Goal: Task Accomplishment & Management: Use online tool/utility

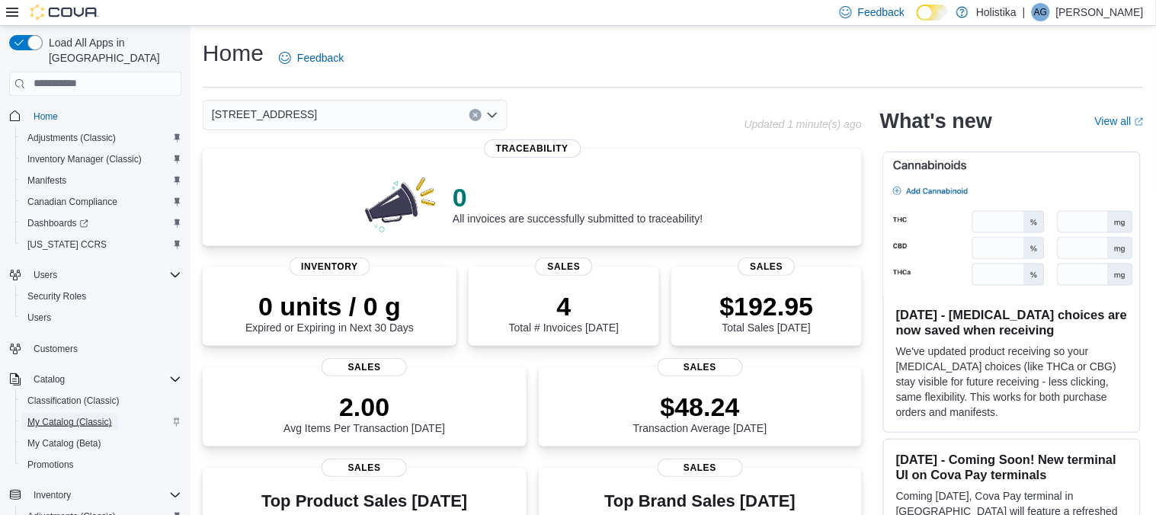
click at [63, 416] on span "My Catalog (Classic)" at bounding box center [69, 422] width 85 height 12
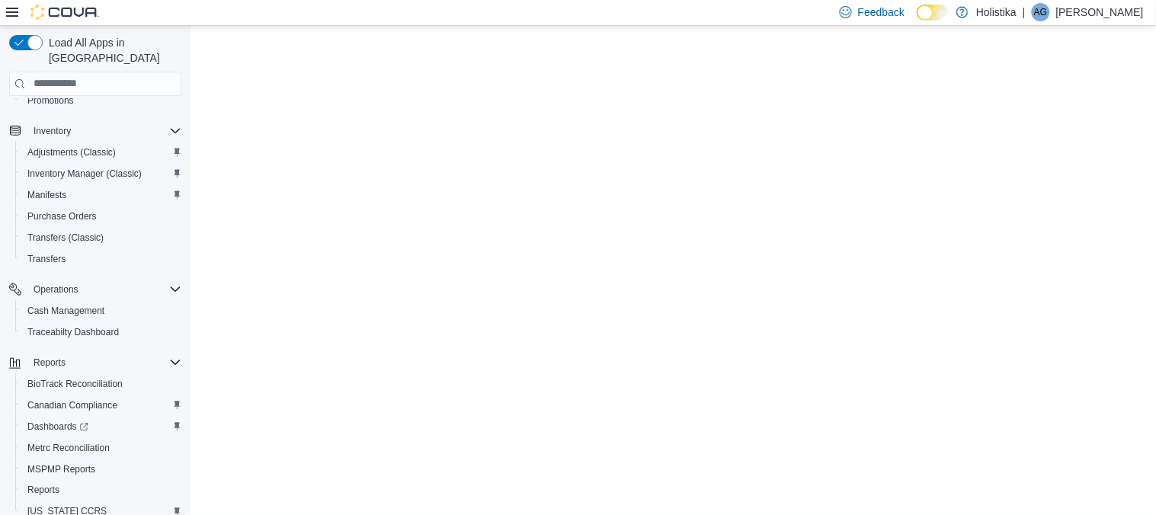
scroll to position [398, 0]
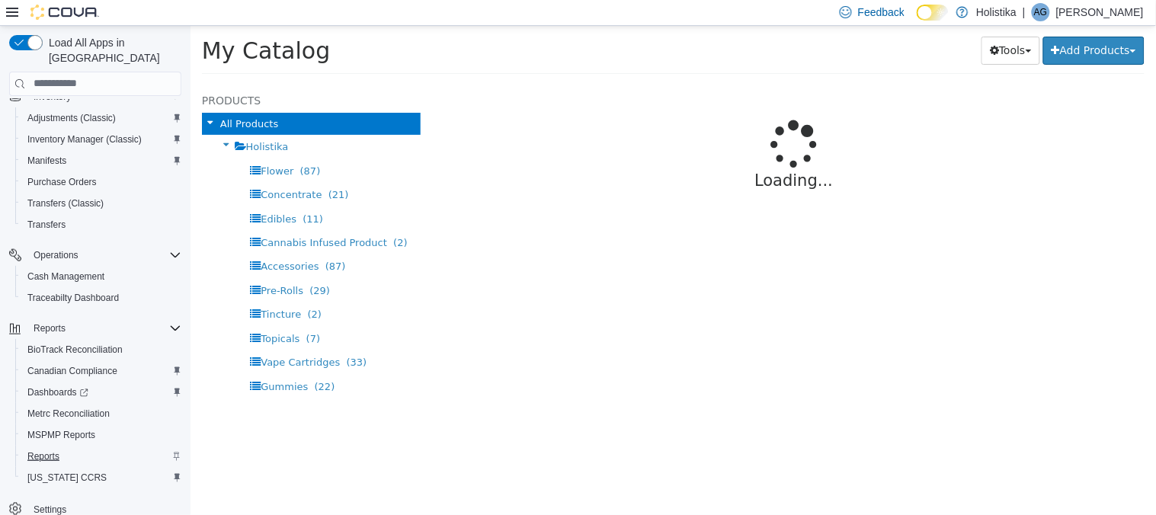
select select "**********"
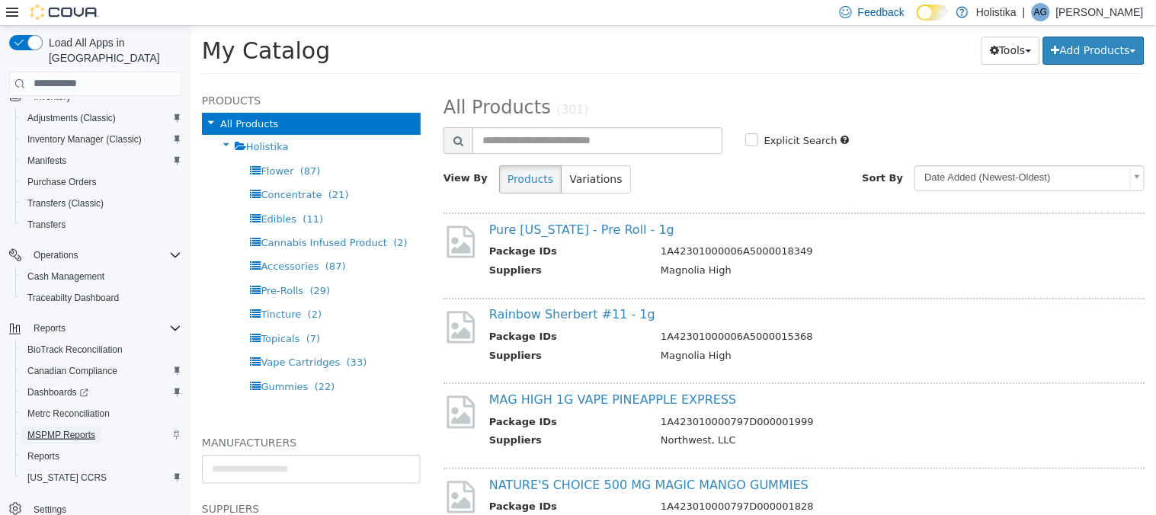
click at [53, 429] on span "MSPMP Reports" at bounding box center [61, 435] width 68 height 12
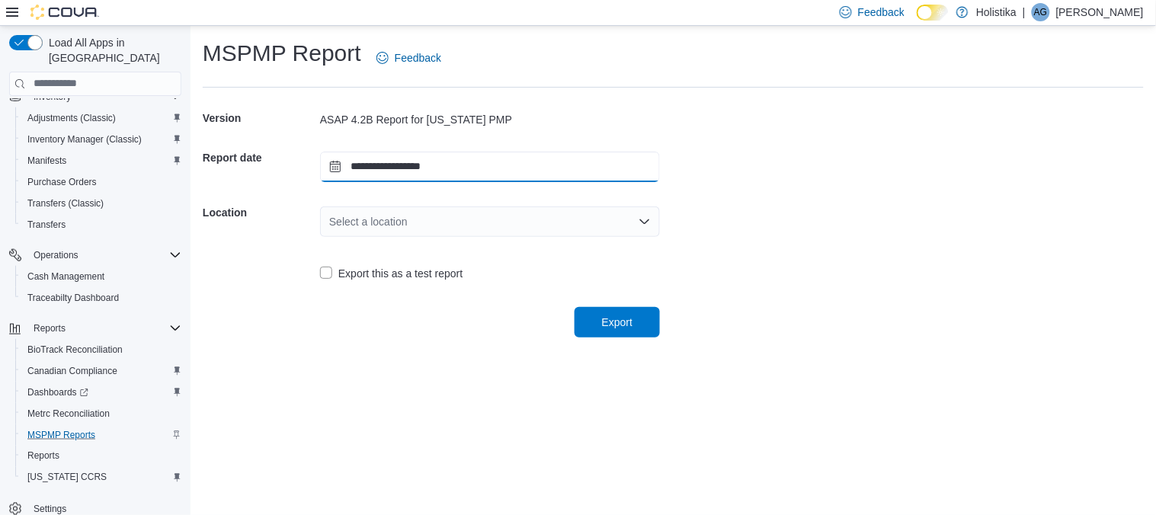
click at [332, 170] on input "**********" at bounding box center [490, 167] width 340 height 30
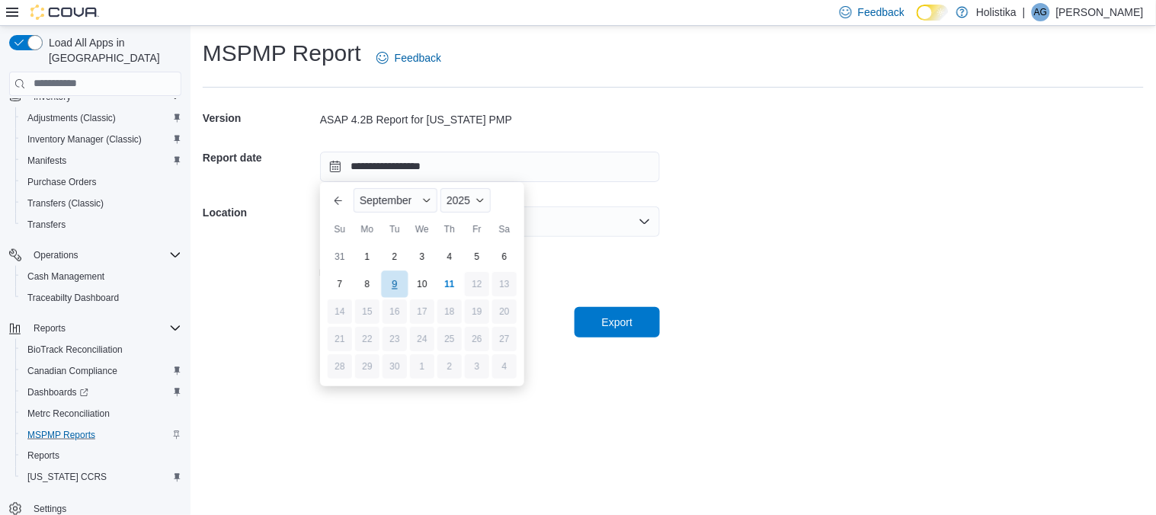
click at [389, 286] on div "9" at bounding box center [394, 283] width 27 height 27
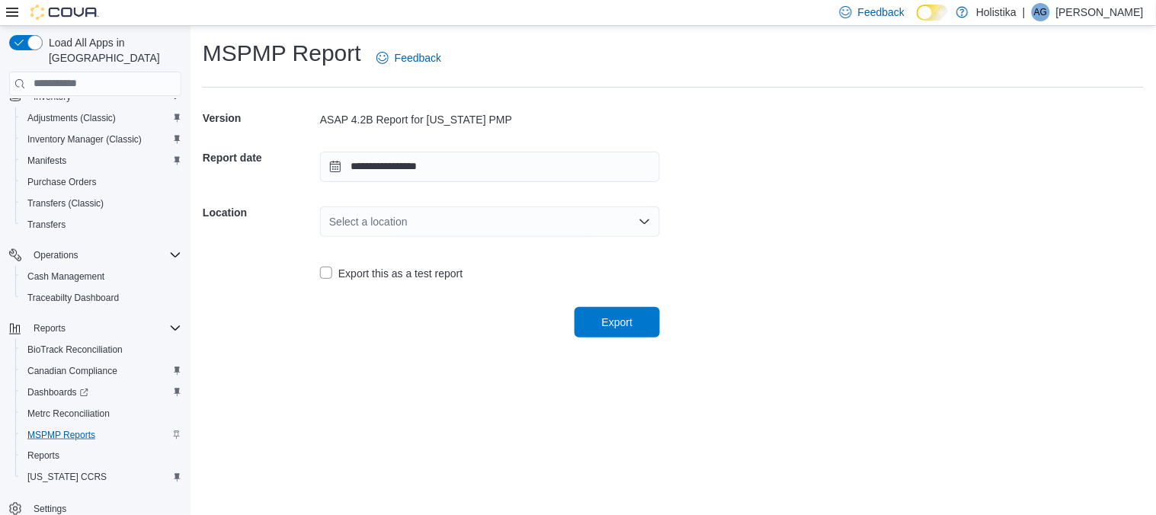
click at [405, 226] on div "Select a location" at bounding box center [490, 221] width 340 height 30
click at [404, 268] on span "2009 Military Road Columbus, MS 39701" at bounding box center [498, 269] width 303 height 15
click at [613, 326] on span "Export" at bounding box center [617, 321] width 30 height 15
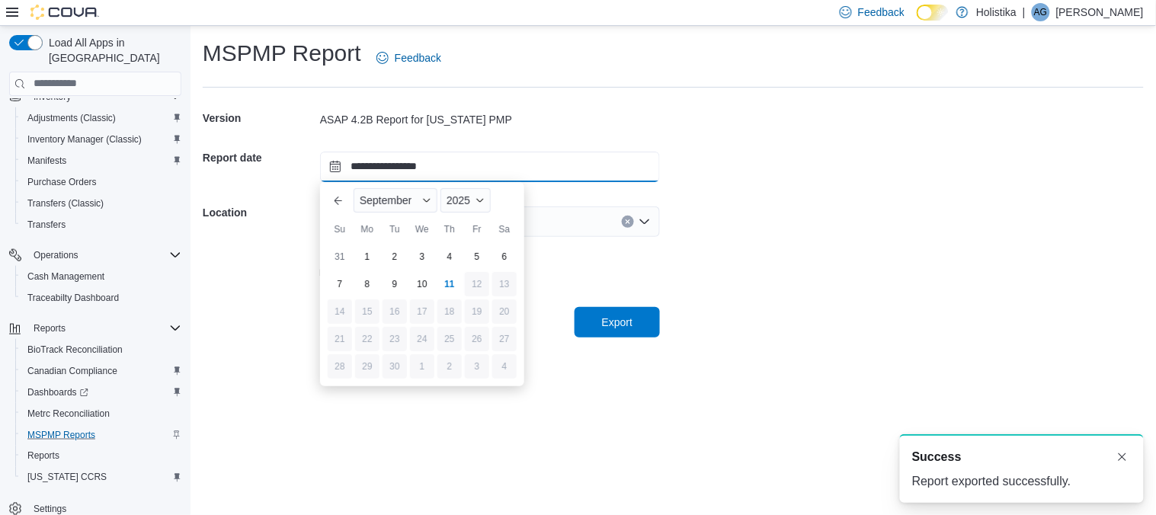
click at [337, 162] on input "**********" at bounding box center [490, 167] width 340 height 30
click at [418, 283] on div "10" at bounding box center [421, 283] width 27 height 27
type input "**********"
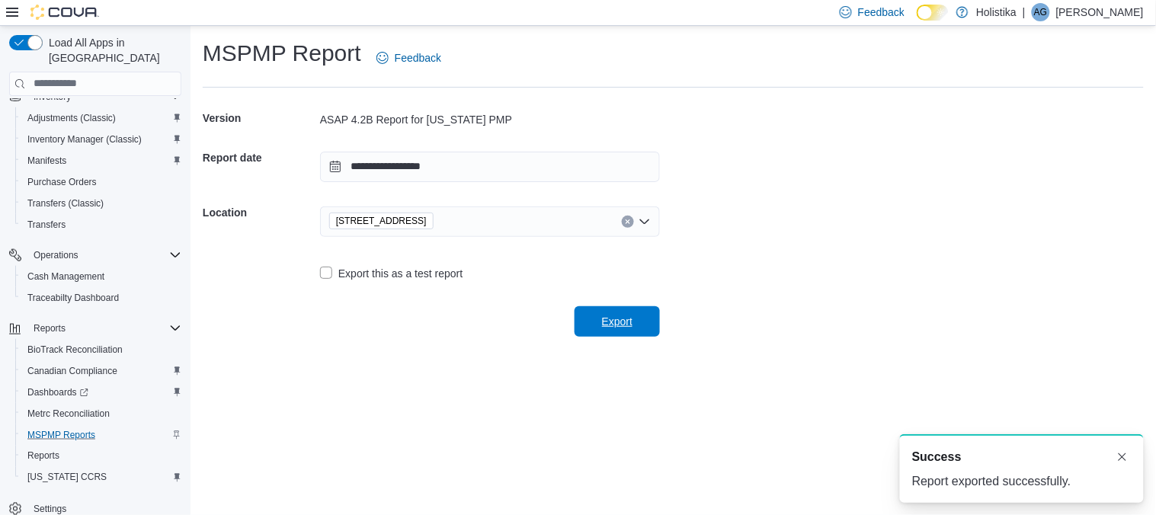
click at [611, 328] on span "Export" at bounding box center [617, 321] width 30 height 15
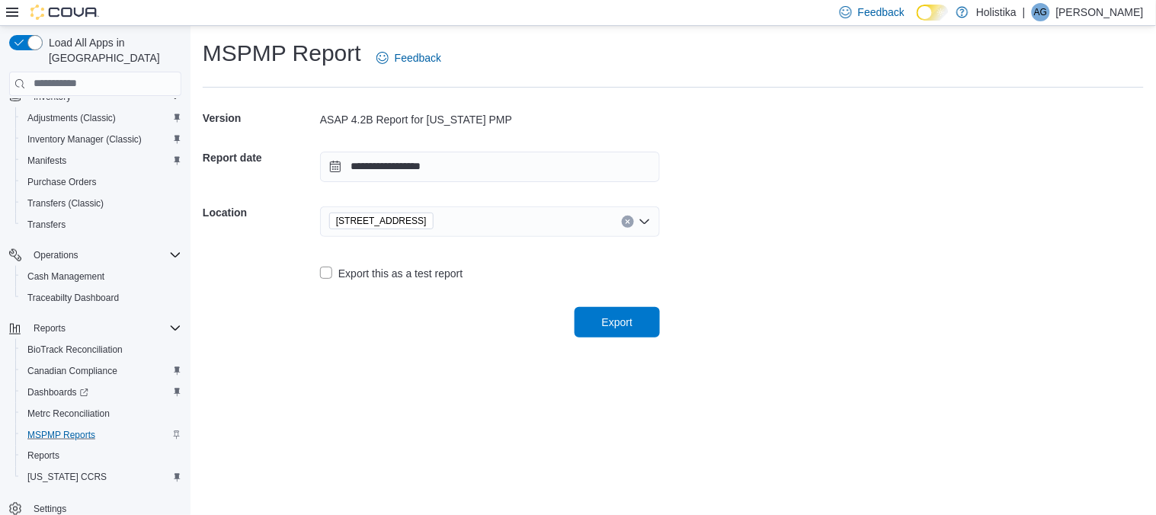
click at [13, 12] on icon at bounding box center [12, 12] width 12 height 9
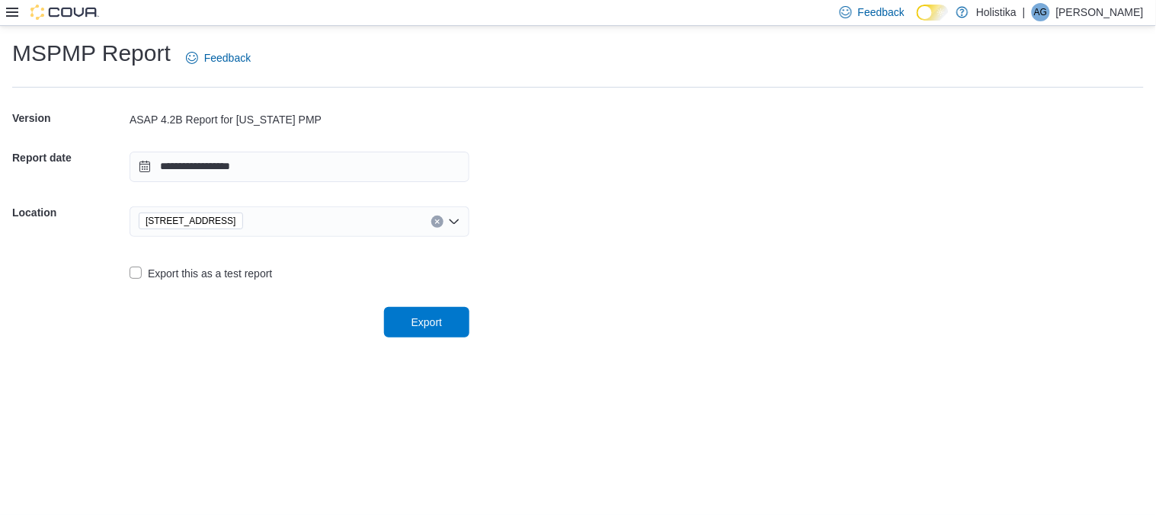
click at [14, 14] on icon at bounding box center [12, 12] width 12 height 12
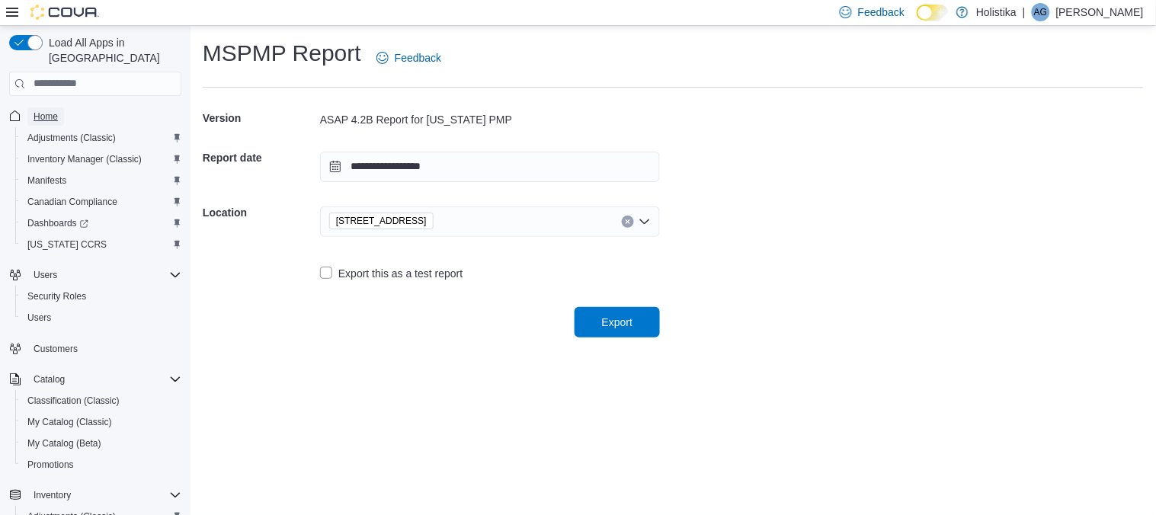
click at [56, 110] on span "Home" at bounding box center [46, 116] width 24 height 12
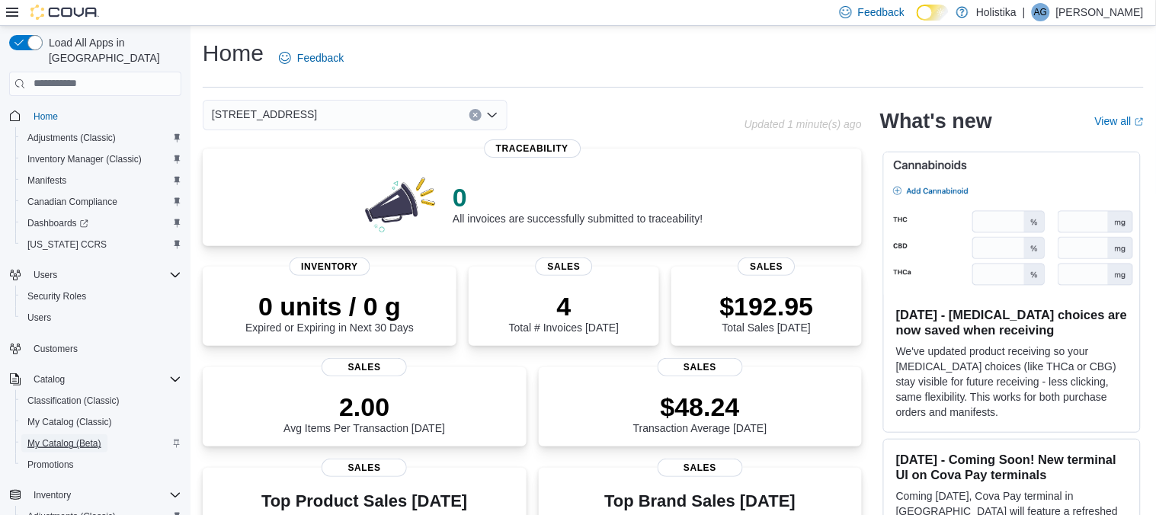
click at [52, 437] on span "My Catalog (Beta)" at bounding box center [64, 443] width 74 height 12
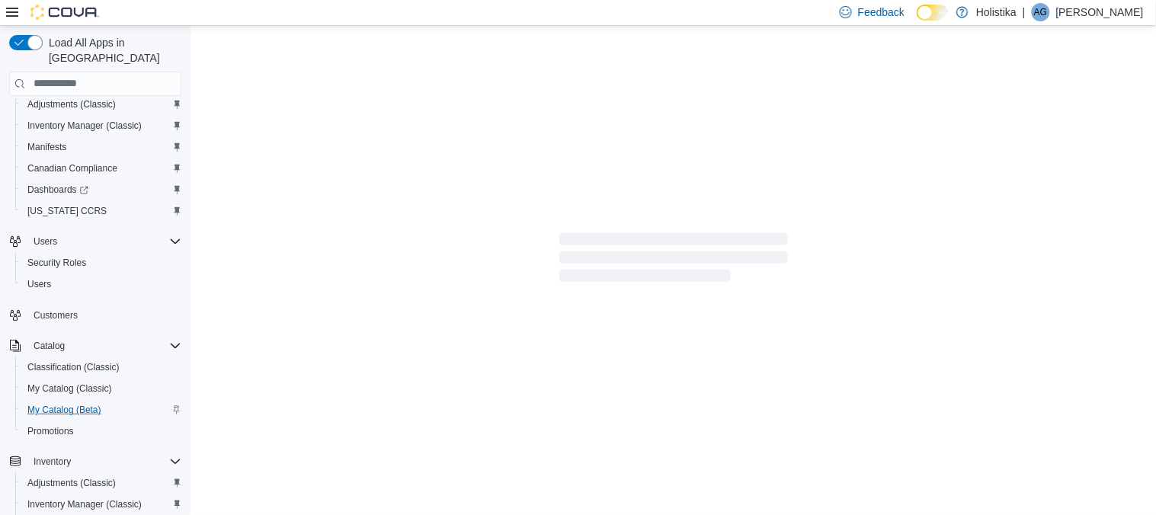
select select "**********"
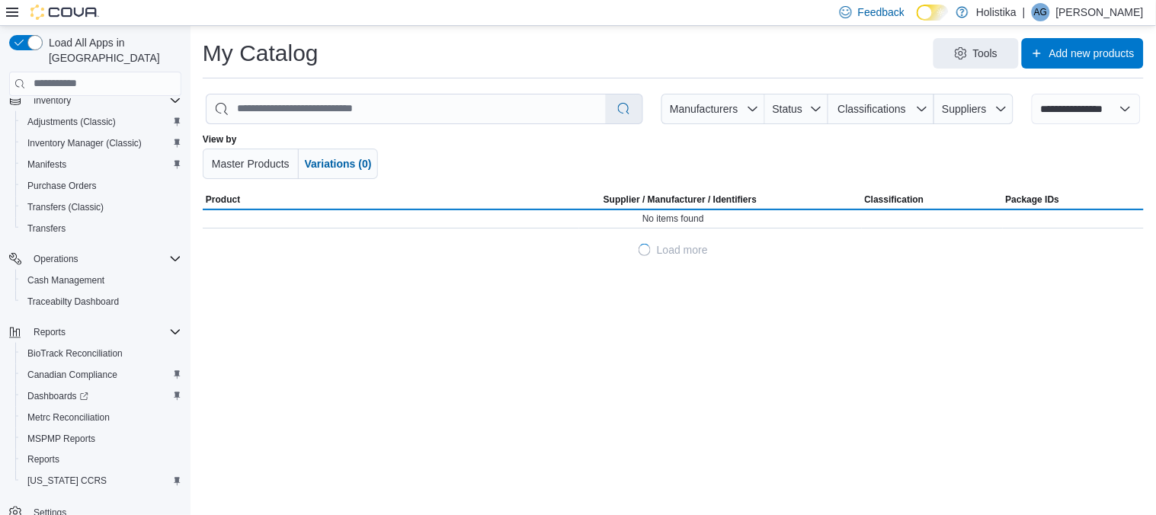
scroll to position [398, 0]
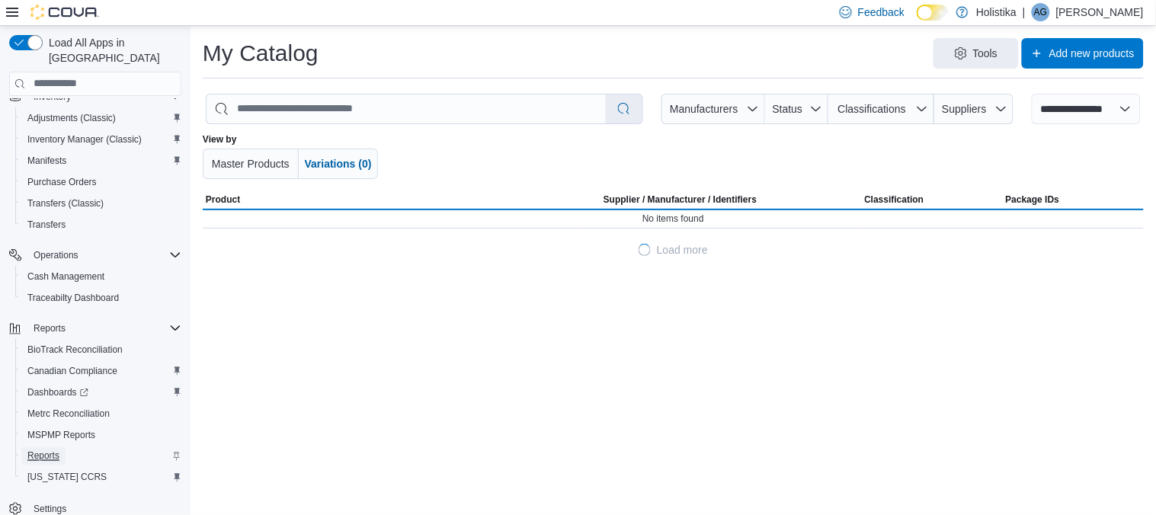
click at [49, 450] on span "Reports" at bounding box center [43, 456] width 32 height 12
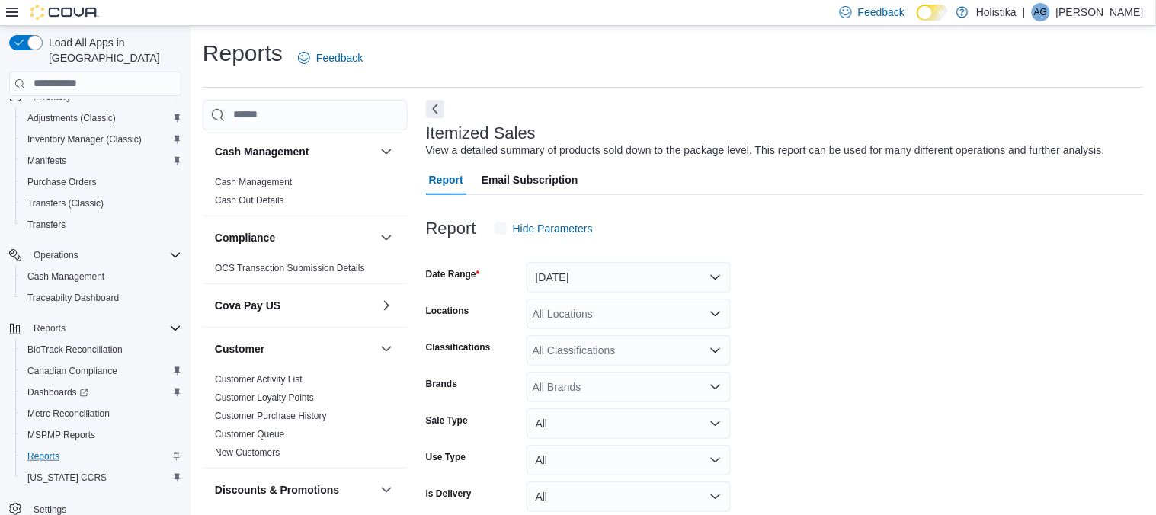
scroll to position [34, 0]
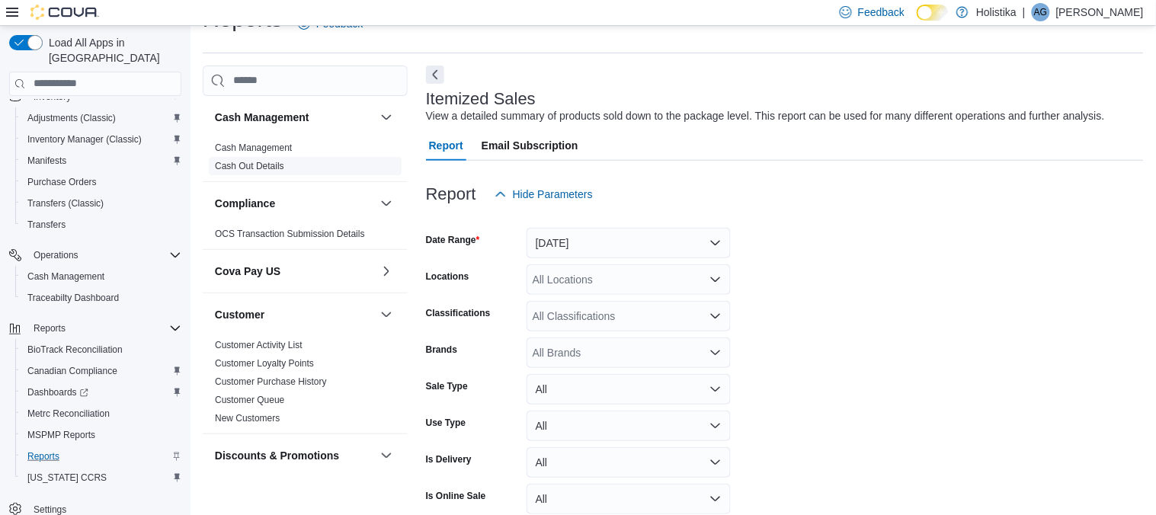
click at [261, 166] on link "Cash Out Details" at bounding box center [249, 166] width 69 height 11
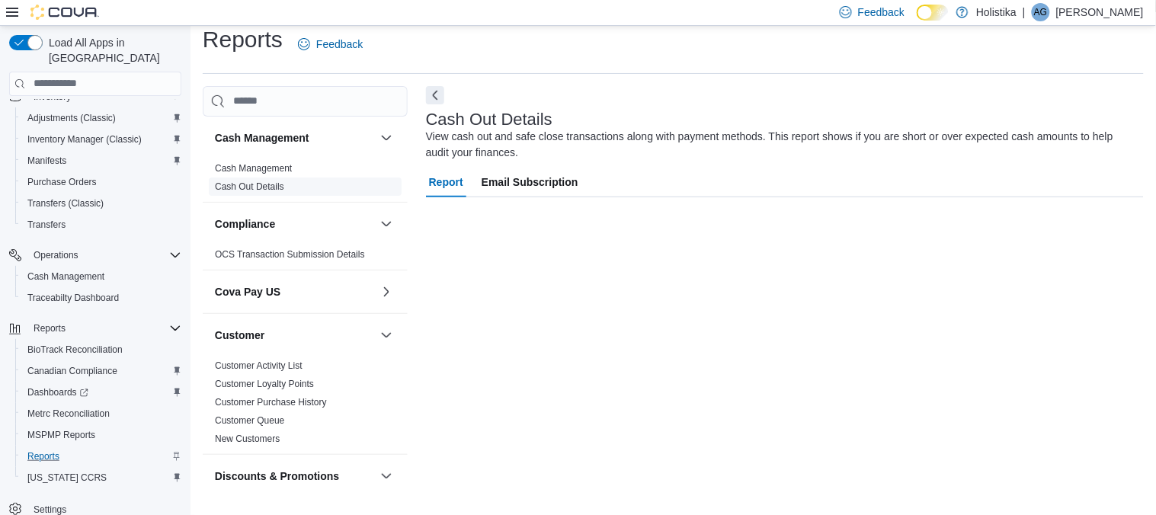
scroll to position [13, 0]
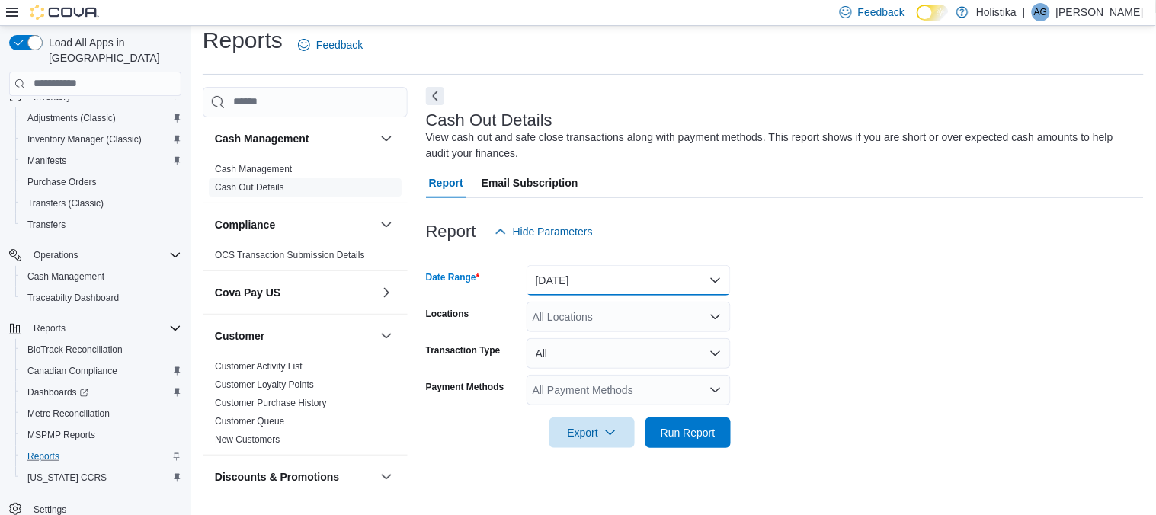
click at [619, 283] on button "Today" at bounding box center [628, 280] width 204 height 30
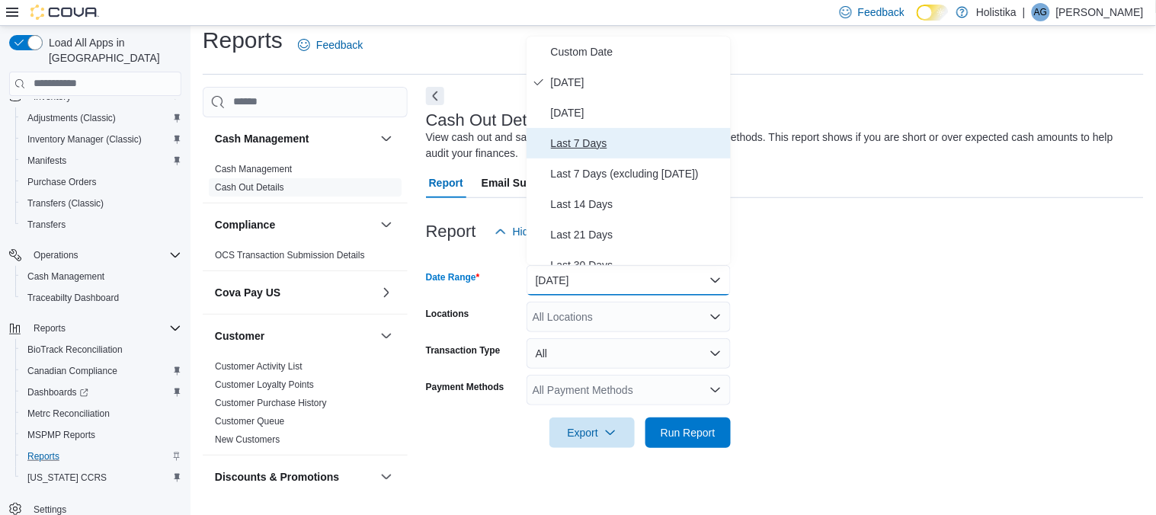
click at [583, 146] on span "Last 7 Days" at bounding box center [638, 143] width 174 height 18
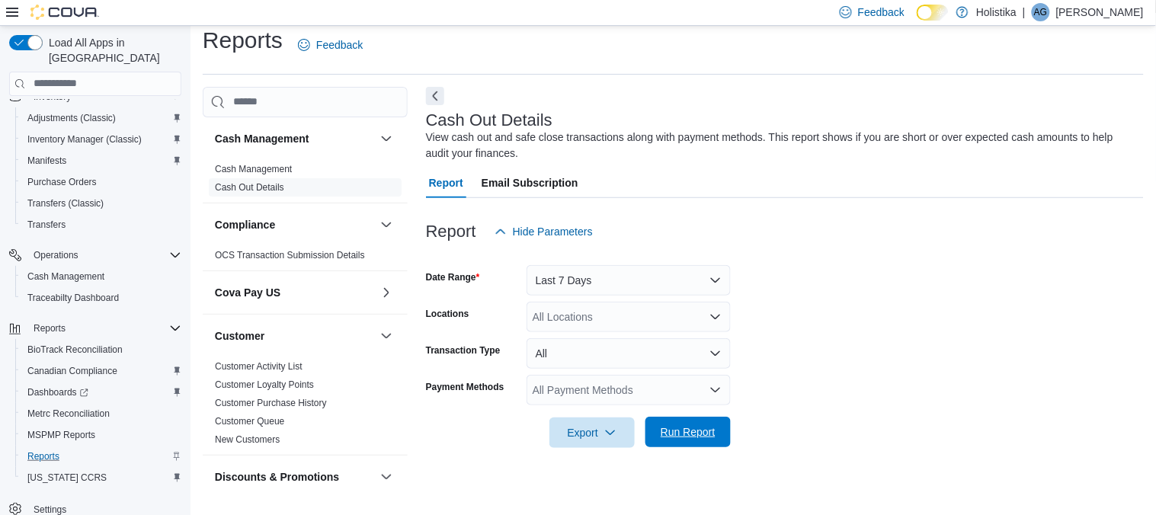
click at [690, 436] on span "Run Report" at bounding box center [687, 431] width 55 height 15
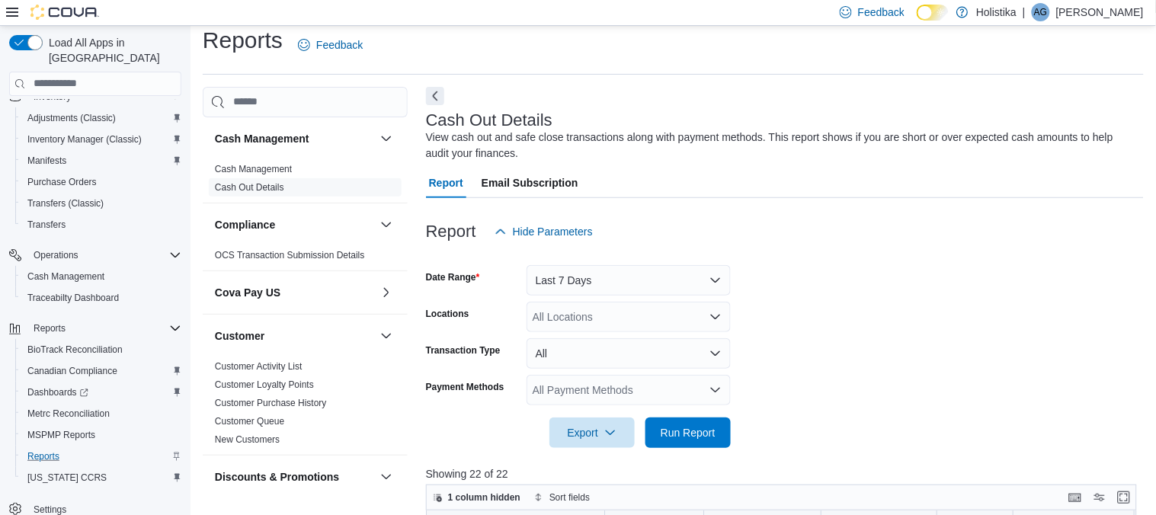
click at [913, 369] on form "Date Range Last 7 Days Locations All Locations Transaction Type All Payment Met…" at bounding box center [785, 347] width 718 height 201
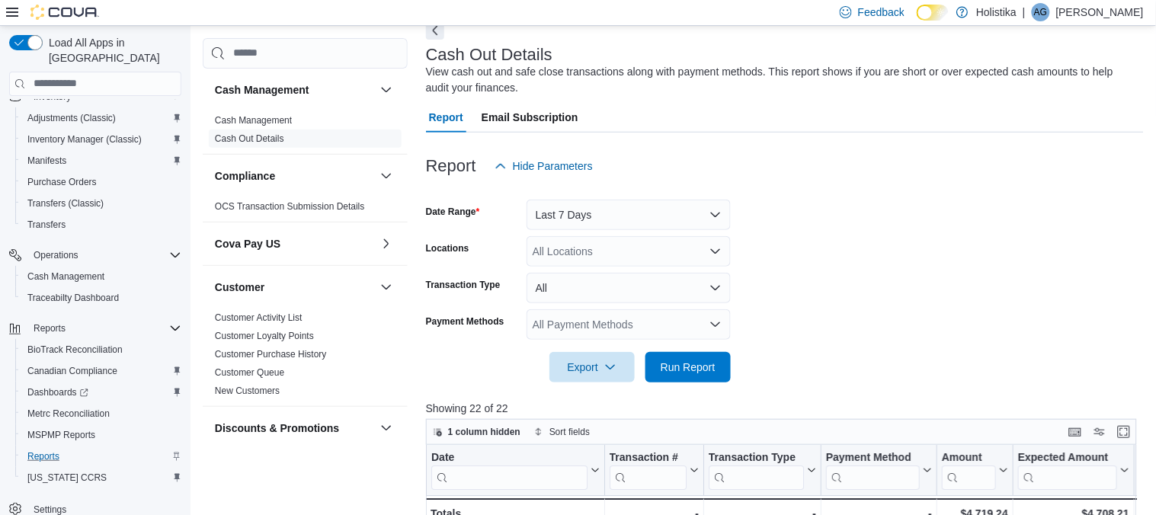
scroll to position [81, 0]
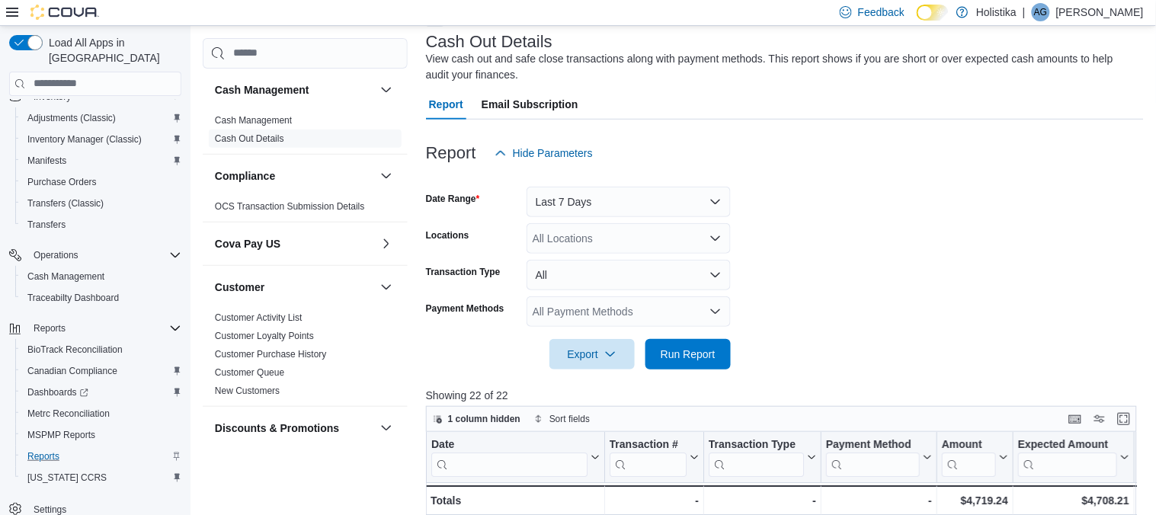
click at [949, 355] on form "Date Range Last 7 Days Locations All Locations Transaction Type All Payment Met…" at bounding box center [785, 268] width 718 height 201
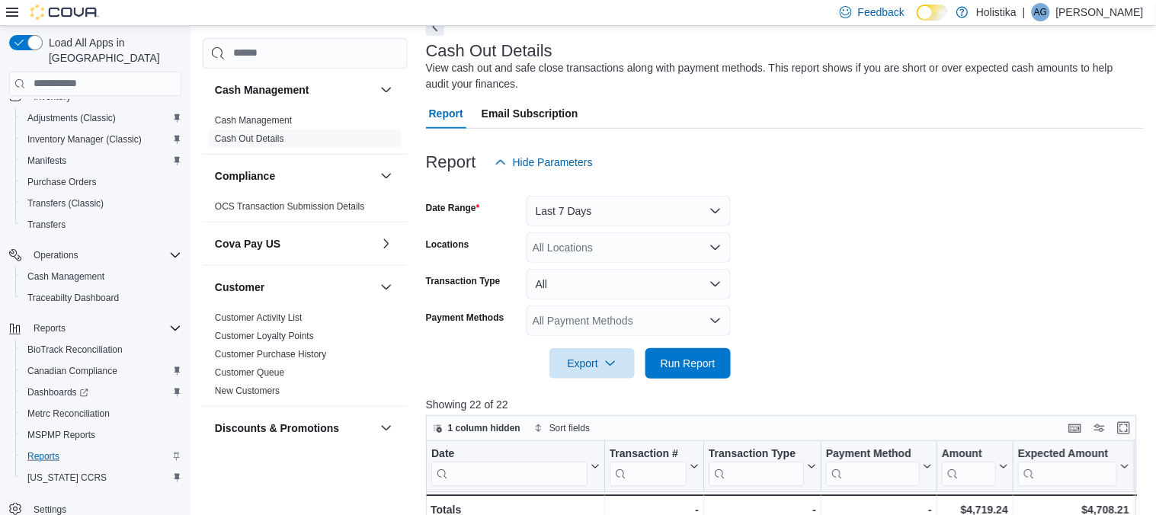
scroll to position [57, 0]
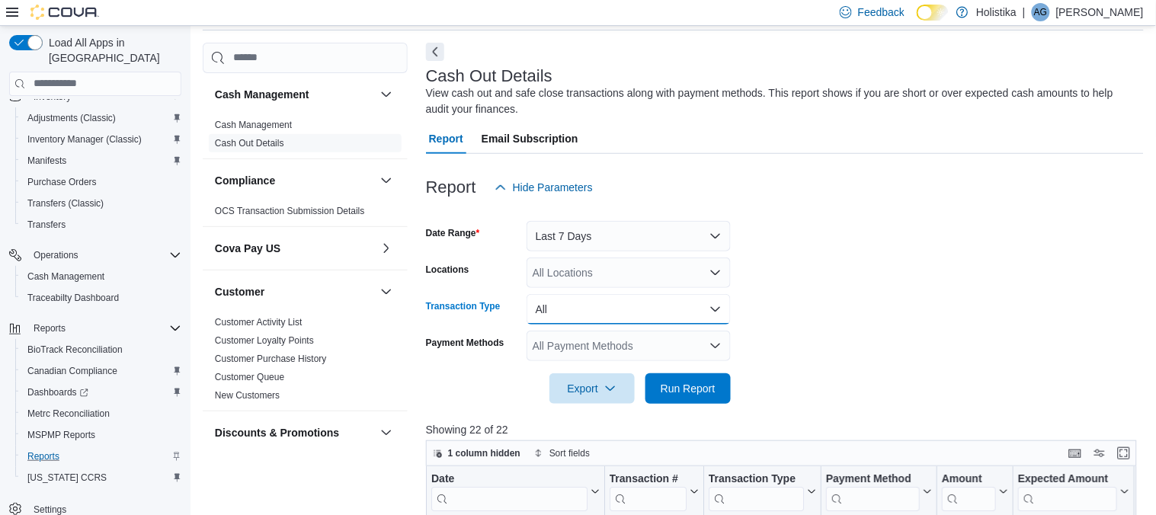
click at [587, 296] on button "All" at bounding box center [628, 309] width 204 height 30
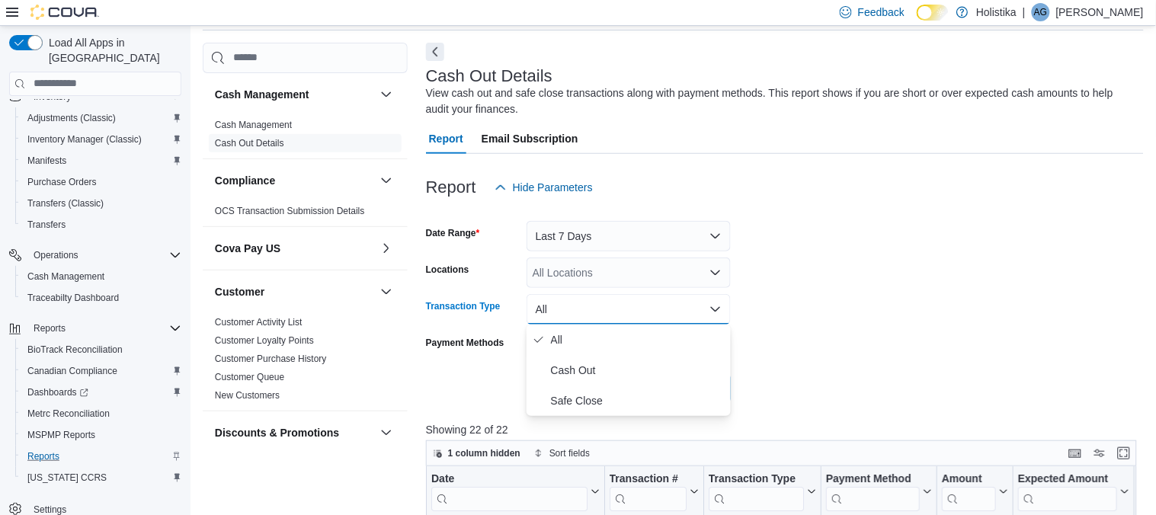
click at [776, 327] on form "Date Range Last 7 Days Locations All Locations Transaction Type All Payment Met…" at bounding box center [785, 303] width 718 height 201
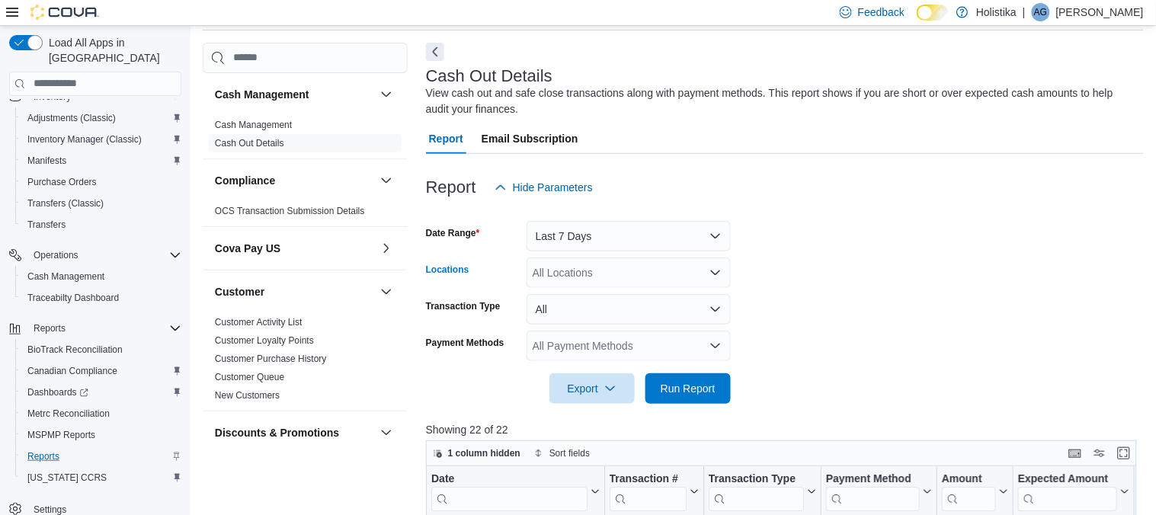
click at [670, 273] on div "All Locations" at bounding box center [628, 272] width 204 height 30
click at [664, 323] on span "2009 Military Road Columbus, MS 39701" at bounding box center [611, 320] width 105 height 15
click at [806, 338] on form "Date Range Last 7 Days Locations 2009 Military Road Columbus, MS 39701 Transact…" at bounding box center [785, 303] width 718 height 201
click at [834, 383] on form "Date Range Last 7 Days Locations 2009 Military Road Columbus, MS 39701 Transact…" at bounding box center [785, 303] width 718 height 201
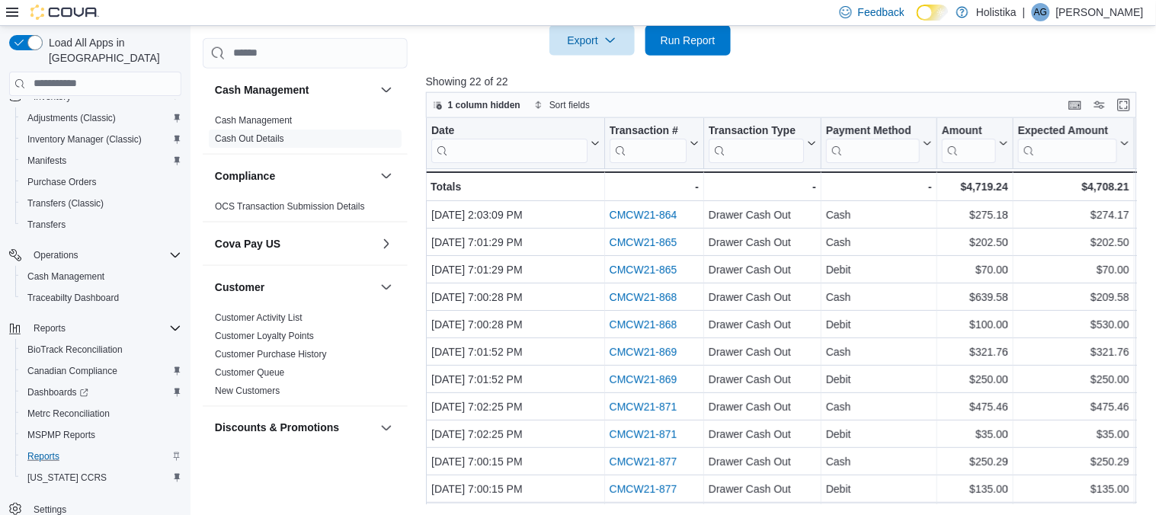
scroll to position [406, 0]
click at [834, 383] on div "Debit" at bounding box center [879, 378] width 106 height 18
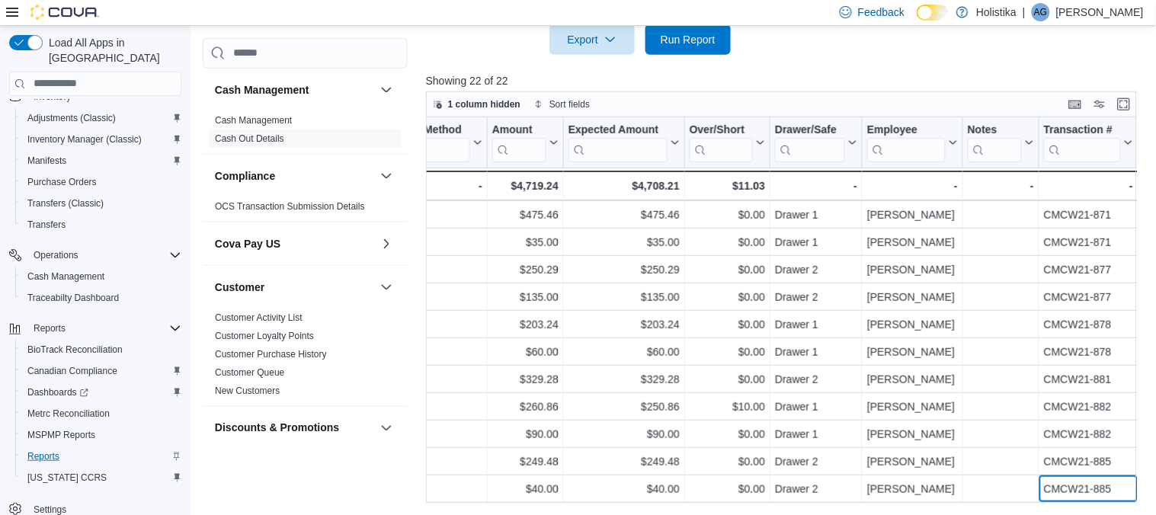
scroll to position [219, 449]
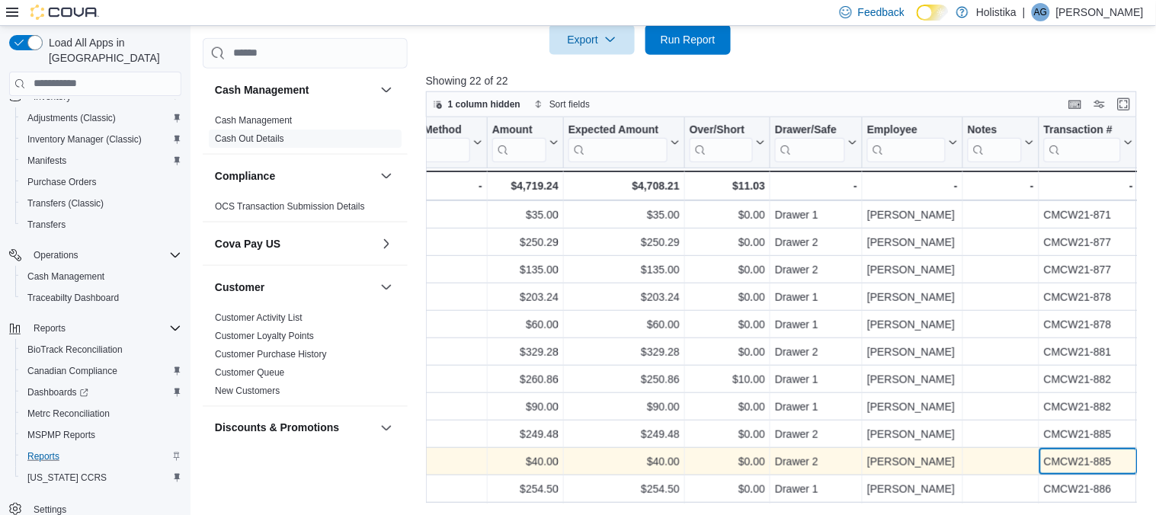
click at [1085, 455] on div "CMCW21-885" at bounding box center [1088, 462] width 89 height 18
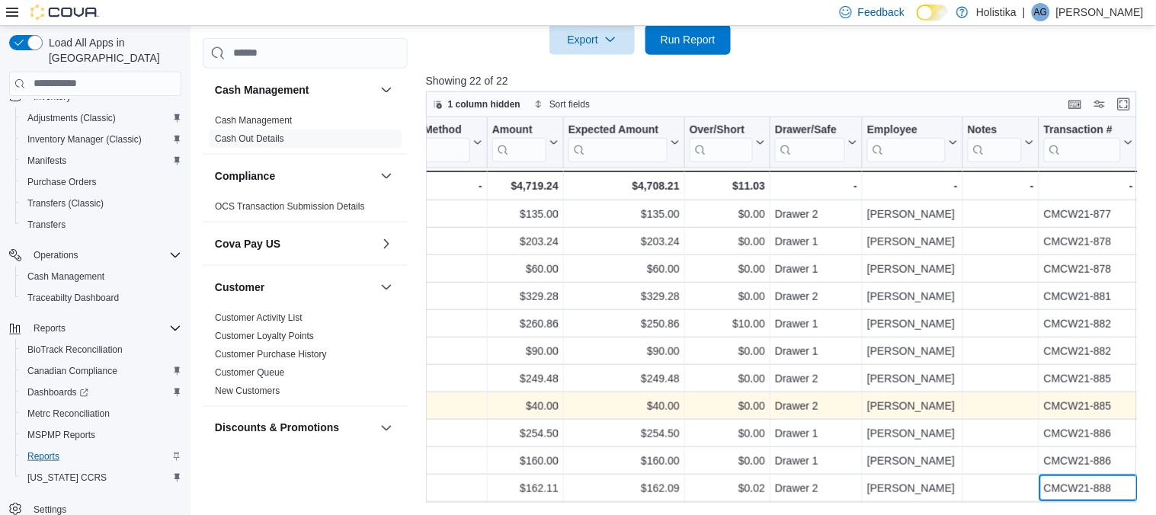
scroll to position [300, 449]
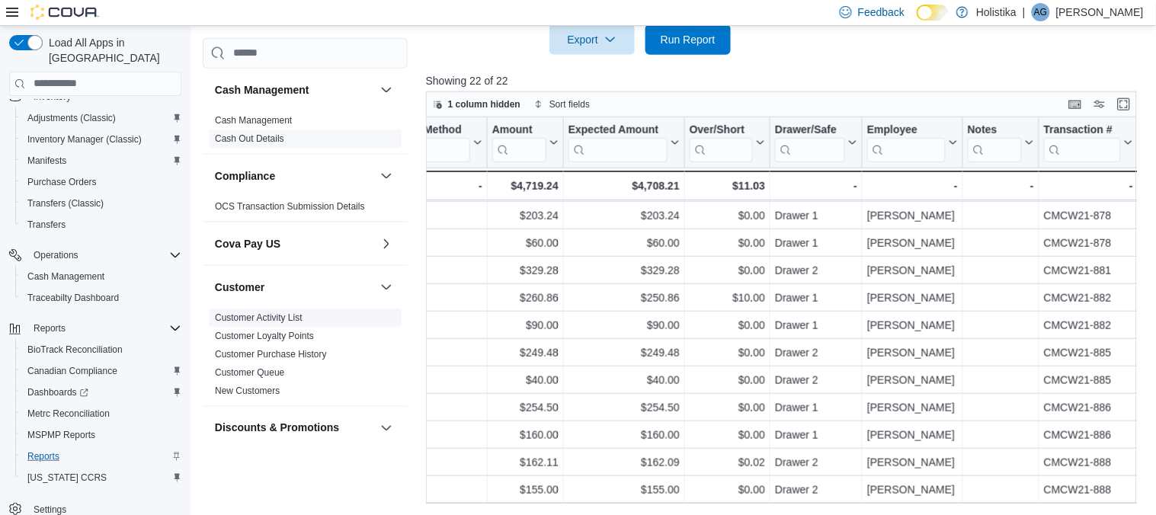
click at [397, 327] on span "Customer Loyalty Points" at bounding box center [305, 336] width 193 height 18
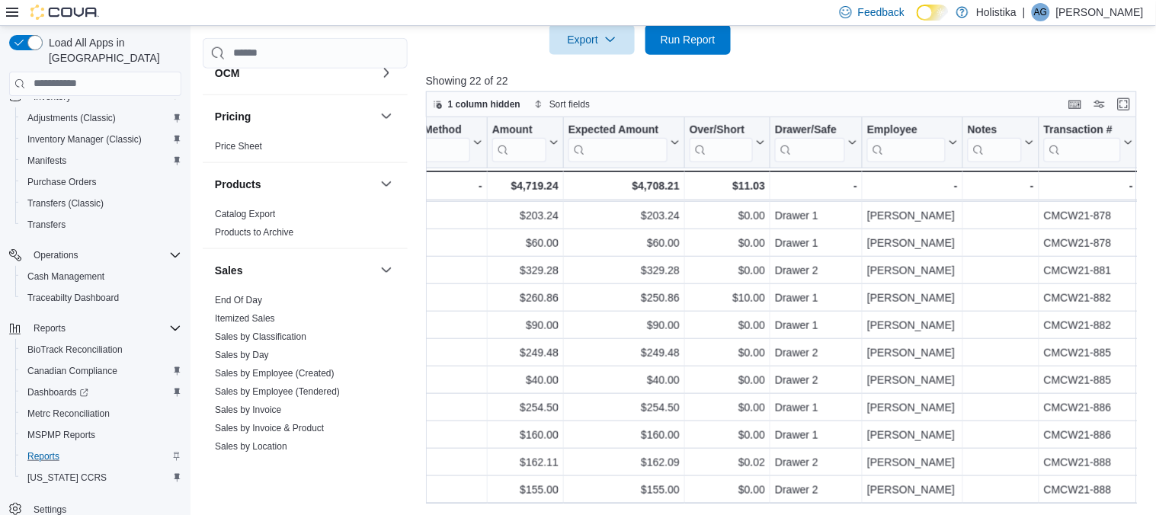
scroll to position [846, 0]
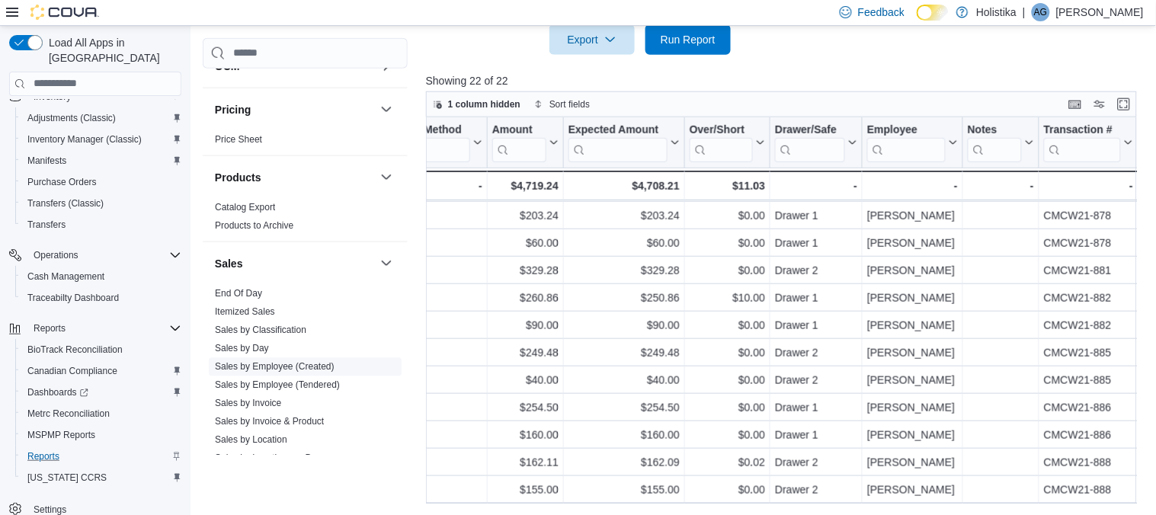
click at [222, 367] on link "Sales by Employee (Created)" at bounding box center [275, 367] width 120 height 11
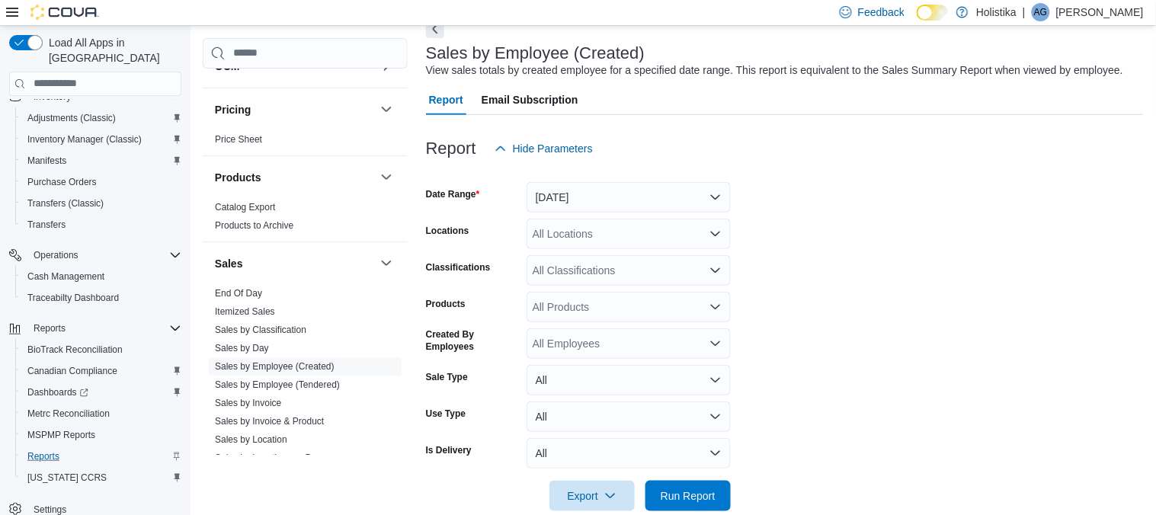
scroll to position [50, 0]
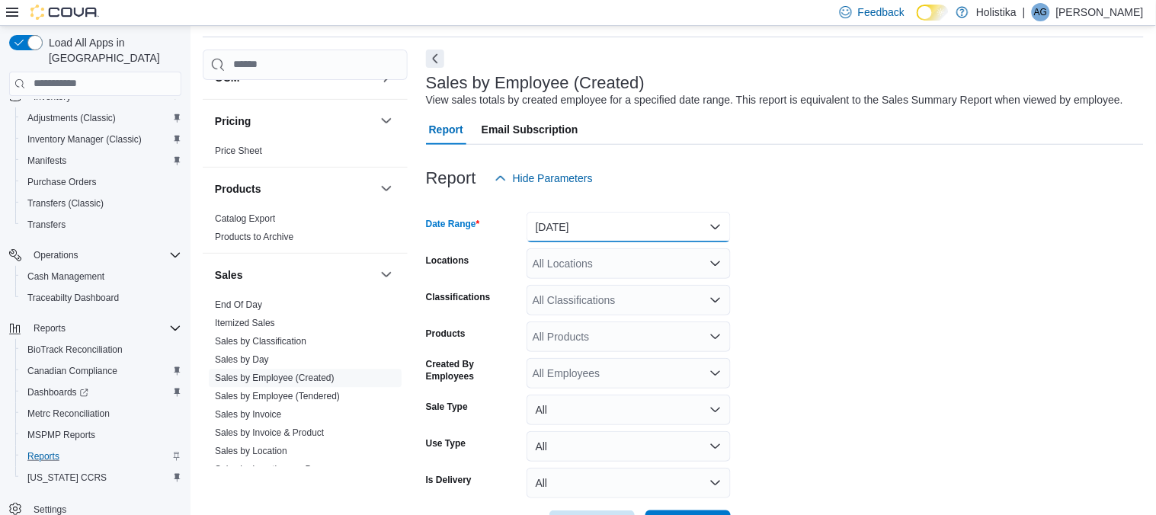
click at [595, 232] on button "Yesterday" at bounding box center [628, 227] width 204 height 30
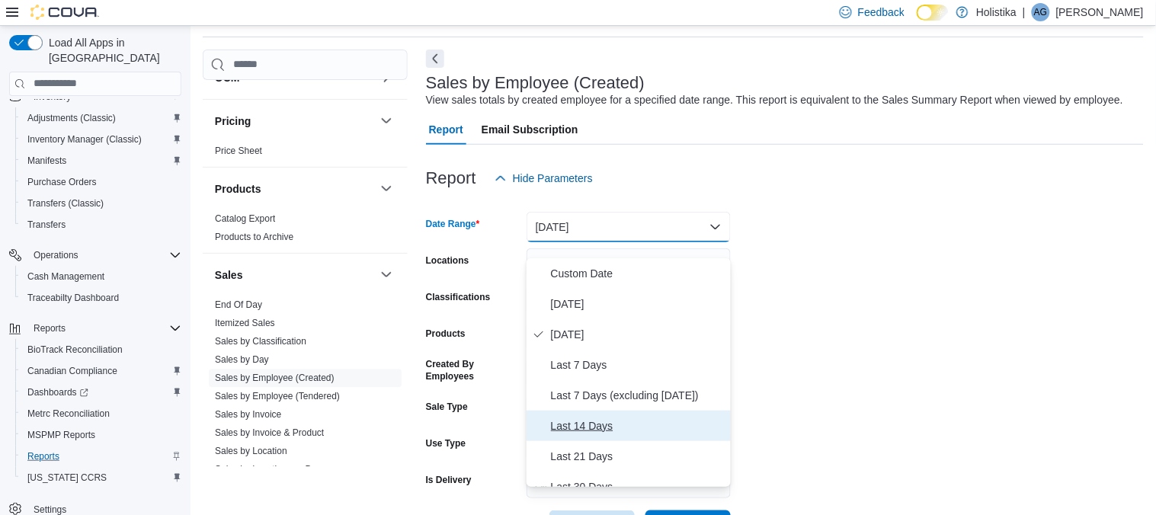
click at [568, 420] on span "Last 14 Days" at bounding box center [638, 426] width 174 height 18
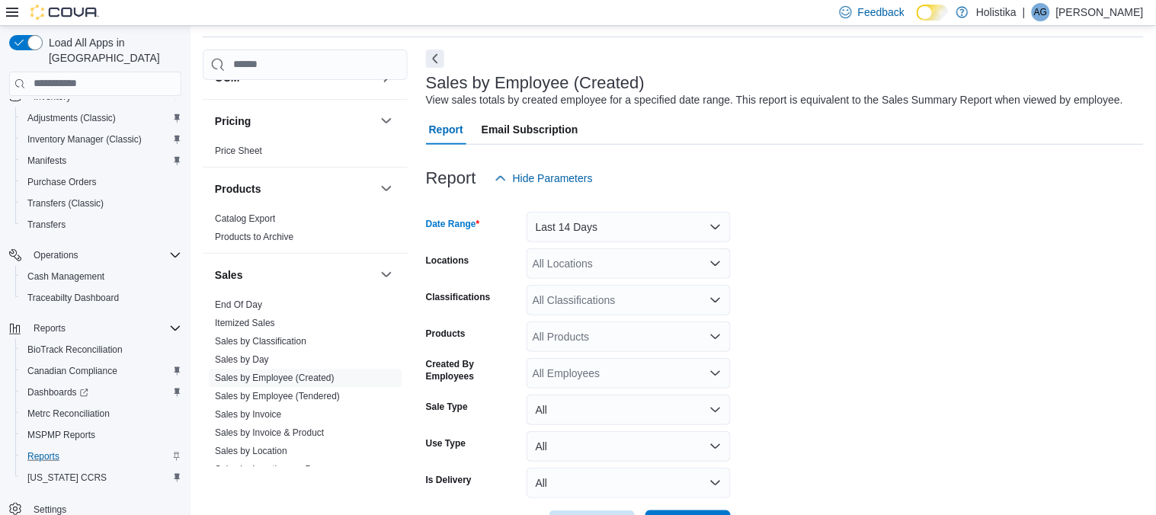
click at [822, 369] on form "Date Range Last 14 Days Locations All Locations Classifications All Classificat…" at bounding box center [785, 366] width 718 height 347
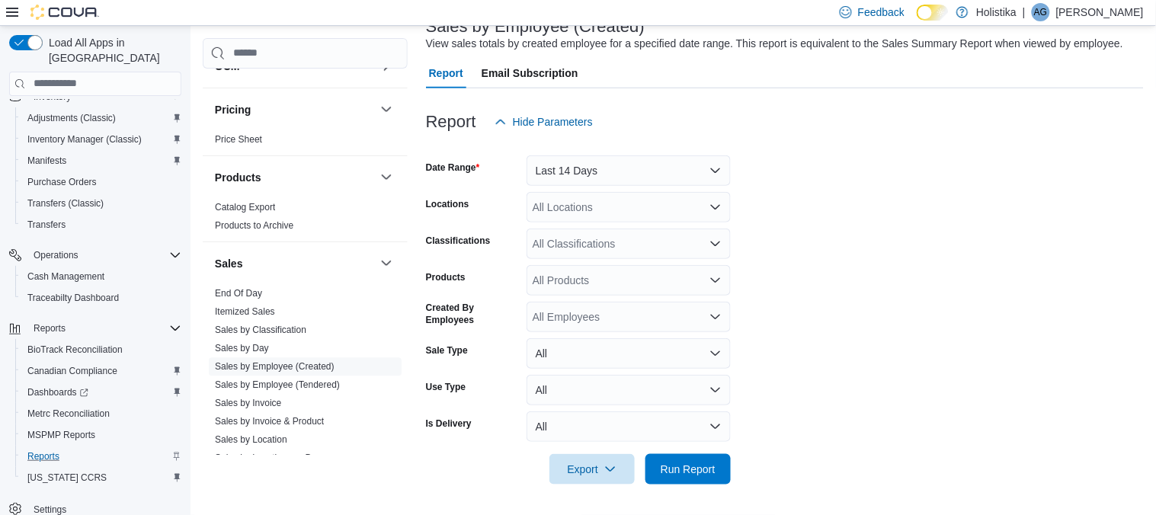
scroll to position [122, 0]
click at [635, 319] on div "All Employees" at bounding box center [628, 317] width 204 height 30
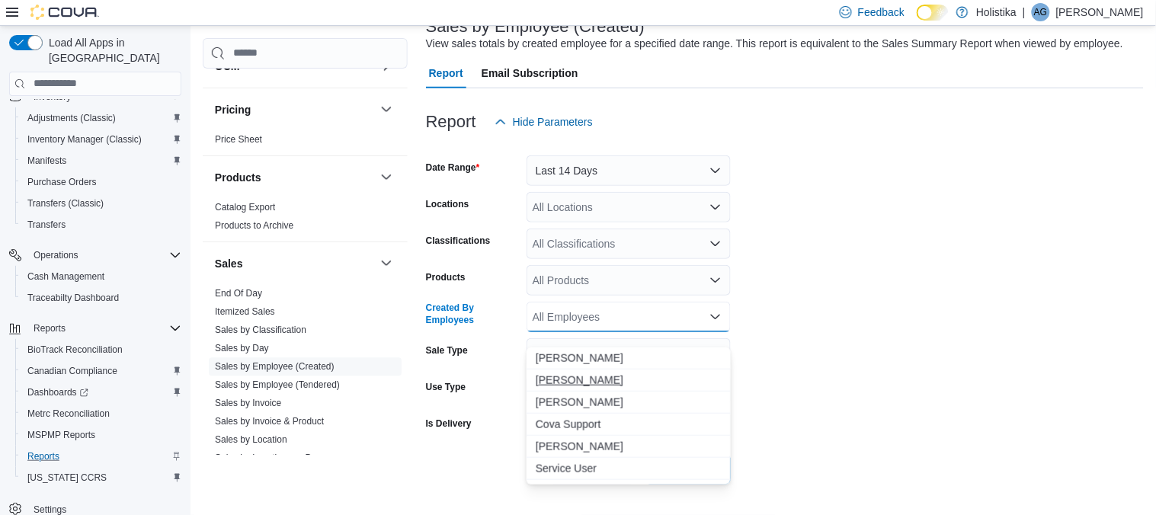
click at [576, 373] on span "Bryson Glenn" at bounding box center [629, 380] width 186 height 15
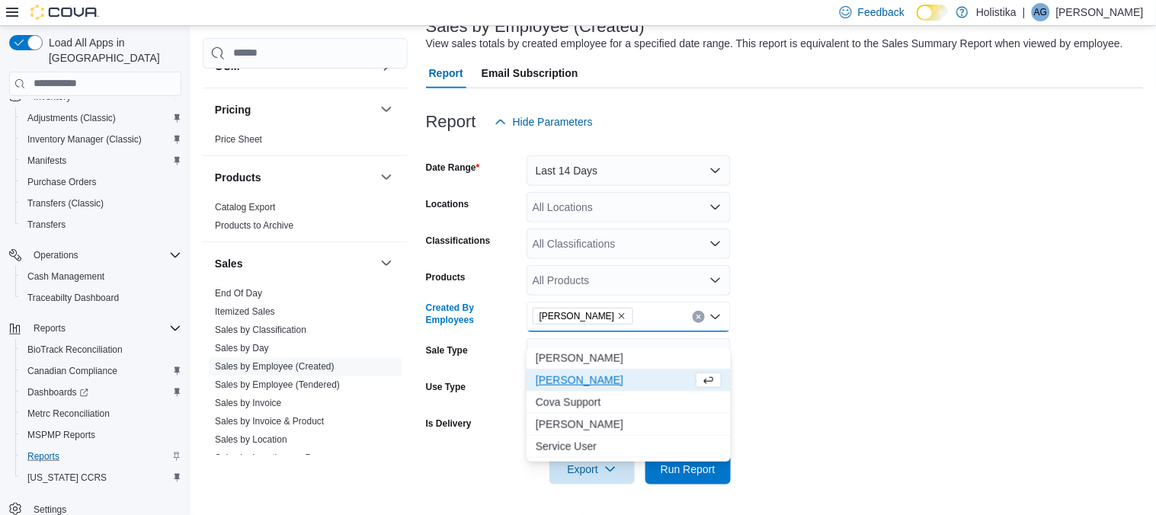
click at [800, 427] on form "Date Range Last 14 Days Locations All Locations Classifications All Classificat…" at bounding box center [785, 310] width 718 height 347
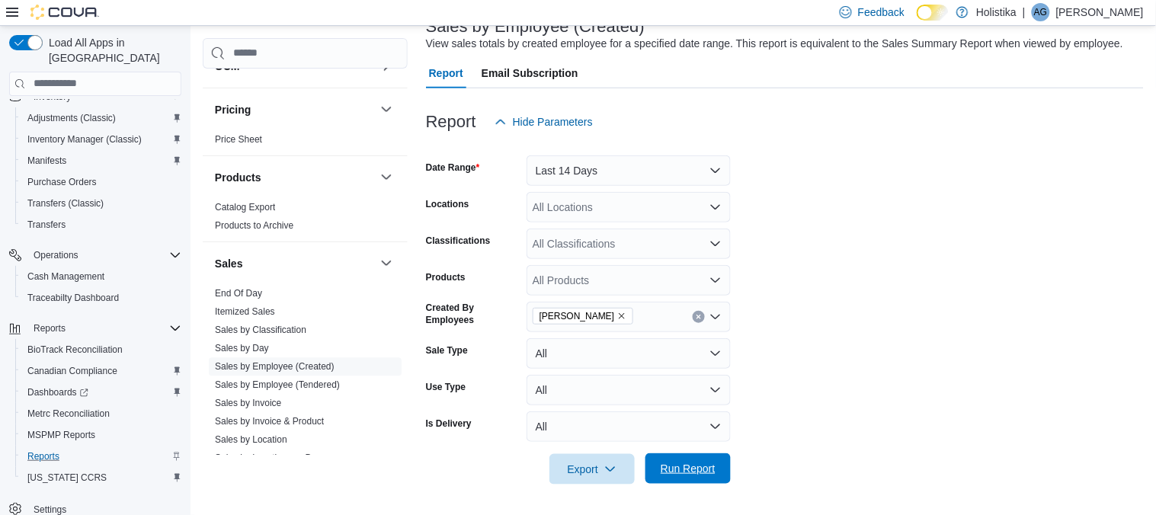
click at [678, 474] on span "Run Report" at bounding box center [687, 468] width 55 height 15
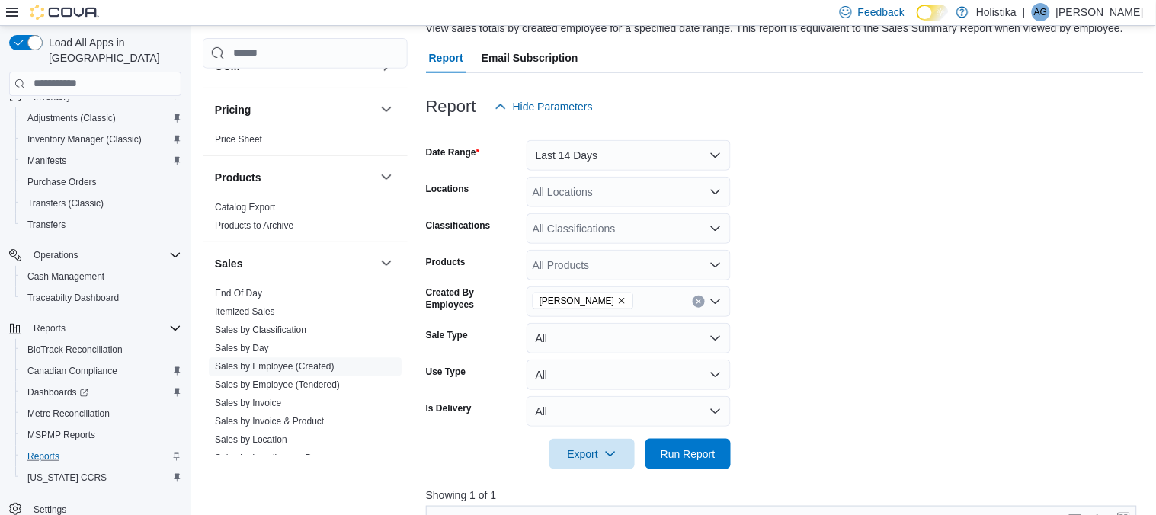
click at [827, 408] on form "Date Range Last 14 Days Locations All Locations Classifications All Classificat…" at bounding box center [785, 295] width 718 height 347
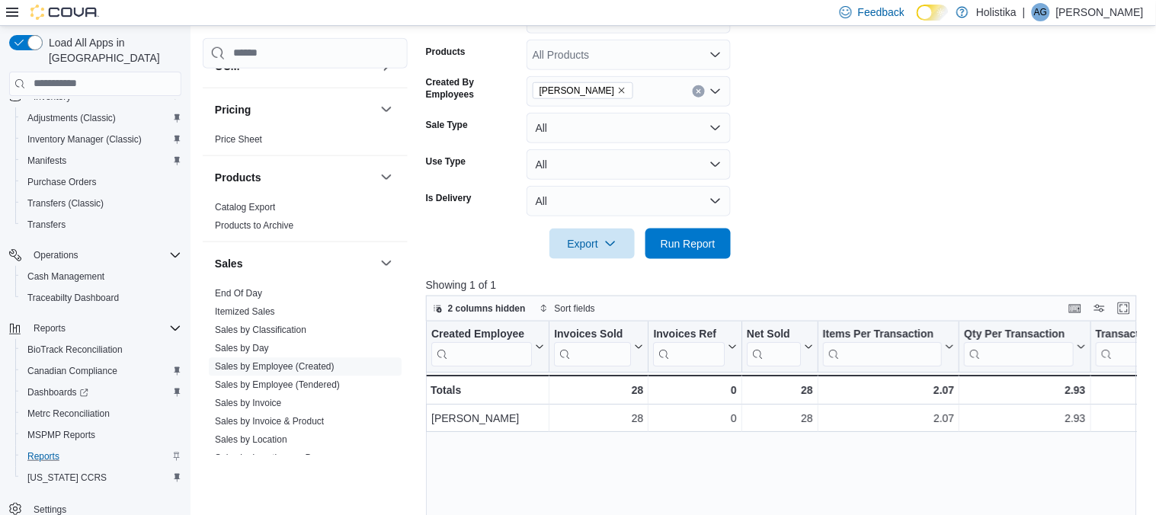
scroll to position [359, 0]
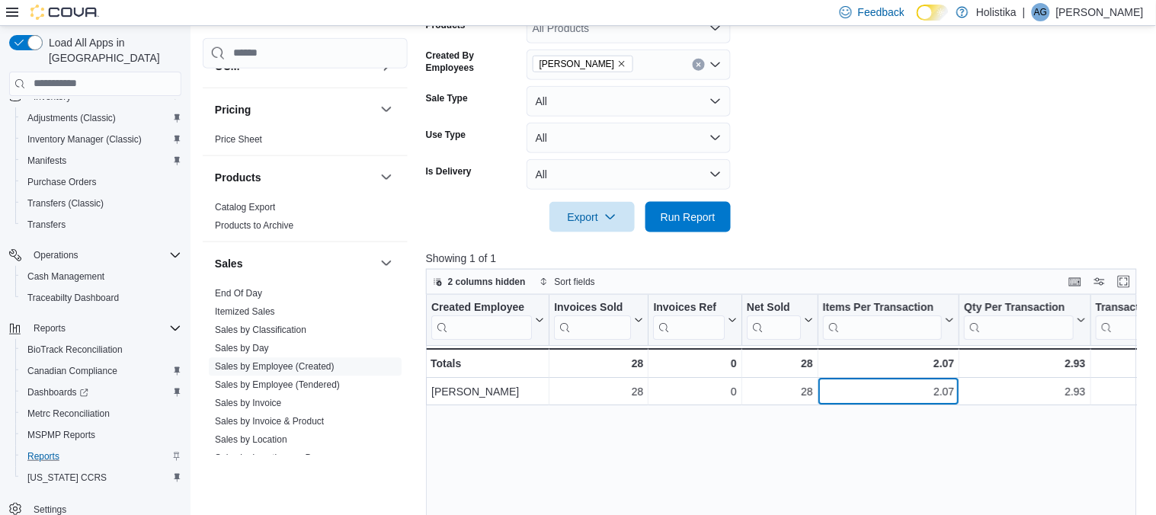
click at [827, 401] on div "2.07" at bounding box center [889, 391] width 132 height 18
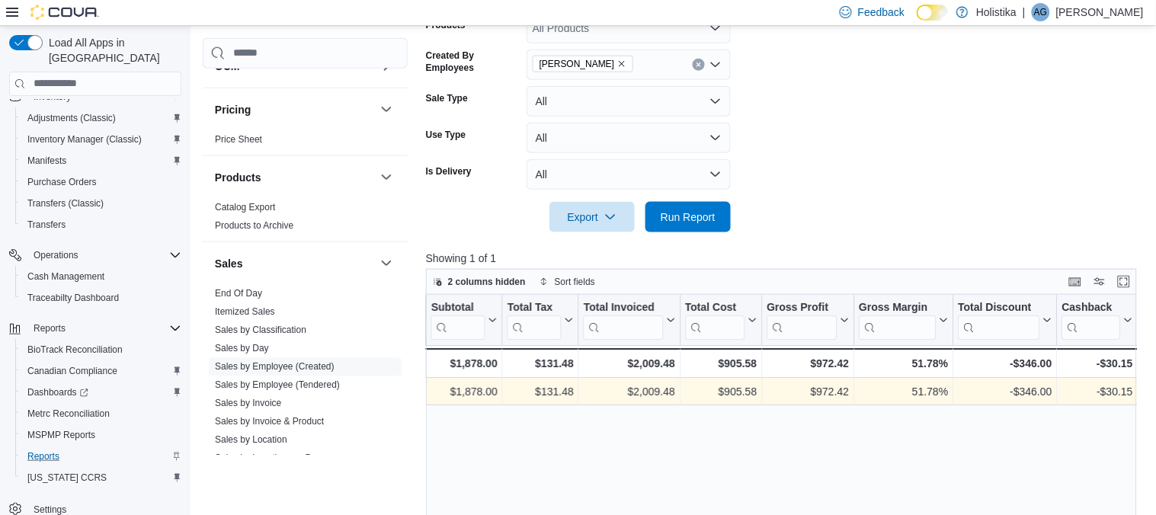
scroll to position [0, 1112]
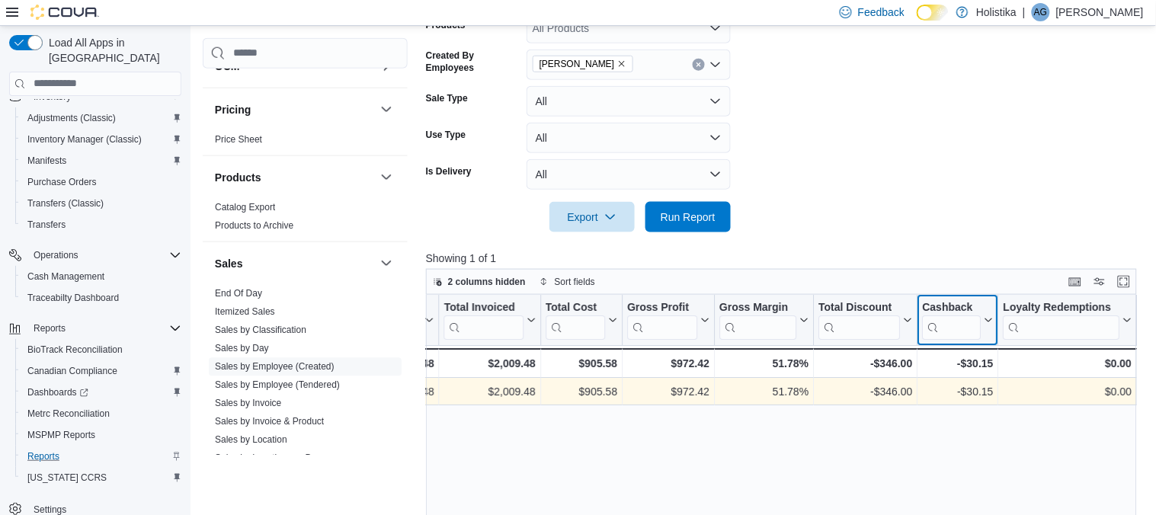
click at [939, 315] on div "Cashback" at bounding box center [952, 307] width 59 height 14
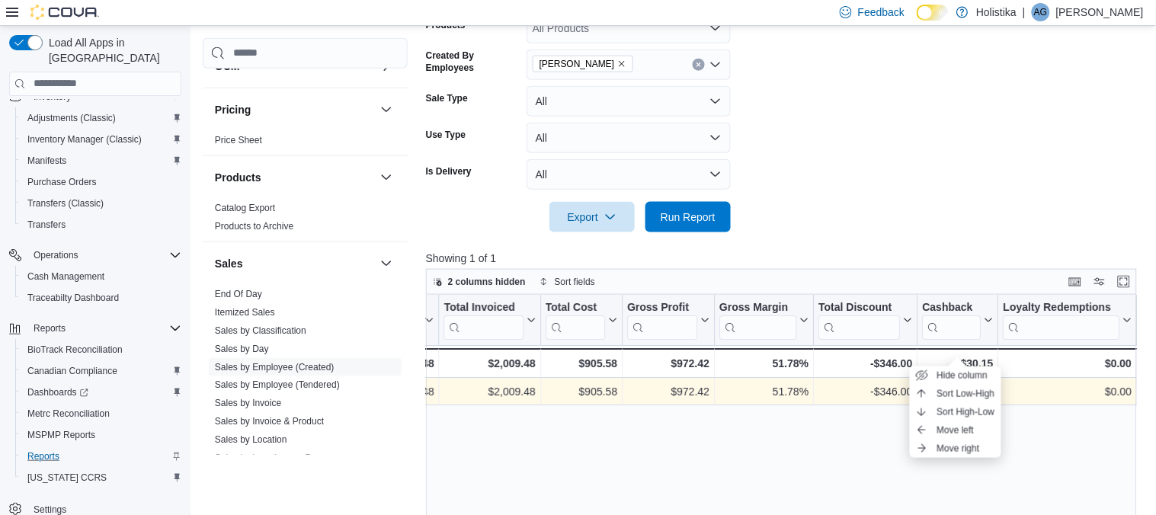
click at [1047, 449] on div "Created Employee Click to view column header actions Invoices Sold Click to vie…" at bounding box center [782, 488] width 712 height 386
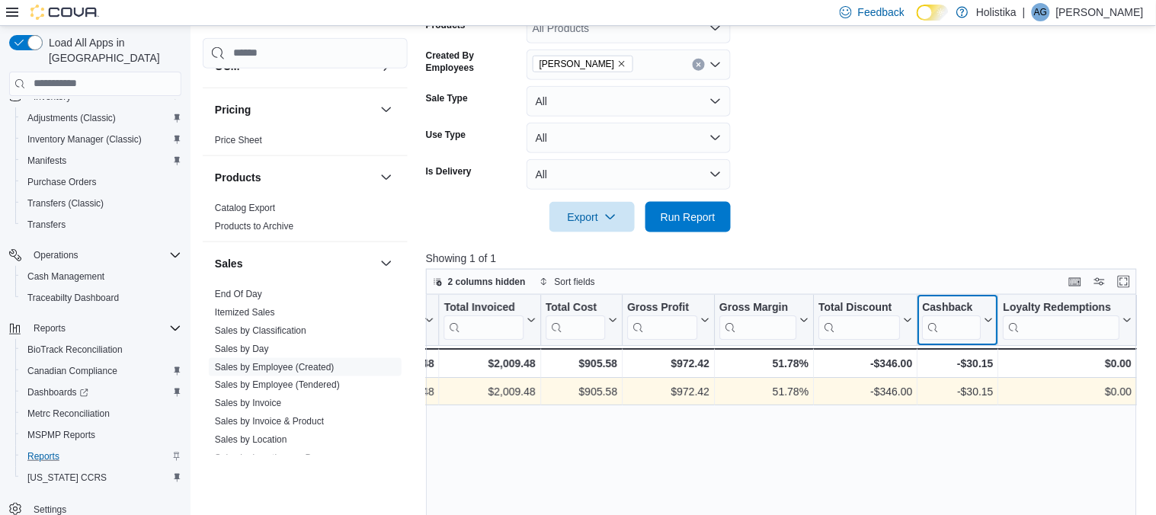
click at [942, 315] on div "Cashback" at bounding box center [952, 307] width 59 height 14
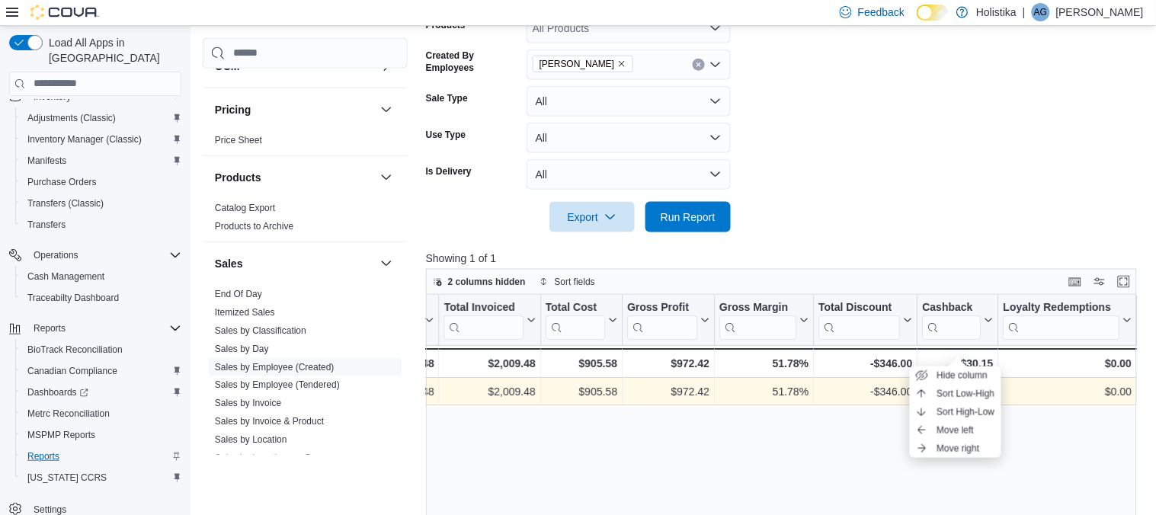
click at [1078, 478] on div "Created Employee Click to view column header actions Invoices Sold Click to vie…" at bounding box center [782, 488] width 712 height 386
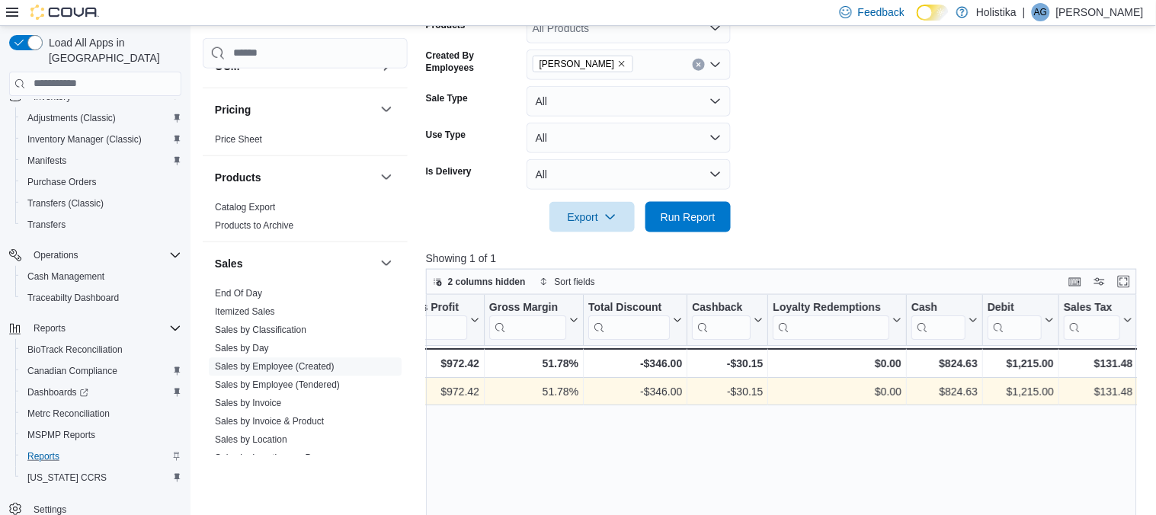
scroll to position [0, 1418]
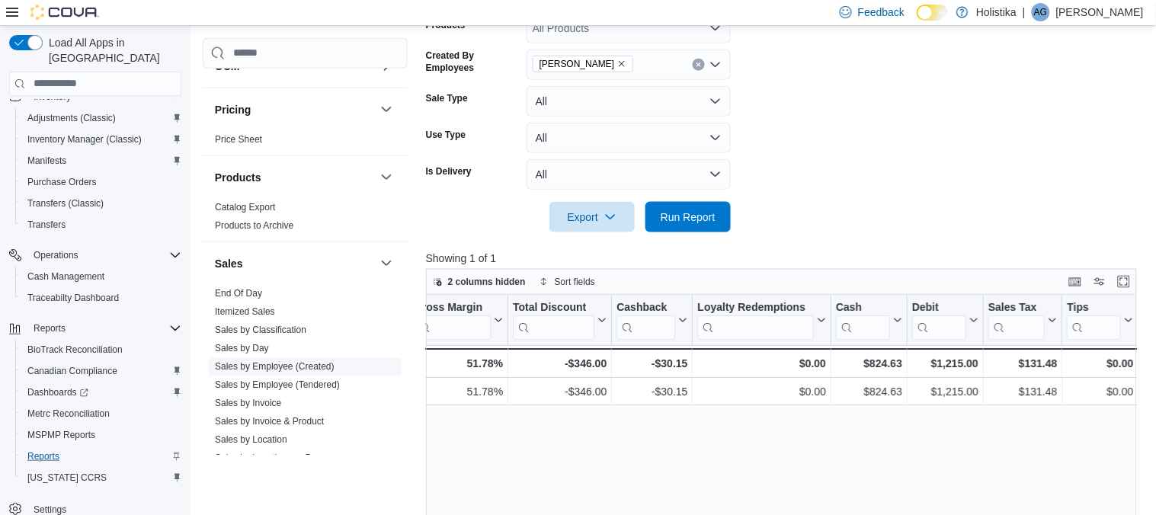
click at [280, 369] on link "Sales by Employee (Created)" at bounding box center [275, 367] width 120 height 11
click at [241, 369] on link "Sales by Employee (Created)" at bounding box center [275, 367] width 120 height 11
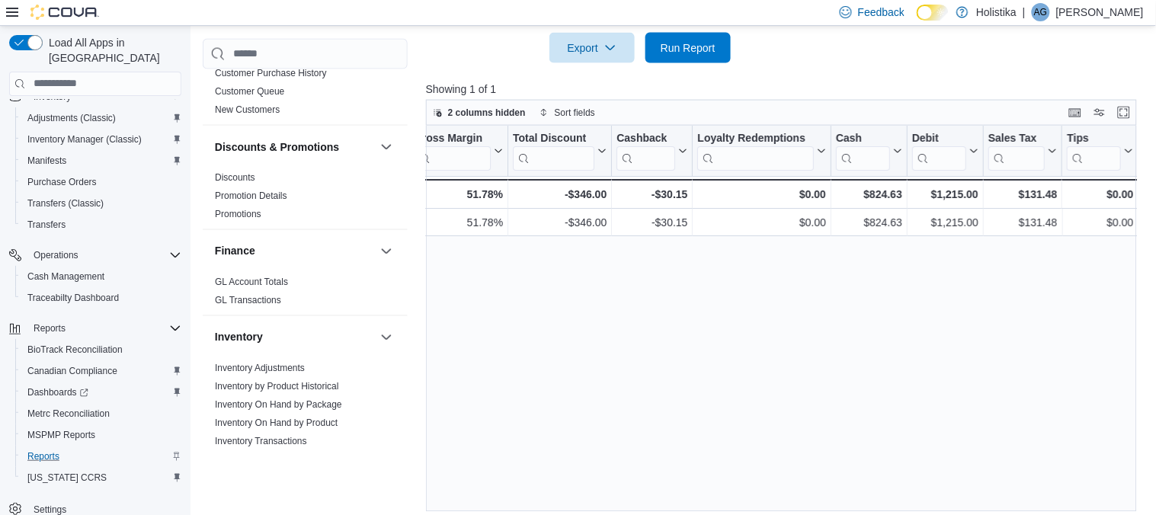
scroll to position [229, 0]
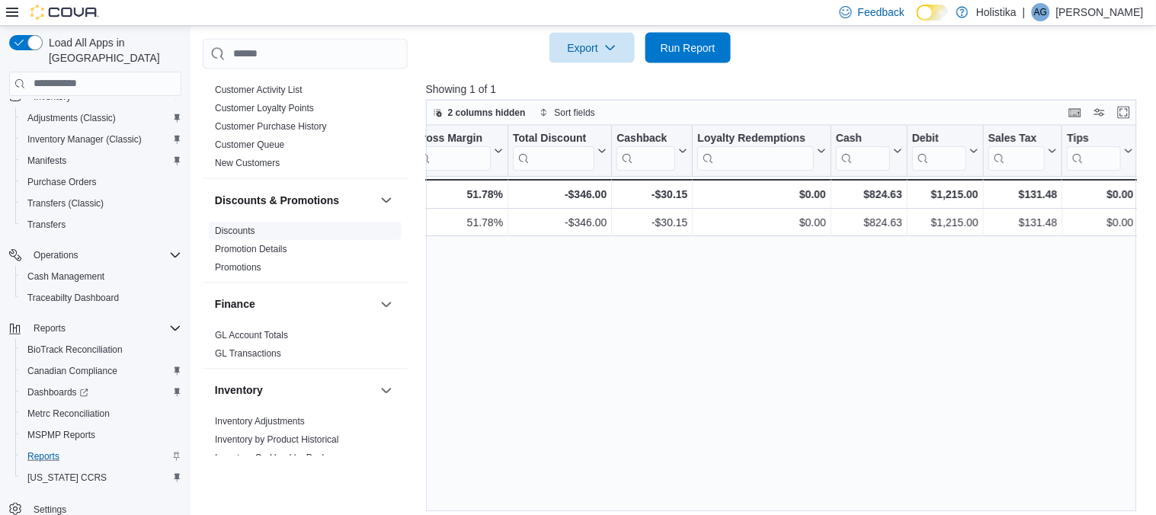
click at [235, 227] on link "Discounts" at bounding box center [235, 230] width 40 height 11
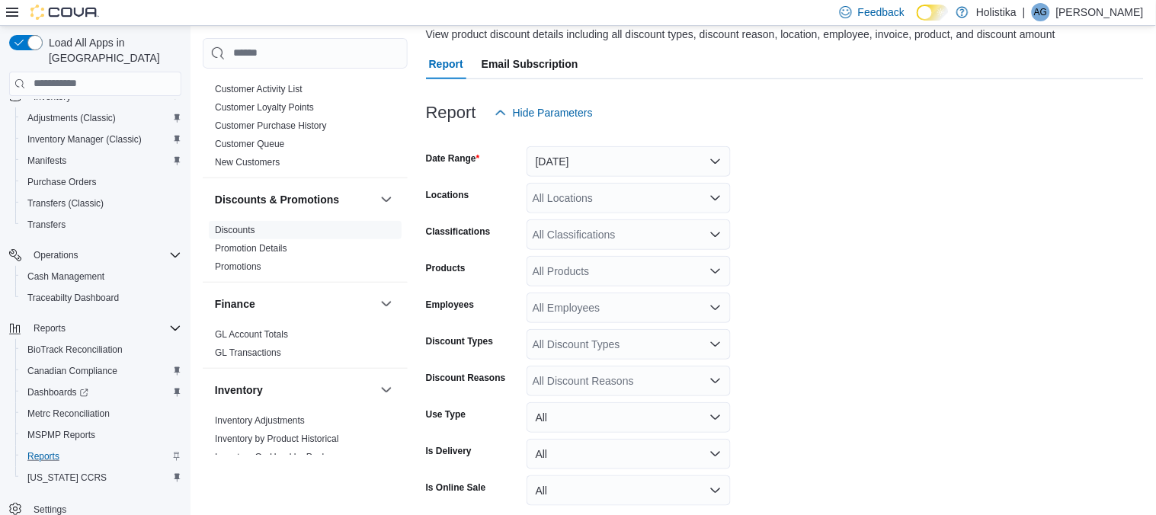
scroll to position [34, 0]
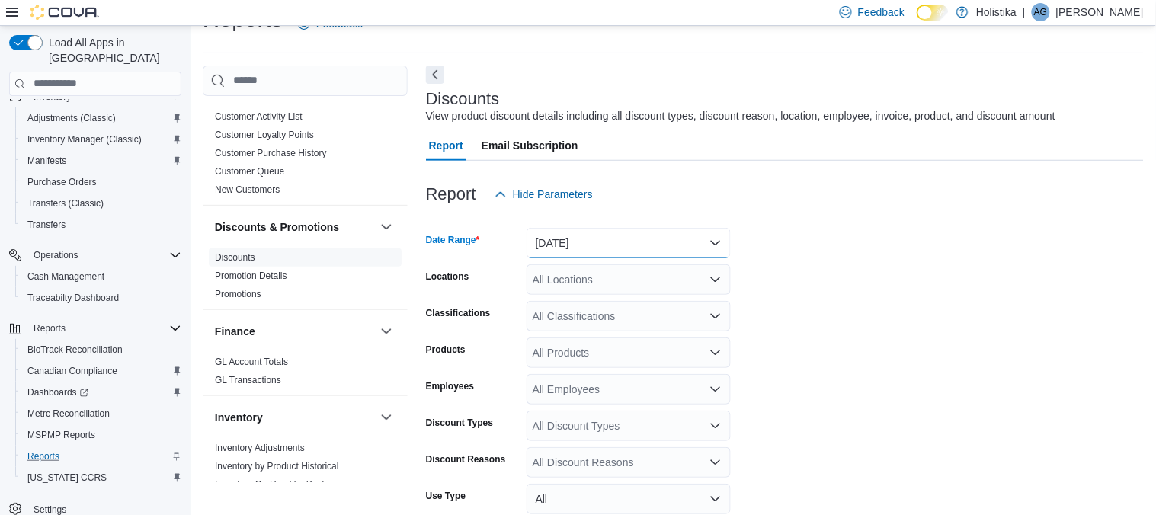
click at [641, 238] on button "Yesterday" at bounding box center [628, 243] width 204 height 30
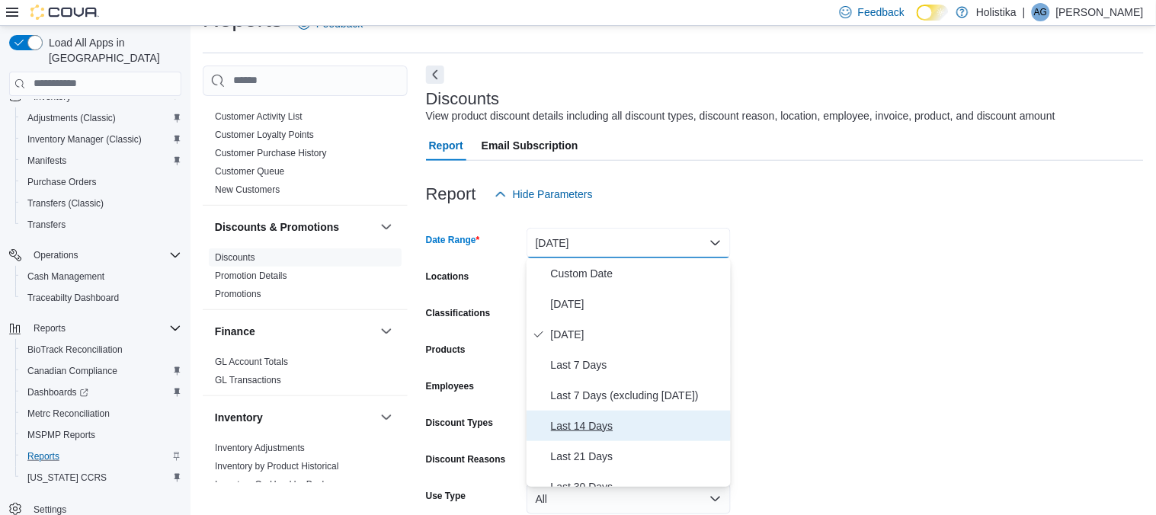
click at [590, 421] on span "Last 14 Days" at bounding box center [638, 426] width 174 height 18
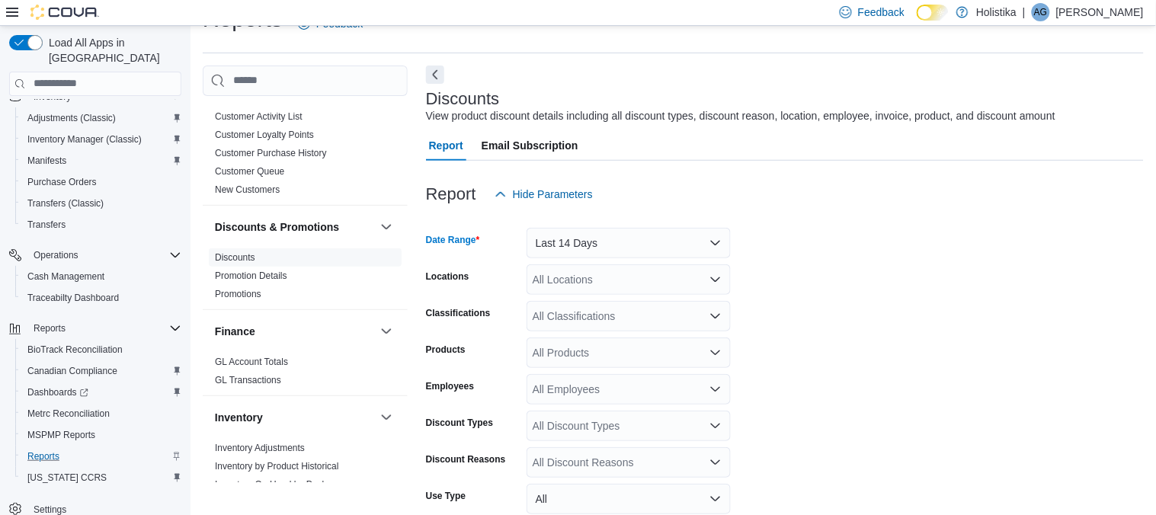
click at [917, 398] on form "Date Range Last 14 Days Locations All Locations Classifications All Classificat…" at bounding box center [785, 419] width 718 height 421
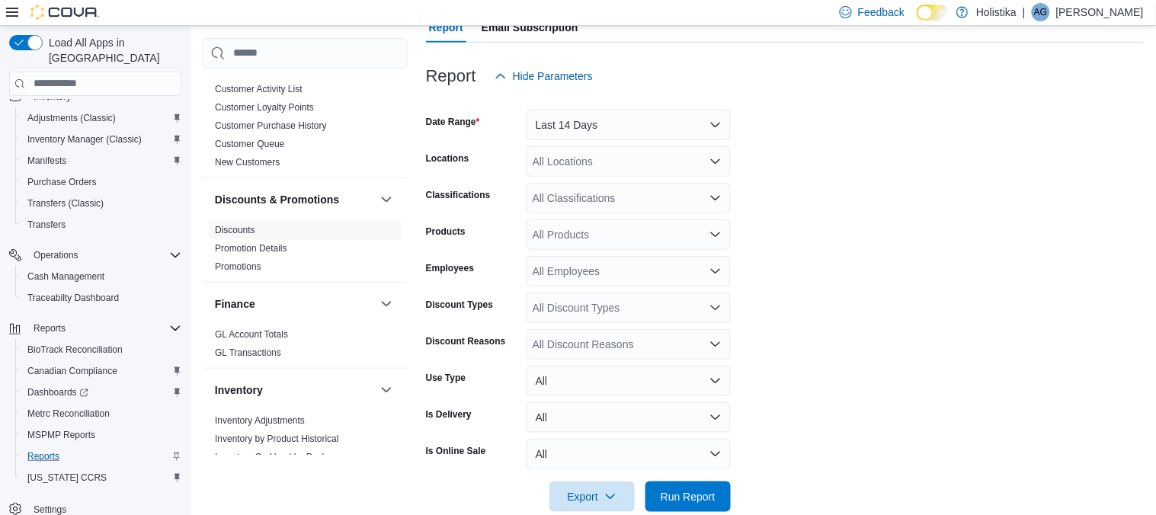
scroll to position [178, 0]
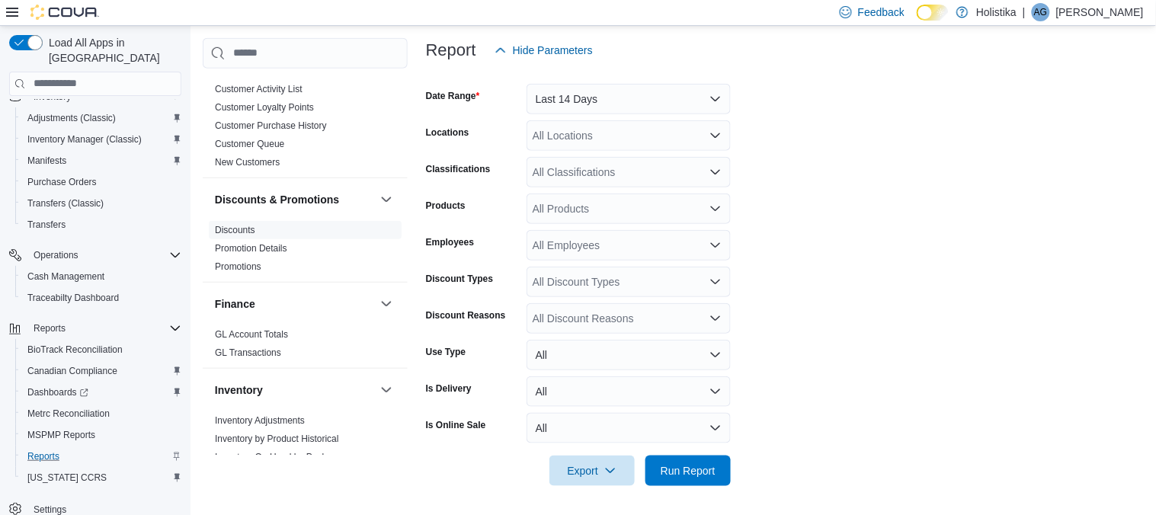
click at [618, 247] on div "All Employees" at bounding box center [628, 245] width 204 height 30
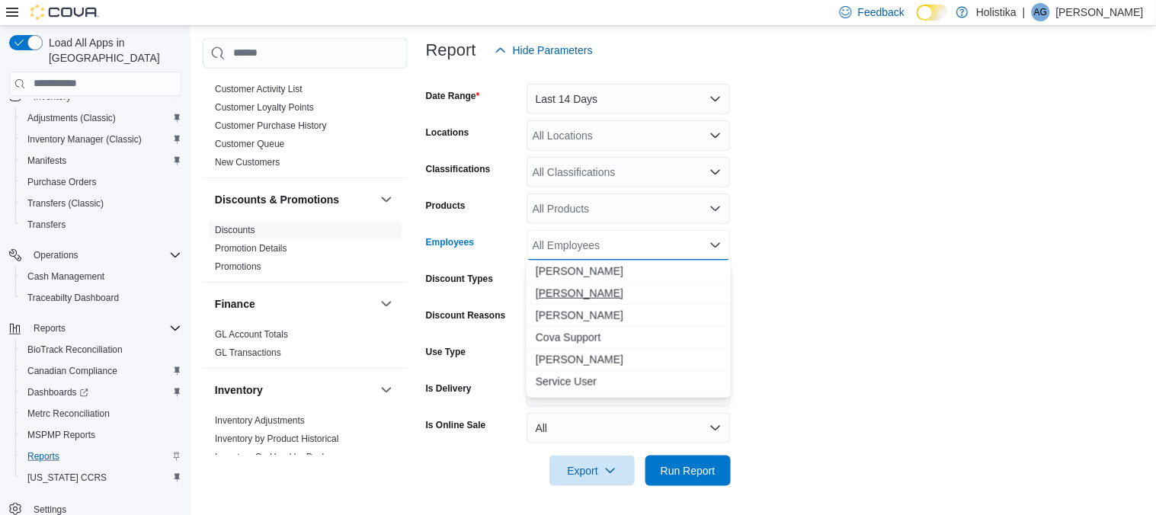
click at [573, 291] on span "Bryson Glenn" at bounding box center [629, 293] width 186 height 15
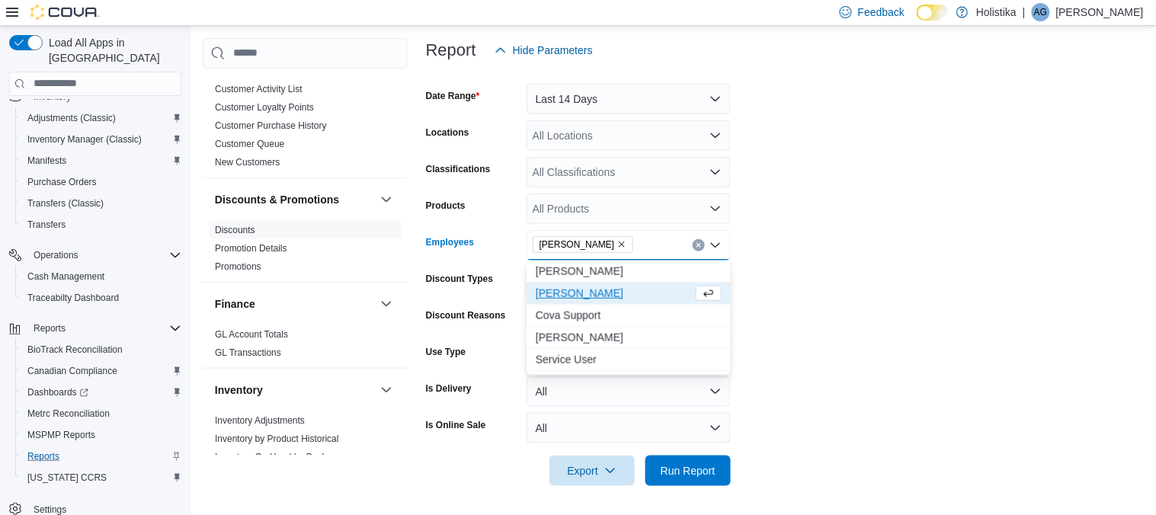
click at [877, 365] on form "Date Range Last 14 Days Locations All Locations Classifications All Classificat…" at bounding box center [785, 276] width 718 height 421
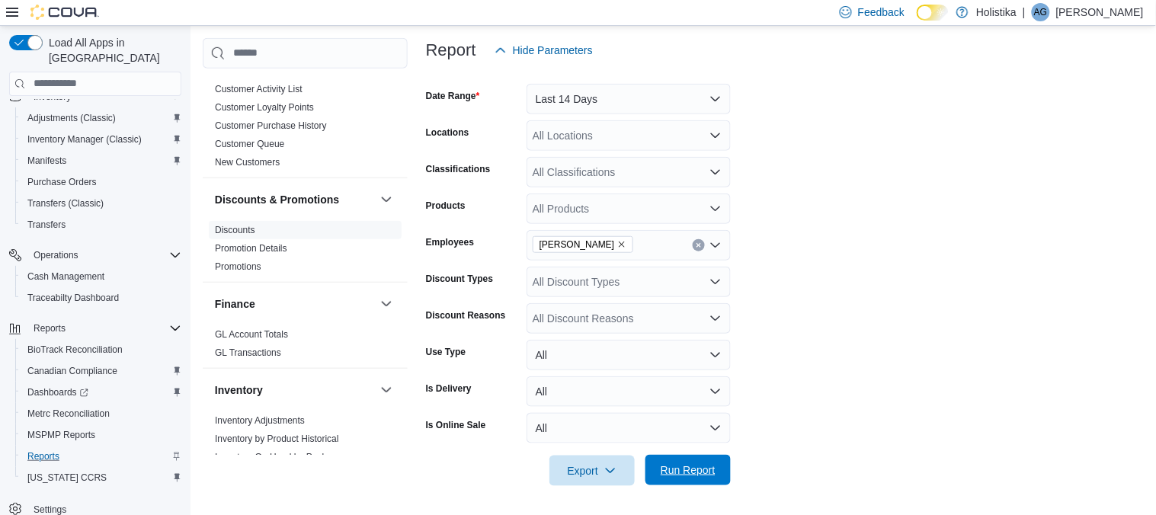
click at [696, 472] on span "Run Report" at bounding box center [687, 469] width 55 height 15
click at [860, 433] on form "Date Range Last 14 Days Locations All Locations Classifications All Classificat…" at bounding box center [785, 276] width 718 height 421
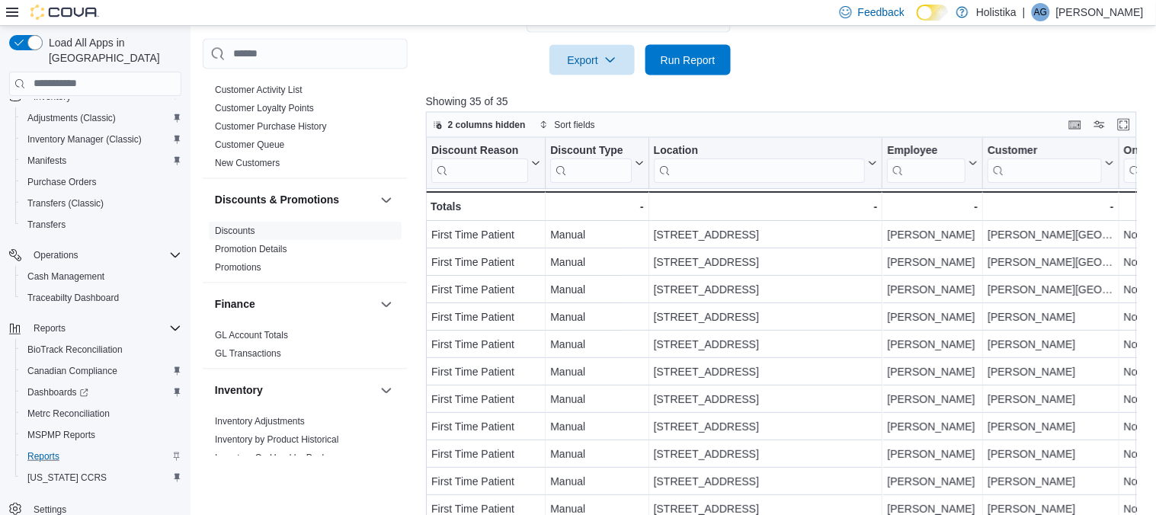
scroll to position [609, 0]
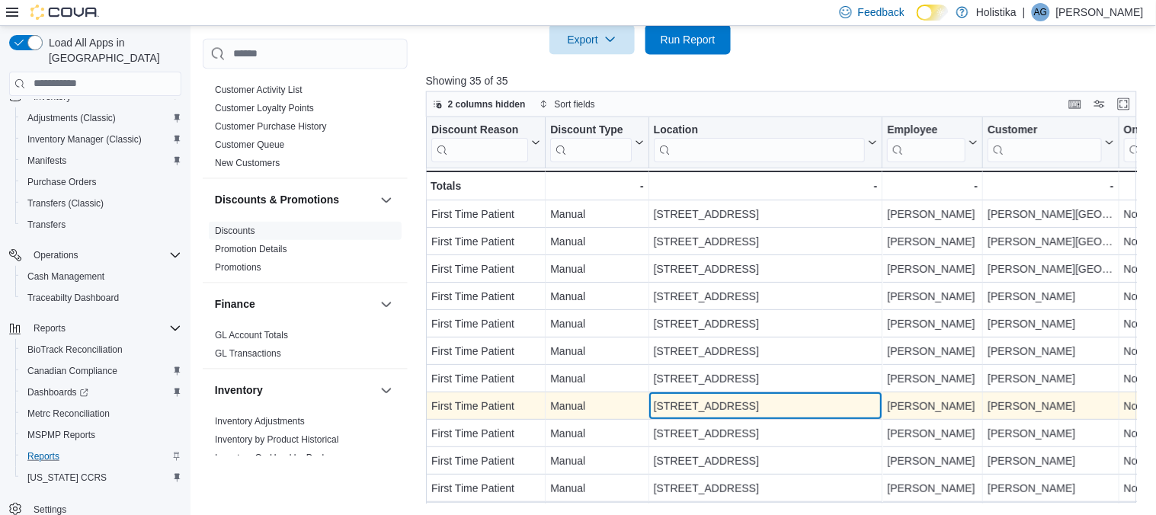
click at [837, 412] on div "2009 Military Road Columbus, MS 39701" at bounding box center [765, 406] width 224 height 18
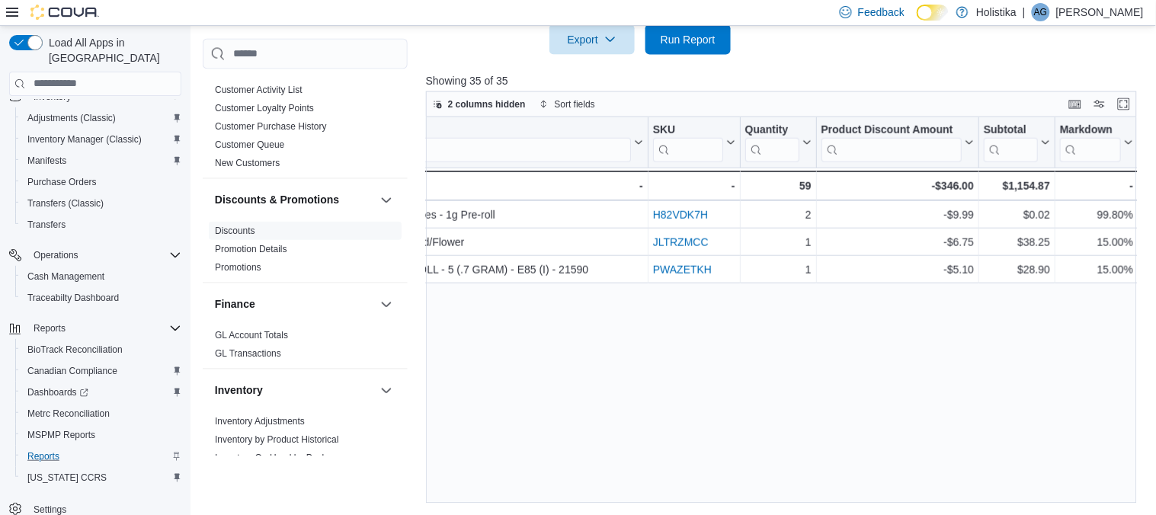
scroll to position [0, 1411]
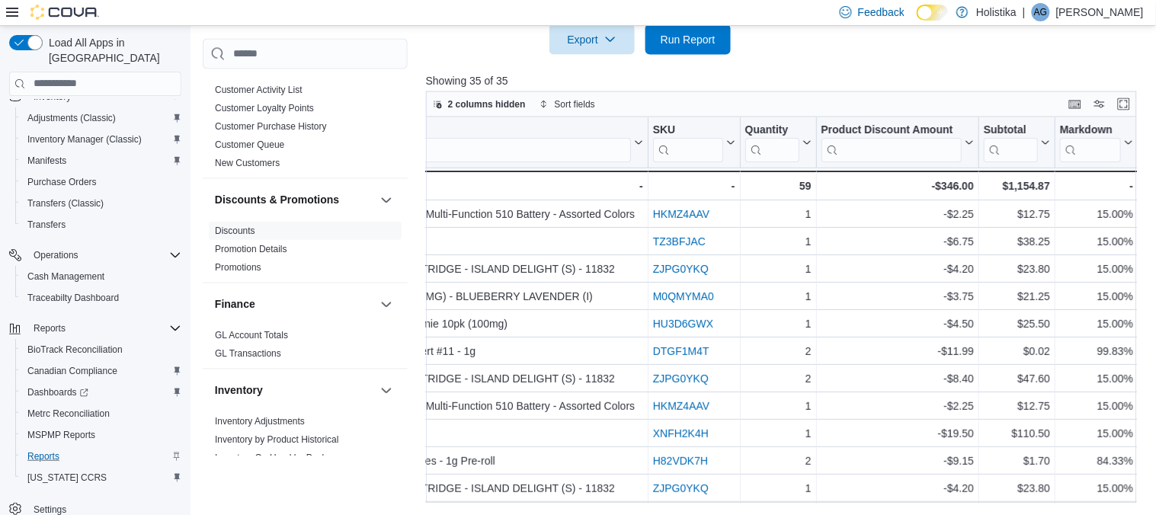
click at [1003, 79] on p "Showing 35 of 35" at bounding box center [785, 80] width 718 height 15
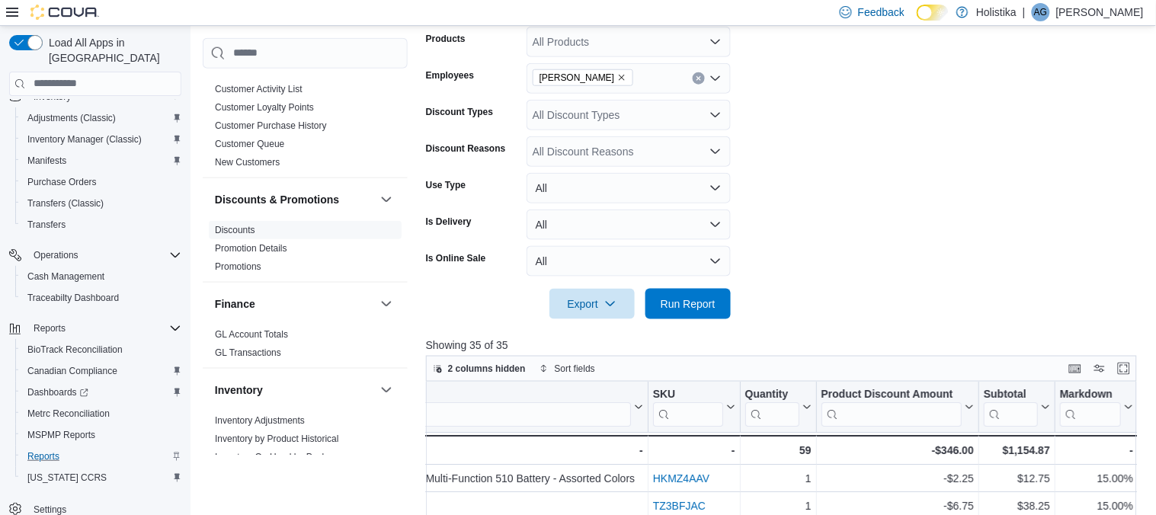
scroll to position [338, 0]
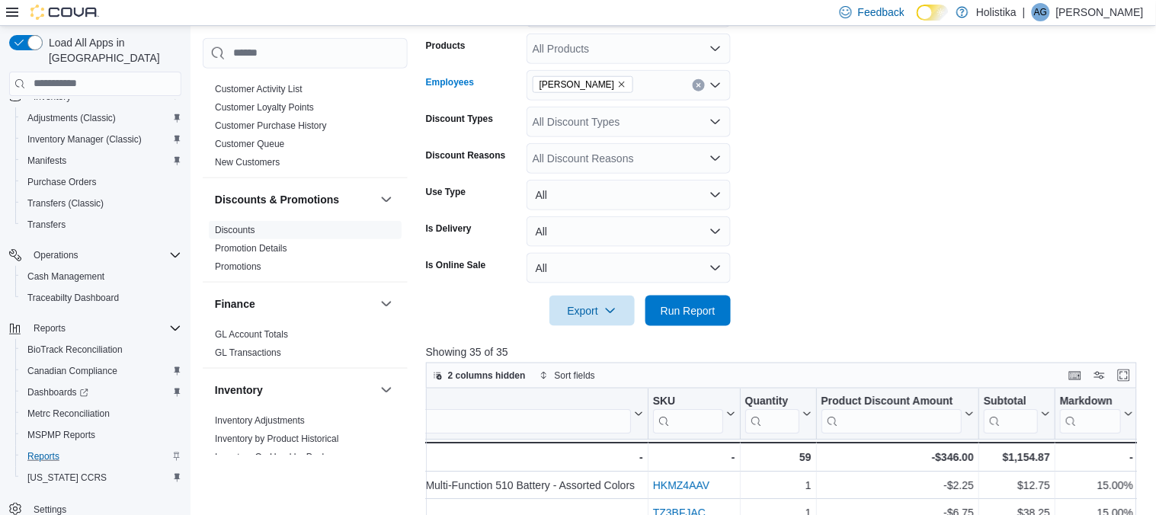
click at [634, 85] on div "Bryson Glenn" at bounding box center [628, 85] width 204 height 30
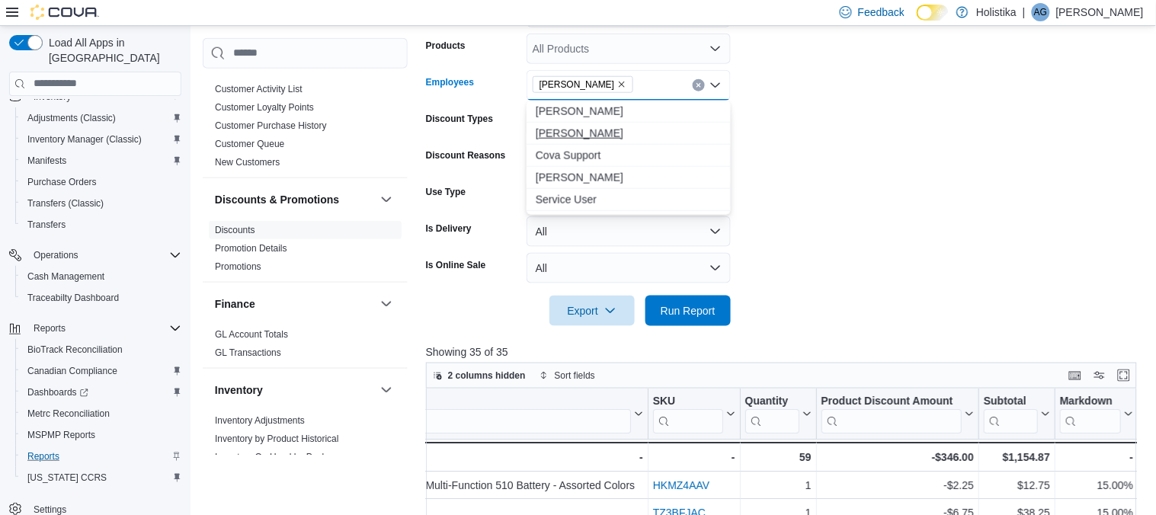
click at [569, 134] on span "Cory Kilburn" at bounding box center [629, 133] width 186 height 15
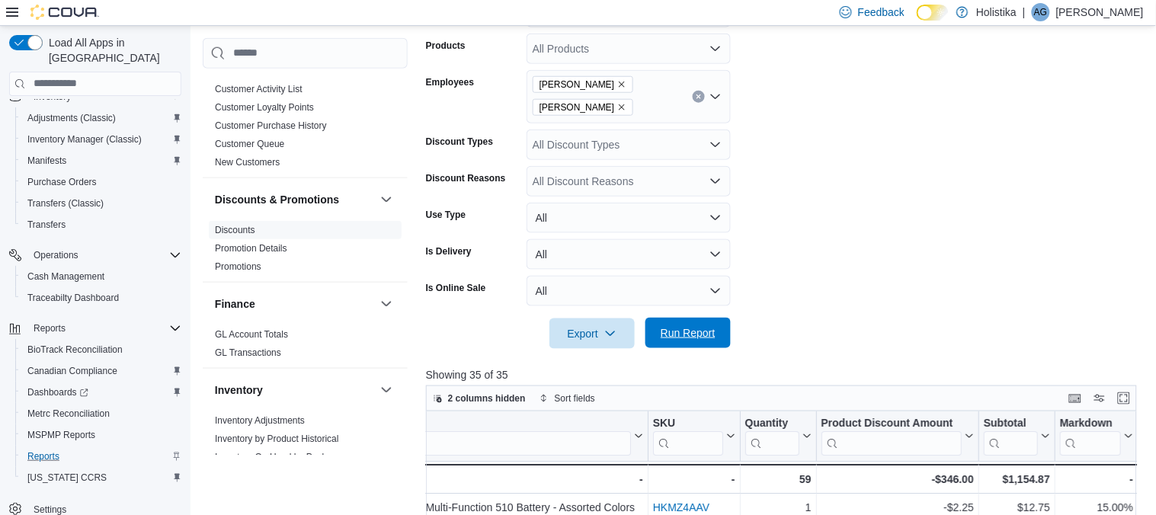
click at [686, 333] on span "Run Report" at bounding box center [687, 332] width 55 height 15
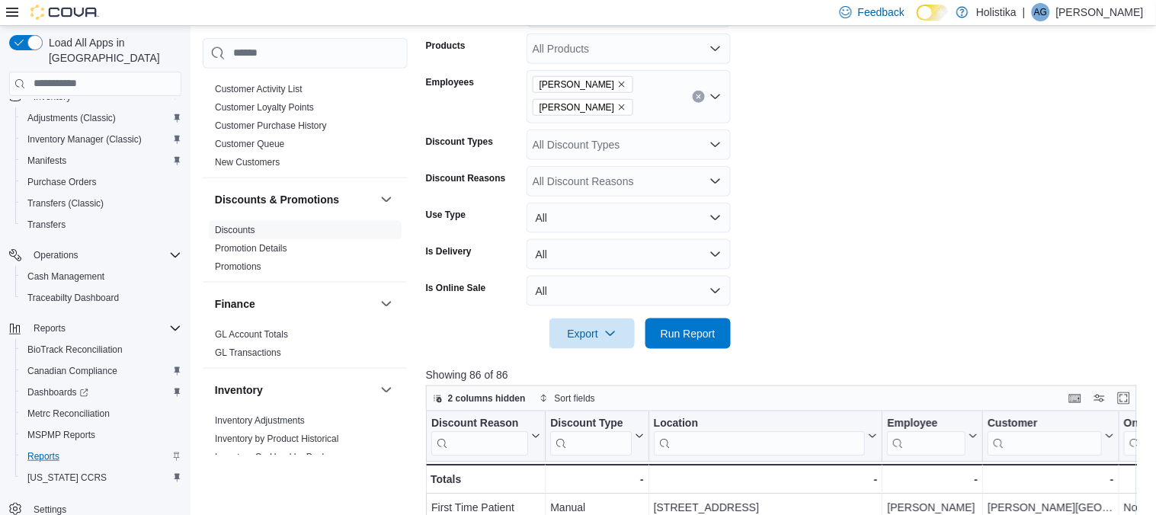
click at [1074, 300] on form "Date Range Last 14 Days Locations All Locations Classifications All Classificat…" at bounding box center [785, 127] width 718 height 443
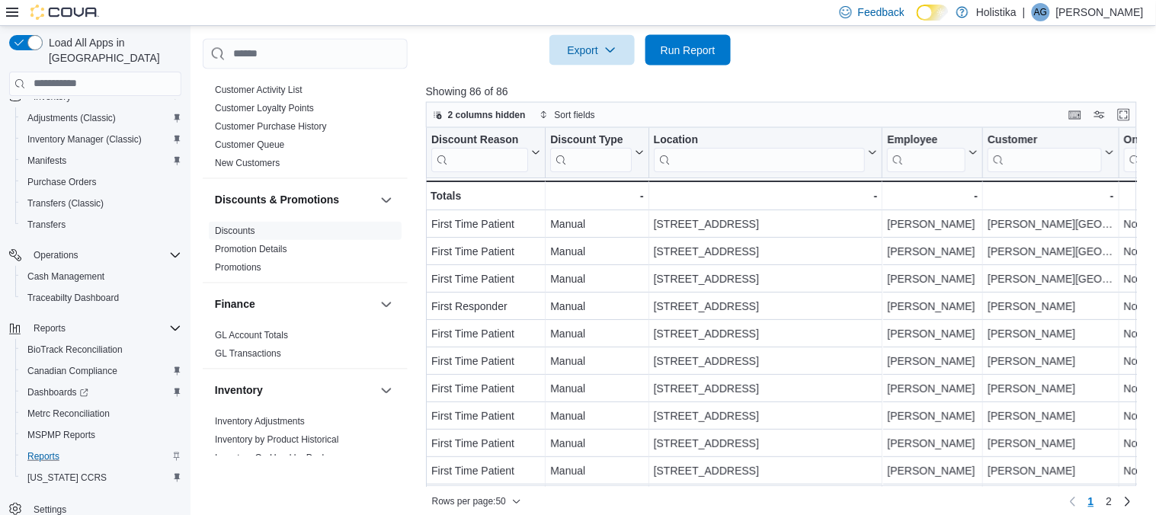
scroll to position [632, 0]
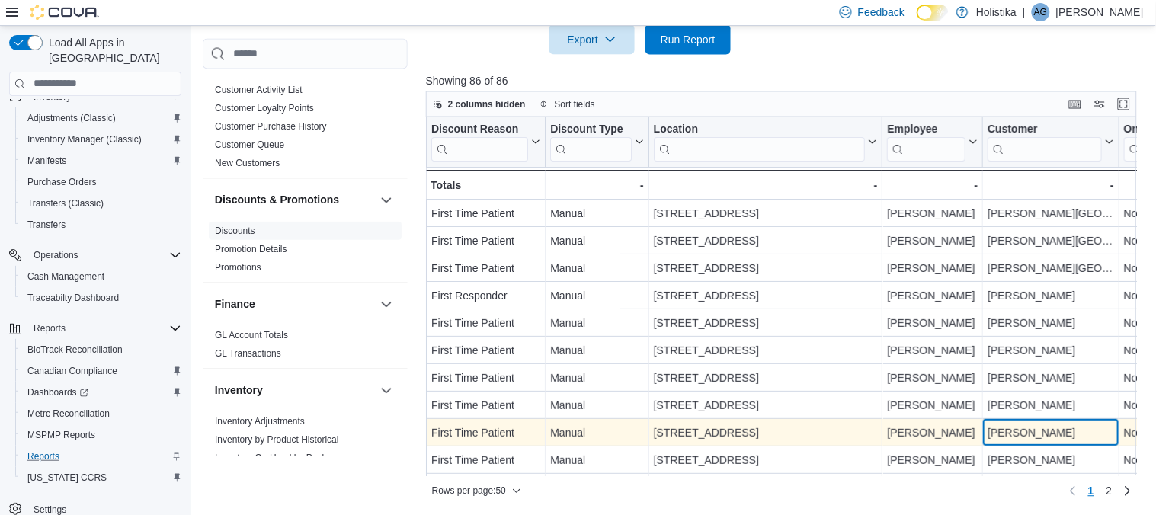
click at [995, 437] on div "Corey Beckwith" at bounding box center [1050, 433] width 126 height 18
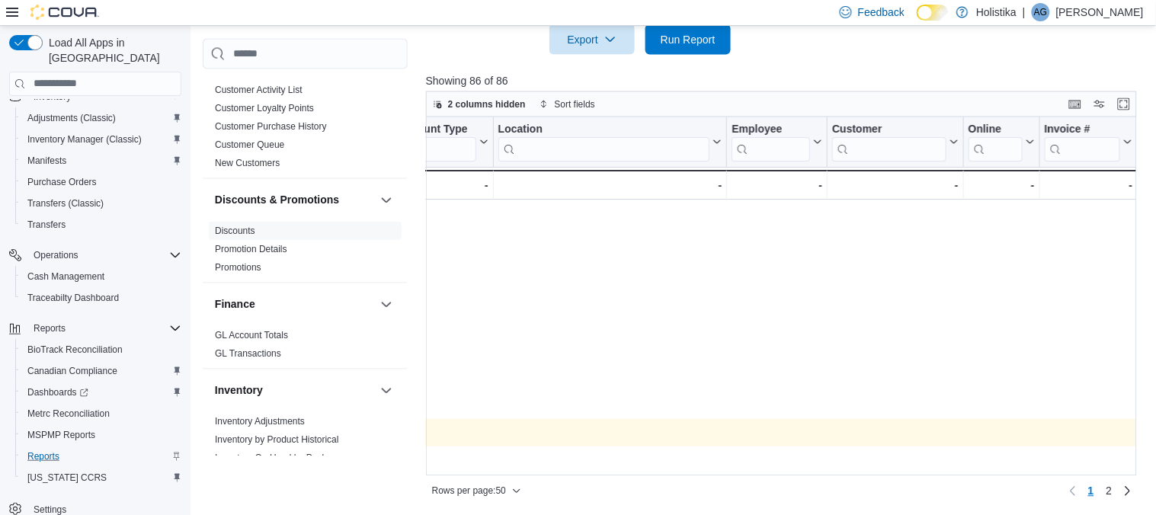
scroll to position [0, 1421]
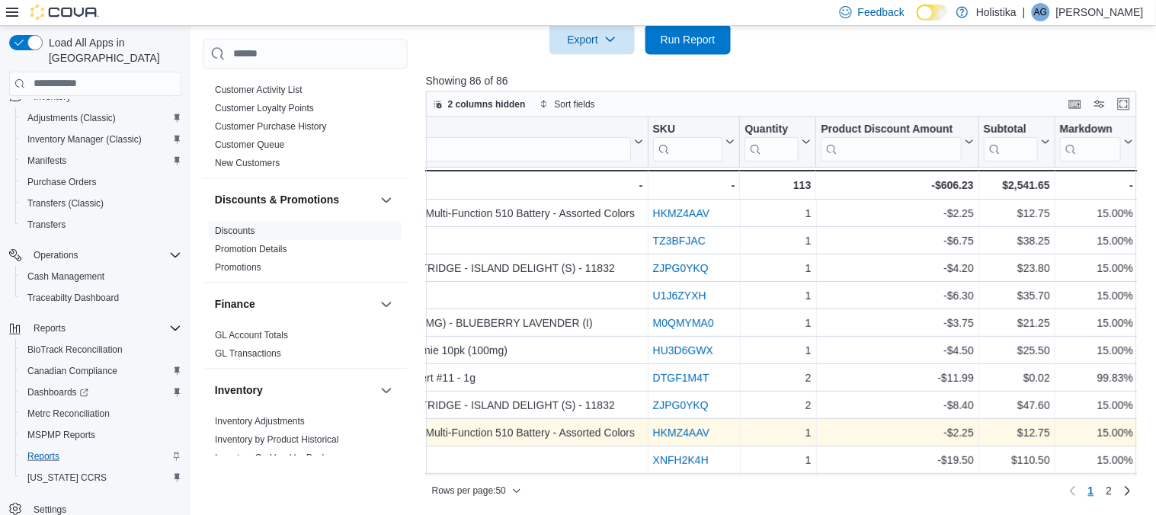
click at [1107, 431] on div "15.00%" at bounding box center [1096, 433] width 73 height 18
click at [1083, 443] on div "15.00% - Markdown, column 17, row 9" at bounding box center [1096, 433] width 83 height 27
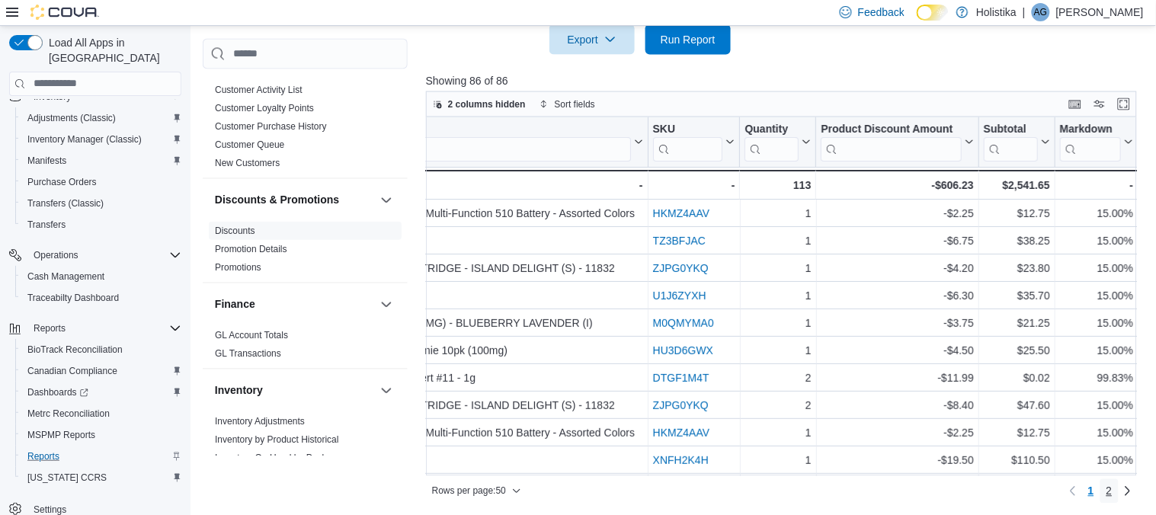
click at [1108, 493] on span "2" at bounding box center [1109, 491] width 6 height 15
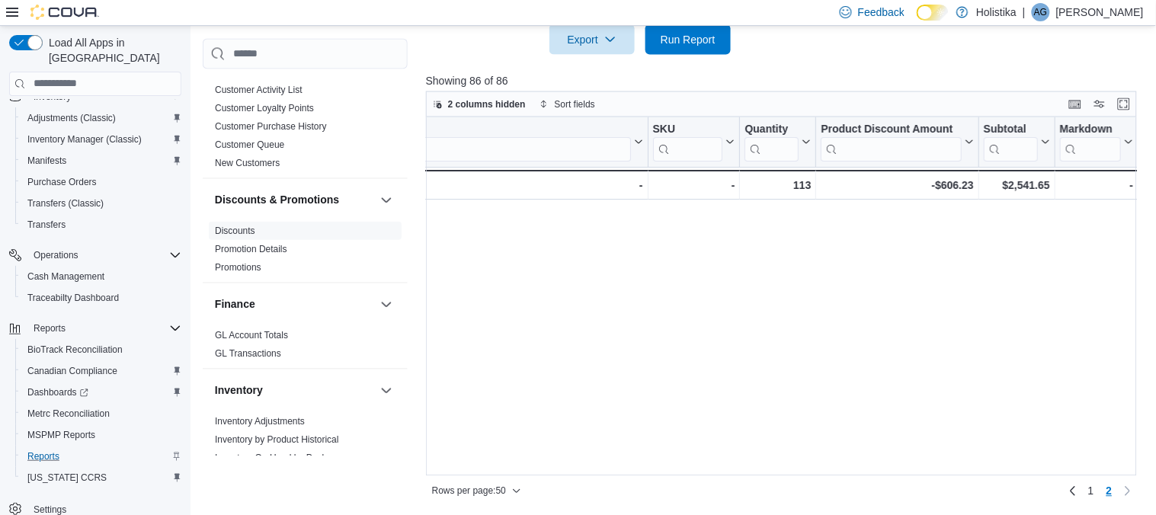
scroll to position [0, 0]
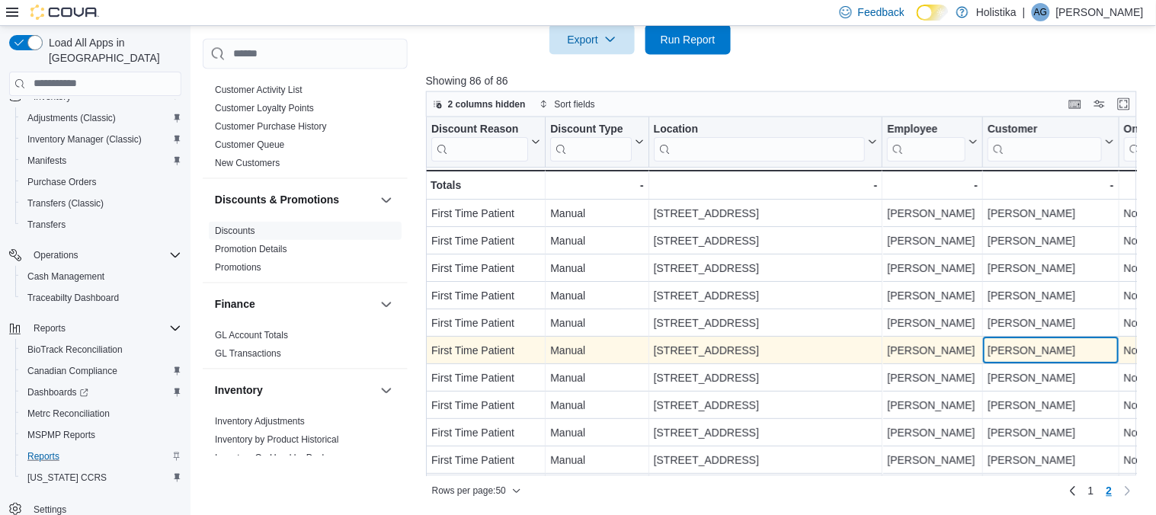
click at [1027, 357] on div "Clayton Everett" at bounding box center [1050, 351] width 126 height 18
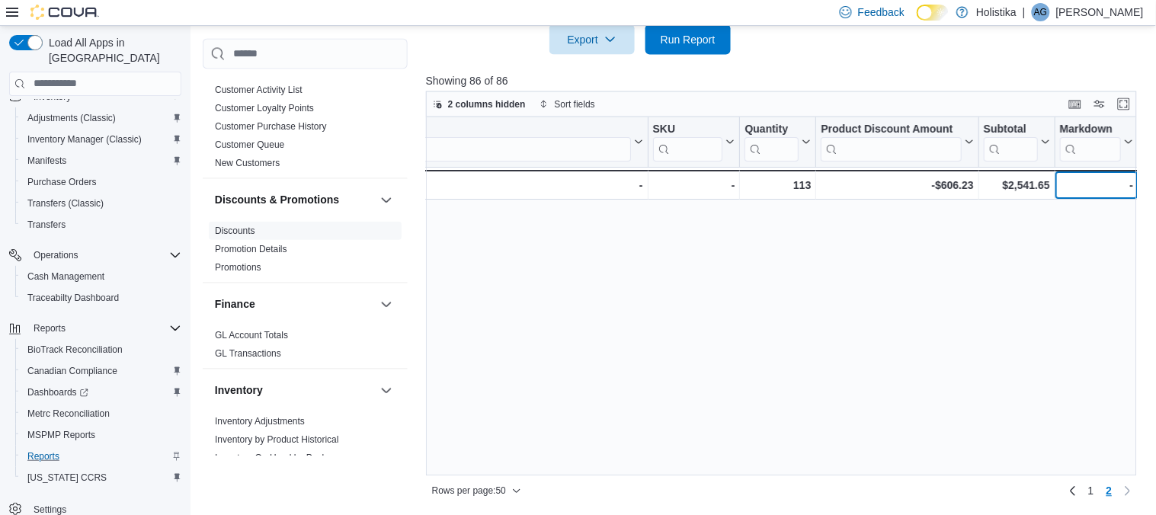
scroll to position [712, 1421]
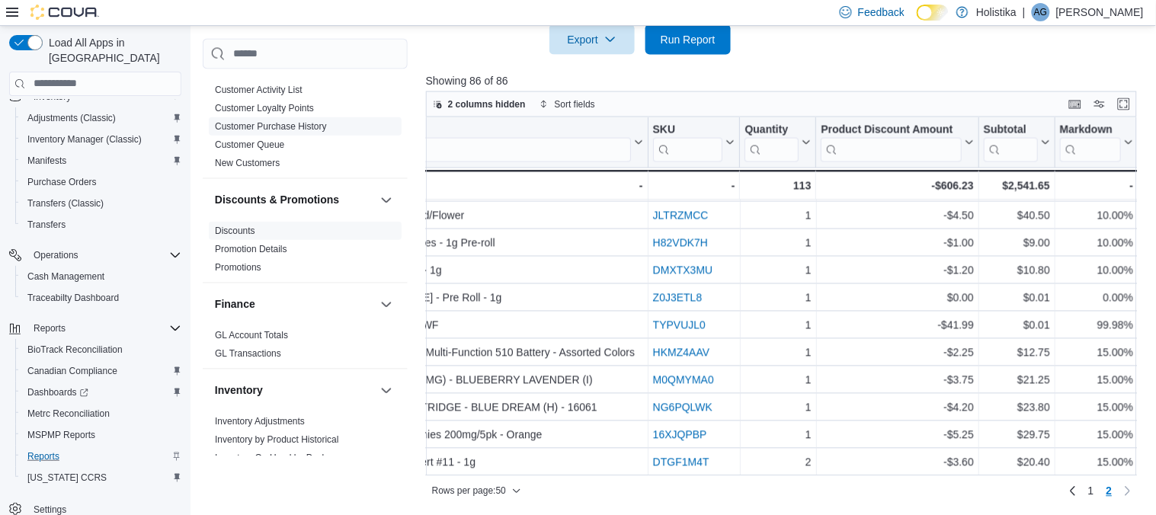
click at [260, 121] on link "Customer Purchase History" at bounding box center [271, 125] width 112 height 11
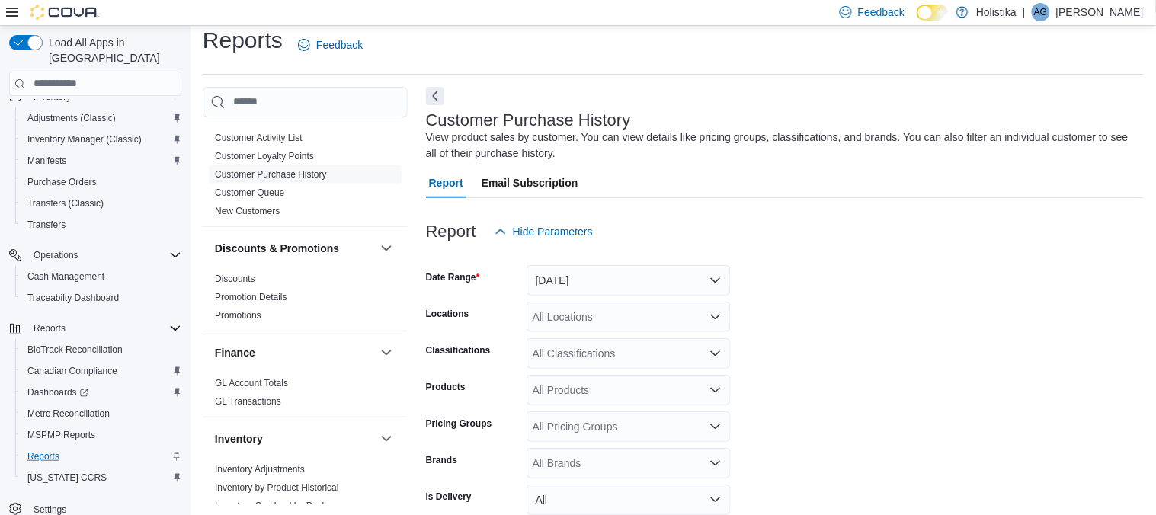
scroll to position [50, 0]
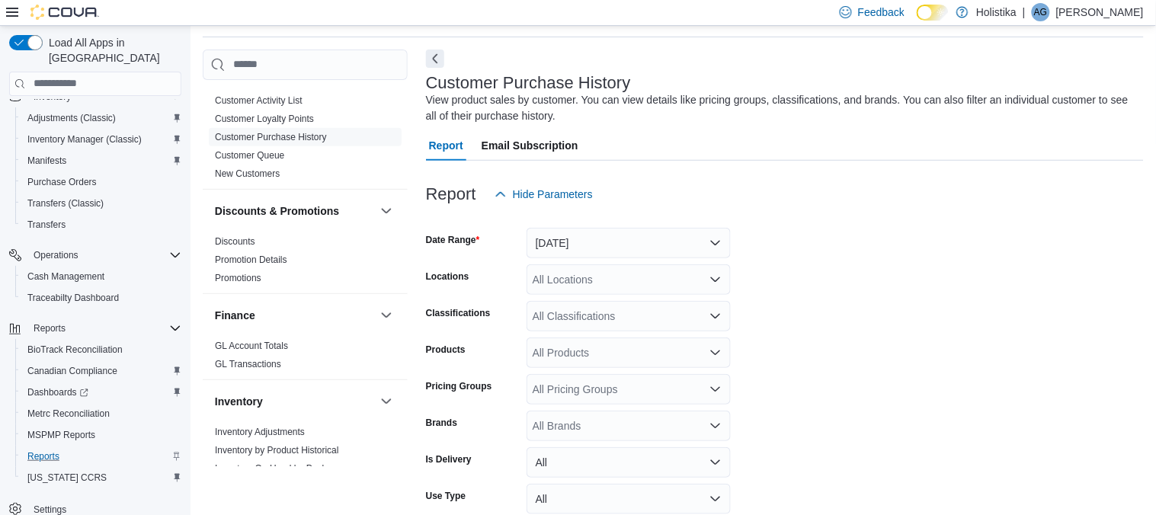
click at [899, 436] on form "Date Range Yesterday Locations All Locations Classifications All Classification…" at bounding box center [785, 401] width 718 height 384
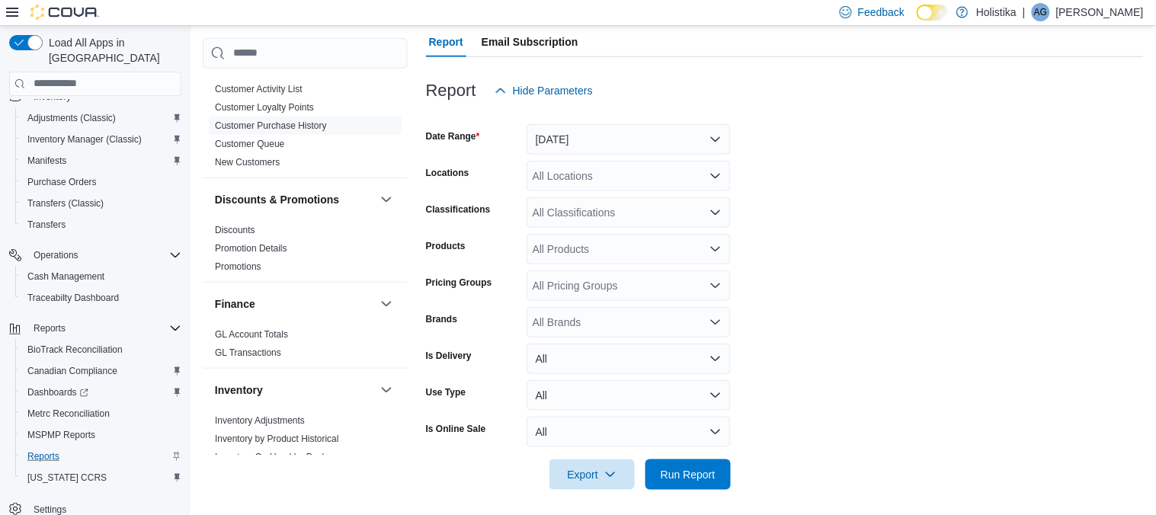
scroll to position [158, 0]
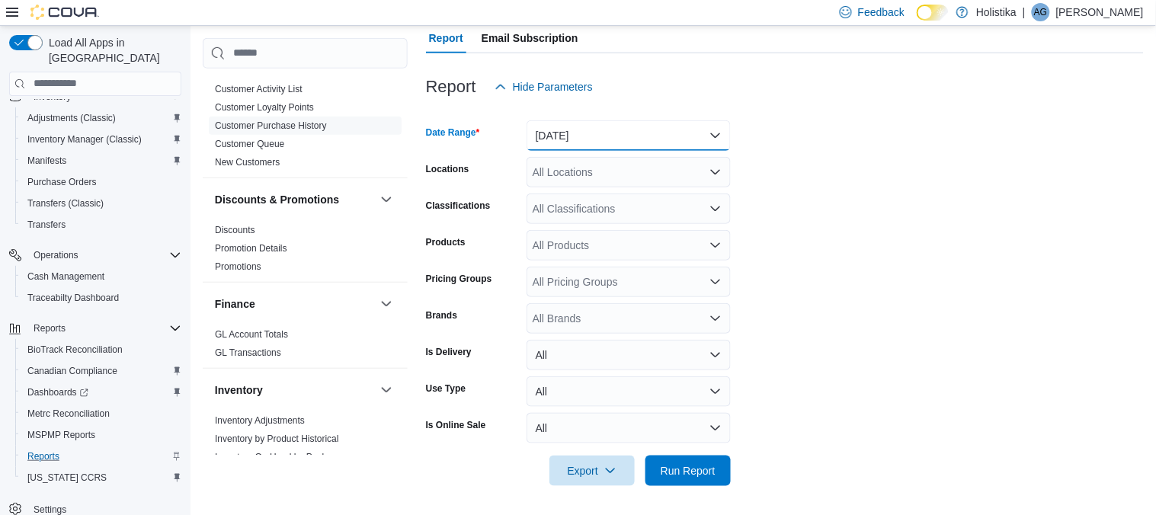
click at [571, 128] on button "Yesterday" at bounding box center [628, 135] width 204 height 30
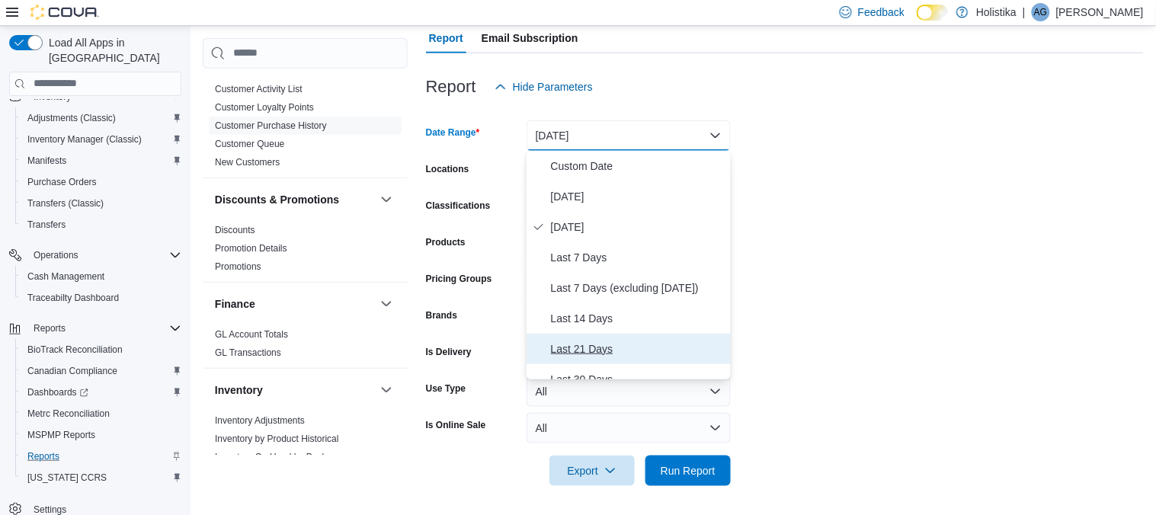
click at [579, 344] on span "Last 21 Days" at bounding box center [638, 349] width 174 height 18
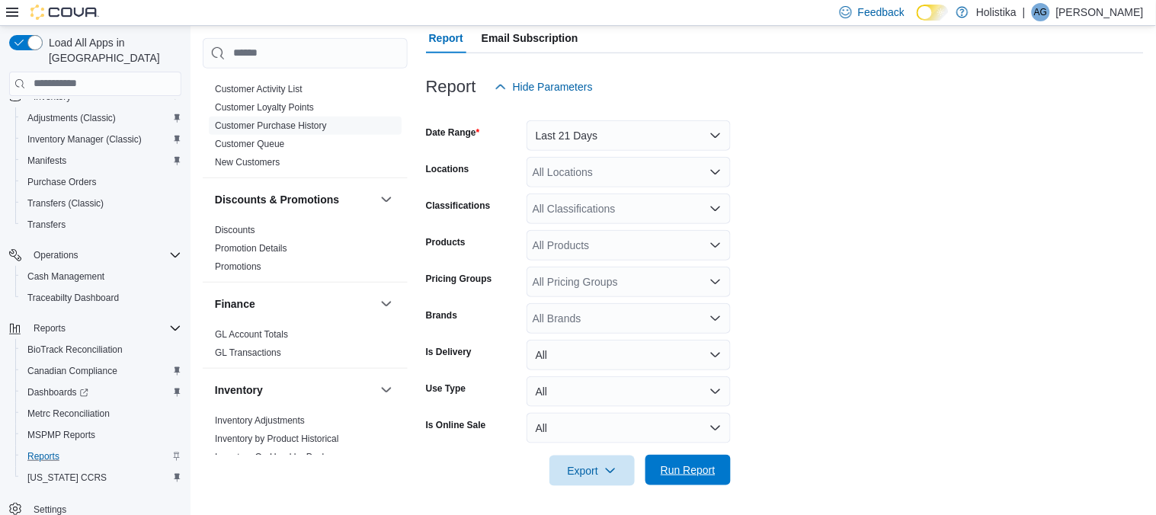
click at [678, 476] on span "Run Report" at bounding box center [687, 469] width 55 height 15
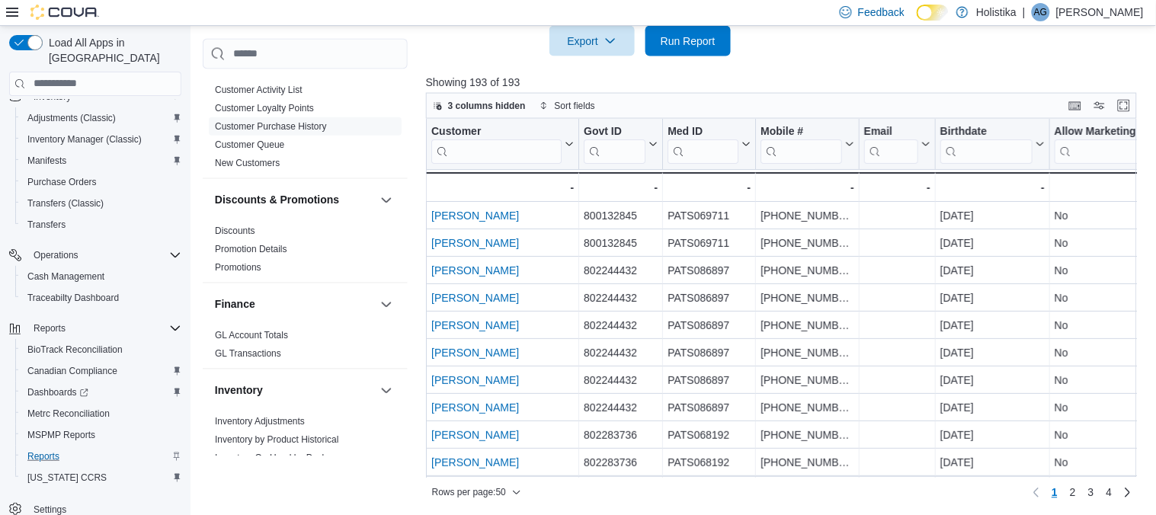
scroll to position [589, 0]
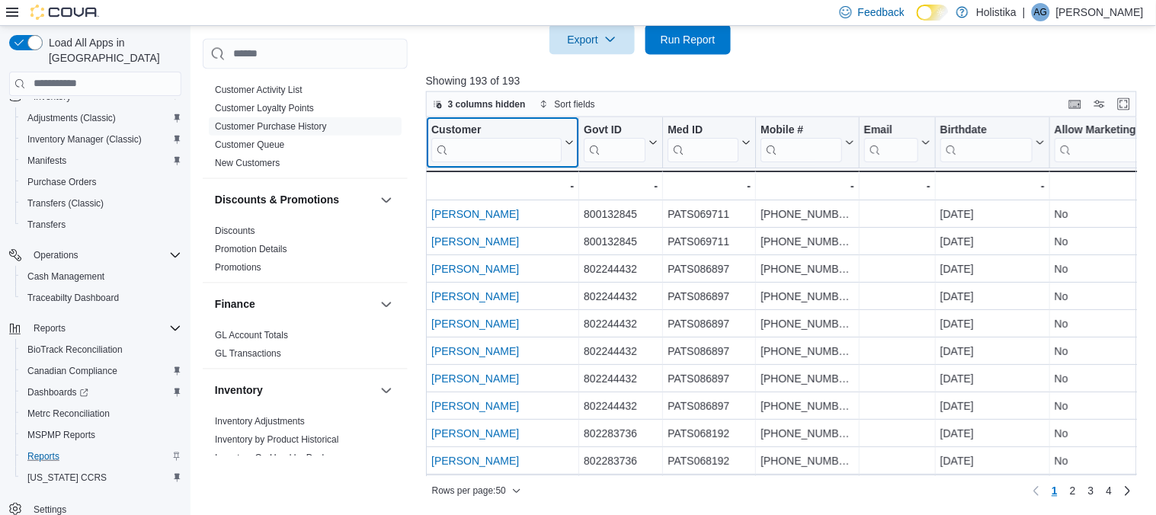
click at [521, 148] on input "search" at bounding box center [496, 149] width 130 height 24
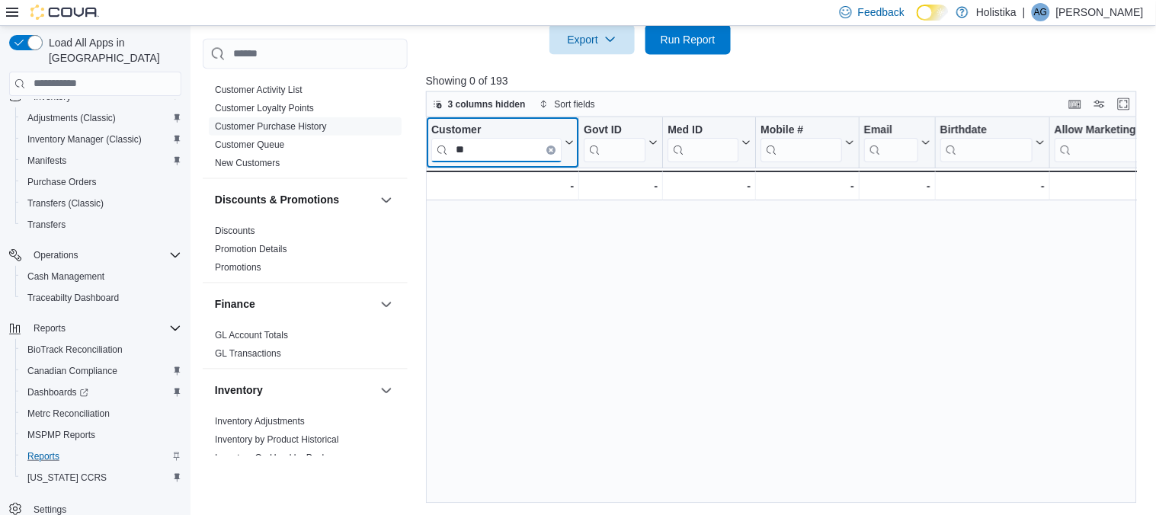
type input "*"
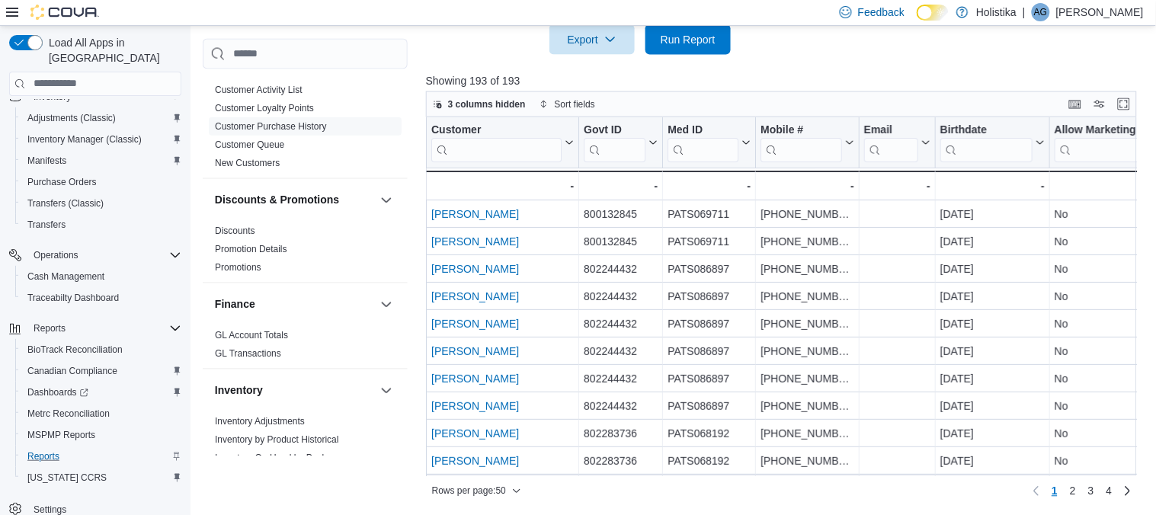
click at [836, 62] on div at bounding box center [785, 64] width 718 height 18
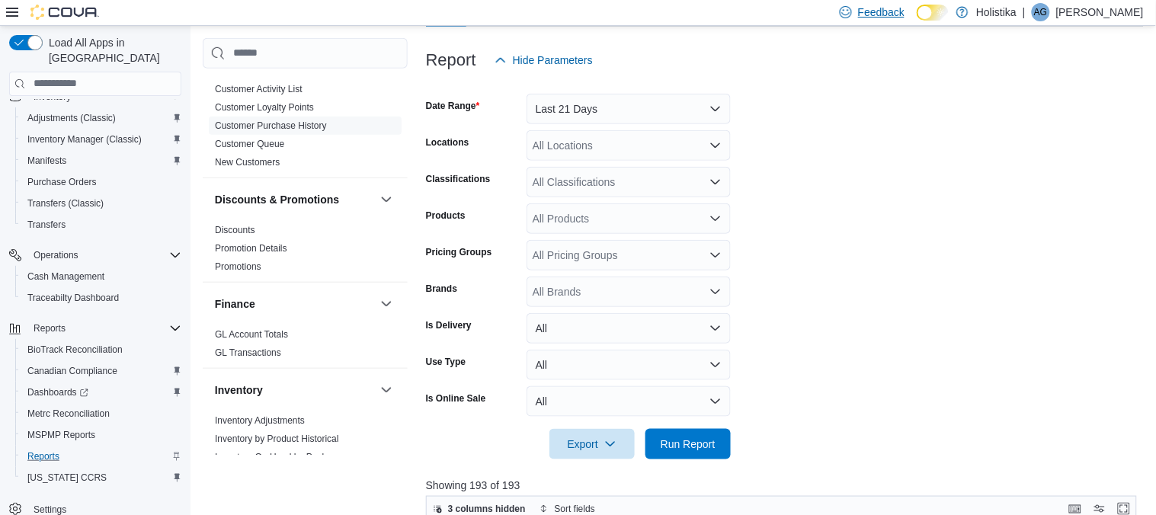
scroll to position [149, 0]
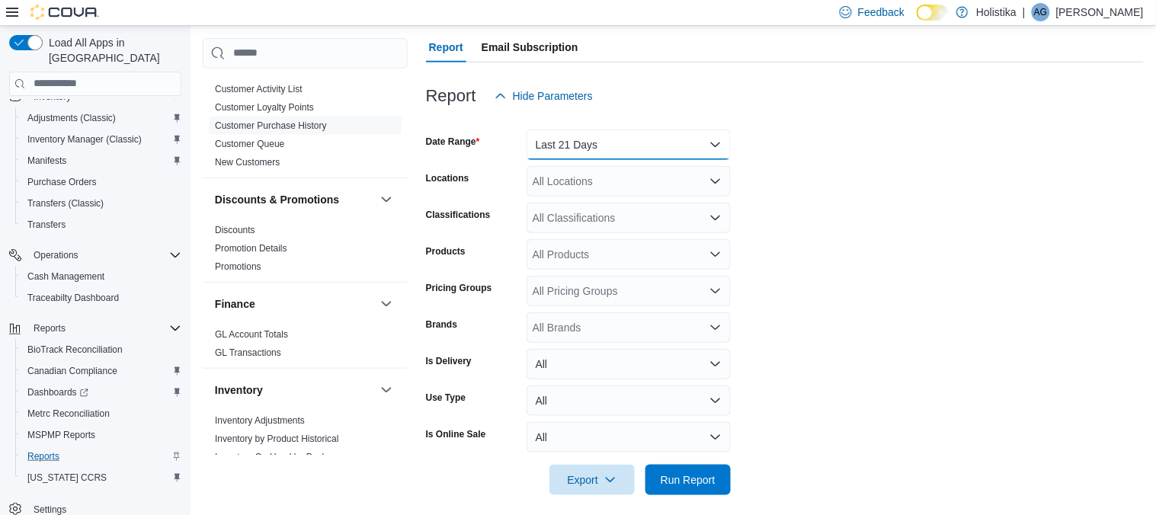
click at [641, 143] on button "Last 21 Days" at bounding box center [628, 145] width 204 height 30
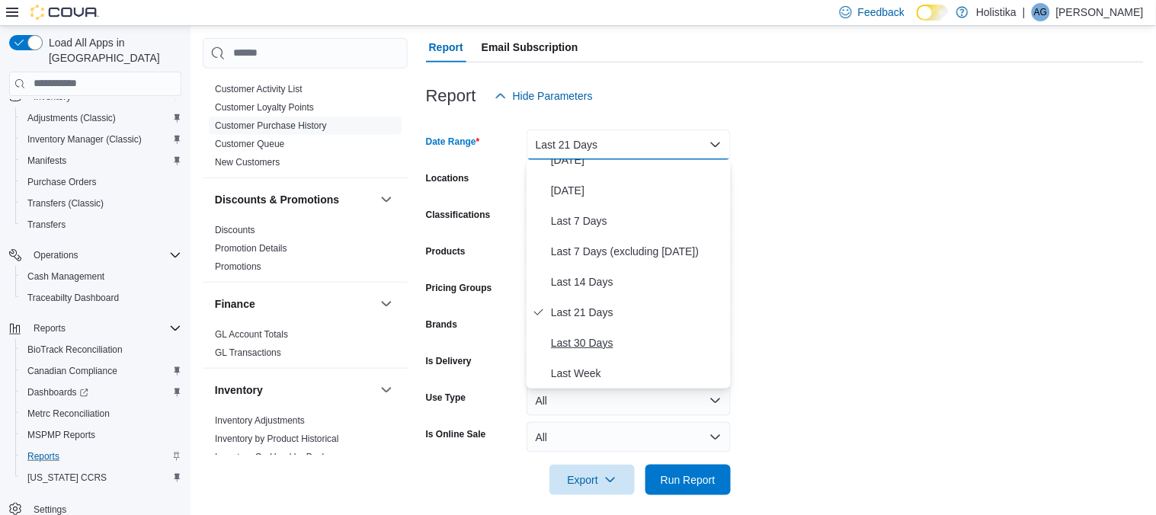
scroll to position [76, 0]
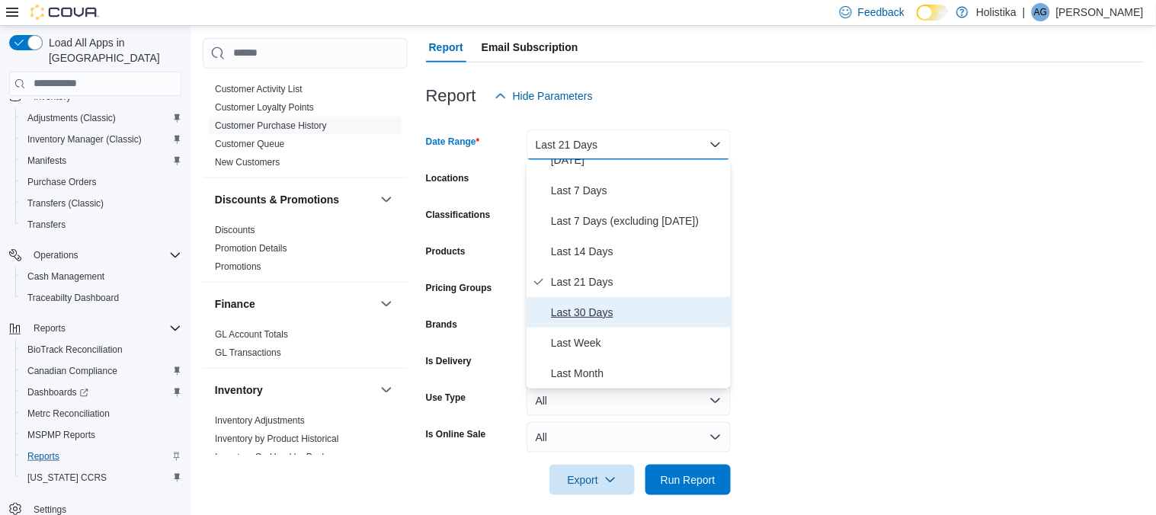
click at [570, 309] on span "Last 30 Days" at bounding box center [638, 312] width 174 height 18
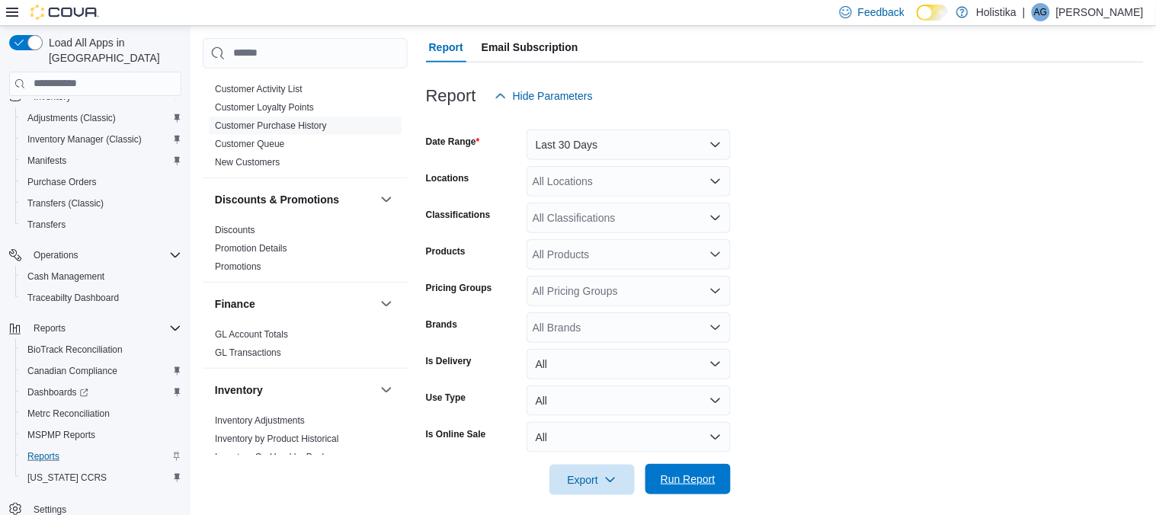
click at [675, 485] on span "Run Report" at bounding box center [687, 479] width 55 height 15
click at [827, 436] on form "Date Range Last 30 Days Locations All Locations Classifications All Classificat…" at bounding box center [785, 303] width 718 height 384
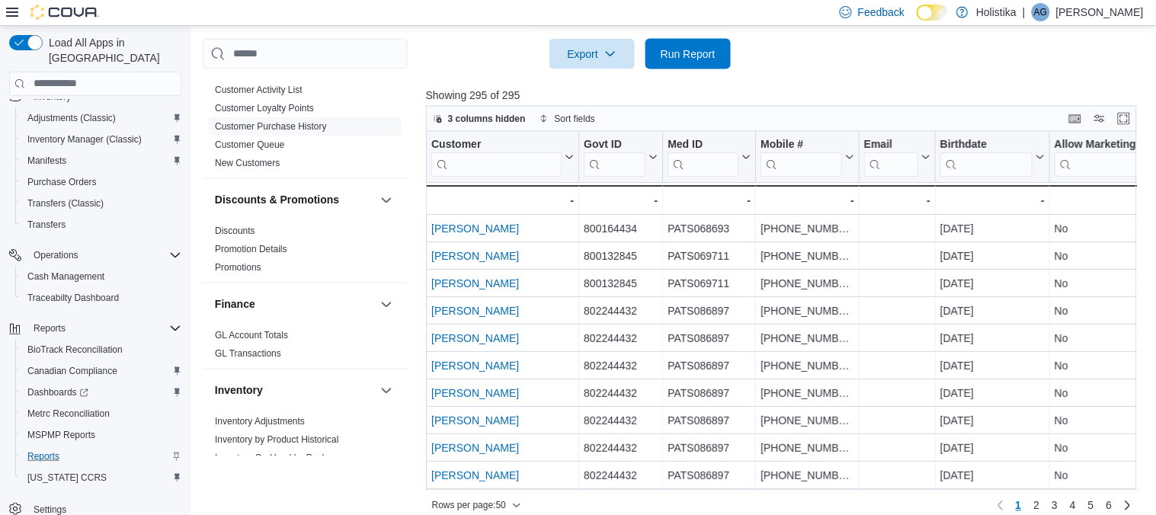
scroll to position [589, 0]
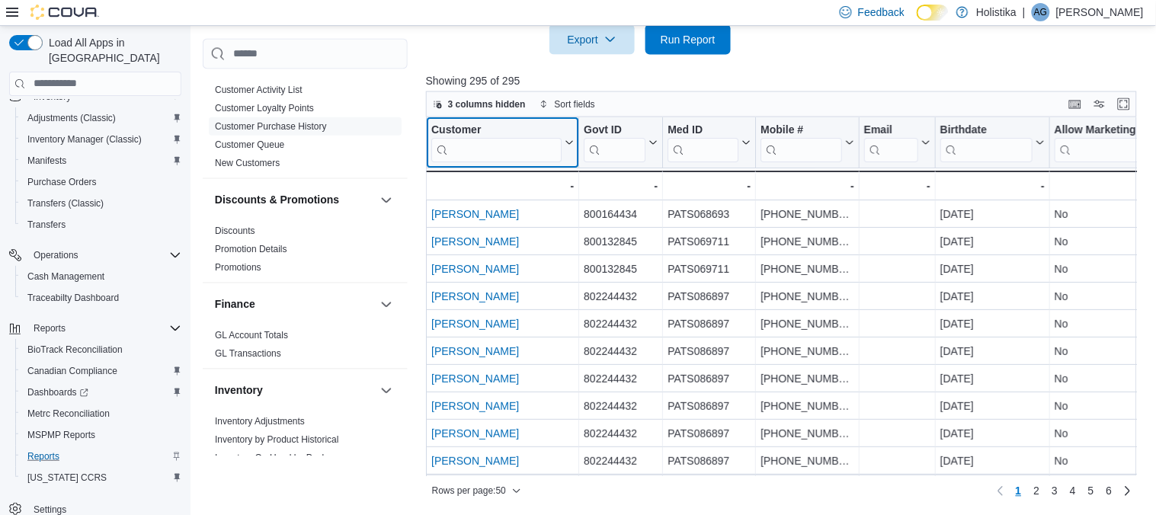
click at [465, 151] on input "search" at bounding box center [496, 149] width 130 height 24
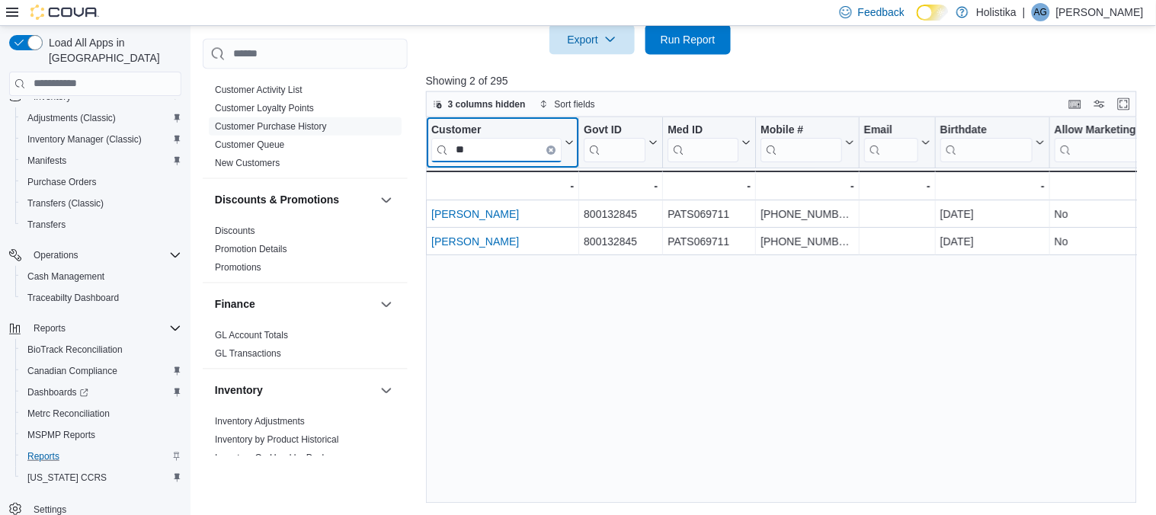
type input "*"
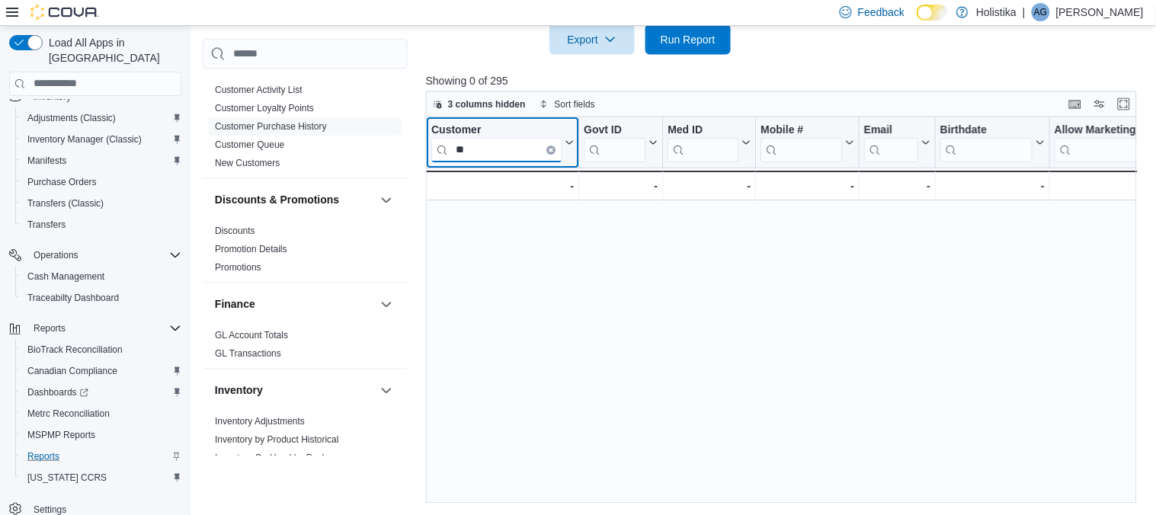
type input "*"
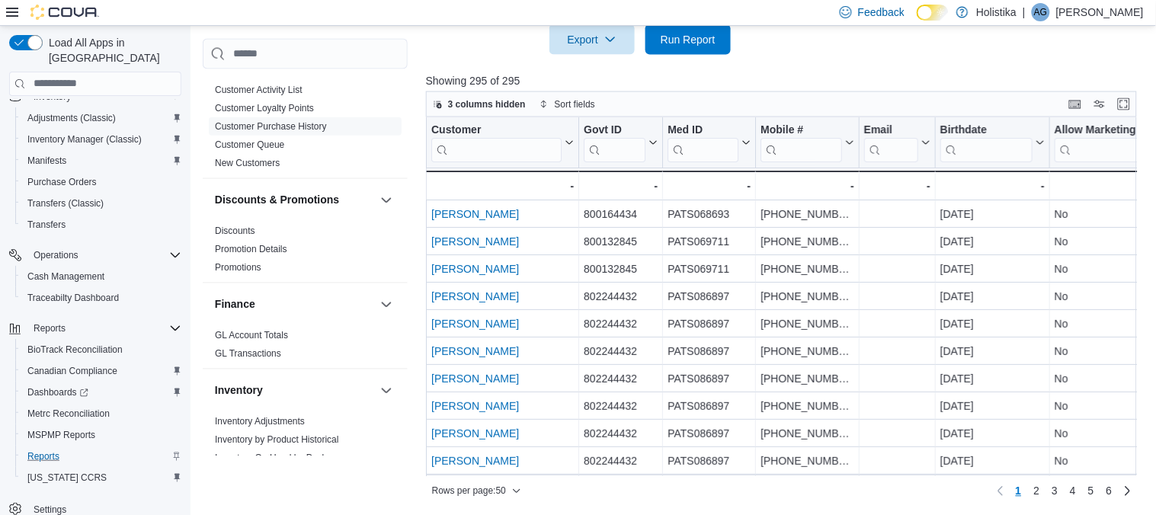
click at [803, 75] on p "Showing 295 of 295" at bounding box center [785, 80] width 718 height 15
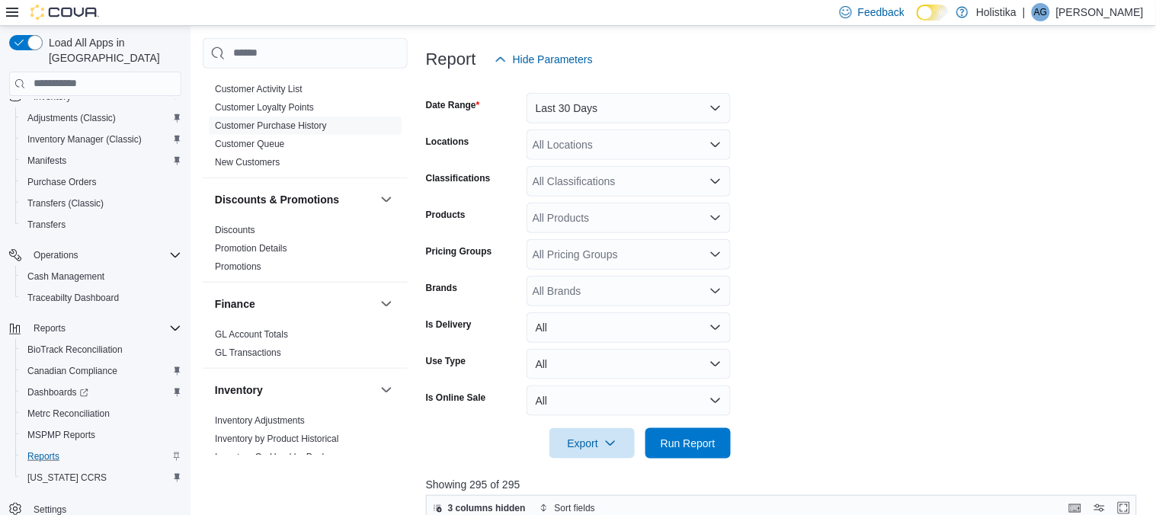
scroll to position [183, 0]
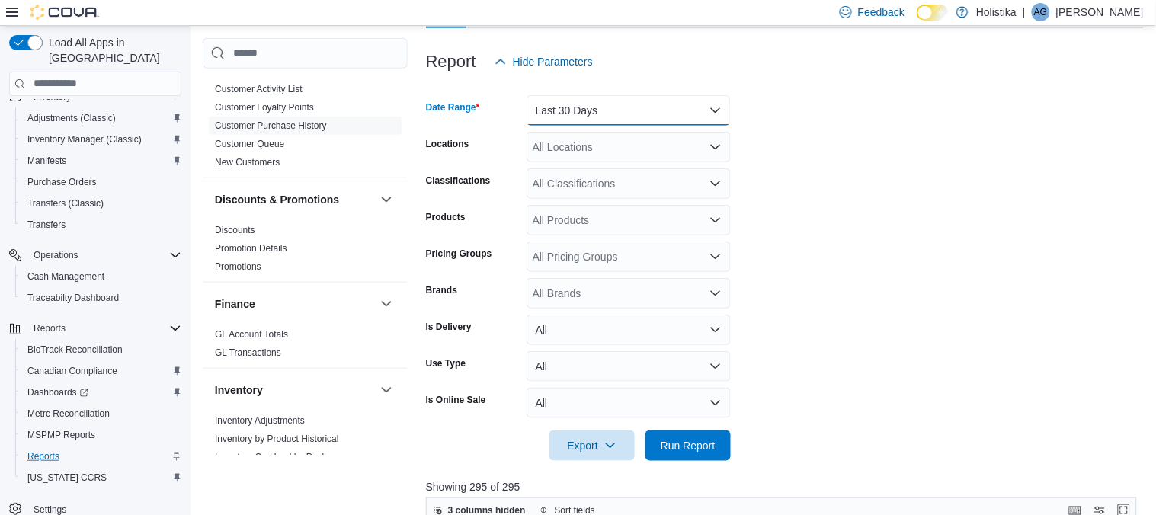
click at [621, 106] on button "Last 30 Days" at bounding box center [628, 110] width 204 height 30
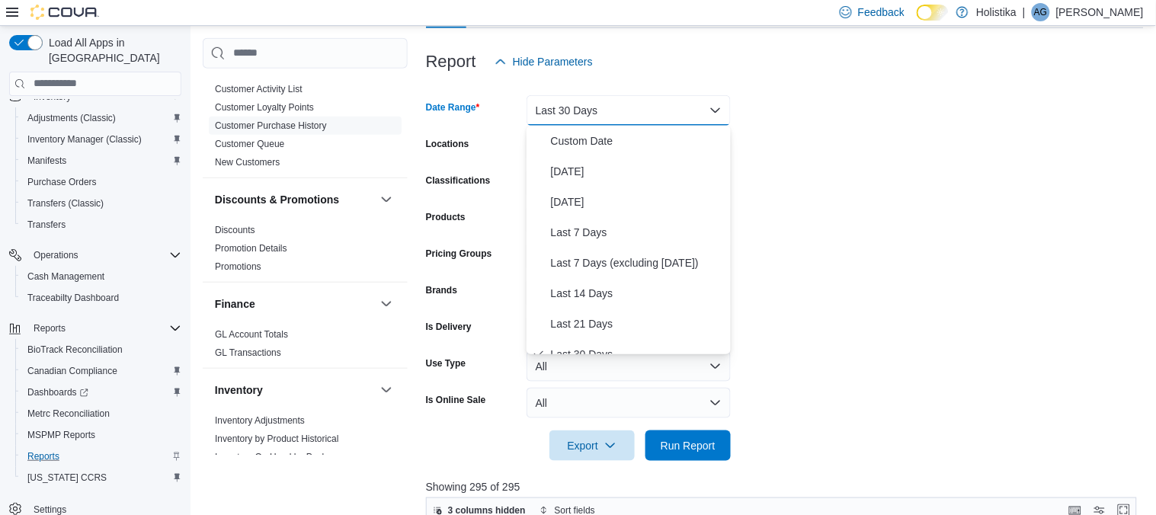
scroll to position [15, 0]
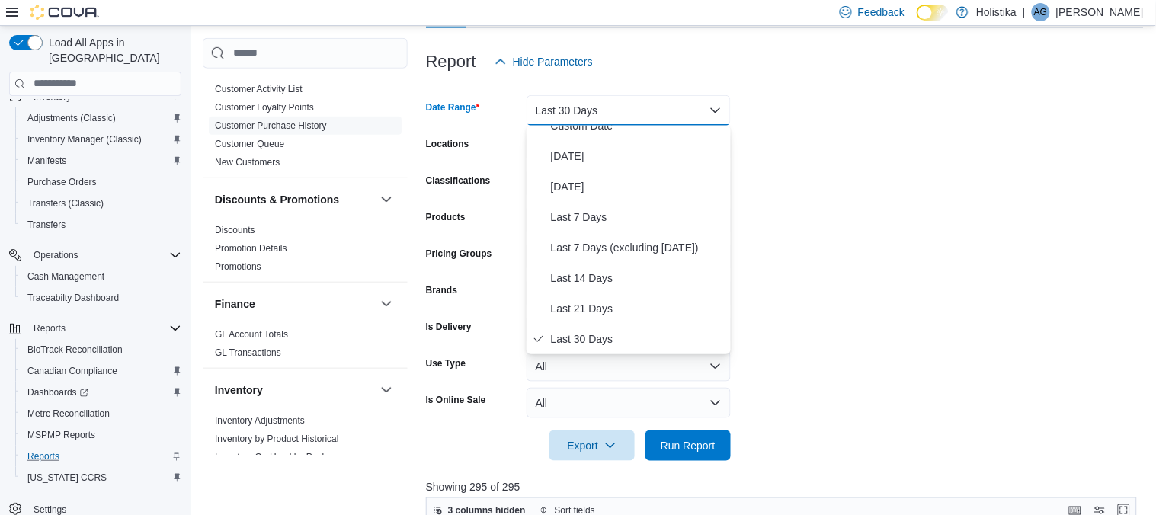
click at [843, 328] on form "Date Range Last 30 Days Locations All Locations Classifications All Classificat…" at bounding box center [785, 269] width 718 height 384
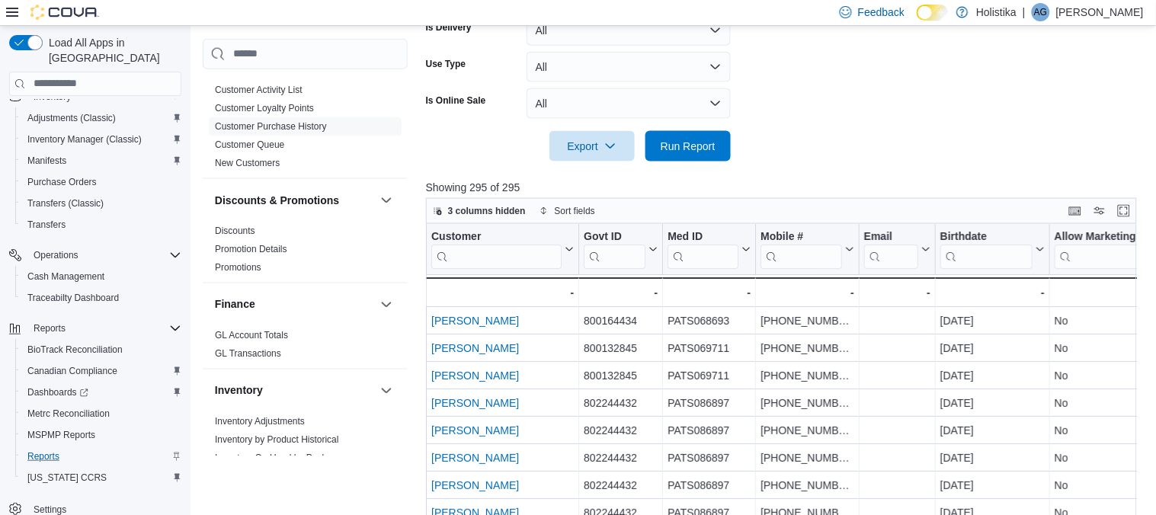
scroll to position [488, 0]
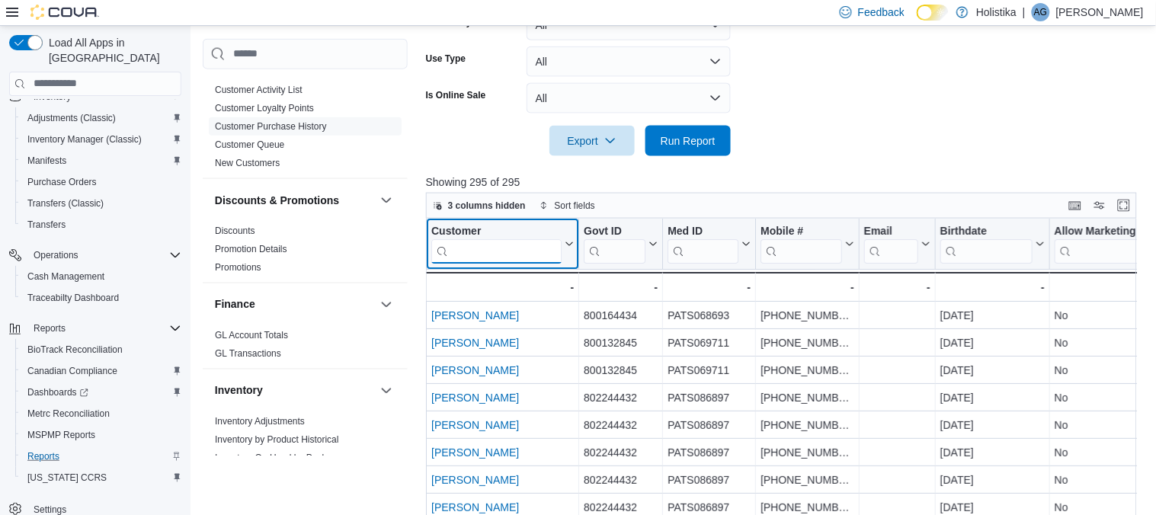
click at [481, 252] on input "search" at bounding box center [496, 250] width 130 height 24
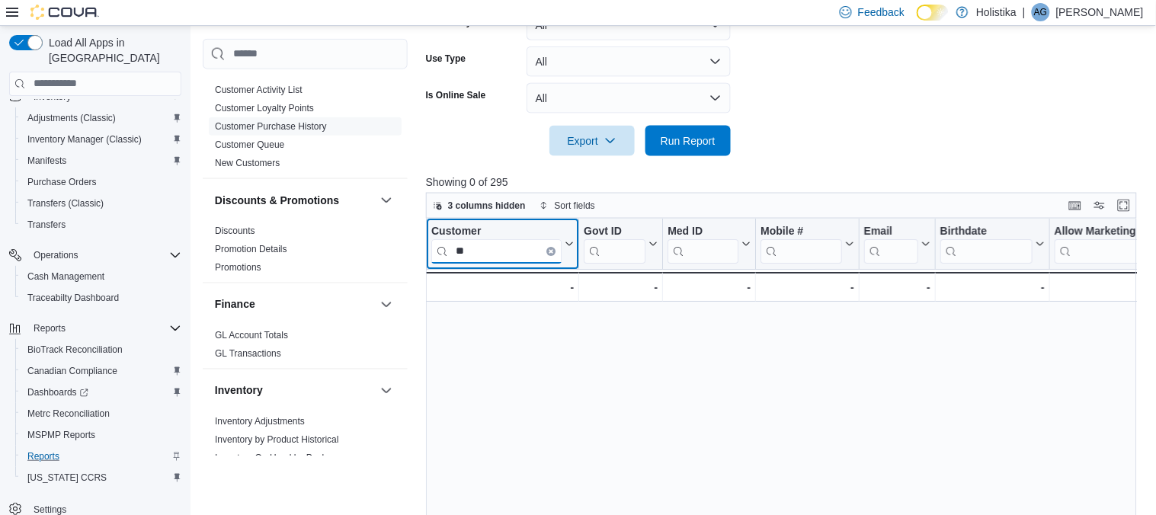
type input "*"
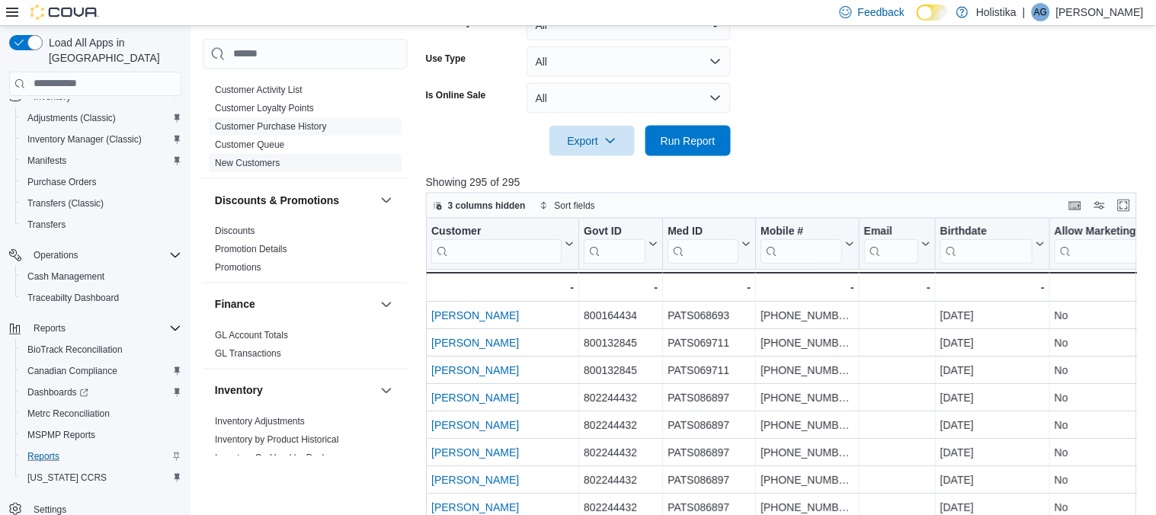
click at [245, 159] on link "New Customers" at bounding box center [247, 162] width 65 height 11
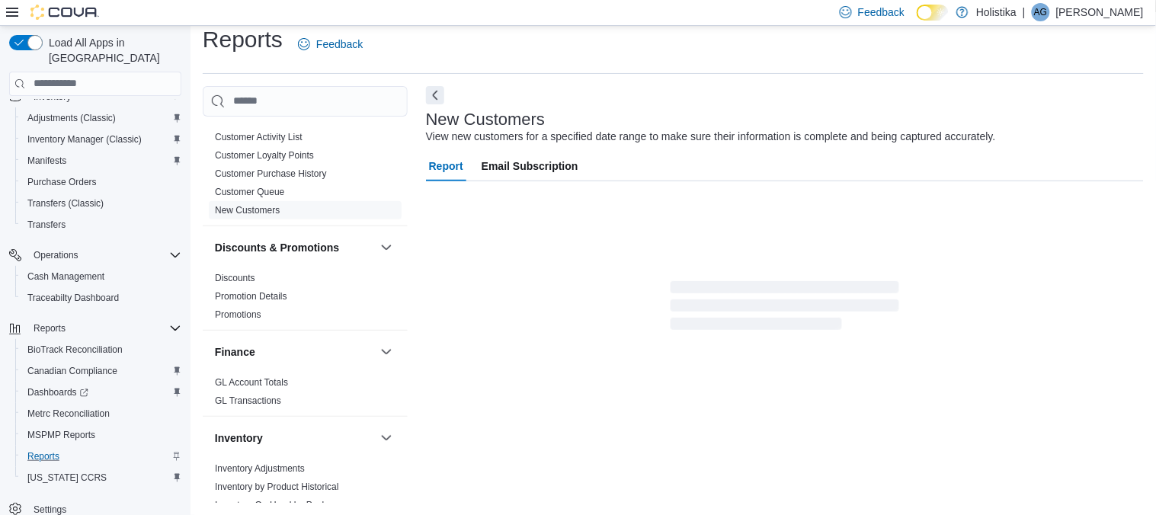
scroll to position [13, 0]
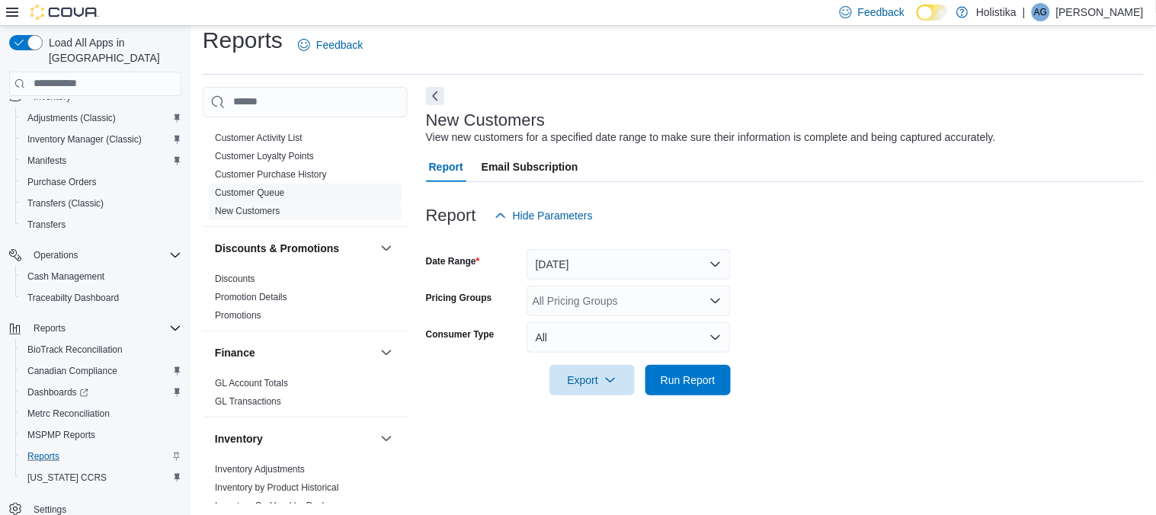
click at [238, 193] on link "Customer Queue" at bounding box center [249, 192] width 69 height 11
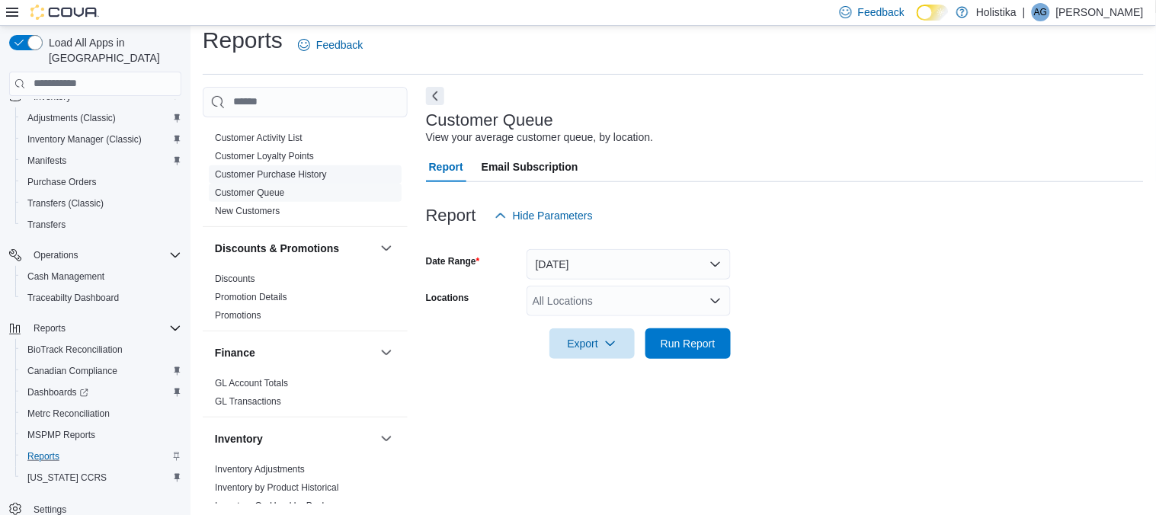
click at [251, 177] on link "Customer Purchase History" at bounding box center [271, 174] width 112 height 11
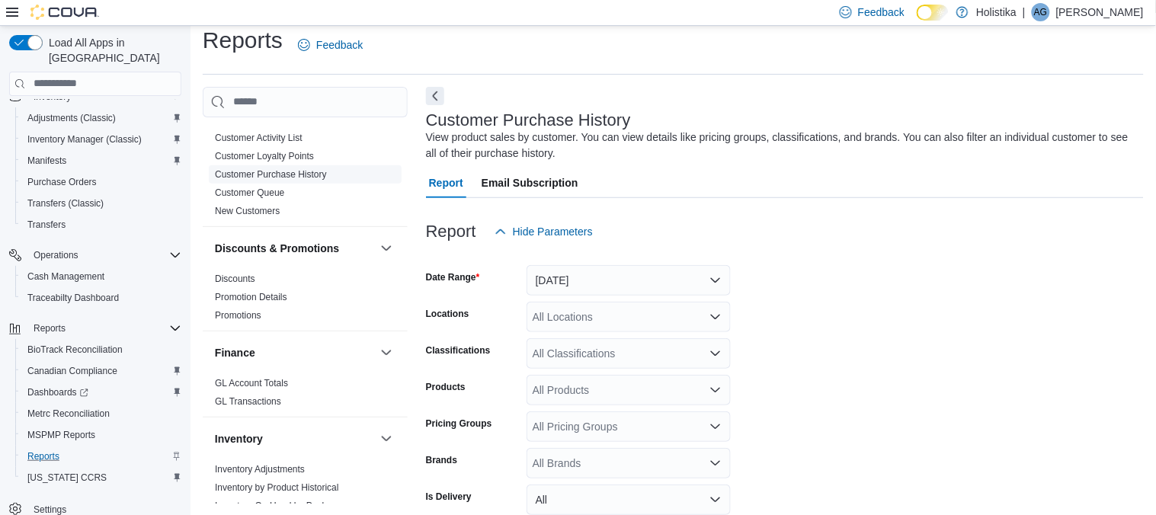
scroll to position [50, 0]
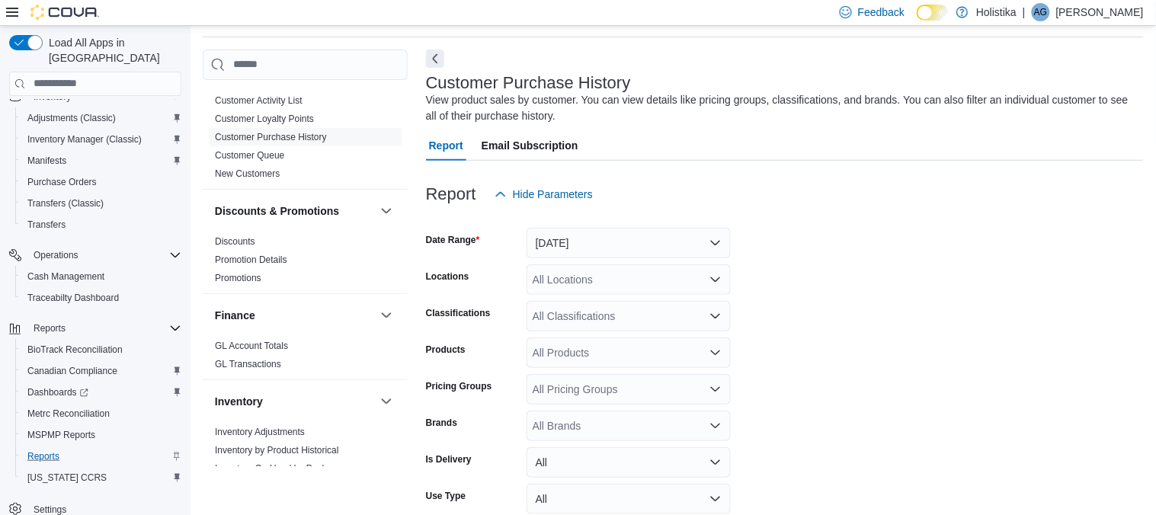
click at [823, 268] on form "Date Range Yesterday Locations All Locations Classifications All Classification…" at bounding box center [785, 401] width 718 height 384
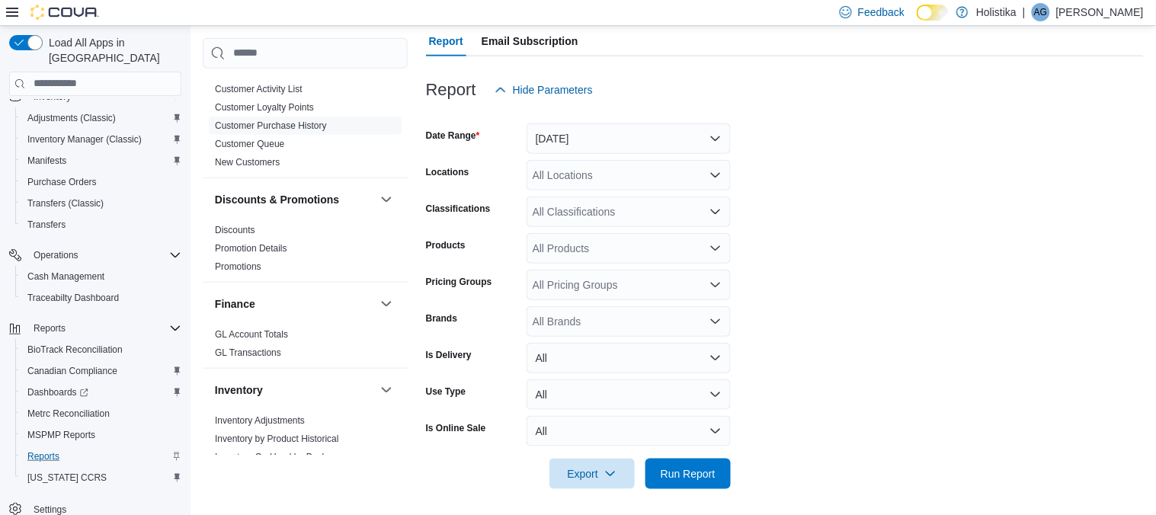
scroll to position [158, 0]
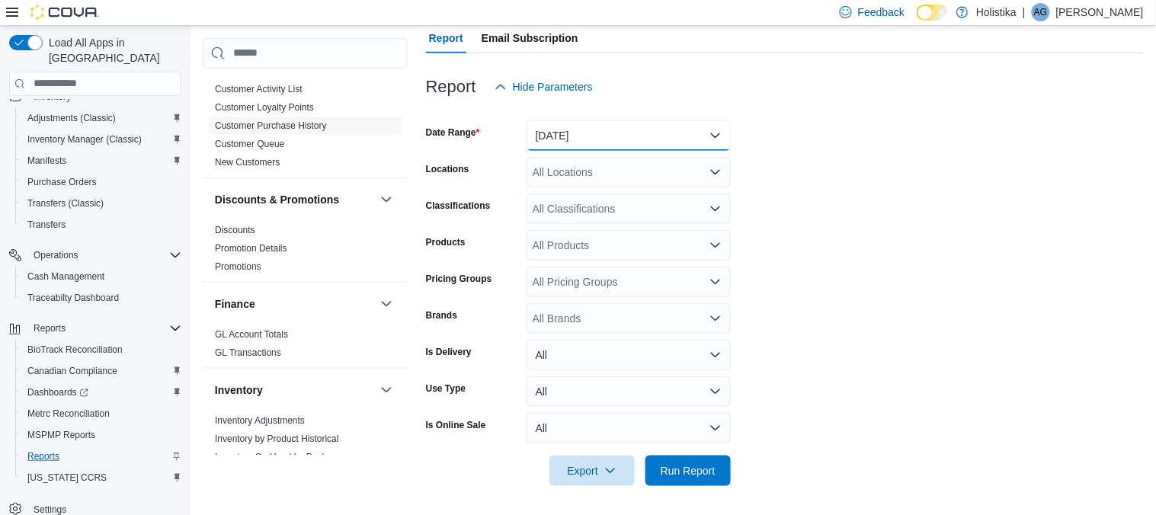
click at [571, 149] on button "Yesterday" at bounding box center [628, 135] width 204 height 30
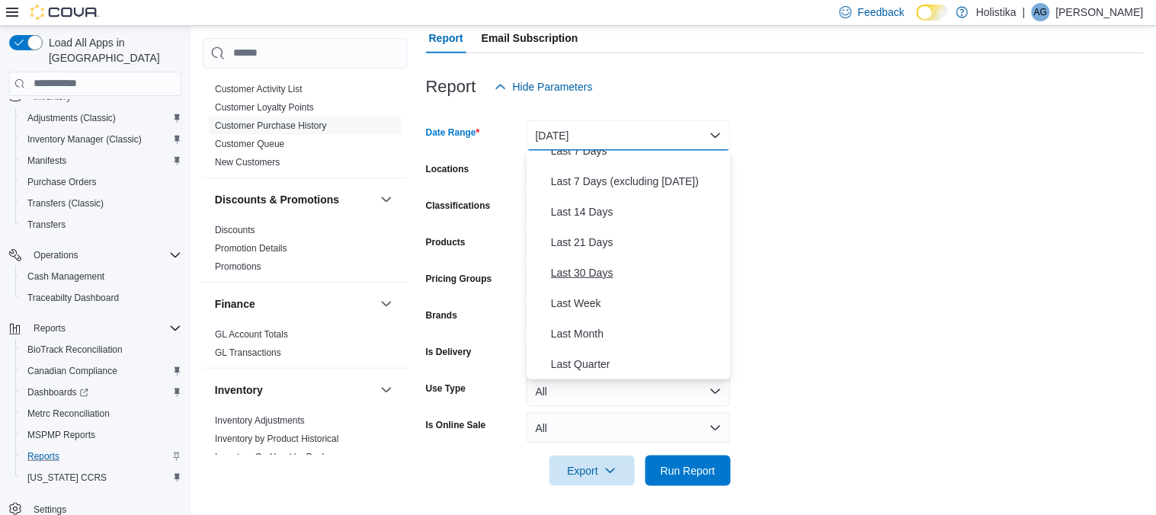
scroll to position [137, 0]
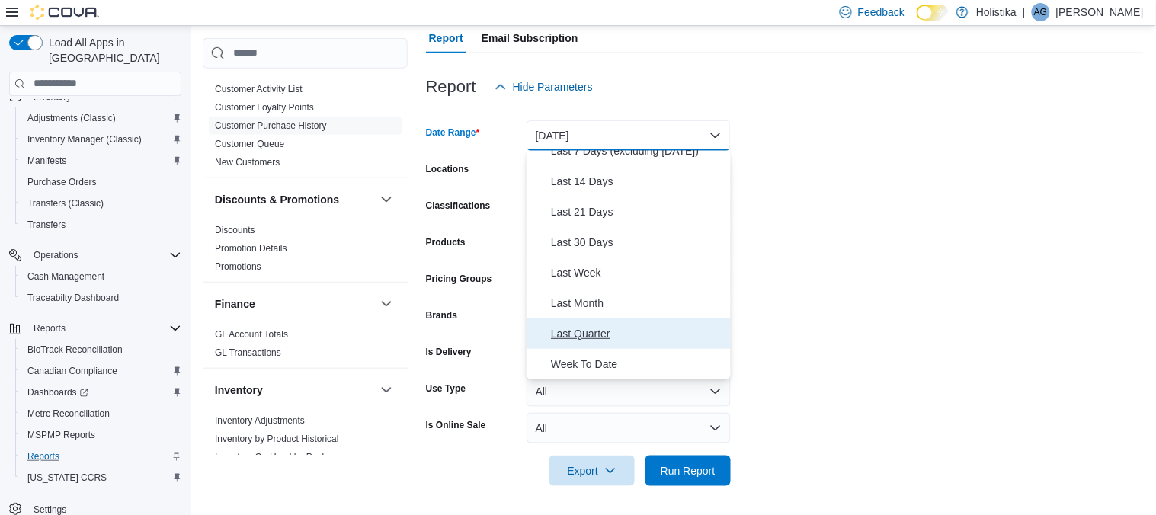
click at [582, 334] on span "Last Quarter" at bounding box center [638, 334] width 174 height 18
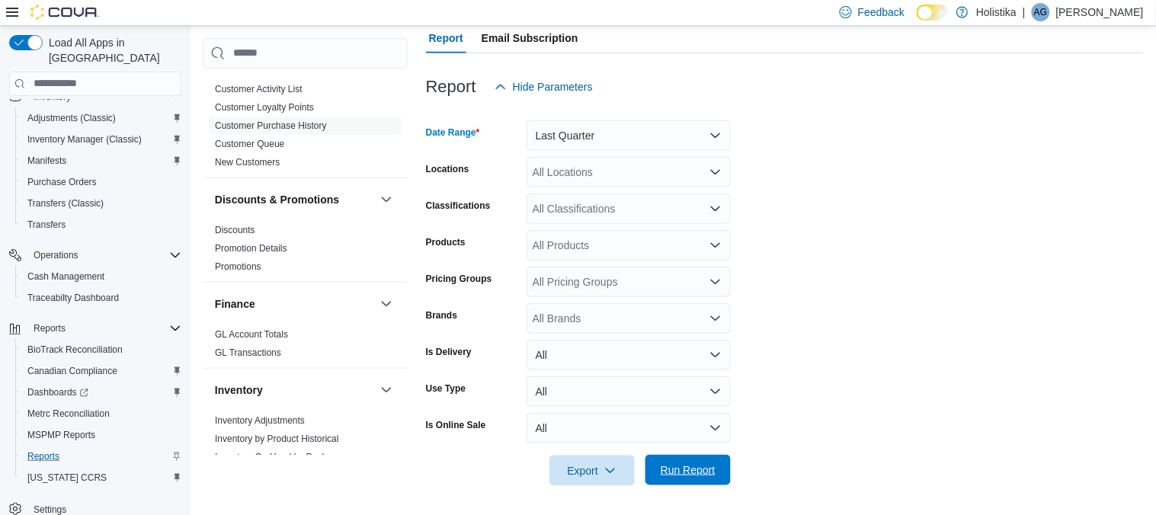
click at [677, 478] on span "Run Report" at bounding box center [687, 470] width 67 height 30
click at [892, 389] on form "Date Range Last Quarter Locations All Locations Classifications All Classificat…" at bounding box center [785, 294] width 718 height 384
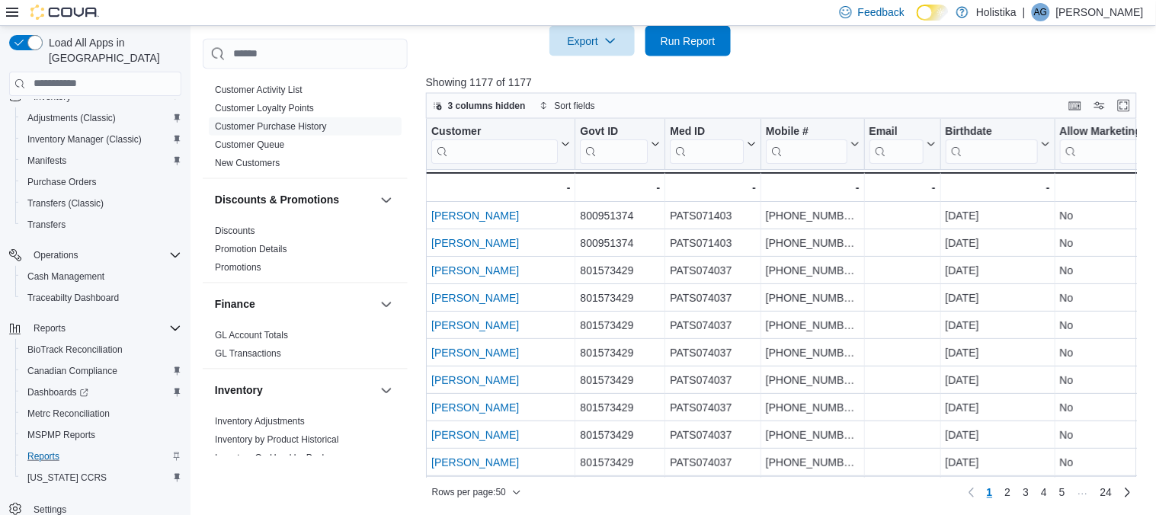
scroll to position [589, 0]
click at [892, 373] on div "- Email, column 5, row 7" at bounding box center [901, 378] width 66 height 18
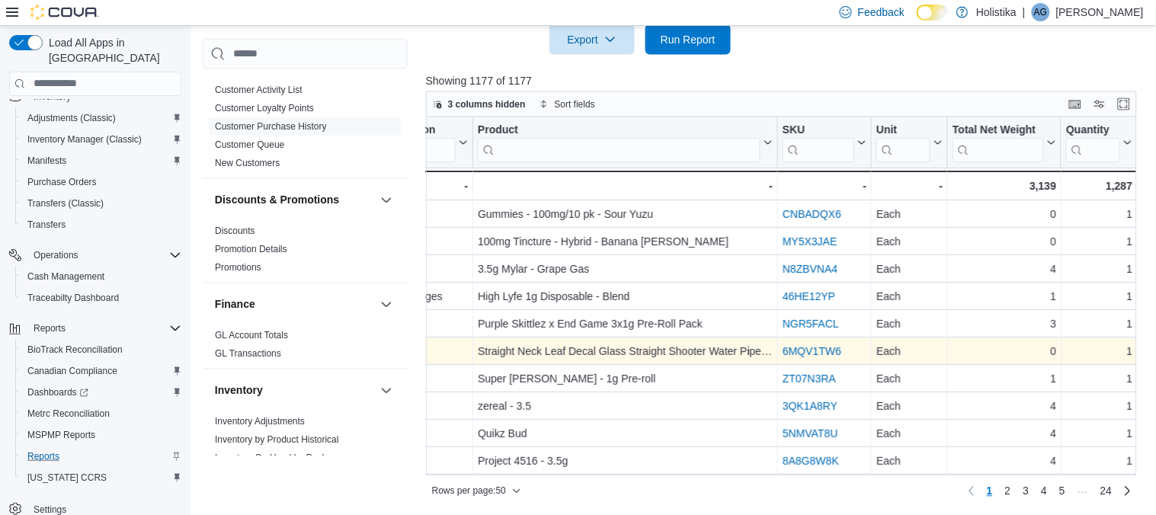
scroll to position [0, 1882]
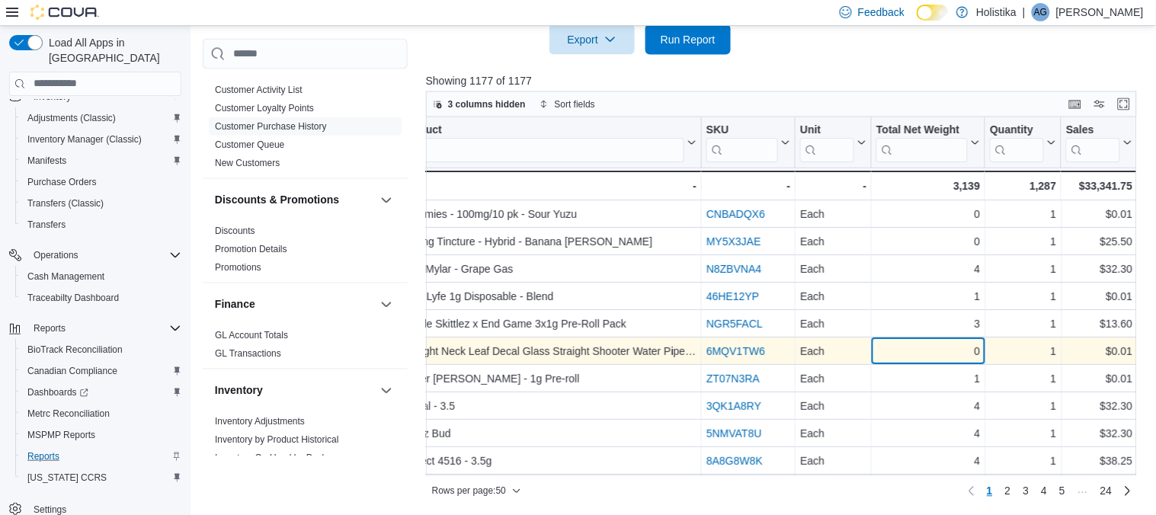
click at [892, 343] on div "0" at bounding box center [928, 351] width 104 height 18
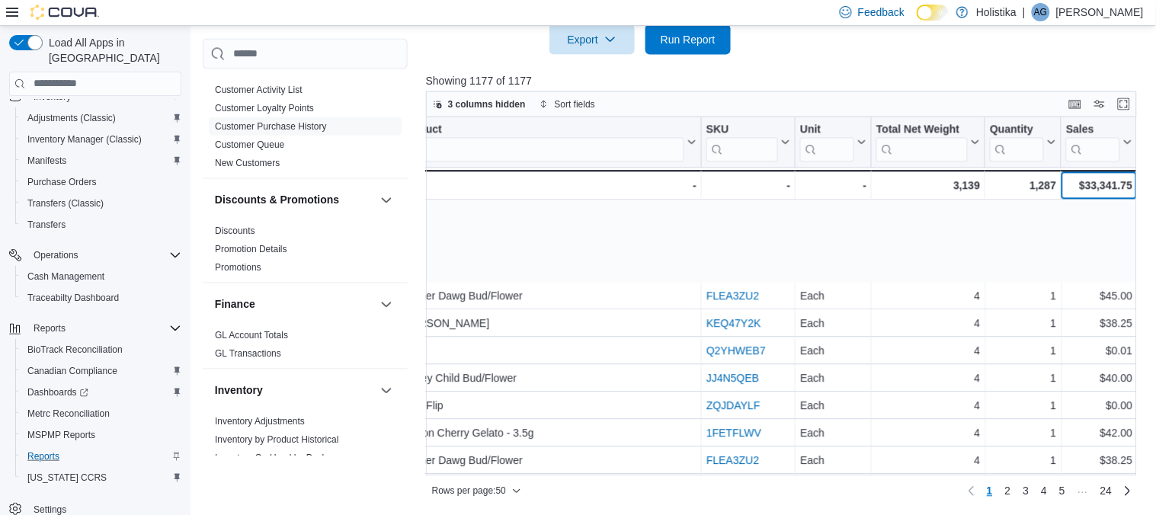
scroll to position [1095, 1882]
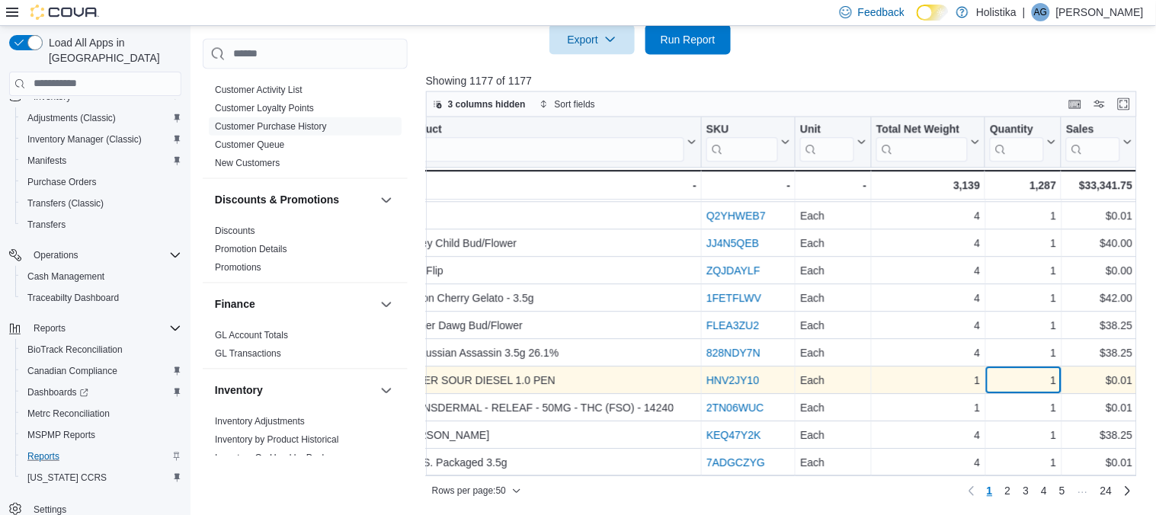
click at [997, 382] on div "1" at bounding box center [1023, 381] width 66 height 18
click at [1014, 387] on div "1" at bounding box center [1023, 381] width 66 height 18
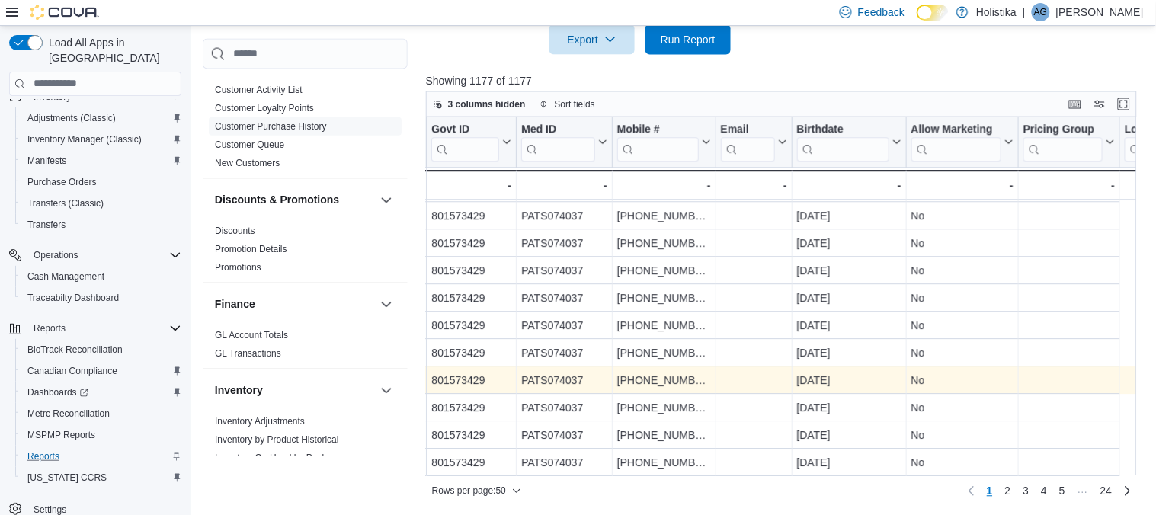
scroll to position [1095, 0]
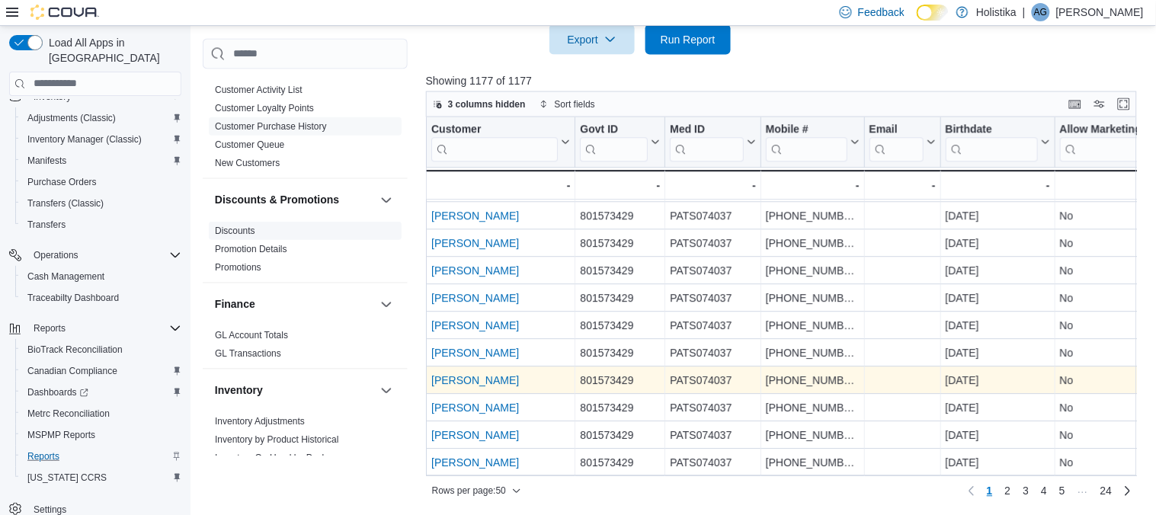
click at [235, 231] on link "Discounts" at bounding box center [235, 230] width 40 height 11
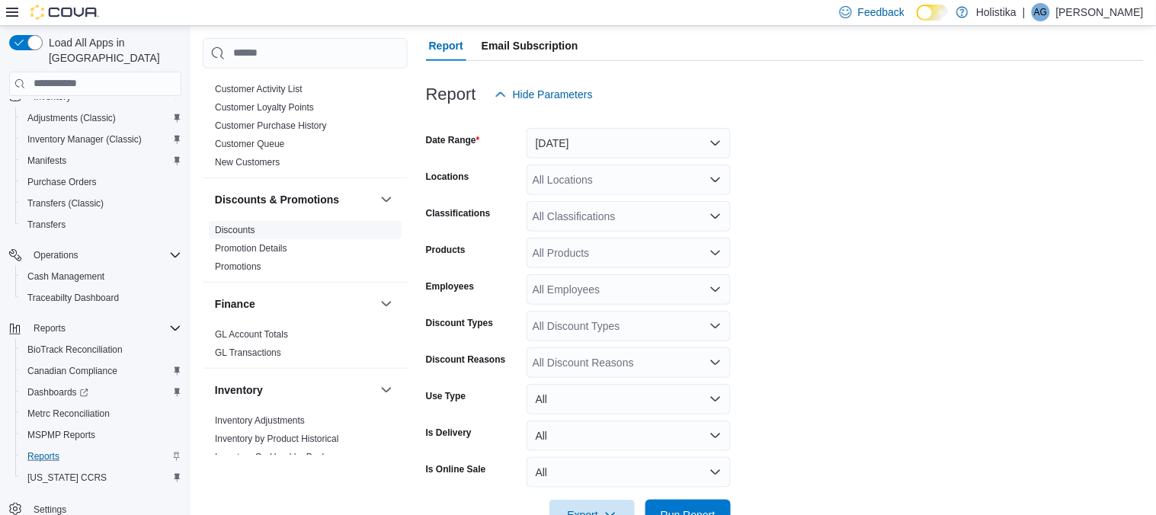
scroll to position [34, 0]
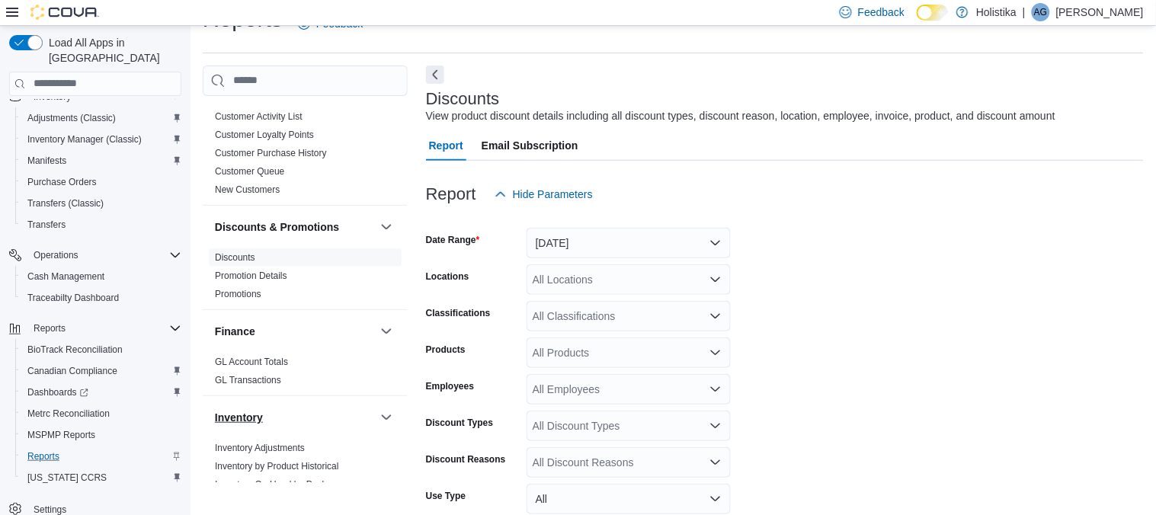
click at [238, 414] on h3 "Inventory" at bounding box center [239, 417] width 48 height 15
click at [243, 446] on link "Inventory Adjustments" at bounding box center [260, 448] width 90 height 11
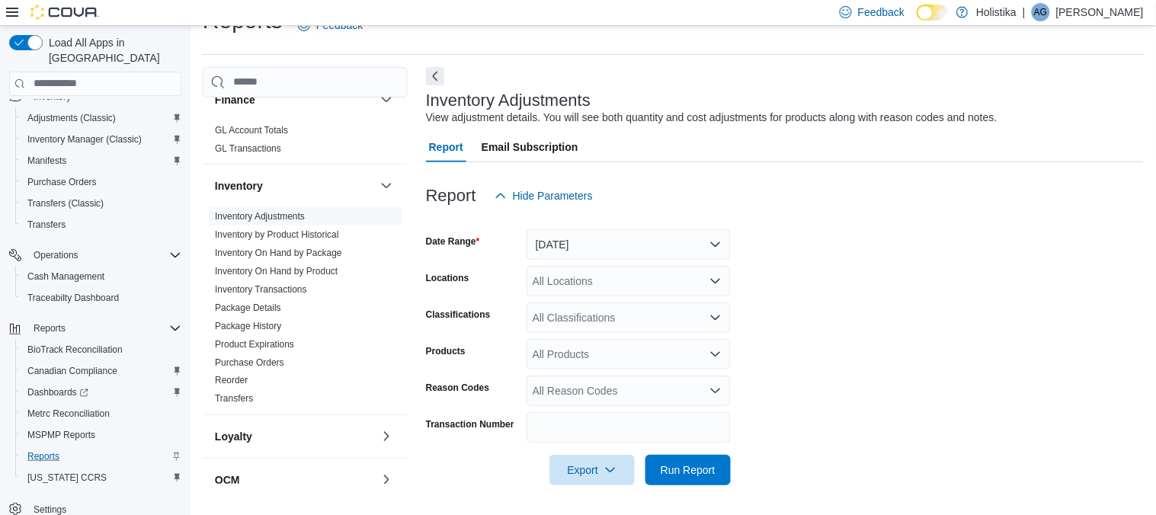
scroll to position [465, 0]
click at [234, 288] on link "Inventory Transactions" at bounding box center [261, 285] width 92 height 11
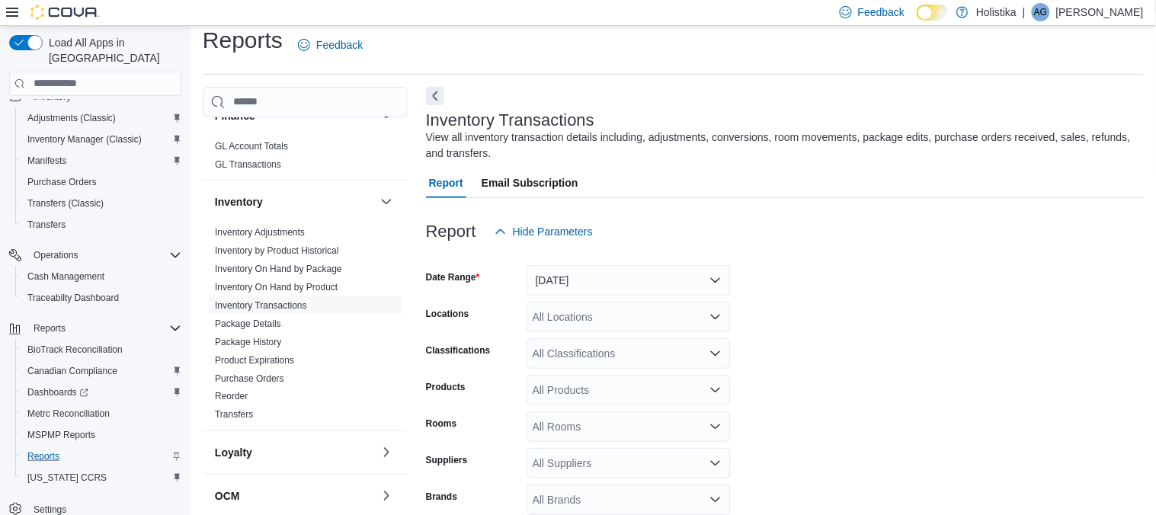
scroll to position [50, 0]
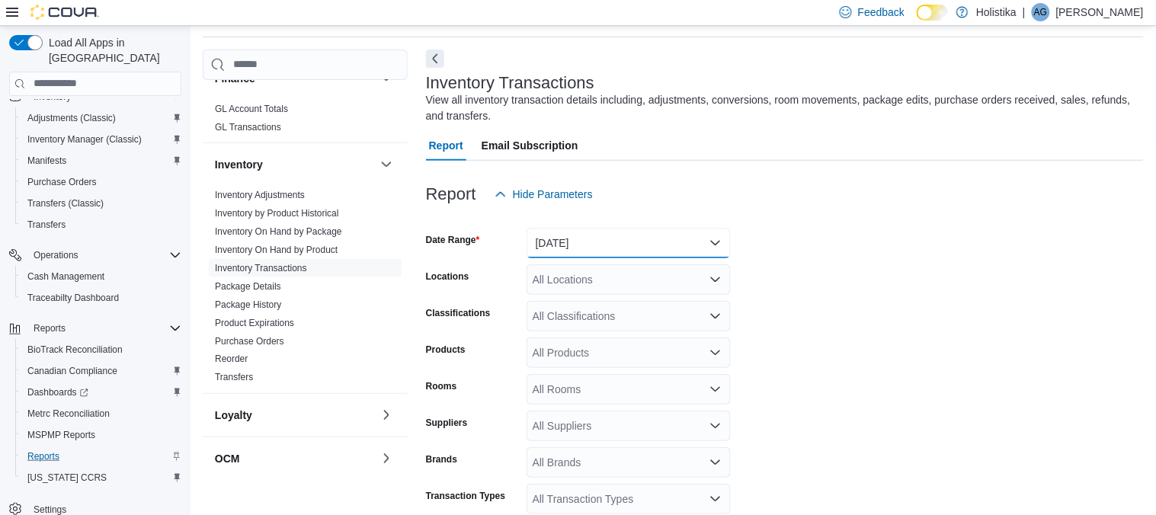
click at [609, 234] on button "Yesterday" at bounding box center [628, 243] width 204 height 30
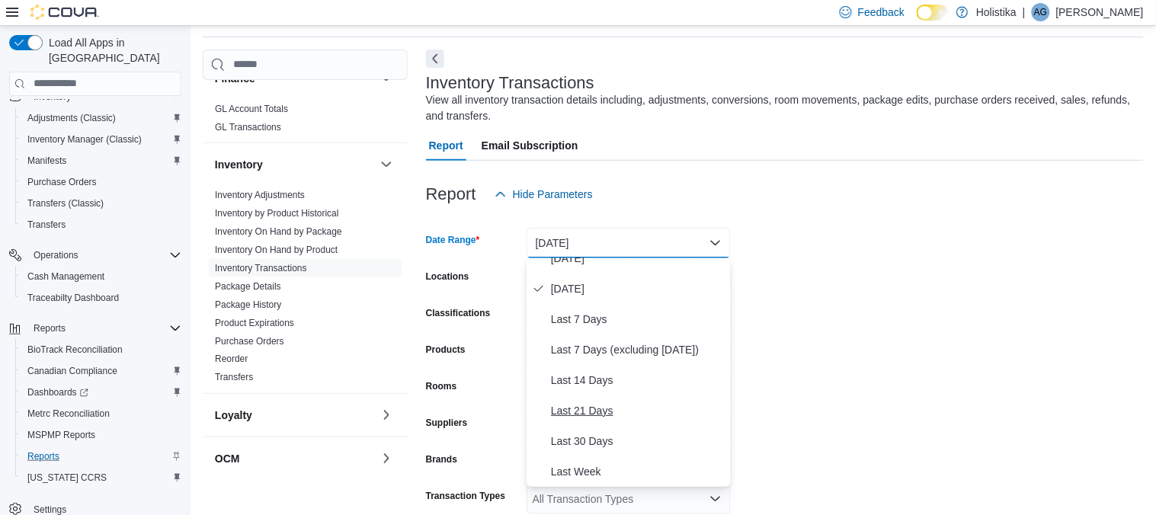
scroll to position [107, 0]
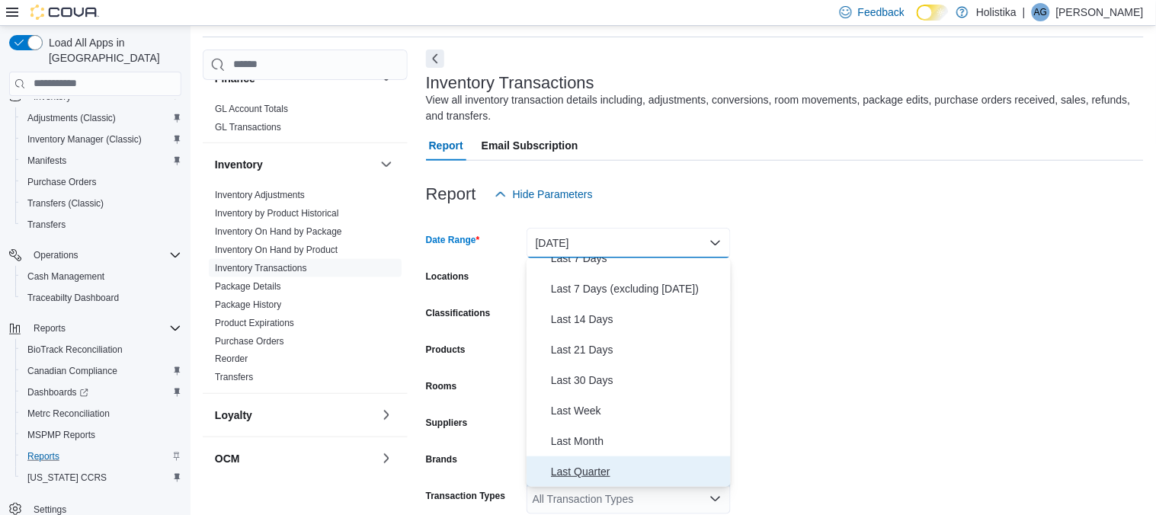
click at [597, 473] on span "Last Quarter" at bounding box center [638, 471] width 174 height 18
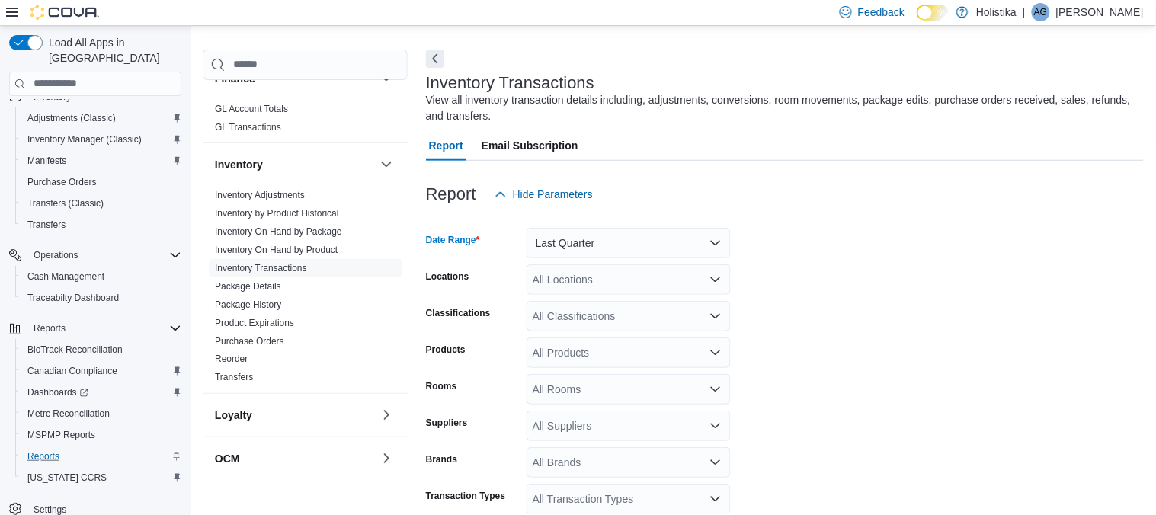
click at [619, 353] on div "All Products" at bounding box center [628, 352] width 204 height 30
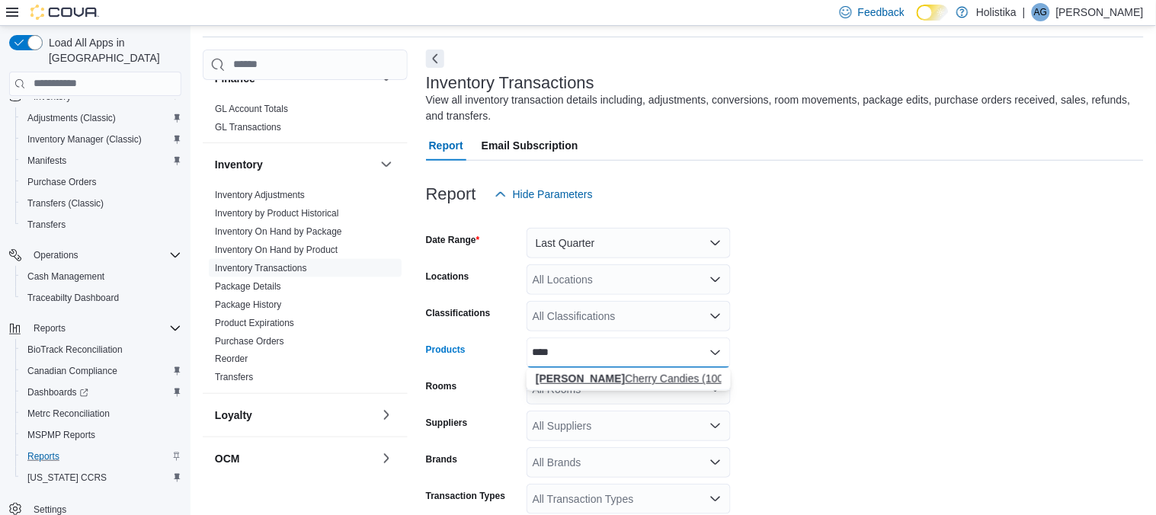
type input "****"
click at [613, 380] on div "Mary Cherry Candies (1000mg)" at bounding box center [629, 378] width 186 height 15
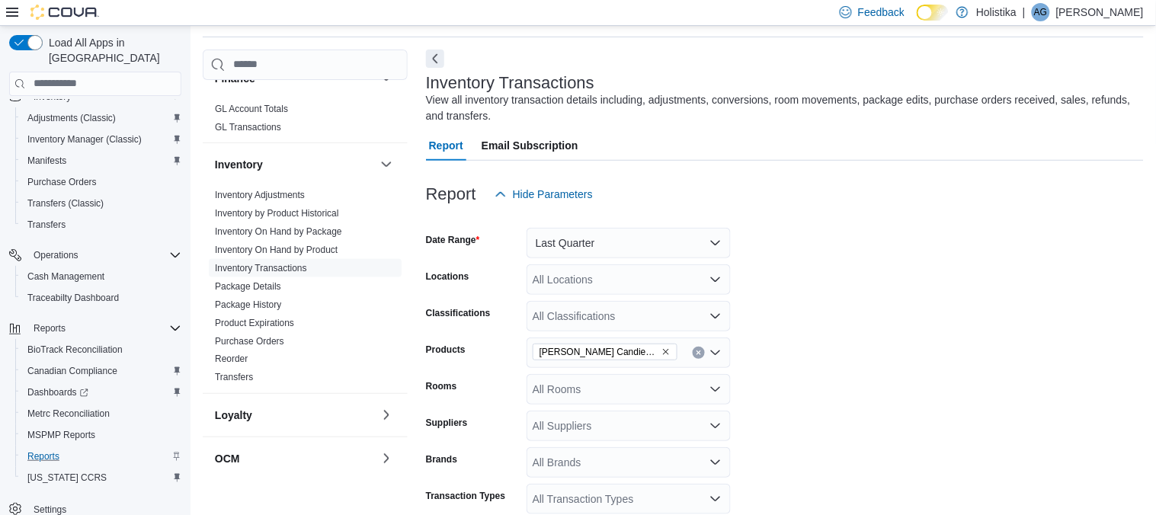
click at [895, 419] on form "Date Range Last Quarter Locations All Locations Classifications All Classificat…" at bounding box center [785, 382] width 718 height 347
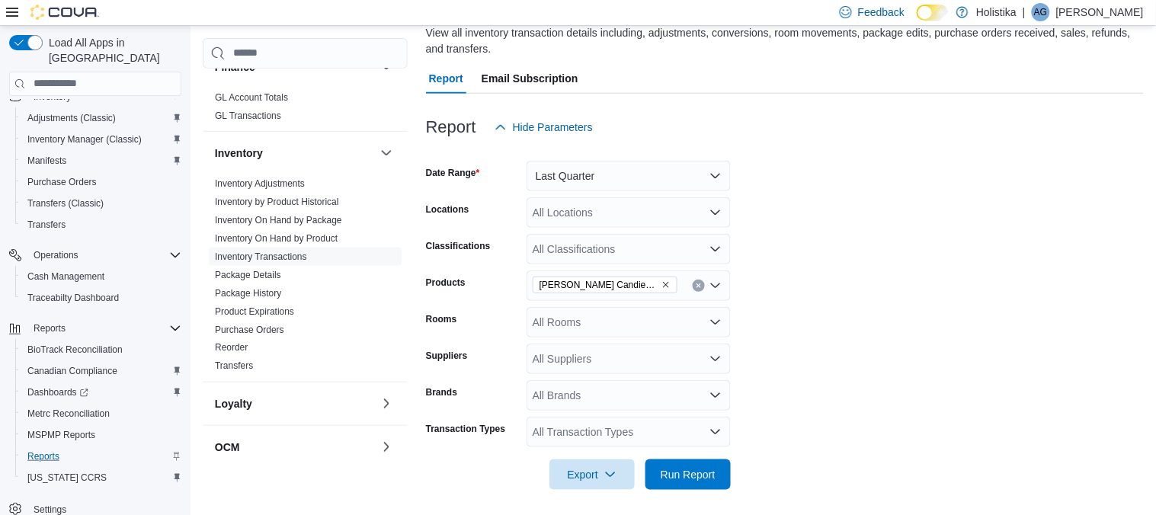
scroll to position [122, 0]
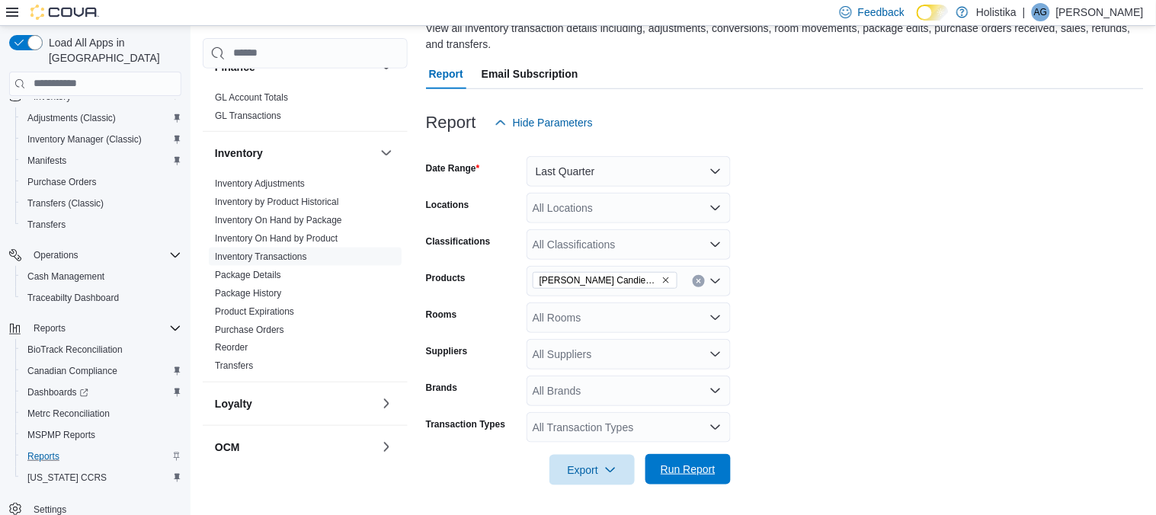
click at [668, 475] on span "Run Report" at bounding box center [687, 469] width 55 height 15
click at [798, 435] on form "Date Range Last Quarter Locations All Locations Classifications All Classificat…" at bounding box center [785, 311] width 718 height 347
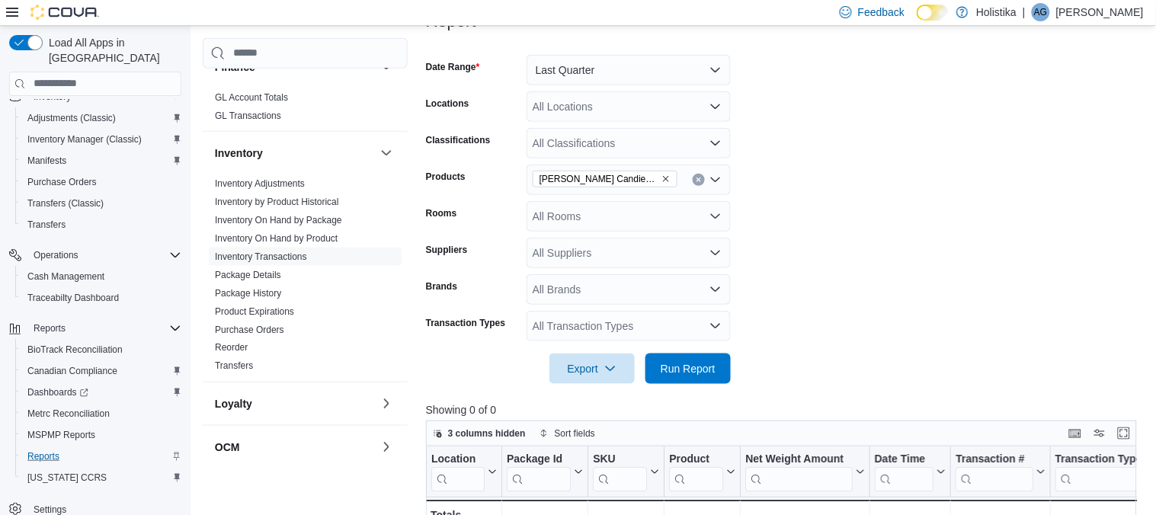
scroll to position [257, 0]
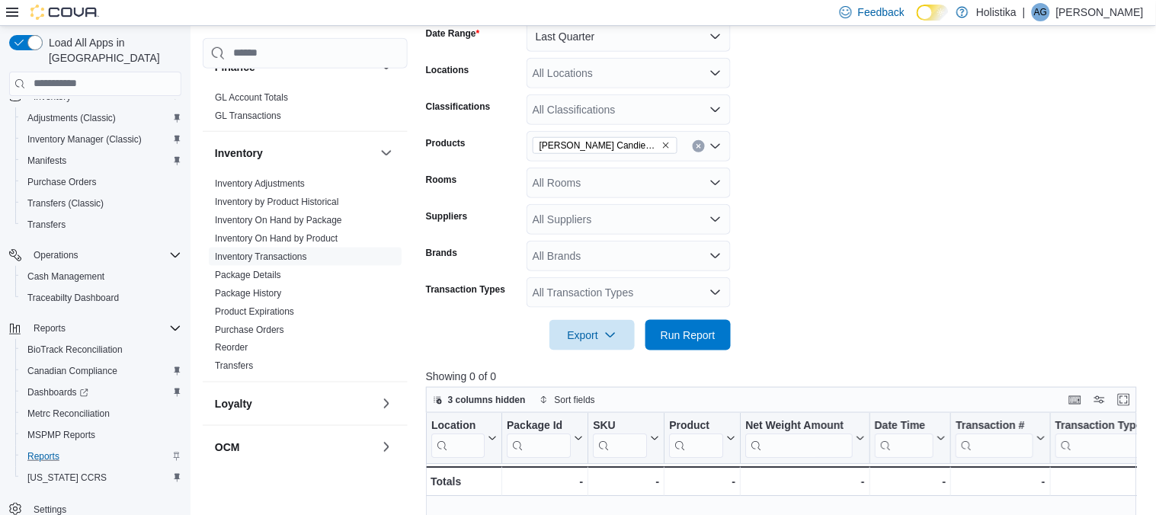
click at [628, 65] on div "All Locations" at bounding box center [628, 73] width 204 height 30
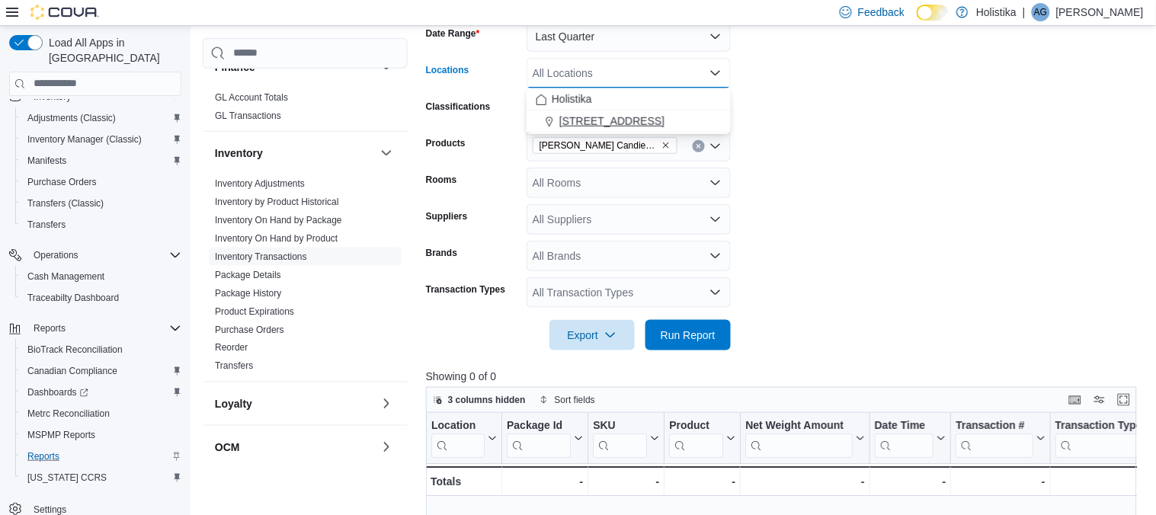
click at [587, 119] on span "2009 Military Road Columbus, MS 39701" at bounding box center [611, 121] width 105 height 15
click at [795, 280] on form "Date Range Last Quarter Locations 2009 Military Road Columbus, MS 39701 Combo b…" at bounding box center [785, 176] width 718 height 347
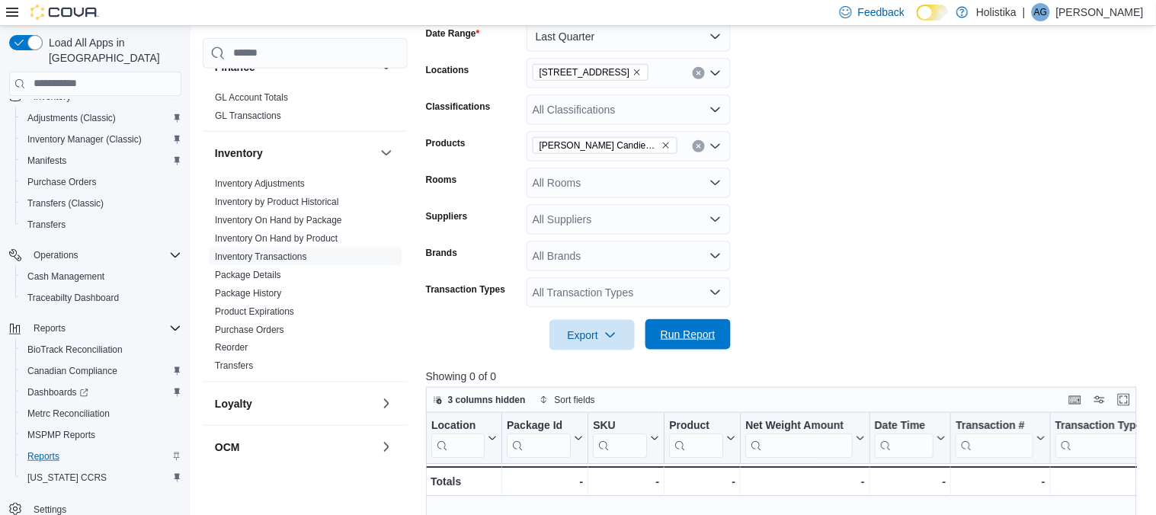
click at [699, 331] on span "Run Report" at bounding box center [687, 334] width 55 height 15
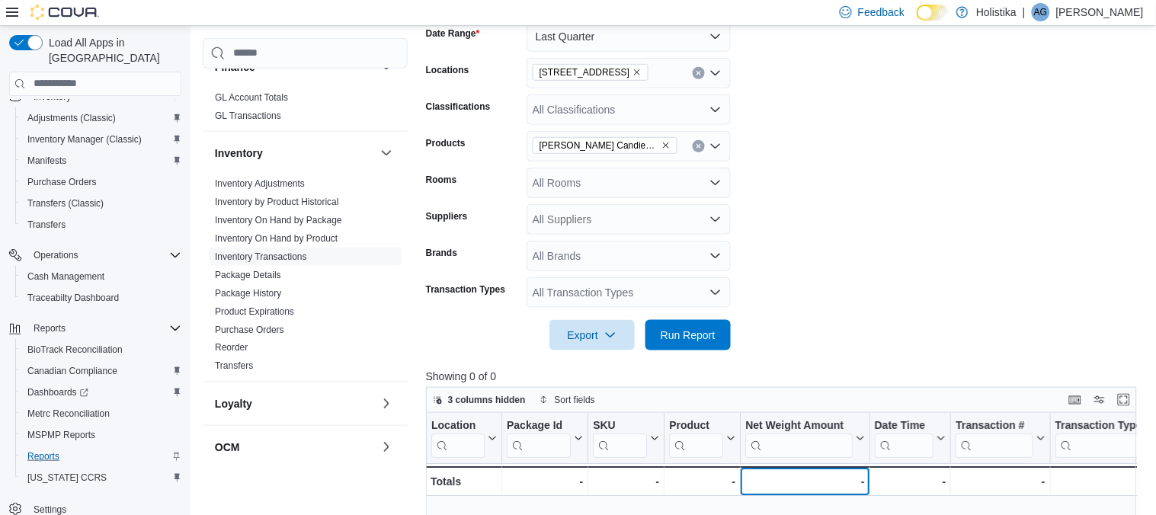
click at [807, 486] on div "-" at bounding box center [805, 481] width 120 height 18
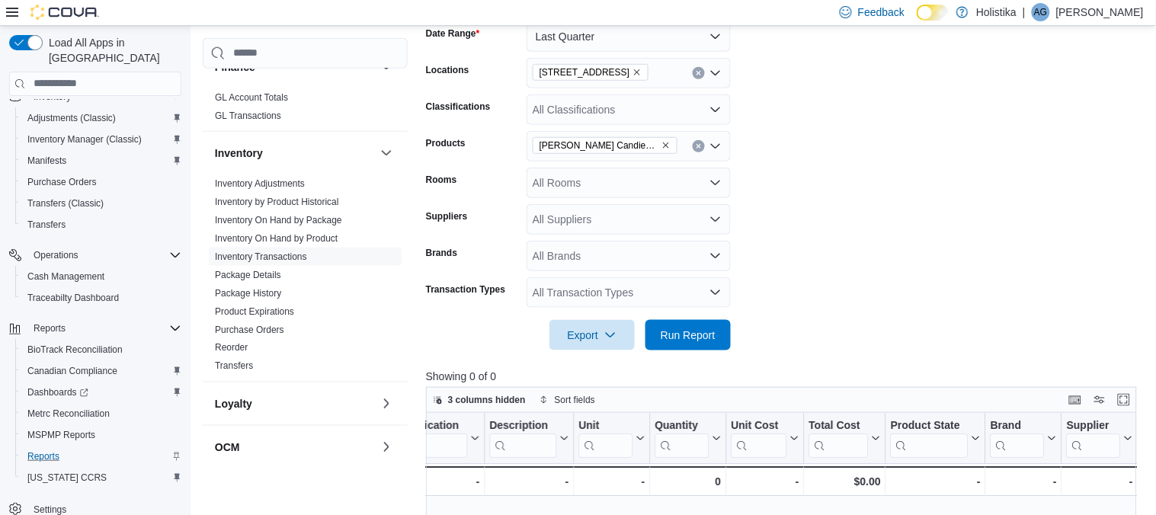
scroll to position [0, 1038]
click at [827, 325] on form "Date Range Last Quarter Locations 2009 Military Road Columbus, MS 39701 Classif…" at bounding box center [785, 176] width 718 height 347
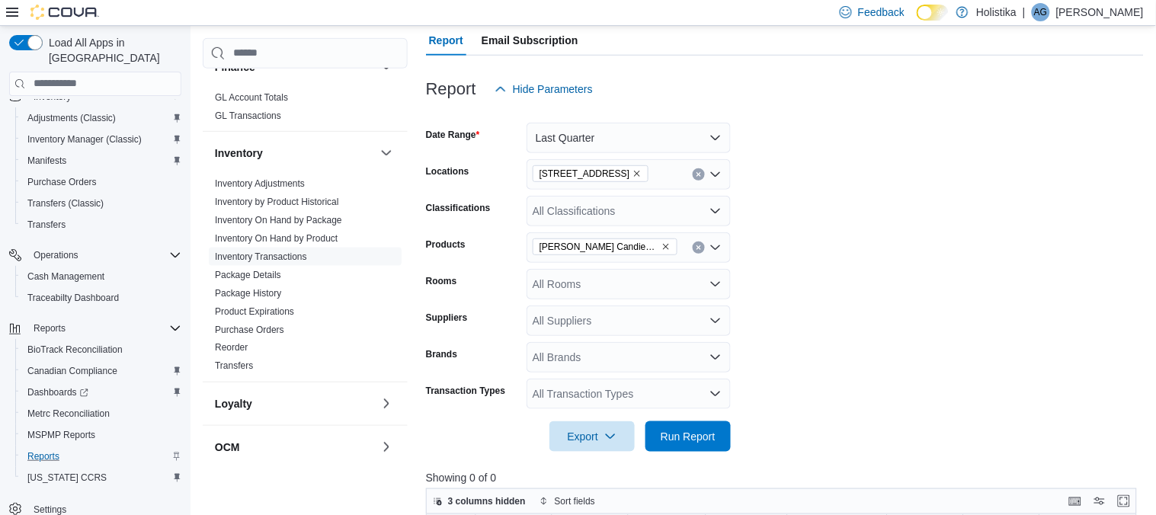
scroll to position [189, 0]
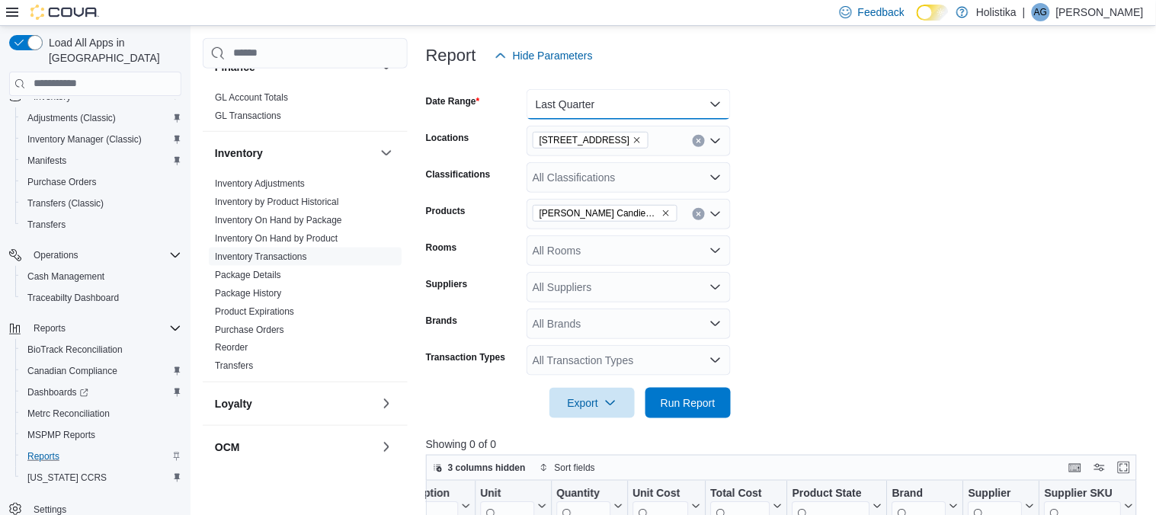
click at [667, 92] on button "Last Quarter" at bounding box center [628, 104] width 204 height 30
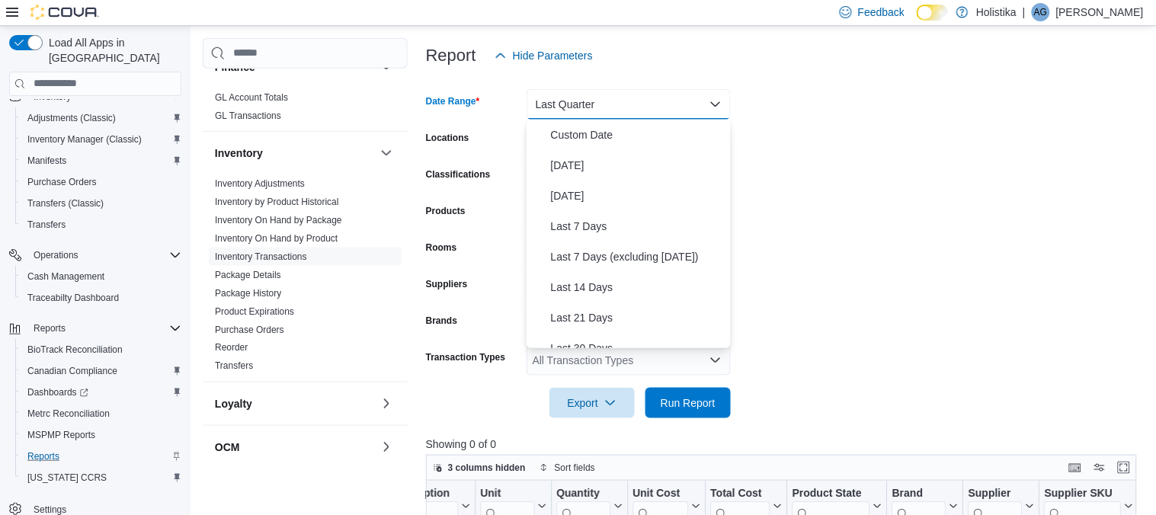
scroll to position [206, 0]
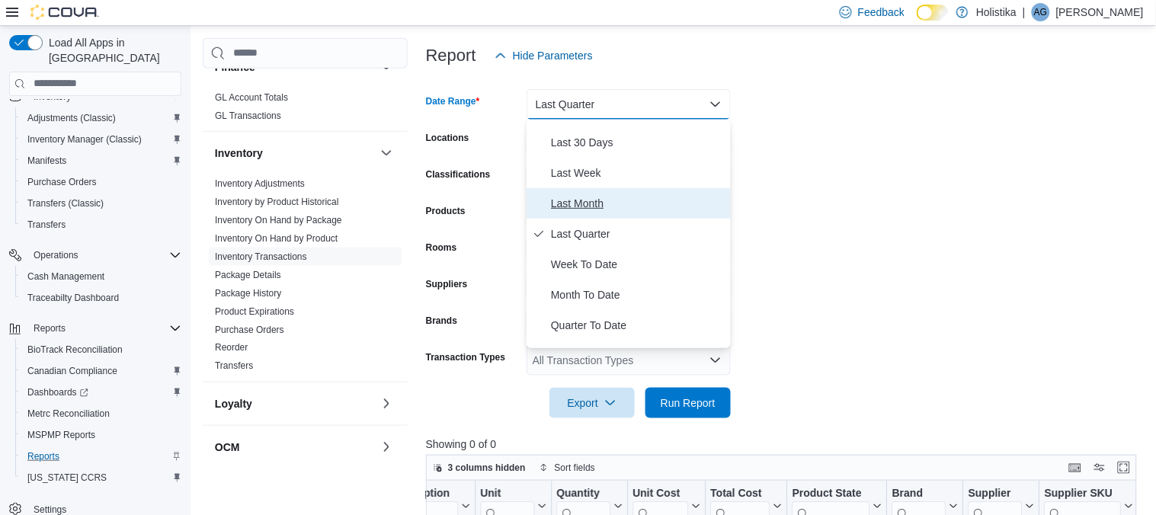
click at [561, 207] on span "Last Month" at bounding box center [638, 203] width 174 height 18
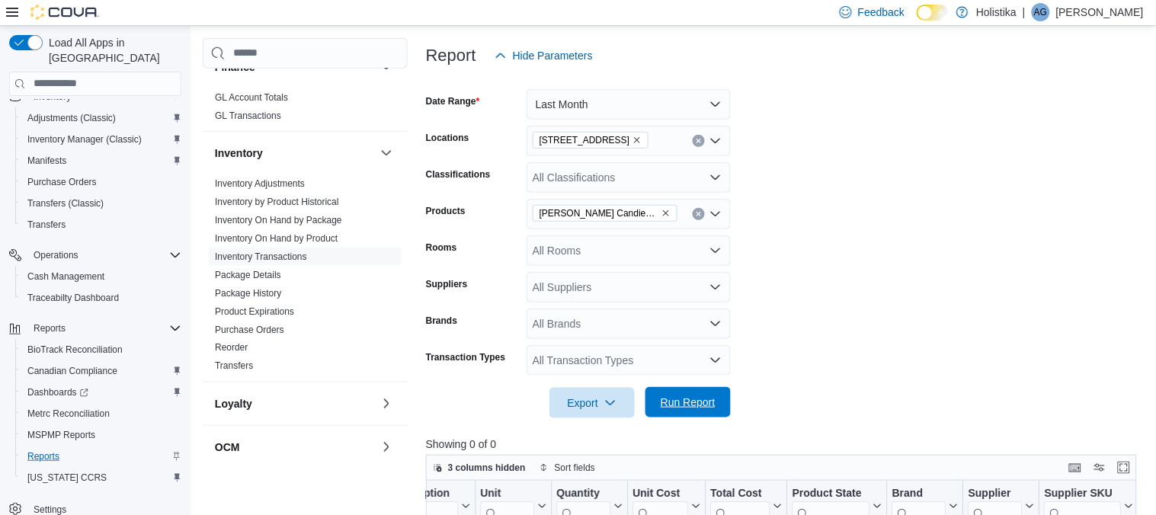
click at [679, 398] on span "Run Report" at bounding box center [687, 402] width 55 height 15
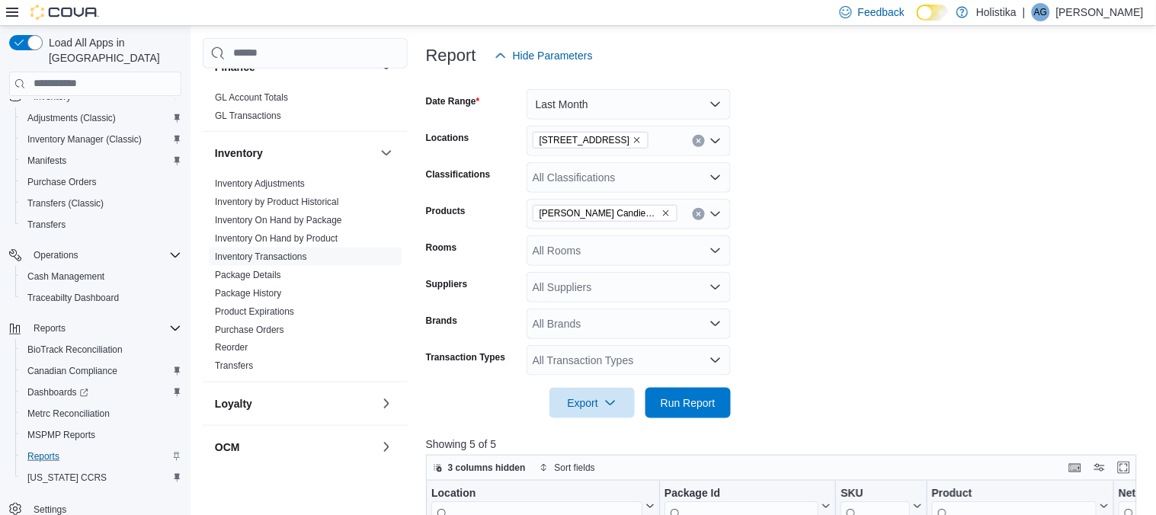
click at [812, 394] on form "Date Range Last Month Locations 2009 Military Road Columbus, MS 39701 Classific…" at bounding box center [785, 244] width 718 height 347
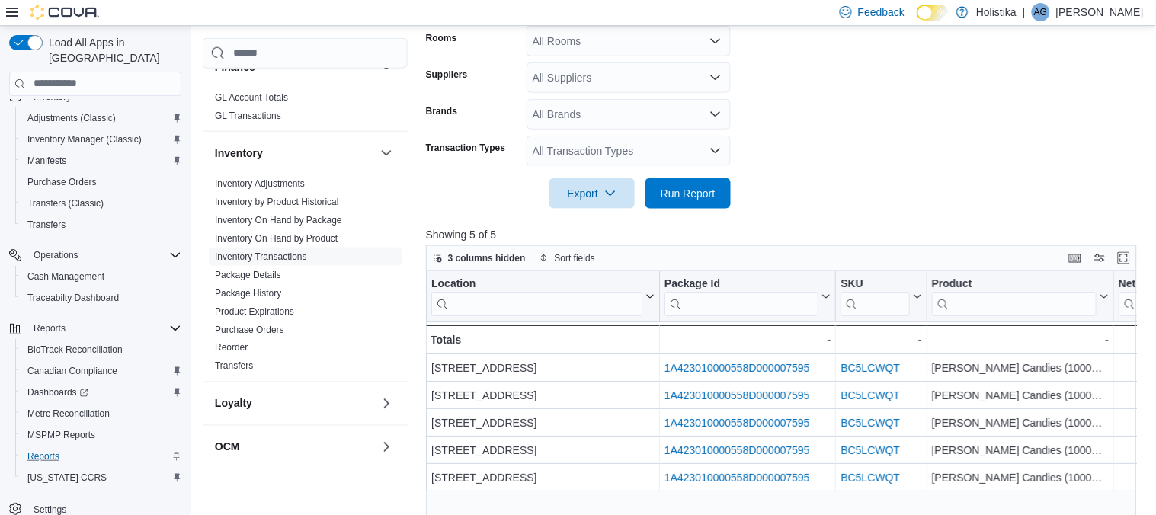
scroll to position [460, 0]
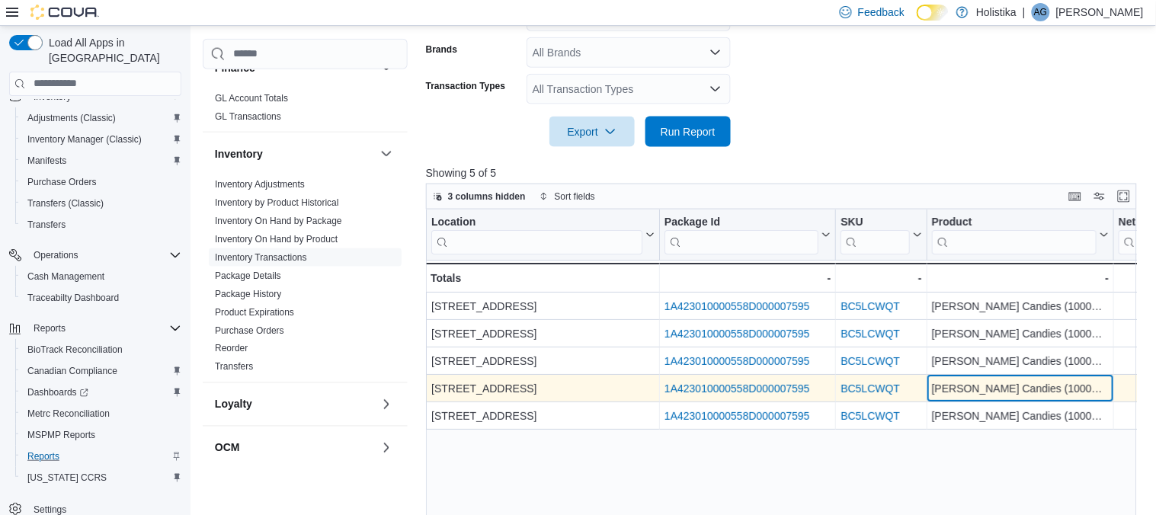
click at [932, 392] on div "Mary Cherry Candies (1000mg)" at bounding box center [1019, 388] width 177 height 18
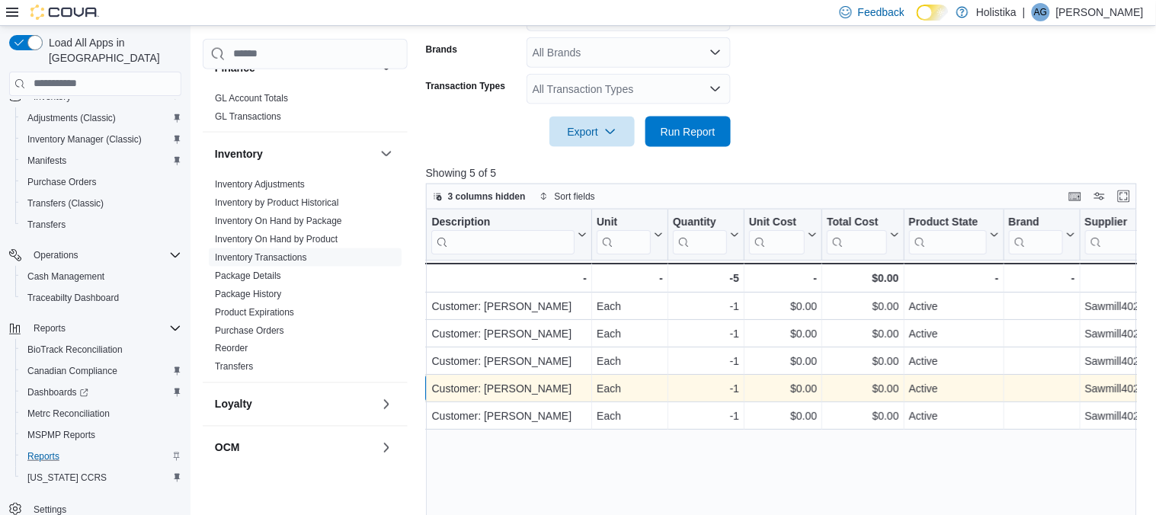
scroll to position [0, 1402]
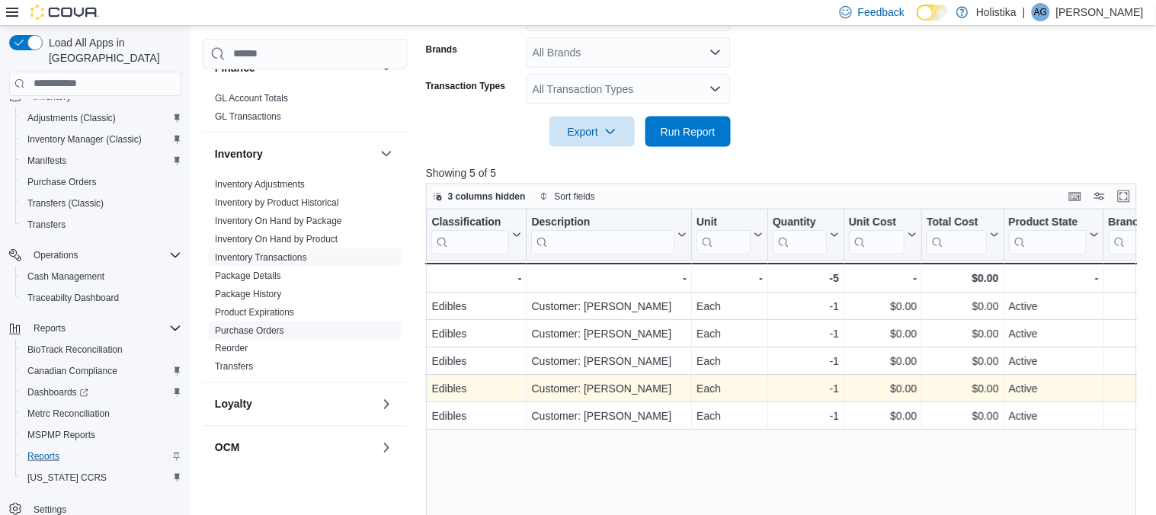
click at [275, 331] on link "Purchase Orders" at bounding box center [249, 330] width 69 height 11
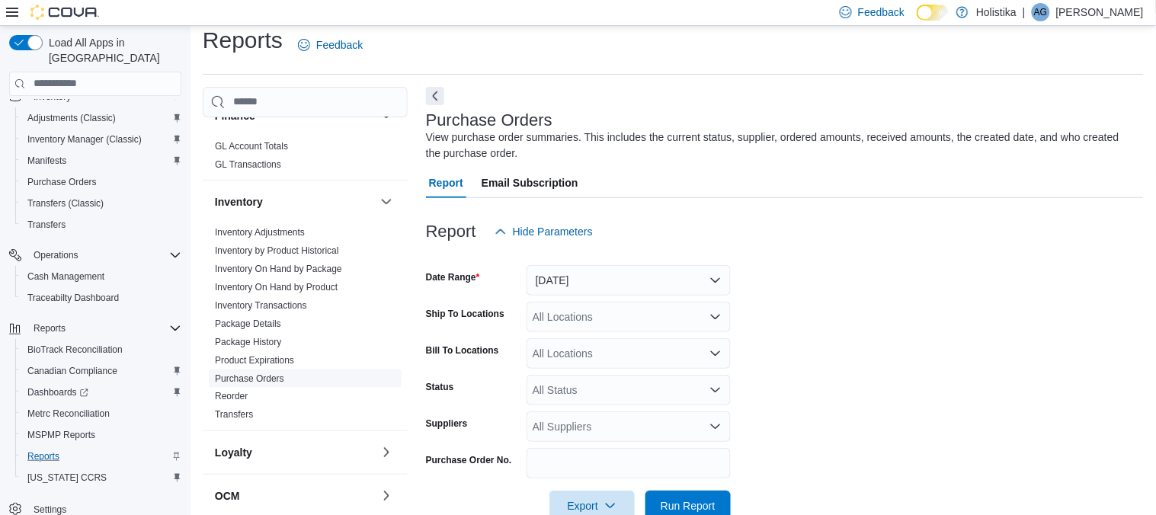
scroll to position [48, 0]
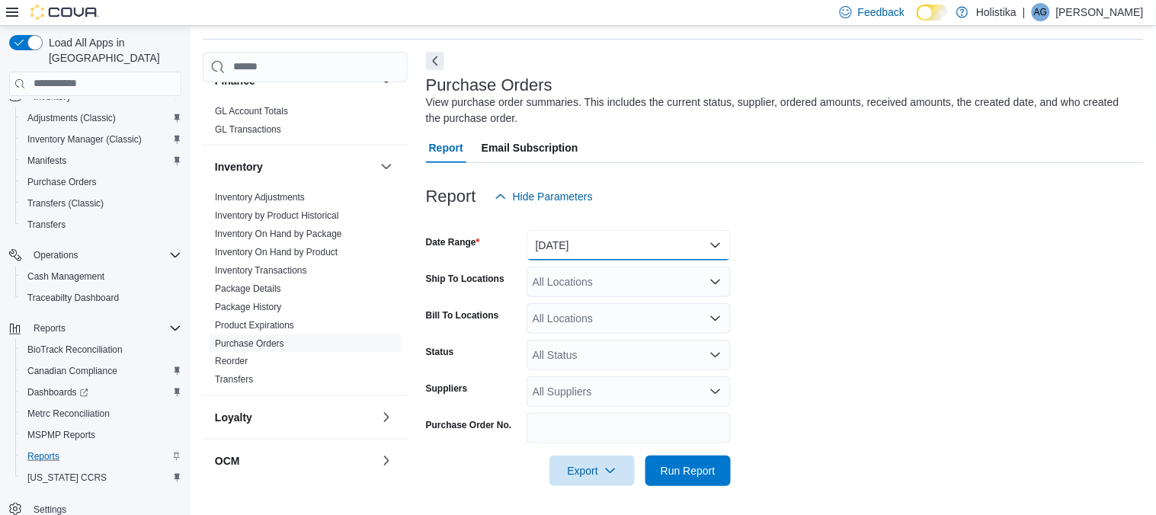
click at [561, 244] on button "Yesterday" at bounding box center [628, 245] width 204 height 30
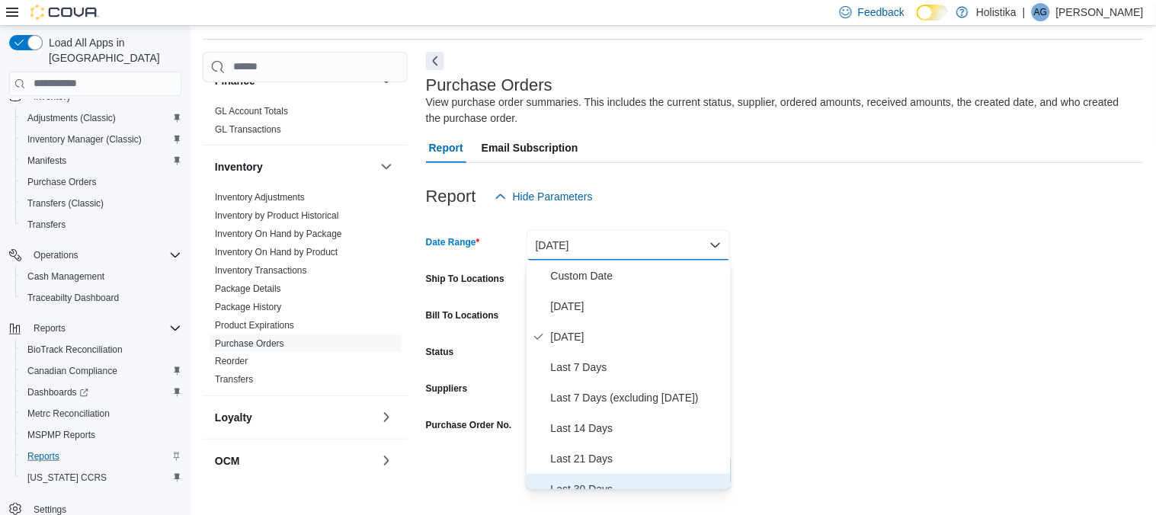
click at [581, 481] on span "Last 30 Days" at bounding box center [638, 489] width 174 height 18
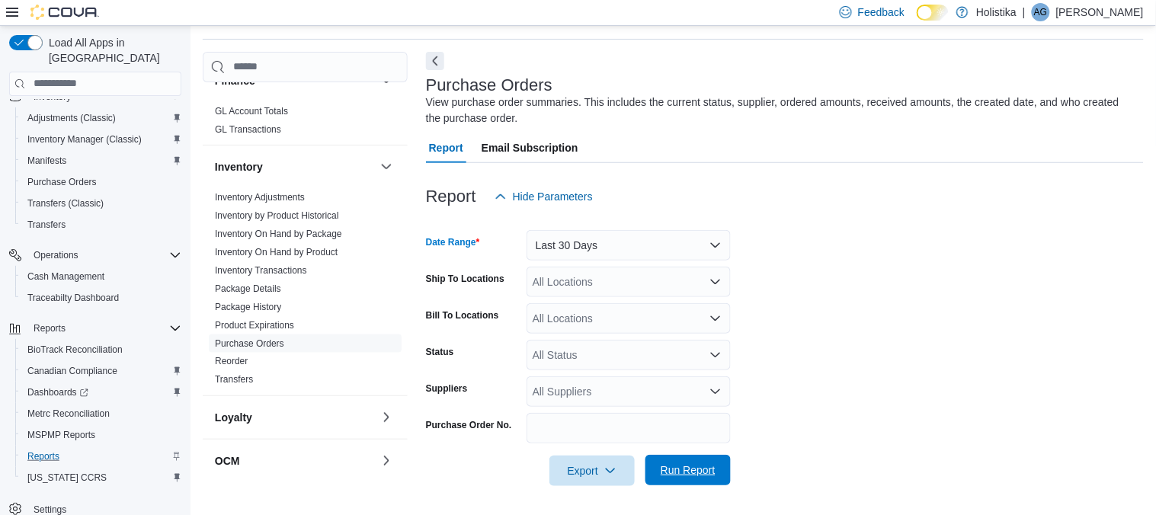
click at [699, 473] on span "Run Report" at bounding box center [687, 469] width 55 height 15
click at [870, 416] on form "Date Range Last 30 Days Ship To Locations All Locations Bill To Locations All L…" at bounding box center [785, 349] width 718 height 274
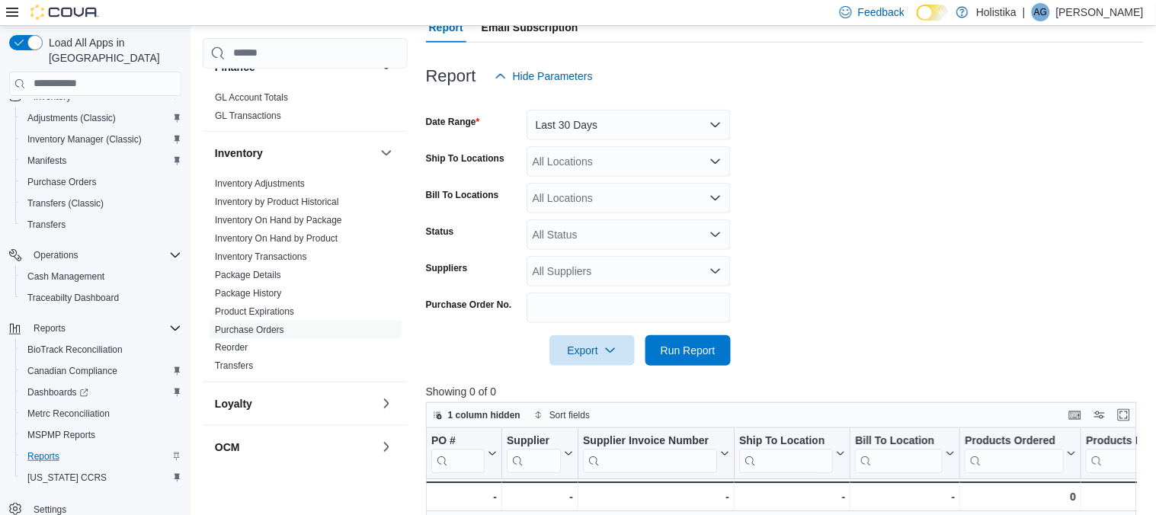
scroll to position [149, 0]
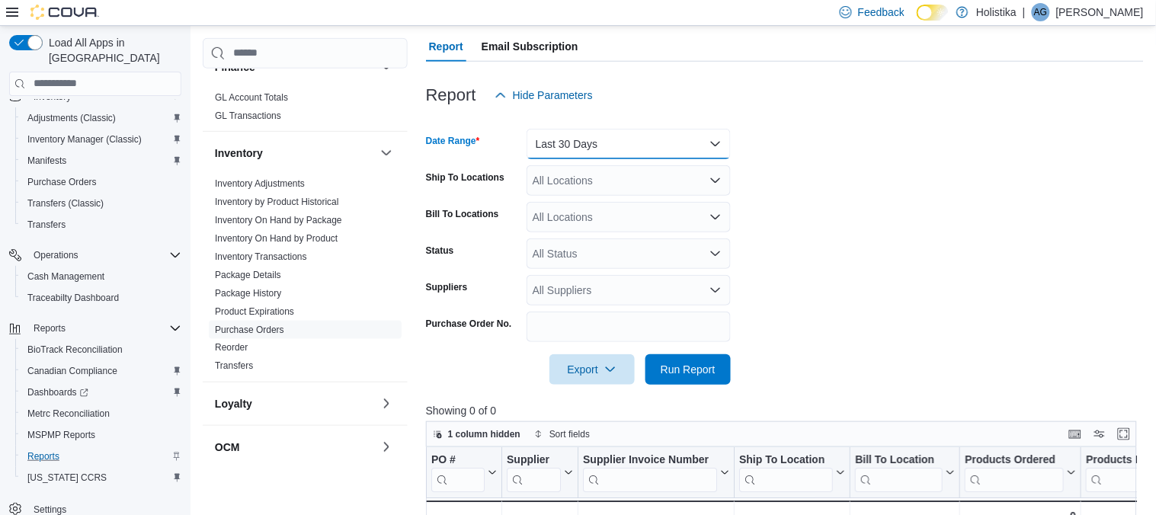
click at [606, 152] on button "Last 30 Days" at bounding box center [628, 144] width 204 height 30
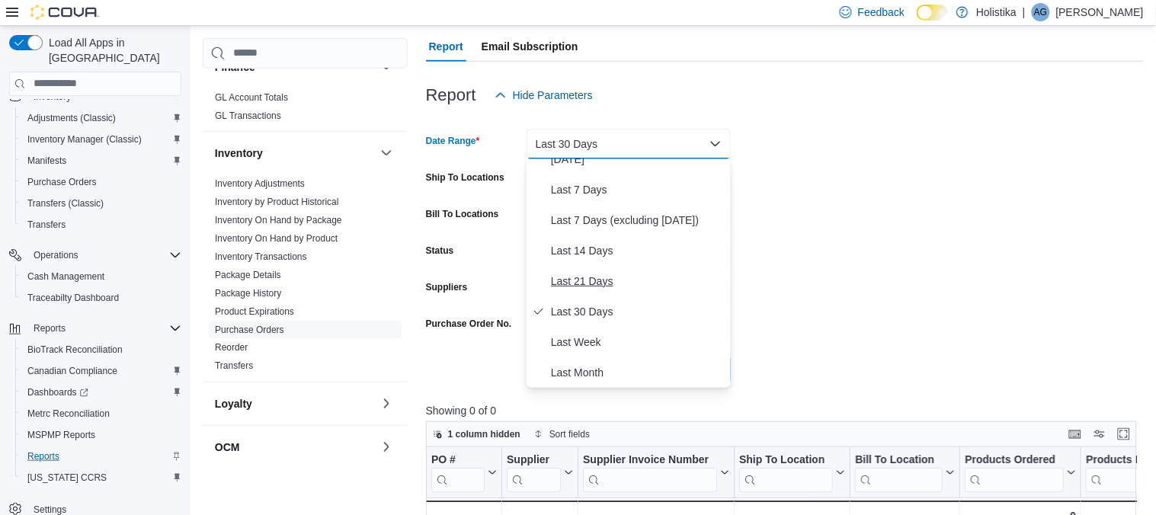
scroll to position [107, 0]
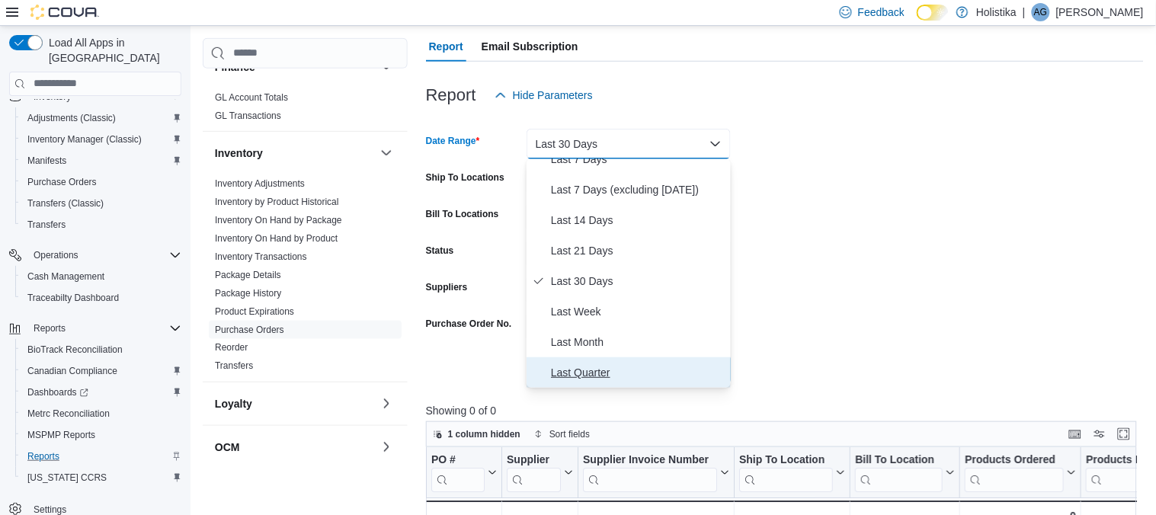
click at [567, 375] on span "Last Quarter" at bounding box center [638, 372] width 174 height 18
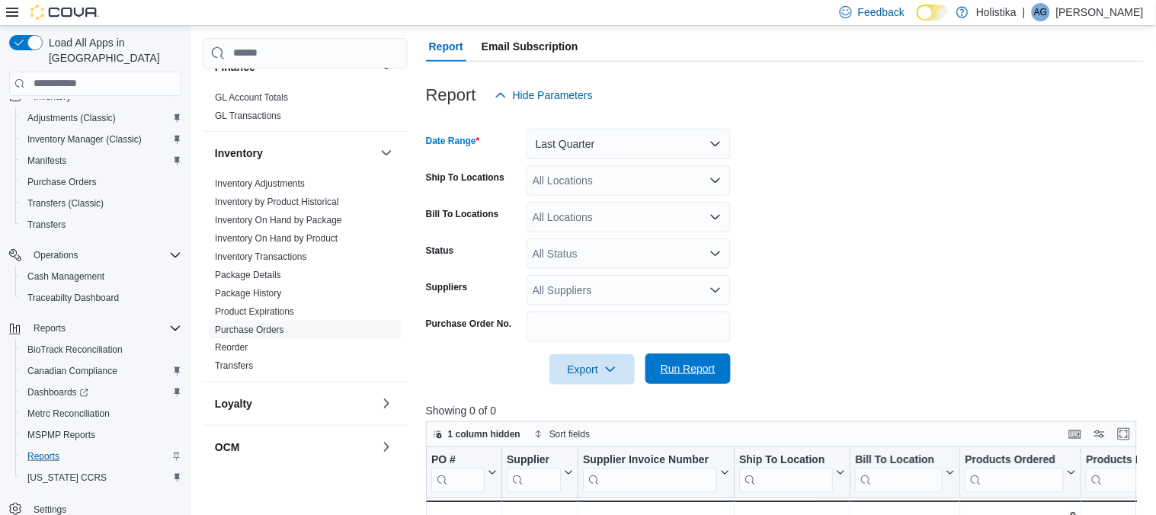
click at [676, 371] on span "Run Report" at bounding box center [687, 368] width 55 height 15
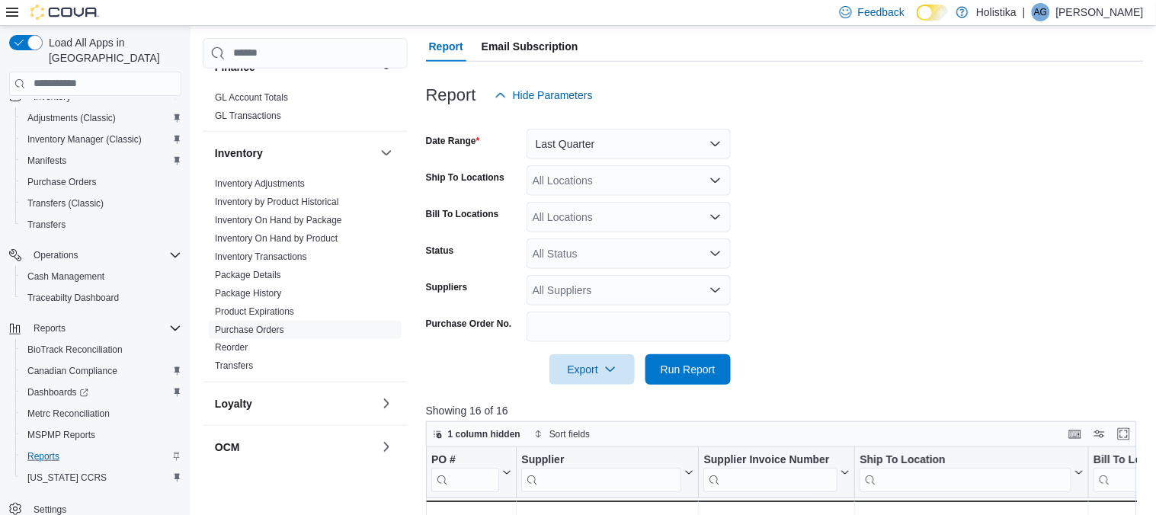
click at [798, 331] on form "Date Range Last Quarter Ship To Locations All Locations Bill To Locations All L…" at bounding box center [785, 247] width 718 height 274
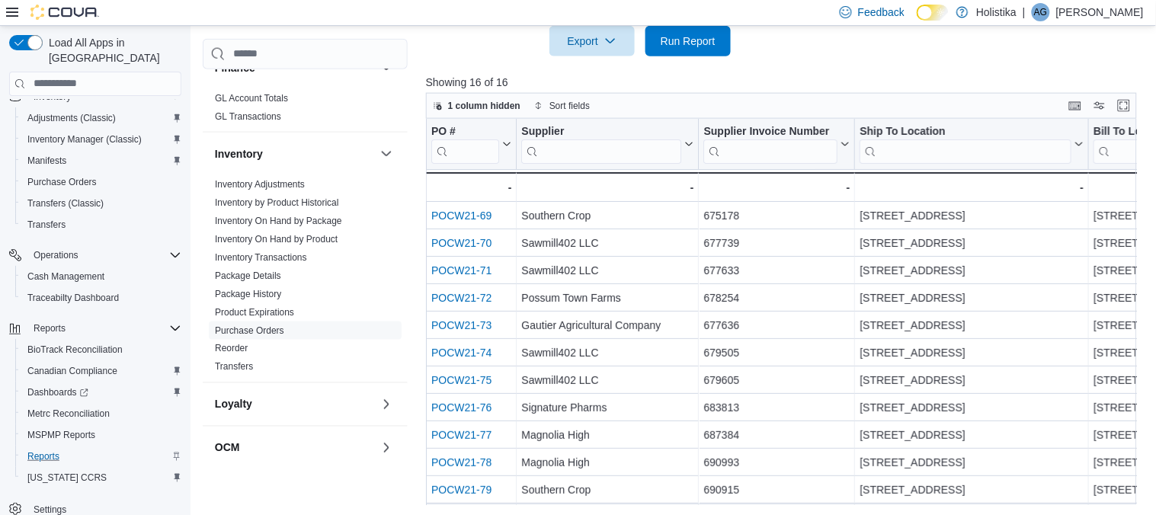
scroll to position [478, 0]
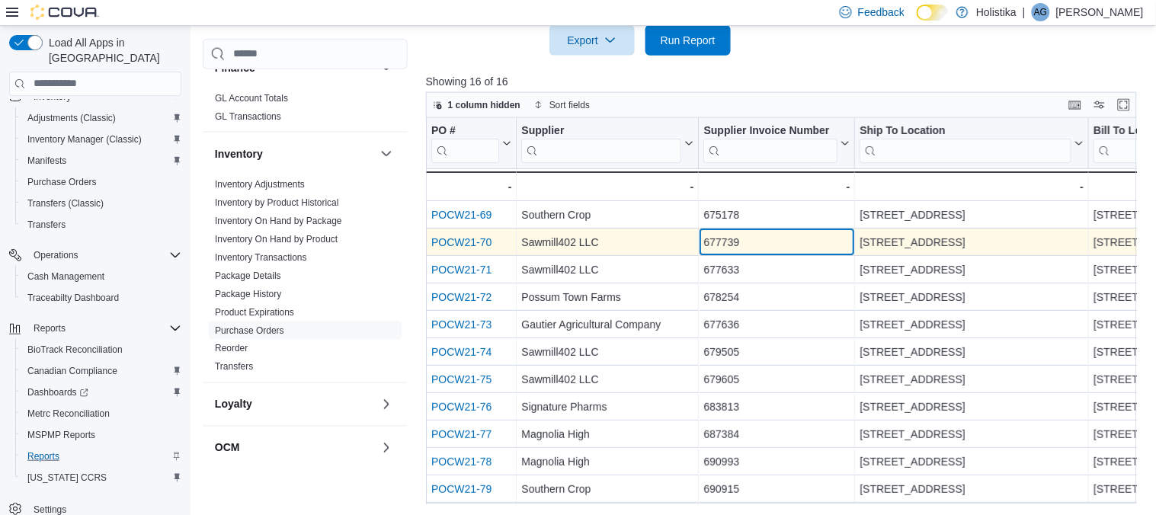
click at [827, 239] on div "677739" at bounding box center [776, 242] width 146 height 18
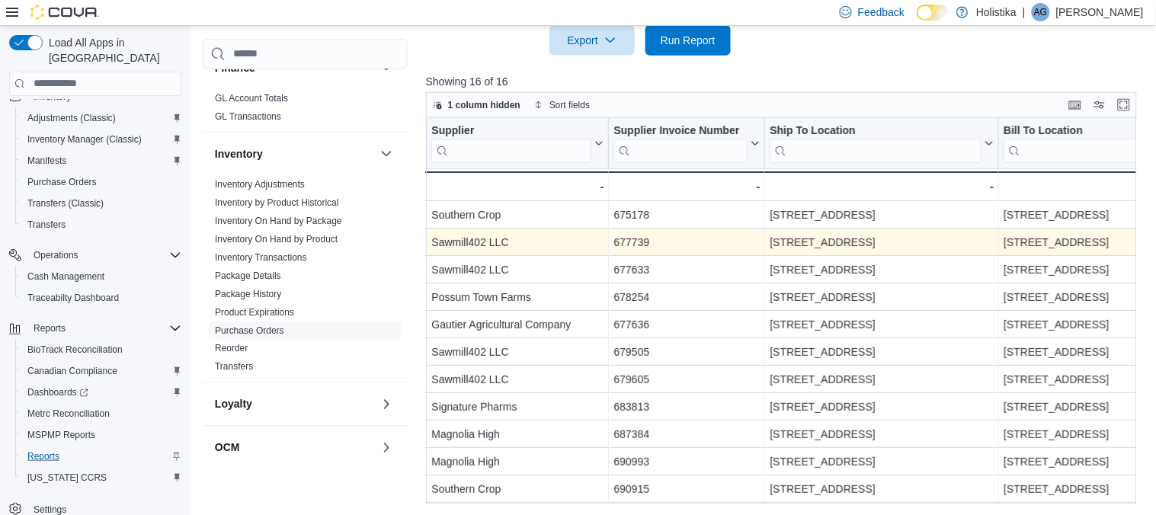
scroll to position [0, 0]
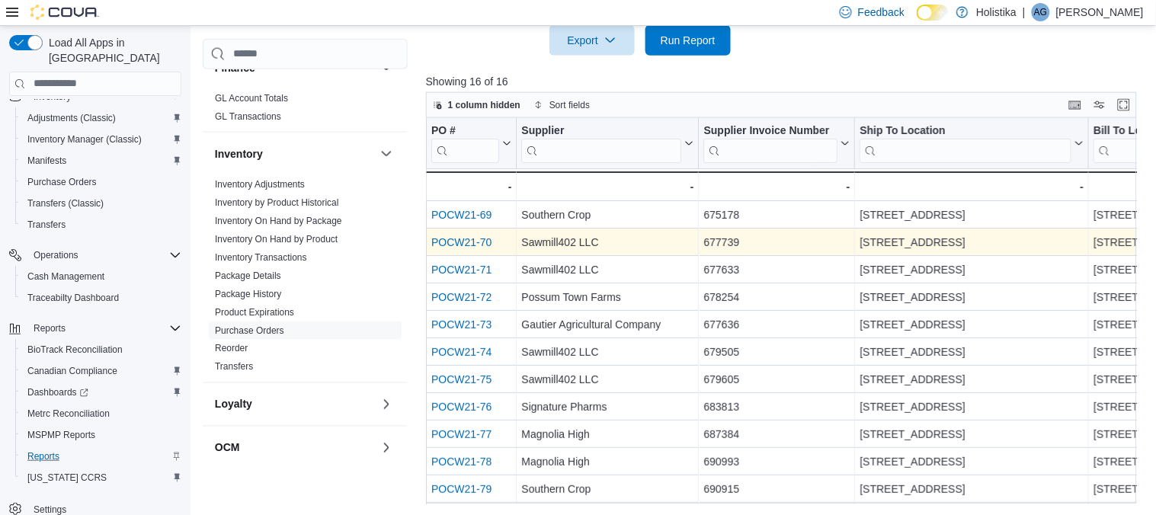
click at [442, 245] on link "POCW21-70" at bounding box center [461, 242] width 60 height 12
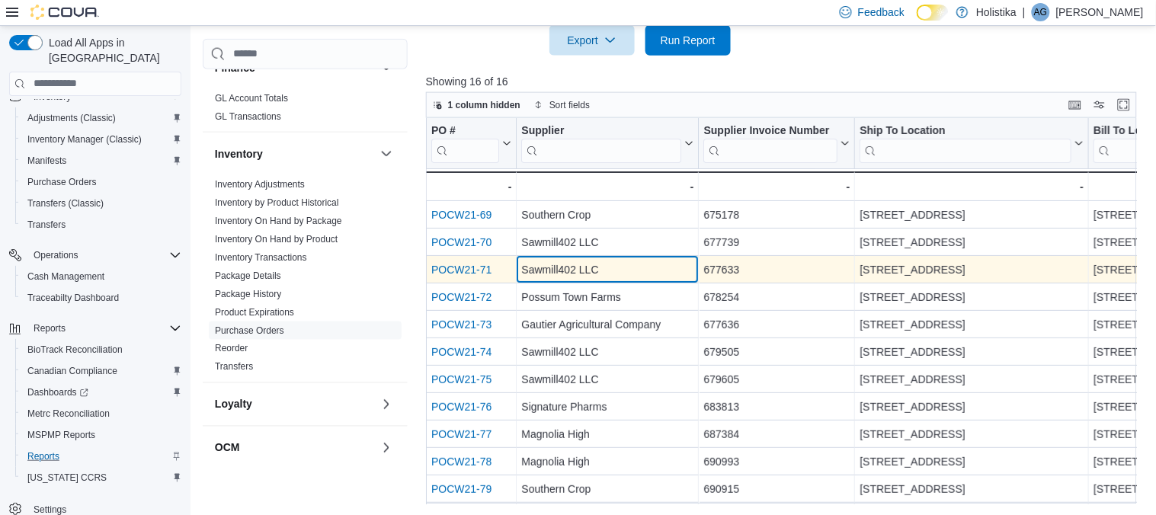
click at [568, 267] on div "Sawmill402 LLC" at bounding box center [607, 270] width 172 height 18
click at [469, 268] on link "POCW21-71" at bounding box center [461, 270] width 60 height 12
click at [558, 272] on div "Sawmill402 LLC" at bounding box center [607, 270] width 172 height 18
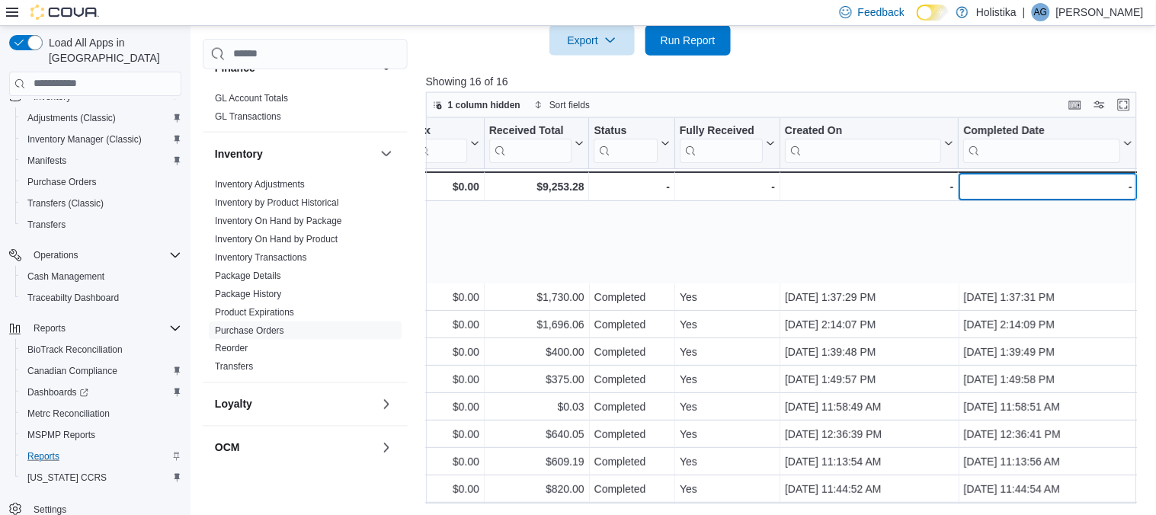
scroll to position [136, 1268]
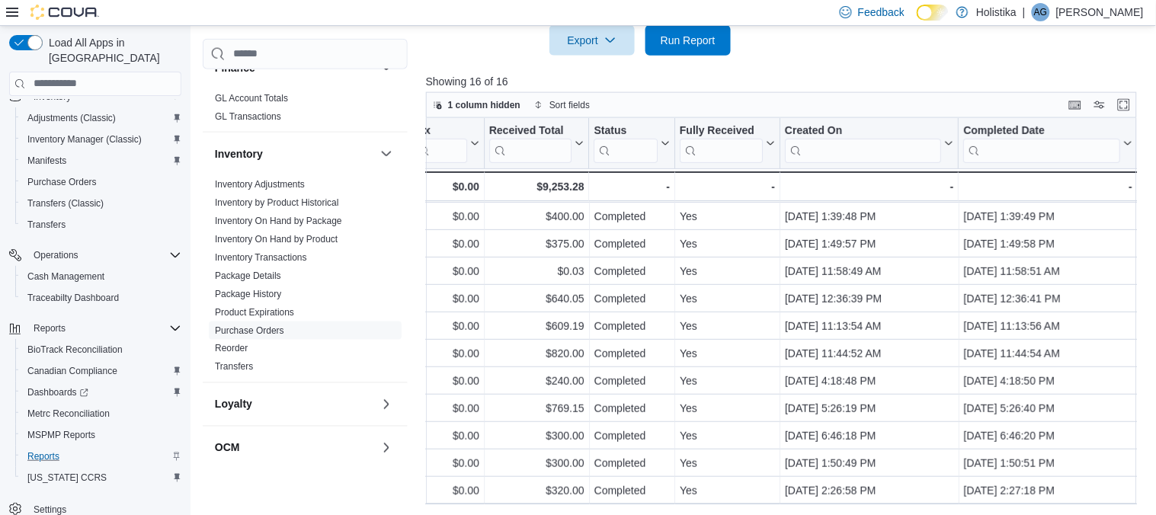
click at [1144, 366] on div "Reports Feedback Cash Management Cash Management Cash Out Details Compliance OC…" at bounding box center [672, 31] width 965 height 969
click at [1149, 388] on div "Reports Feedback Cash Management Cash Management Cash Out Details Compliance OC…" at bounding box center [672, 31] width 965 height 969
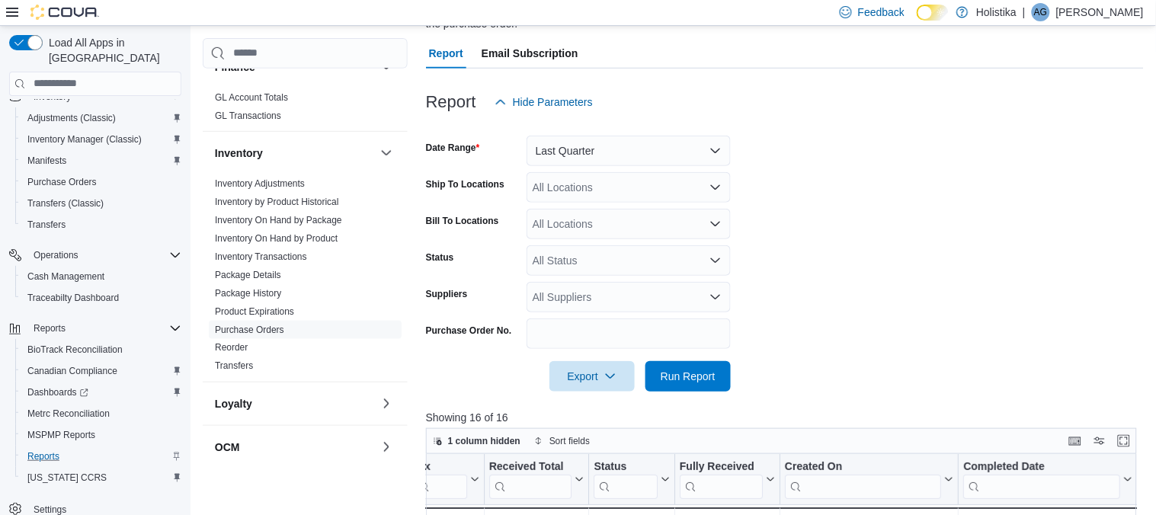
scroll to position [140, 0]
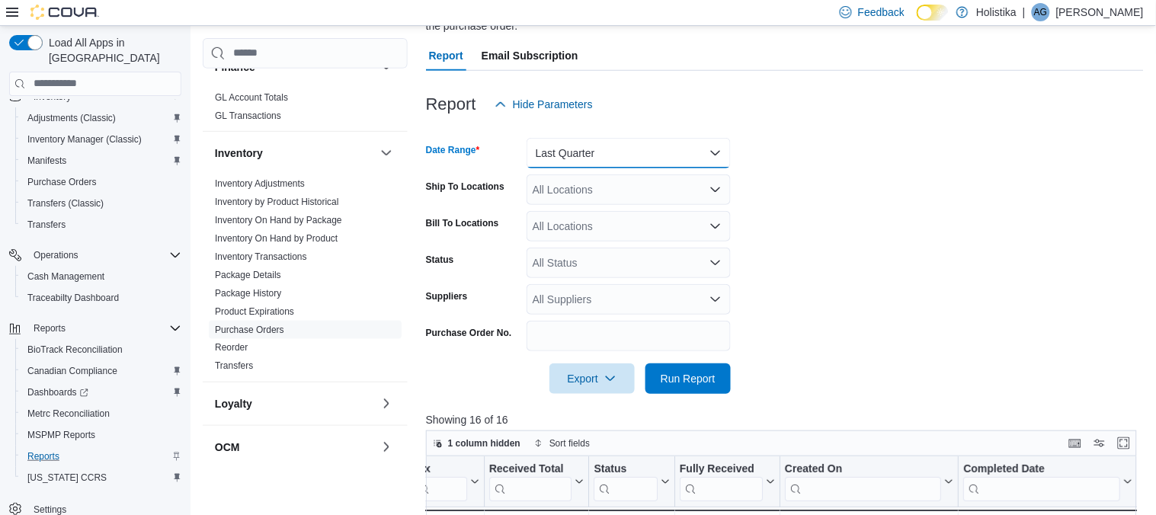
click at [651, 154] on button "Last Quarter" at bounding box center [628, 153] width 204 height 30
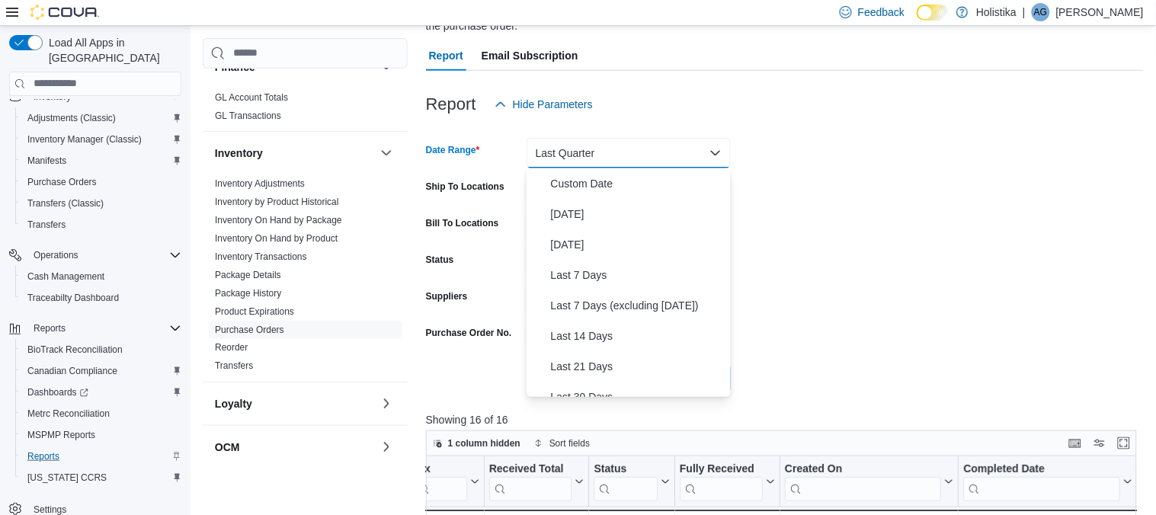
scroll to position [206, 0]
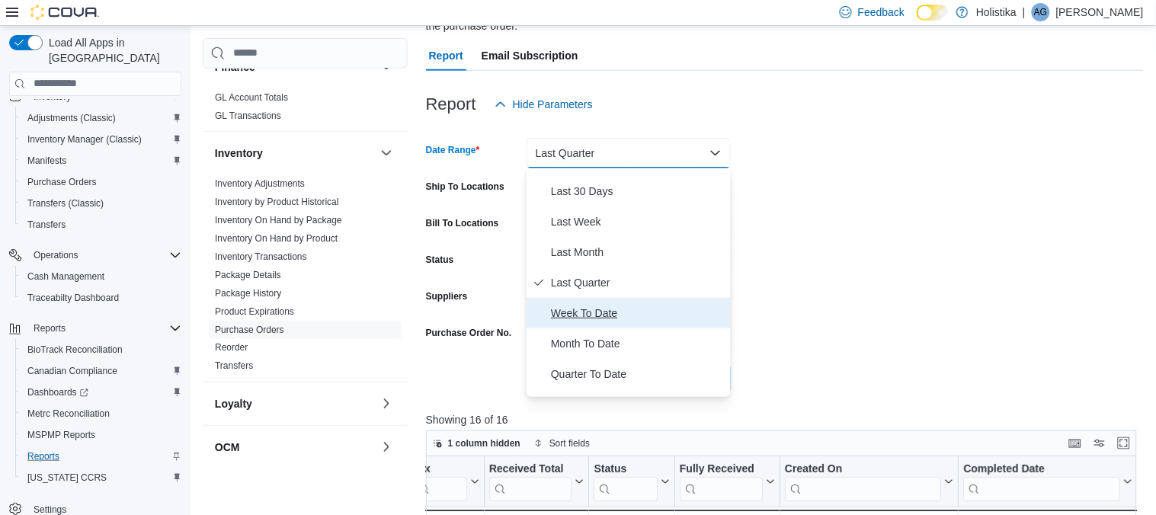
click at [587, 318] on span "Week To Date" at bounding box center [638, 313] width 174 height 18
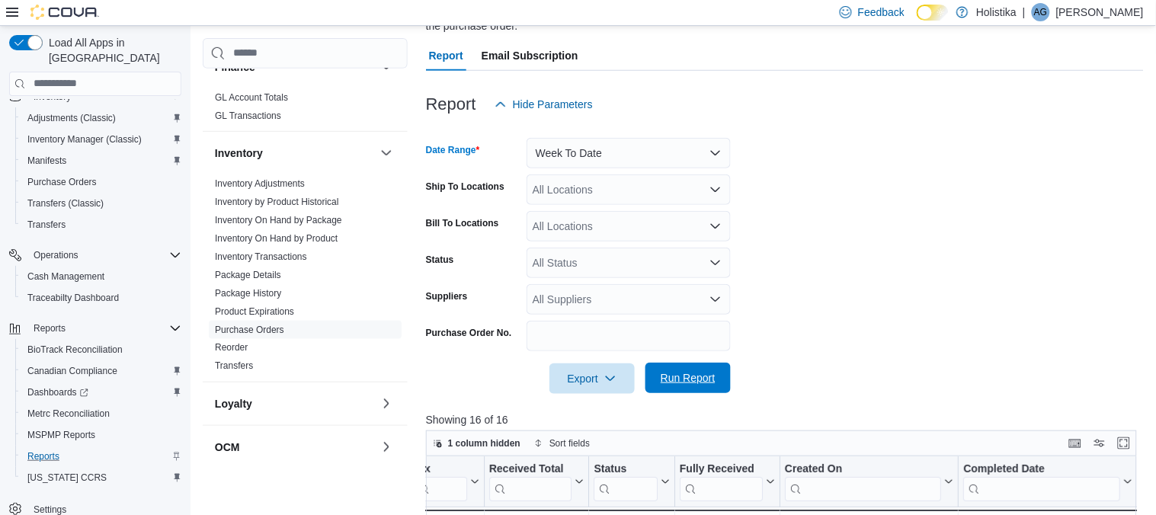
click at [686, 375] on span "Run Report" at bounding box center [687, 377] width 55 height 15
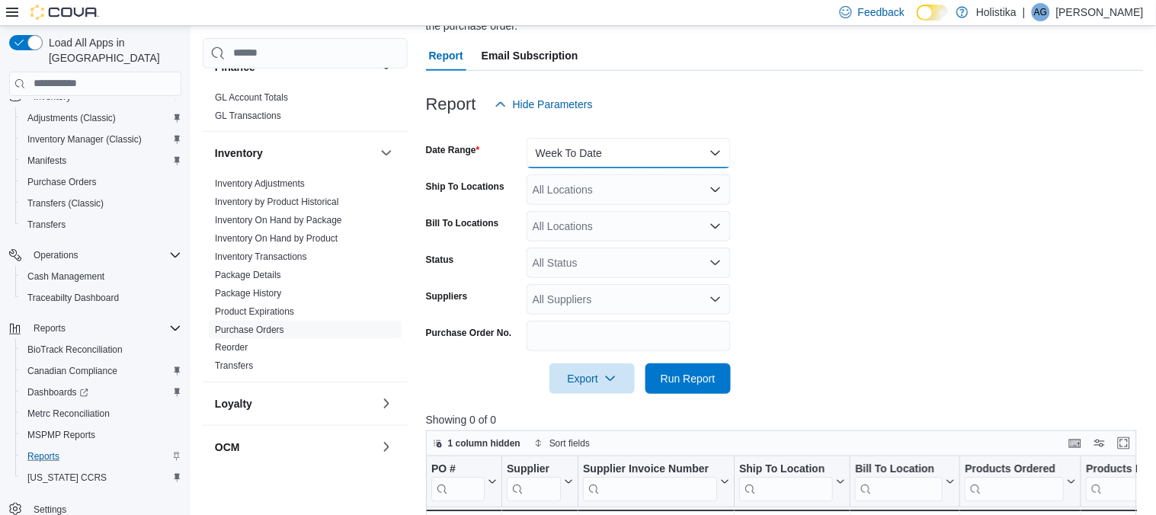
click at [634, 152] on button "Week To Date" at bounding box center [628, 153] width 204 height 30
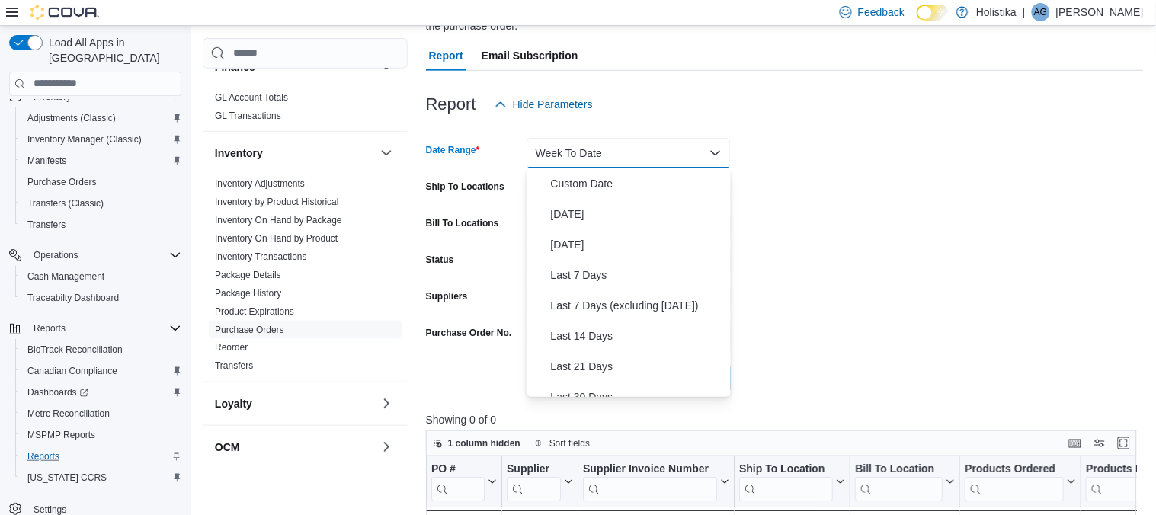
scroll to position [229, 0]
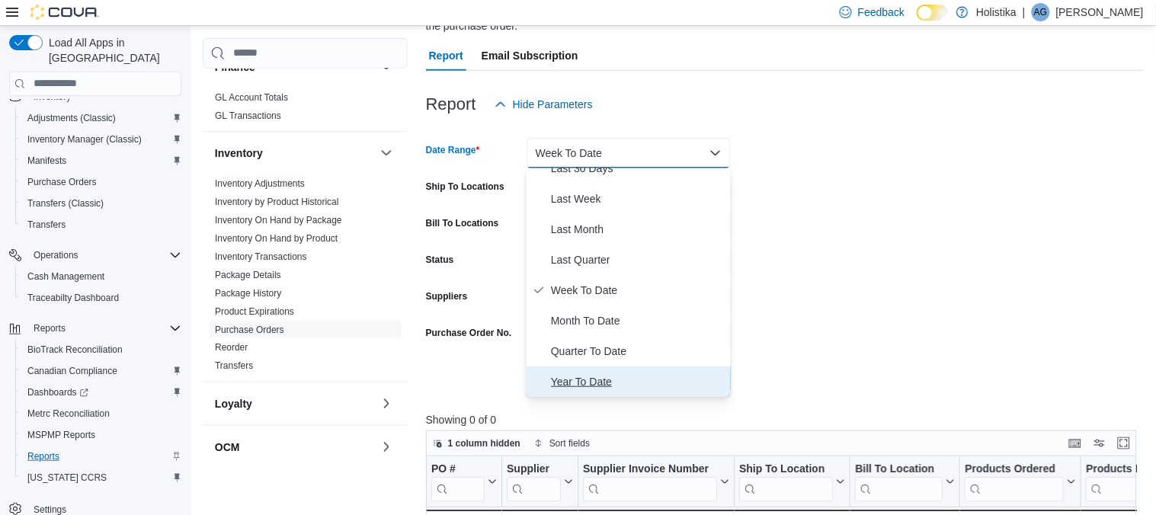
click at [592, 382] on span "Year To Date" at bounding box center [638, 382] width 174 height 18
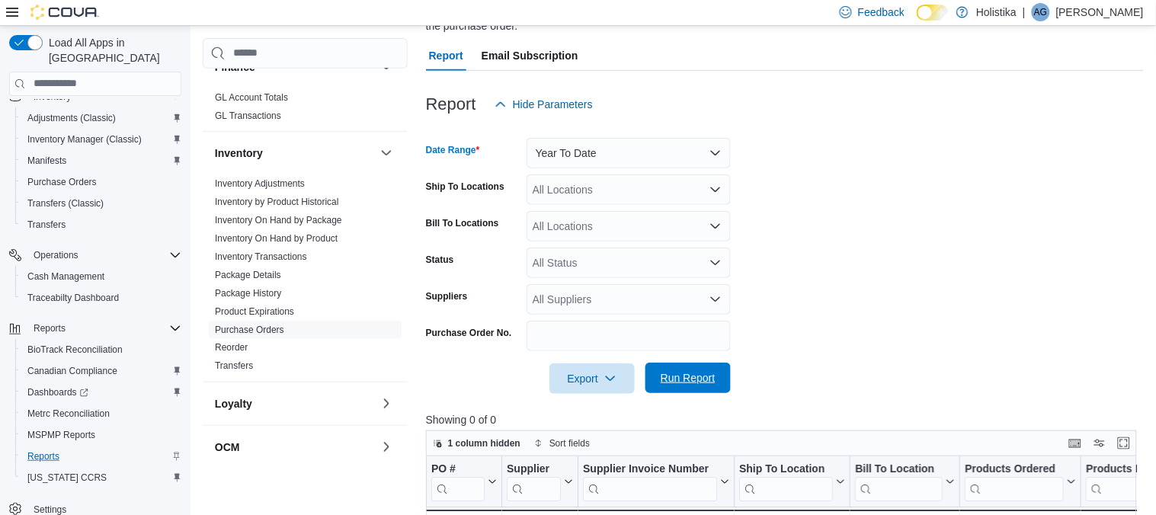
click at [691, 381] on span "Run Report" at bounding box center [687, 377] width 55 height 15
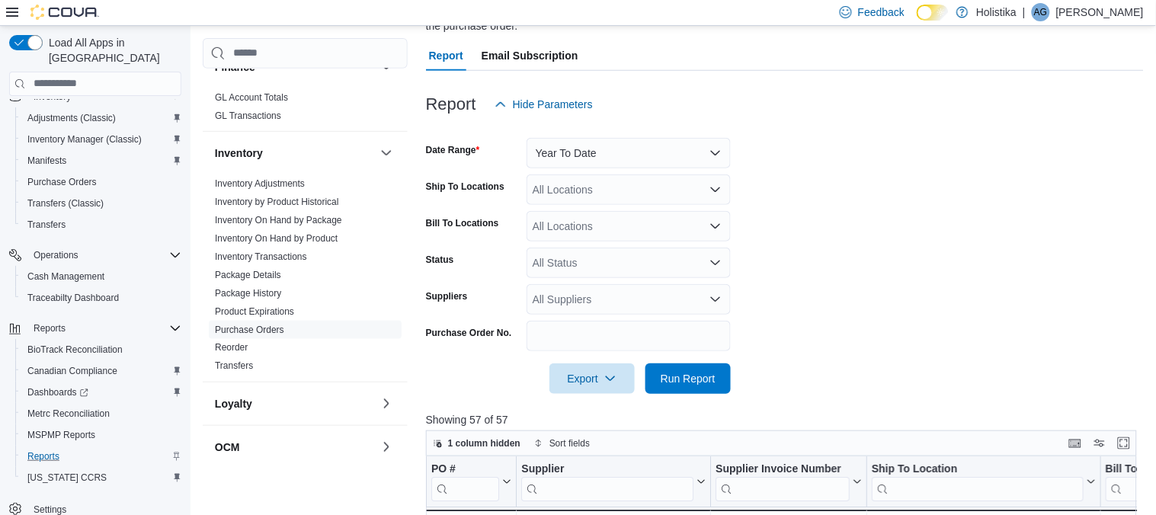
click at [814, 385] on form "Date Range Year To Date Ship To Locations All Locations Bill To Locations All L…" at bounding box center [785, 257] width 718 height 274
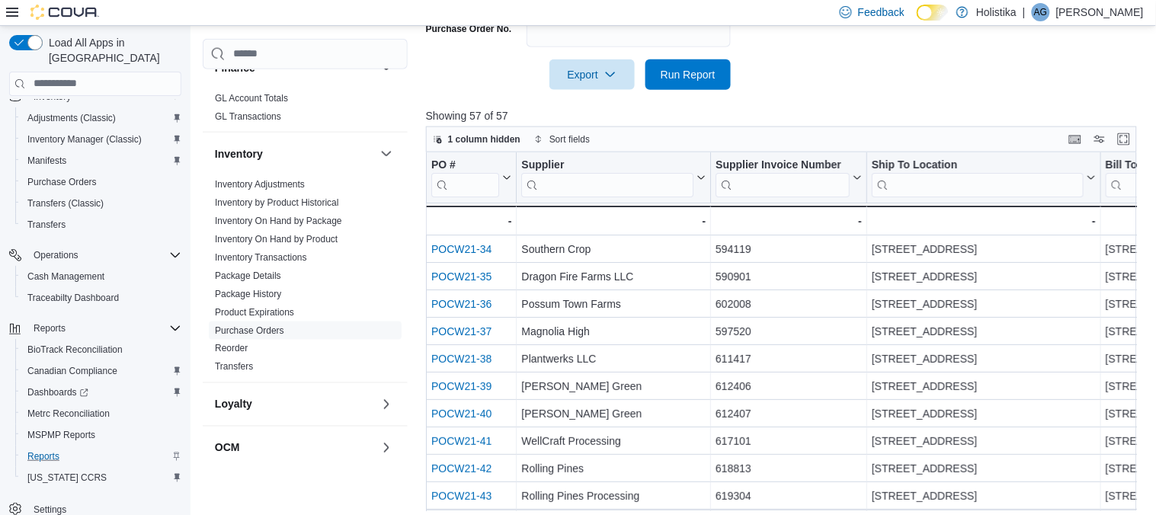
scroll to position [478, 0]
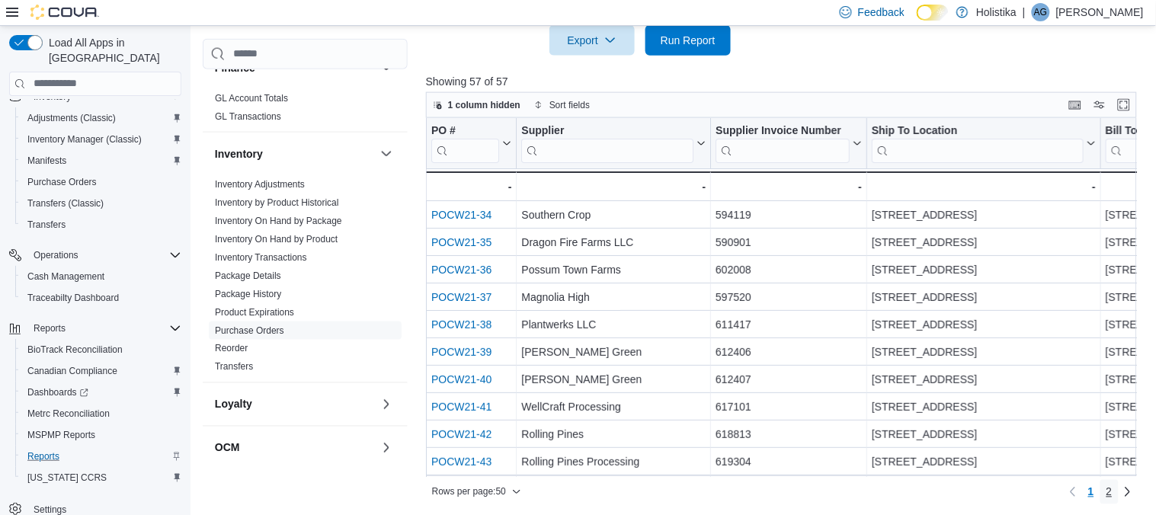
click at [1111, 493] on span "2" at bounding box center [1109, 492] width 6 height 15
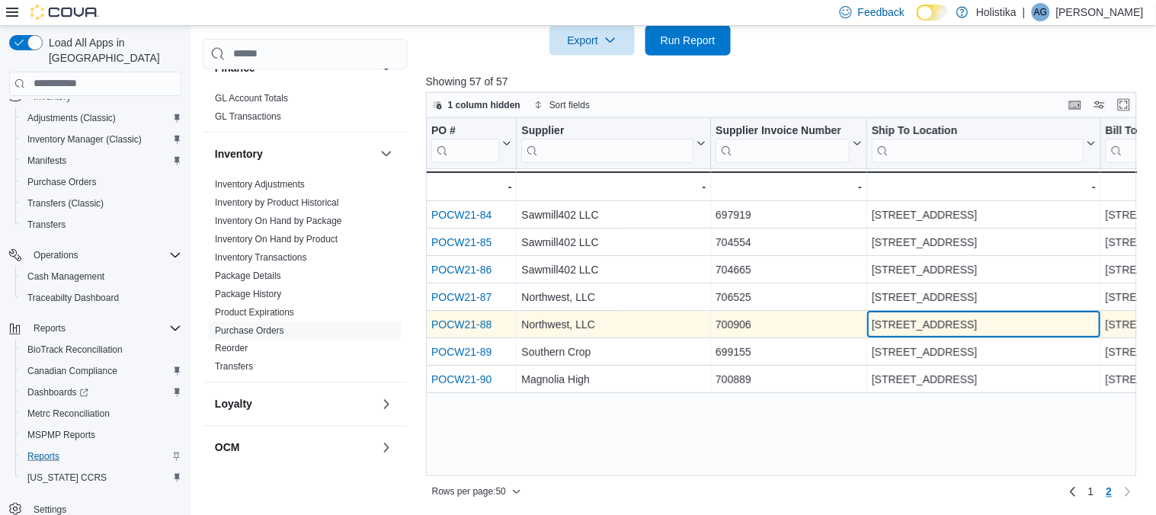
click at [954, 321] on div "2009 Military Road Columbus, MS 39701" at bounding box center [983, 324] width 224 height 18
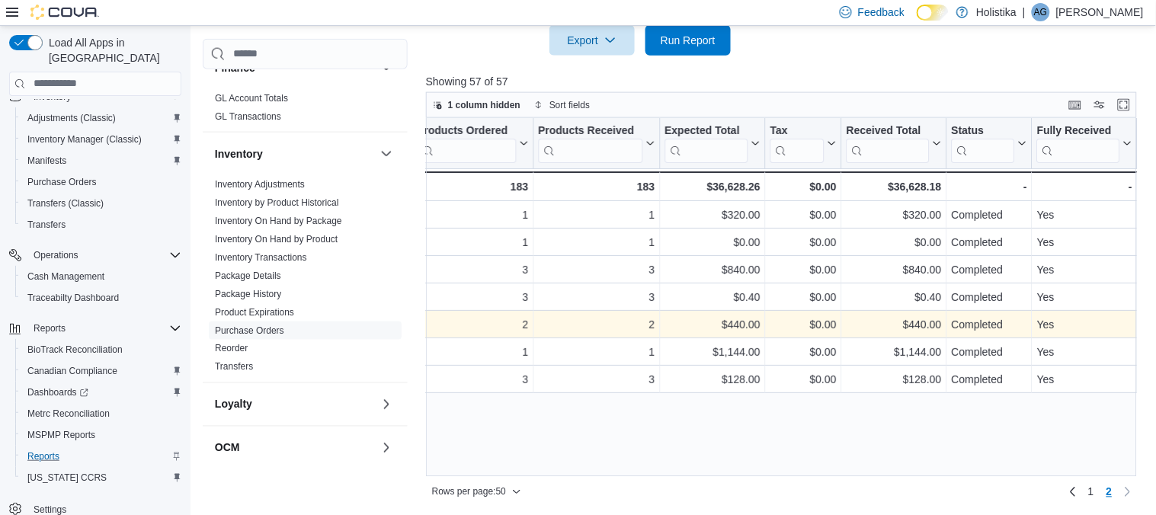
scroll to position [0, 1100]
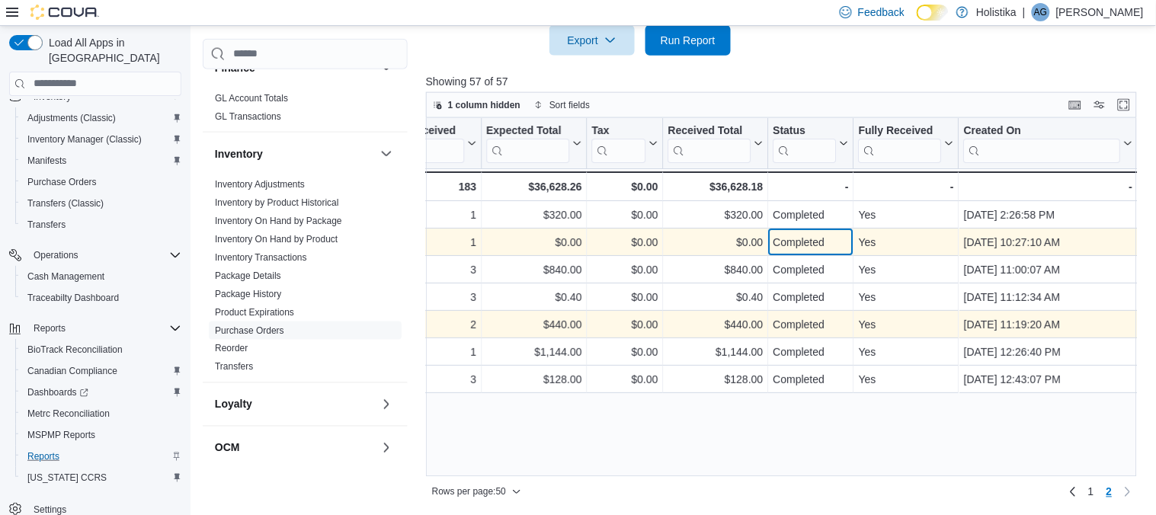
click at [779, 242] on div "Completed" at bounding box center [810, 242] width 75 height 18
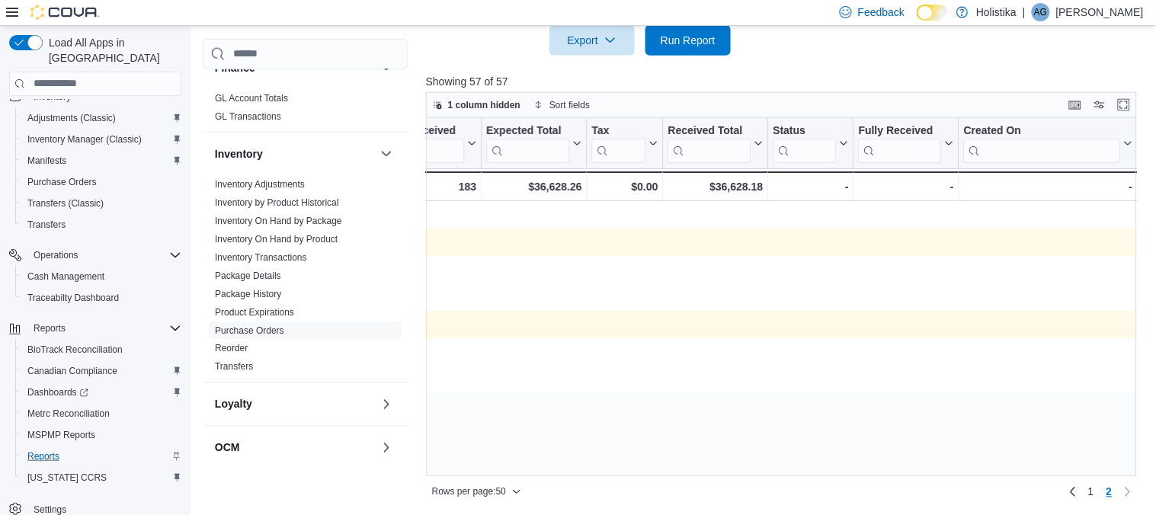
scroll to position [0, 0]
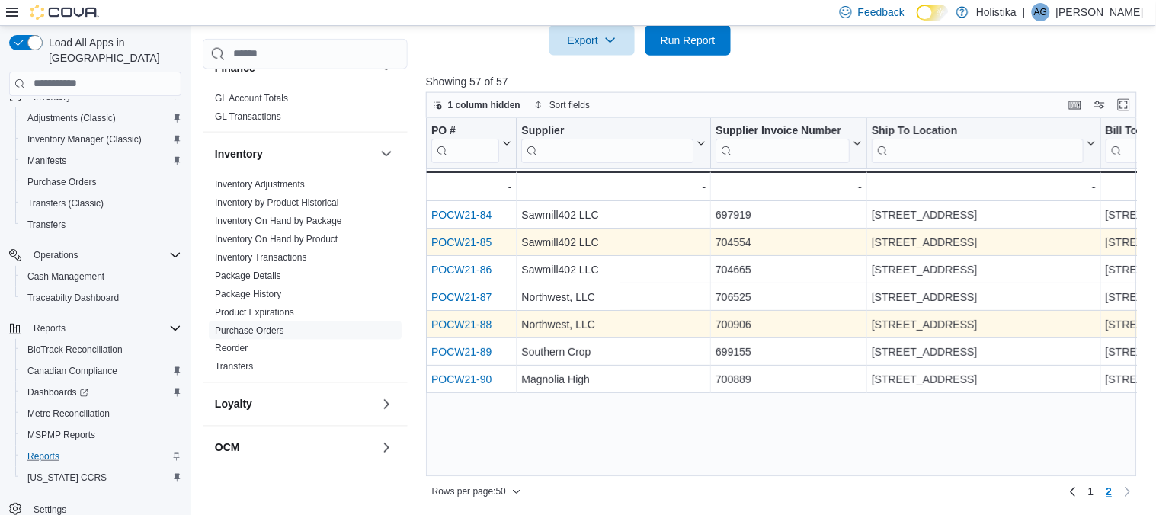
click at [478, 242] on link "POCW21-85" at bounding box center [461, 242] width 60 height 12
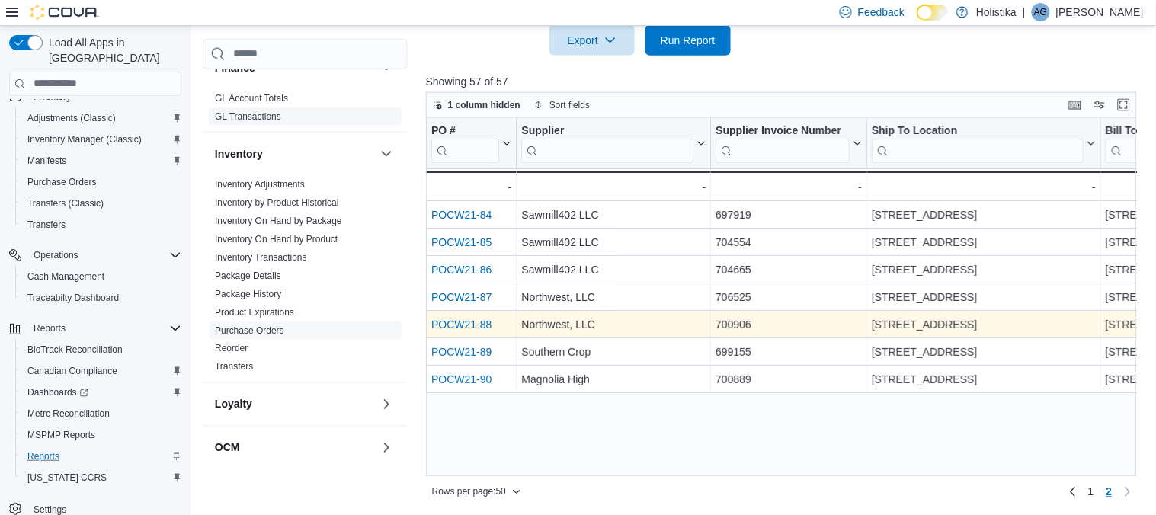
click at [264, 119] on link "GL Transactions" at bounding box center [248, 115] width 66 height 11
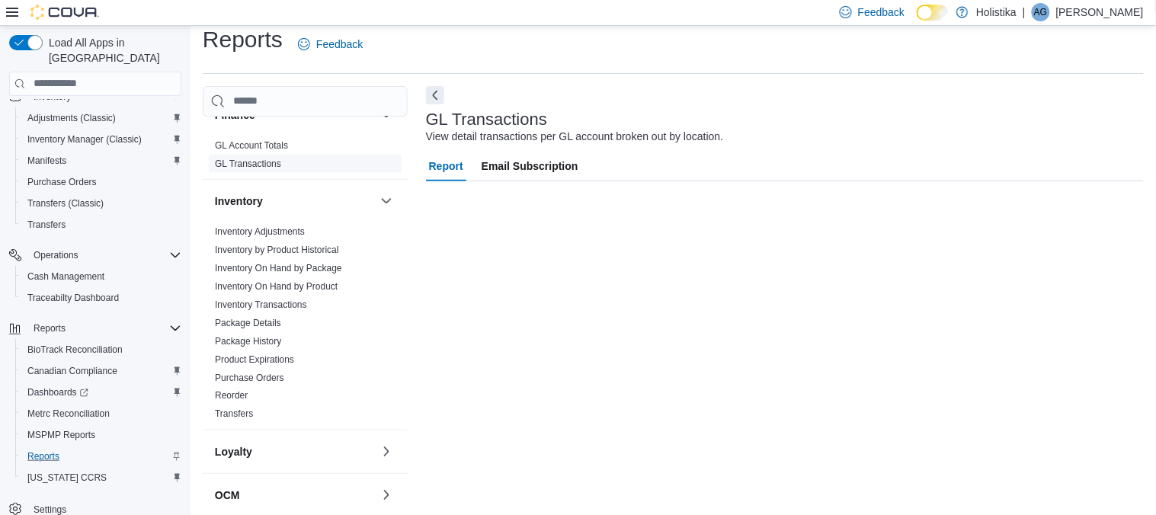
scroll to position [13, 0]
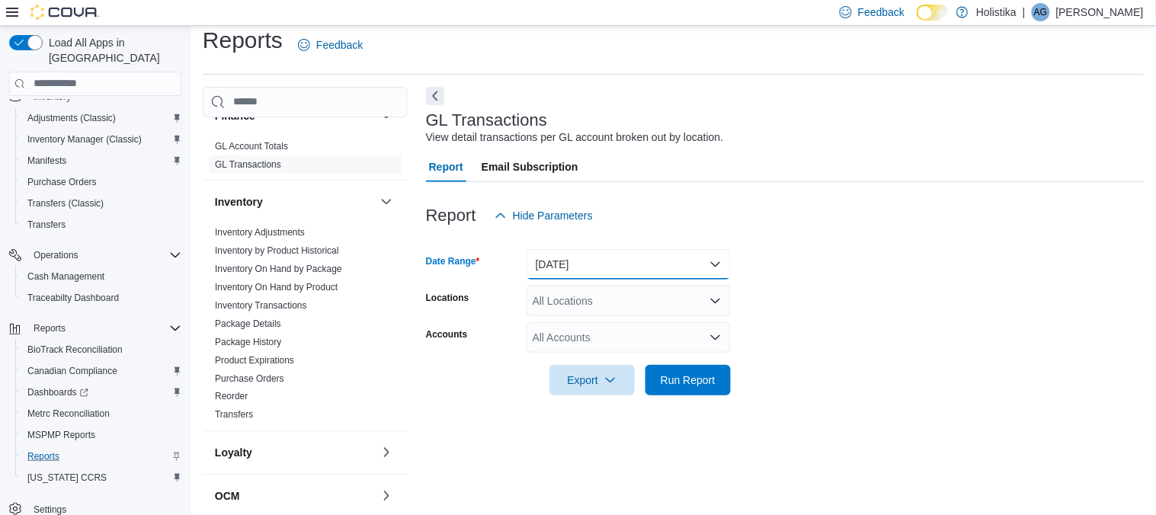
click at [615, 273] on button "Yesterday" at bounding box center [628, 264] width 204 height 30
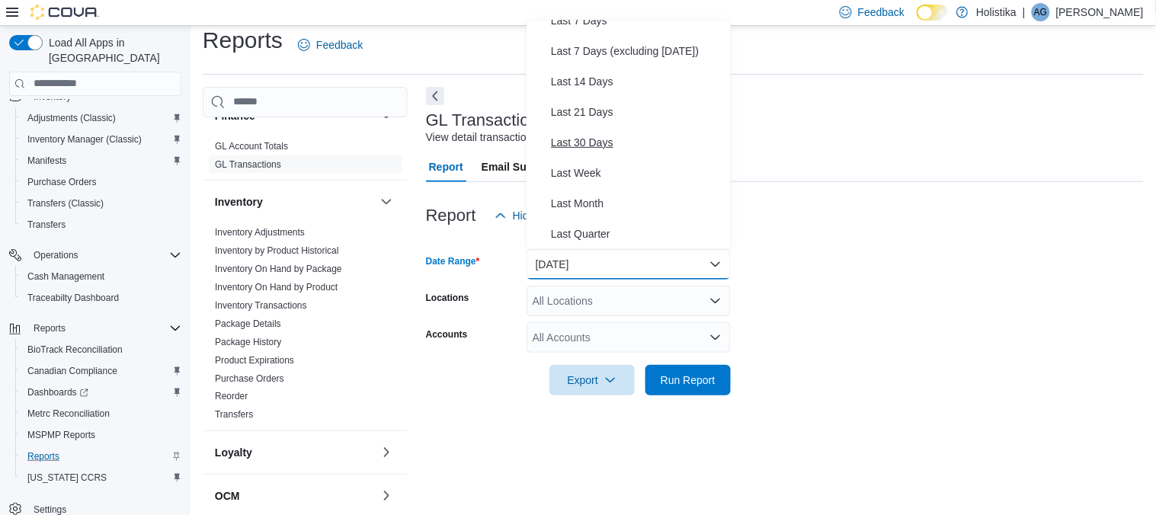
scroll to position [137, 0]
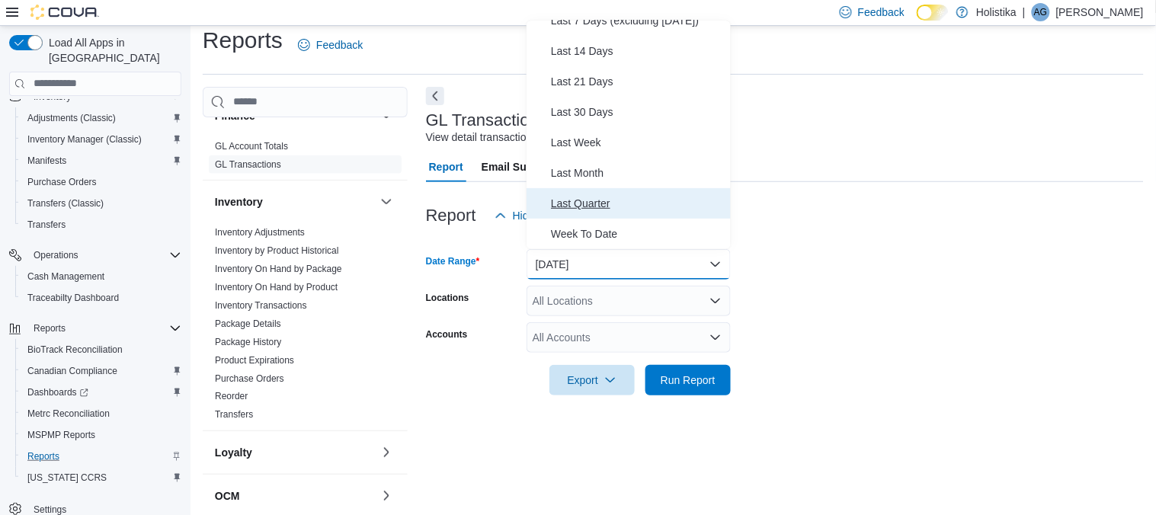
click at [594, 200] on span "Last Quarter" at bounding box center [638, 203] width 174 height 18
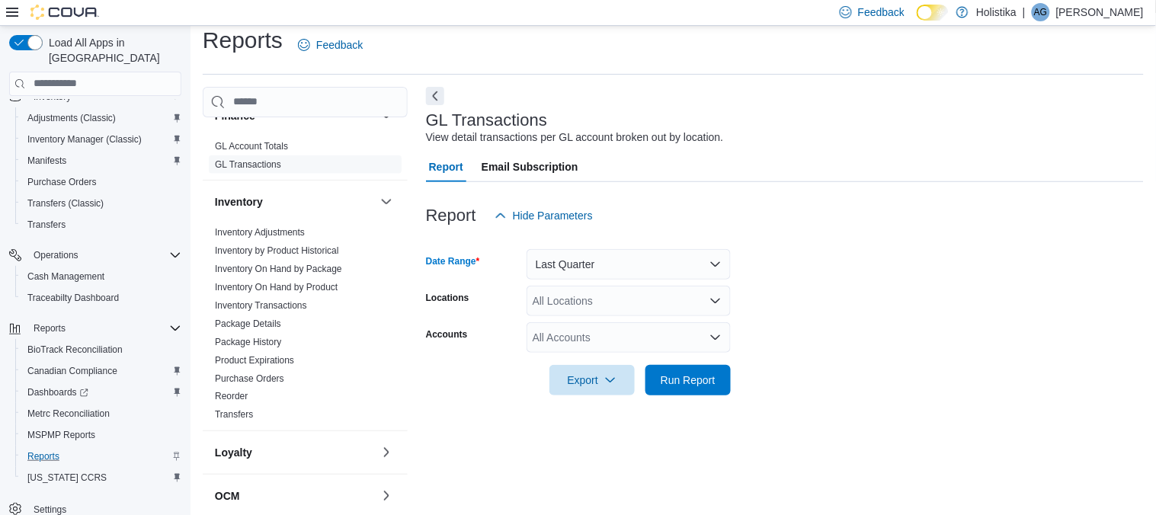
click at [605, 301] on div "All Locations" at bounding box center [628, 301] width 204 height 30
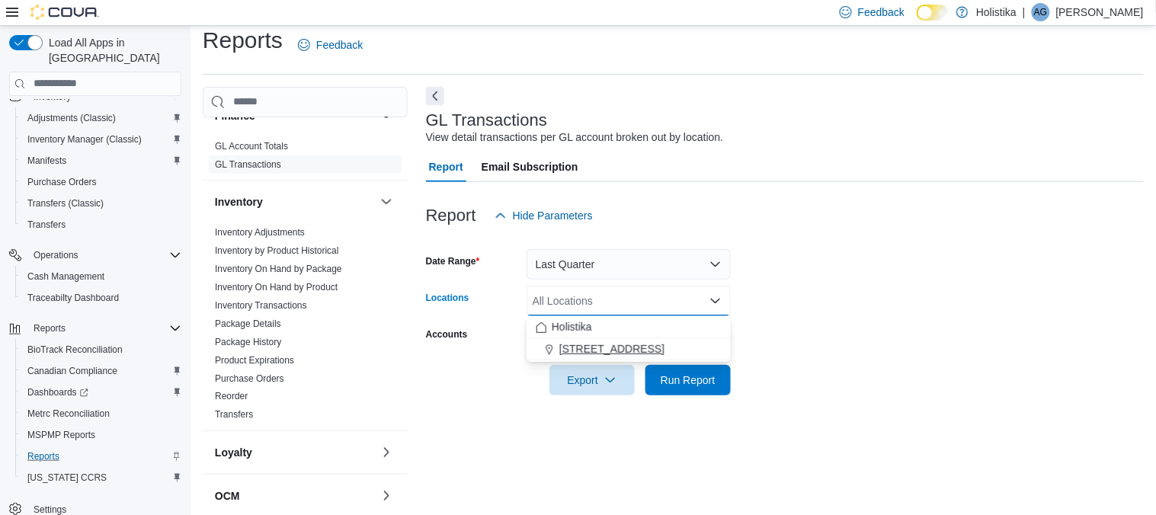
click at [589, 343] on span "2009 Military Road Columbus, MS 39701" at bounding box center [611, 348] width 105 height 15
click at [689, 389] on span "Run Report" at bounding box center [687, 379] width 67 height 30
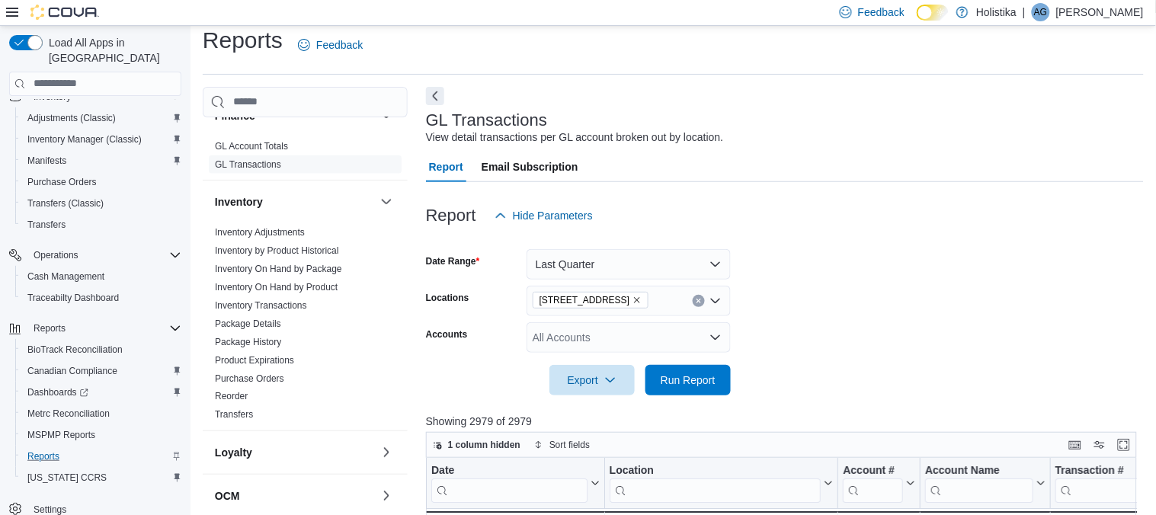
click at [905, 370] on form "Date Range Last Quarter Locations 2009 Military Road Columbus, MS 39701 Account…" at bounding box center [785, 313] width 718 height 165
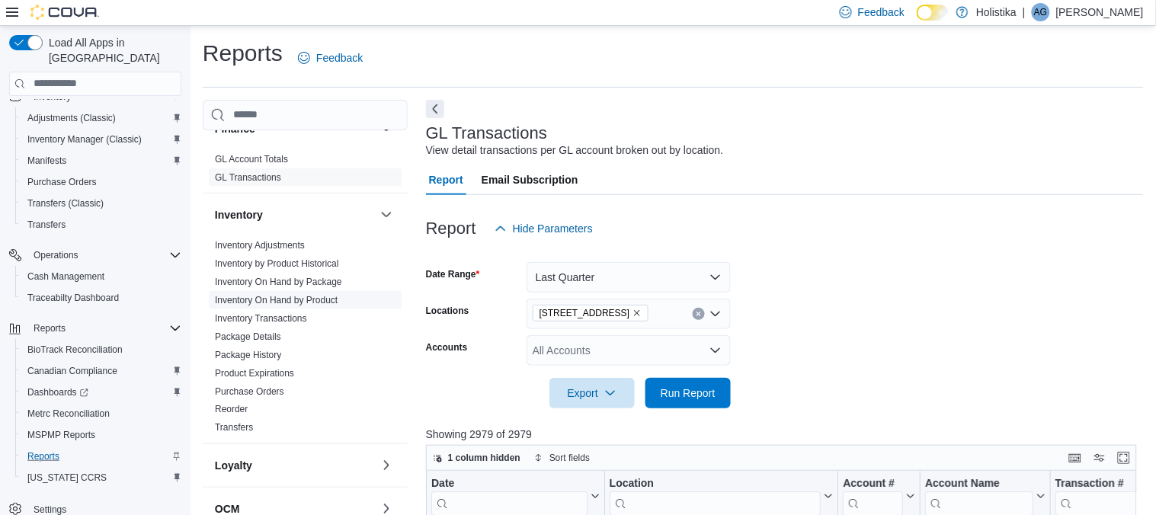
click at [245, 299] on link "Inventory On Hand by Product" at bounding box center [276, 300] width 123 height 11
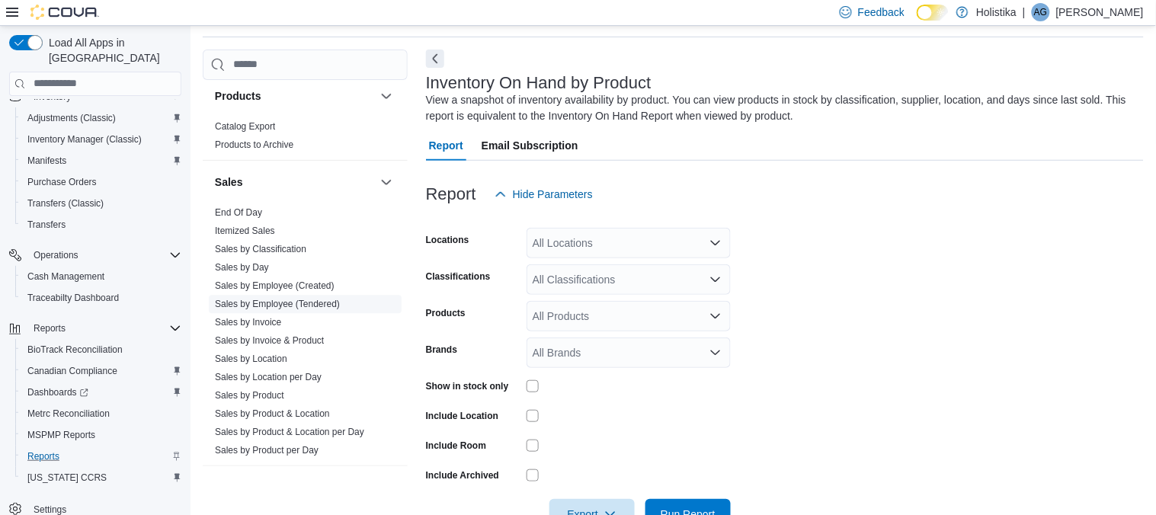
scroll to position [973, 0]
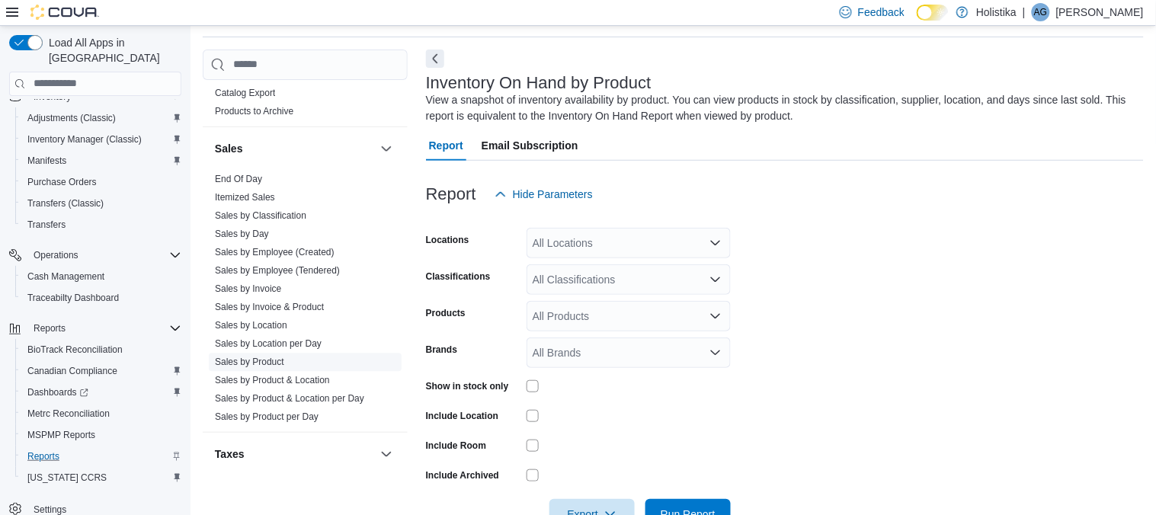
click at [251, 358] on link "Sales by Product" at bounding box center [249, 362] width 69 height 11
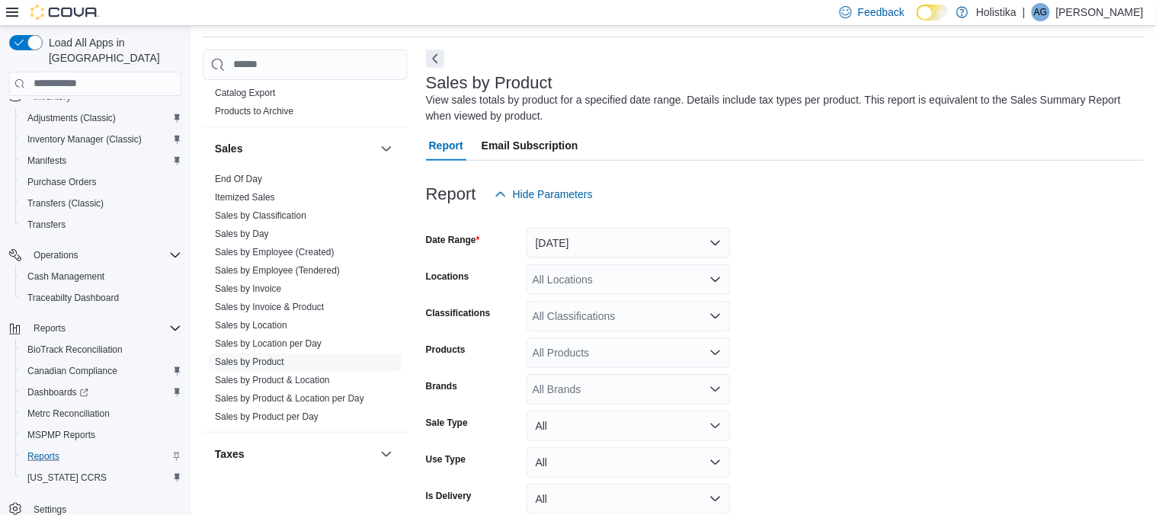
scroll to position [48, 0]
click at [635, 233] on button "Yesterday" at bounding box center [628, 245] width 204 height 30
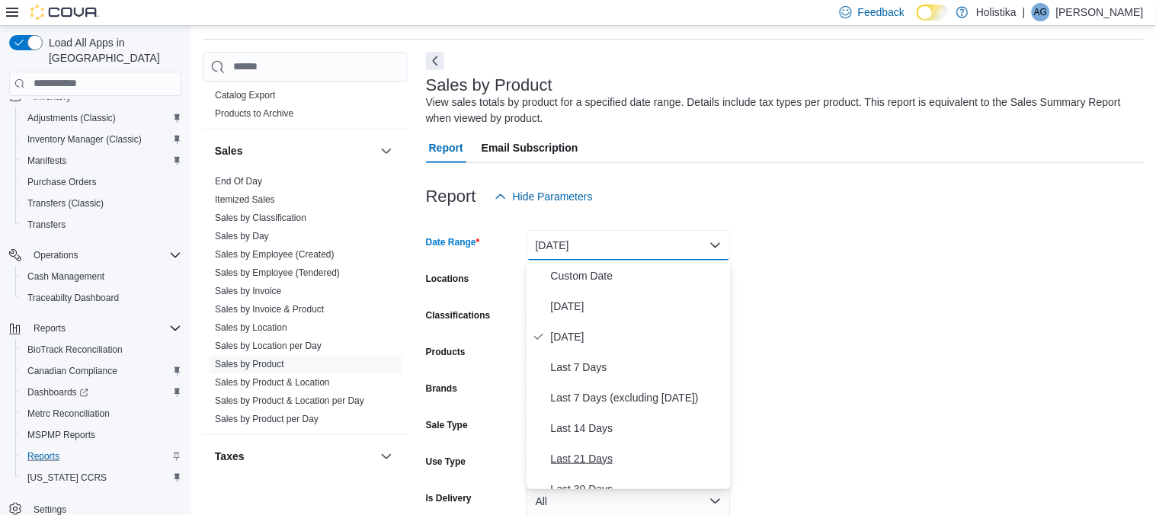
scroll to position [229, 0]
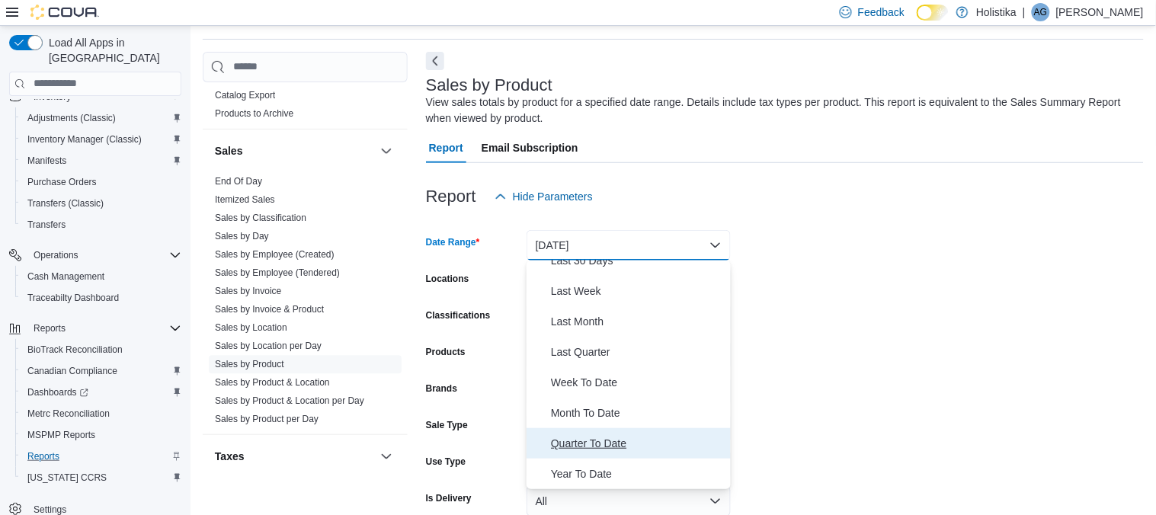
click at [577, 443] on span "Quarter To Date" at bounding box center [638, 443] width 174 height 18
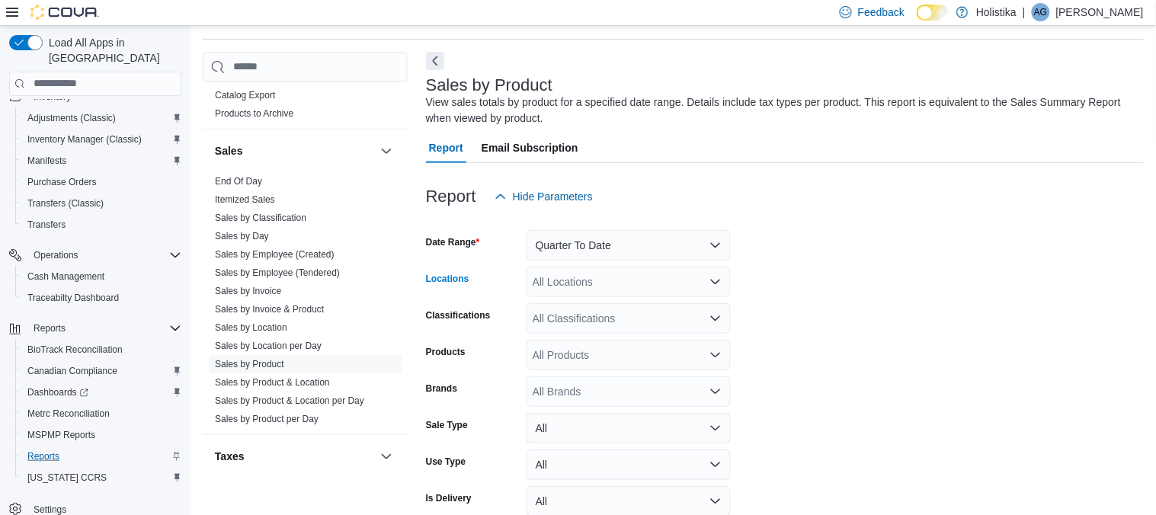
click at [664, 283] on div "All Locations" at bounding box center [628, 282] width 204 height 30
click at [599, 332] on span "2009 Military Road Columbus, MS 39701" at bounding box center [611, 329] width 105 height 15
click at [808, 370] on form "Date Range Quarter To Date Locations 2009 Military Road Columbus, MS 39701 Comb…" at bounding box center [785, 385] width 718 height 347
click at [660, 361] on div "All Products" at bounding box center [628, 355] width 204 height 30
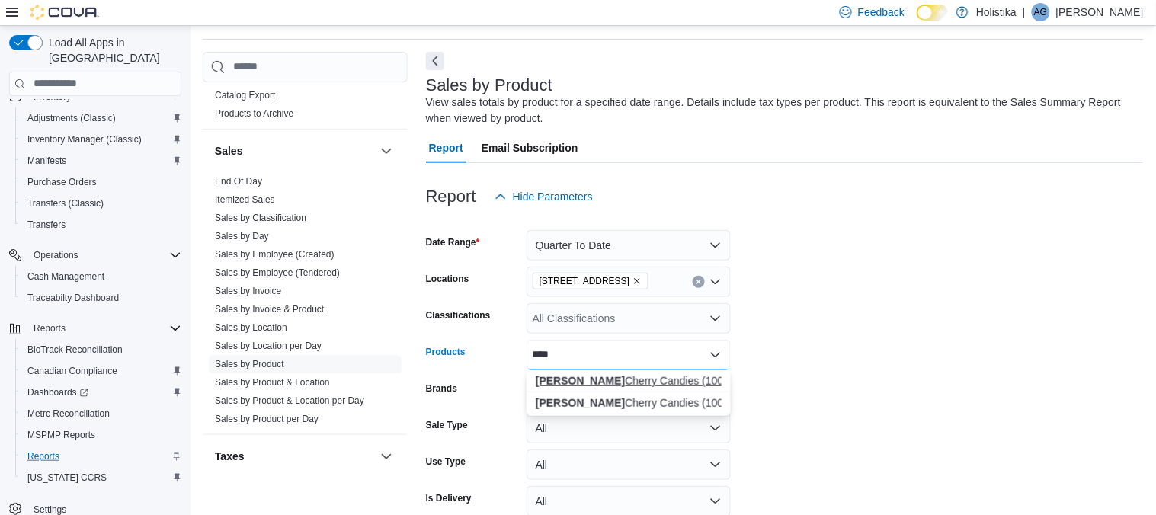
type input "****"
click at [630, 379] on div "Mary Cherry Candies (1000mg)" at bounding box center [629, 380] width 186 height 15
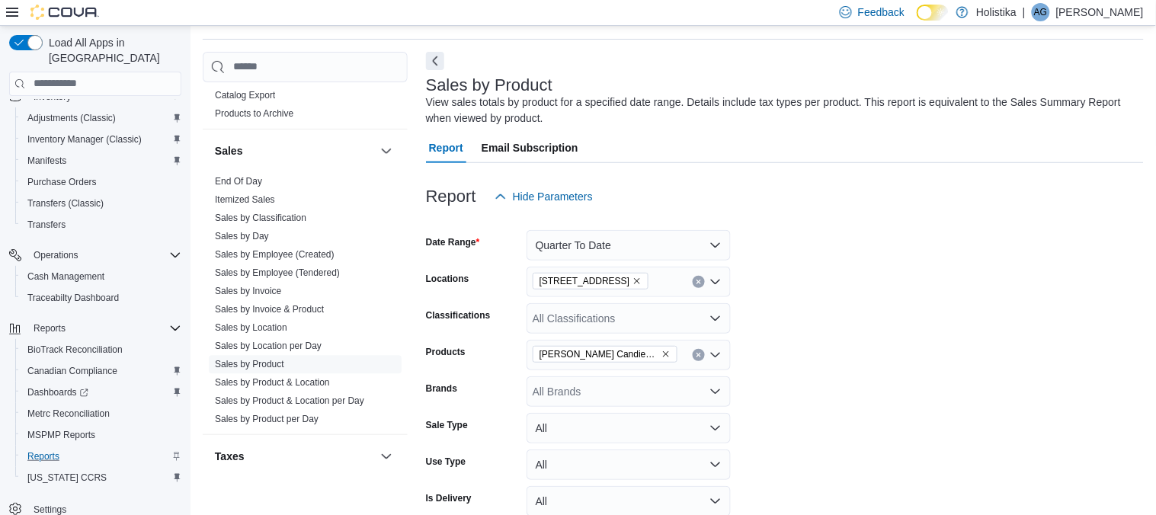
click at [920, 424] on form "Date Range Quarter To Date Locations 2009 Military Road Columbus, MS 39701 Clas…" at bounding box center [785, 385] width 718 height 347
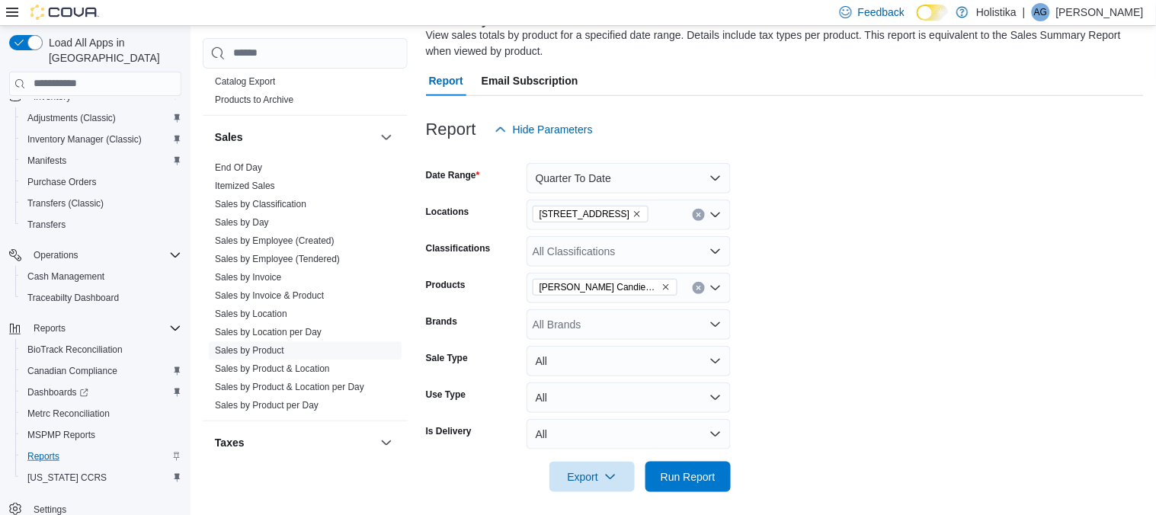
scroll to position [122, 0]
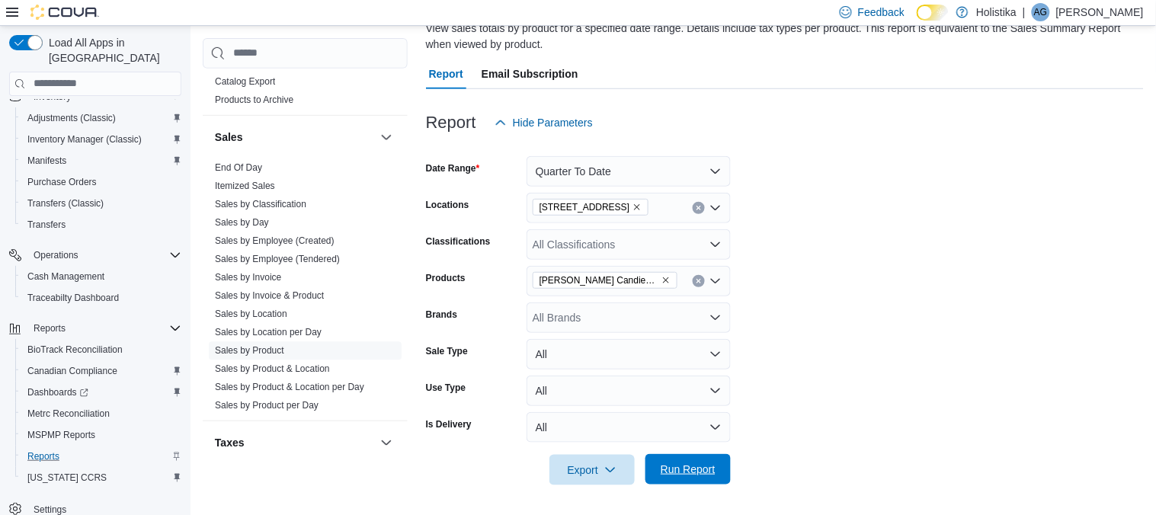
click at [681, 475] on span "Run Report" at bounding box center [687, 469] width 55 height 15
click at [870, 416] on form "Date Range Quarter To Date Locations 2009 Military Road Columbus, MS 39701 Clas…" at bounding box center [785, 311] width 718 height 347
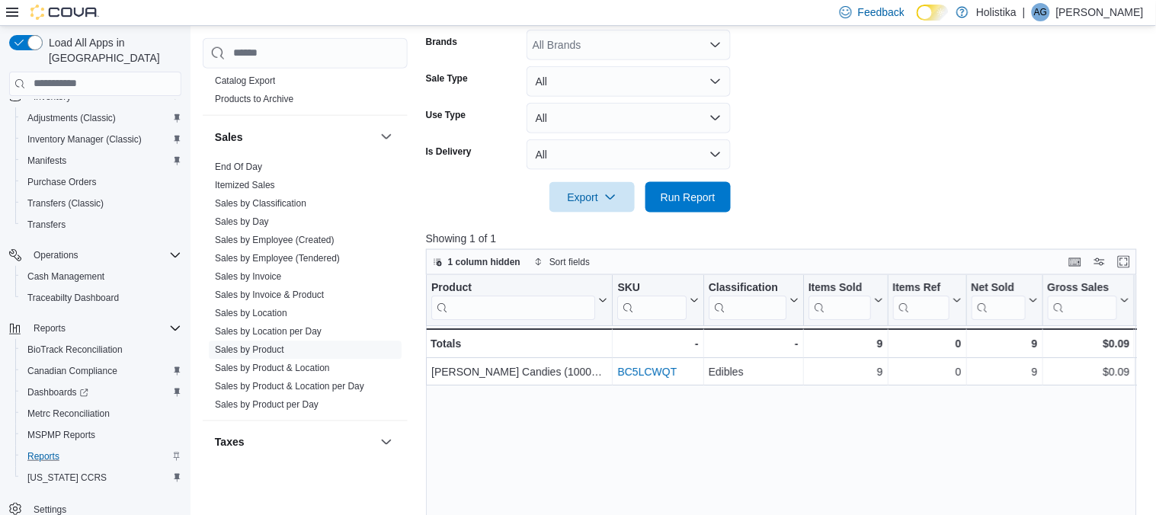
scroll to position [392, 0]
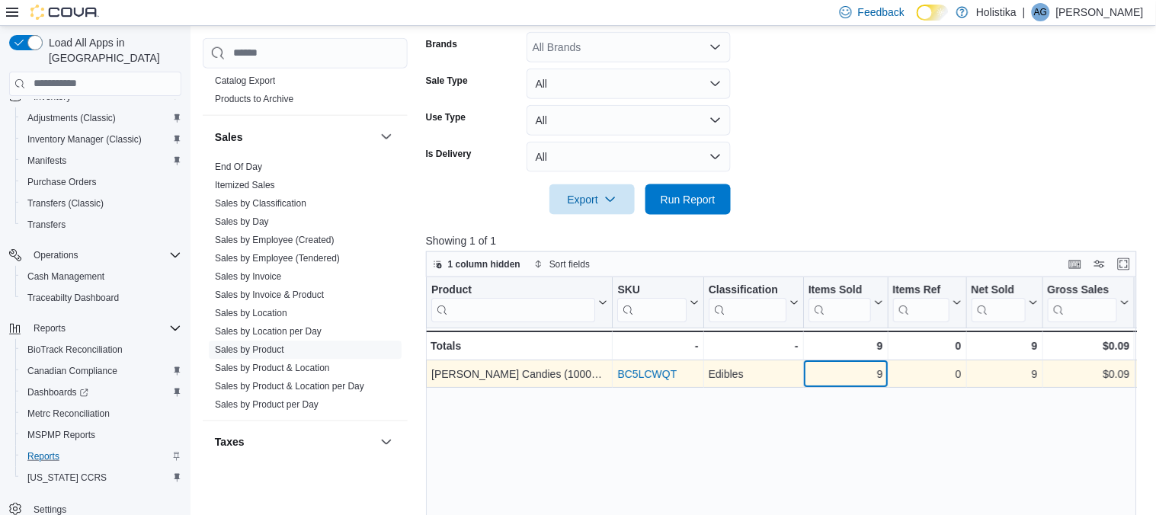
click at [848, 369] on div "9" at bounding box center [845, 374] width 75 height 18
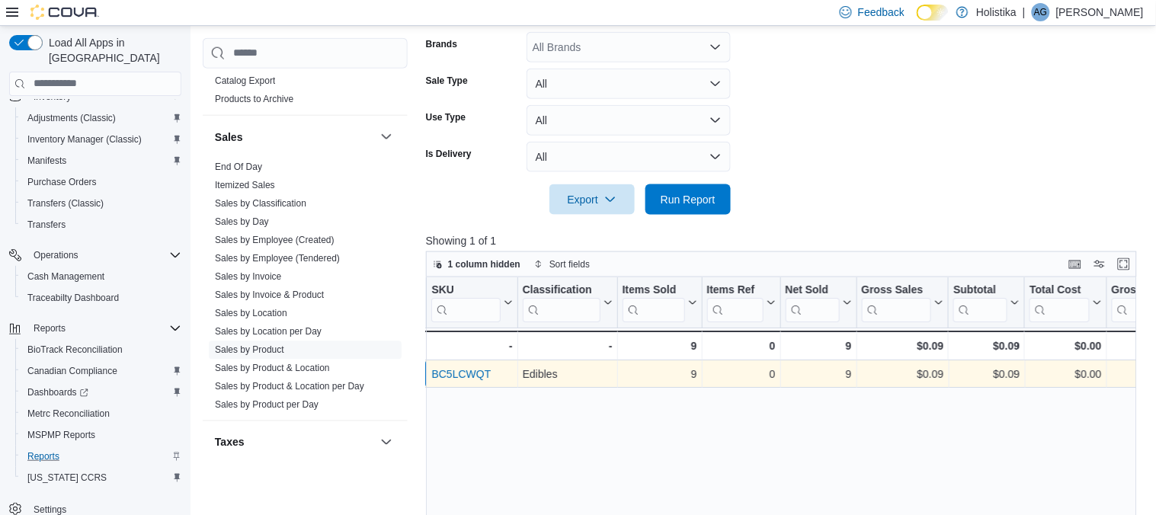
scroll to position [0, 0]
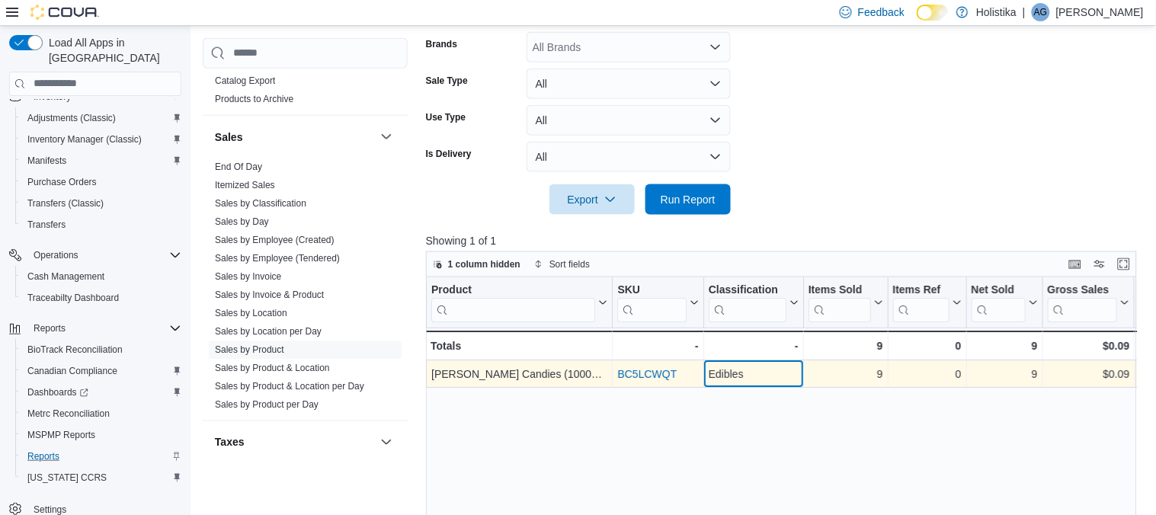
click at [731, 379] on div "Edibles" at bounding box center [753, 374] width 90 height 18
click at [659, 368] on link "BC5LCWQT" at bounding box center [646, 374] width 59 height 12
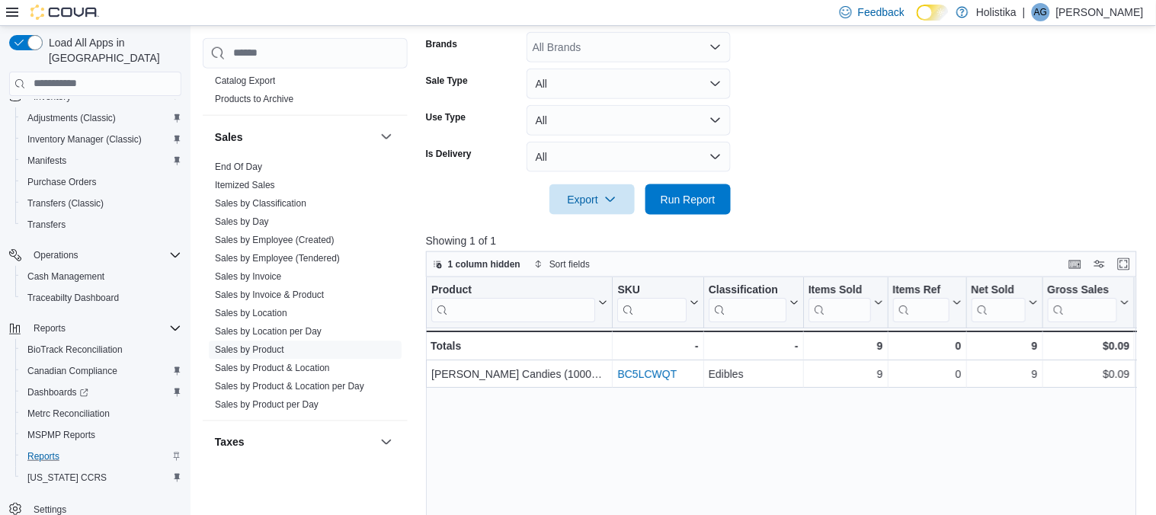
click at [887, 140] on form "Date Range Quarter To Date Locations 2009 Military Road Columbus, MS 39701 Clas…" at bounding box center [785, 40] width 718 height 347
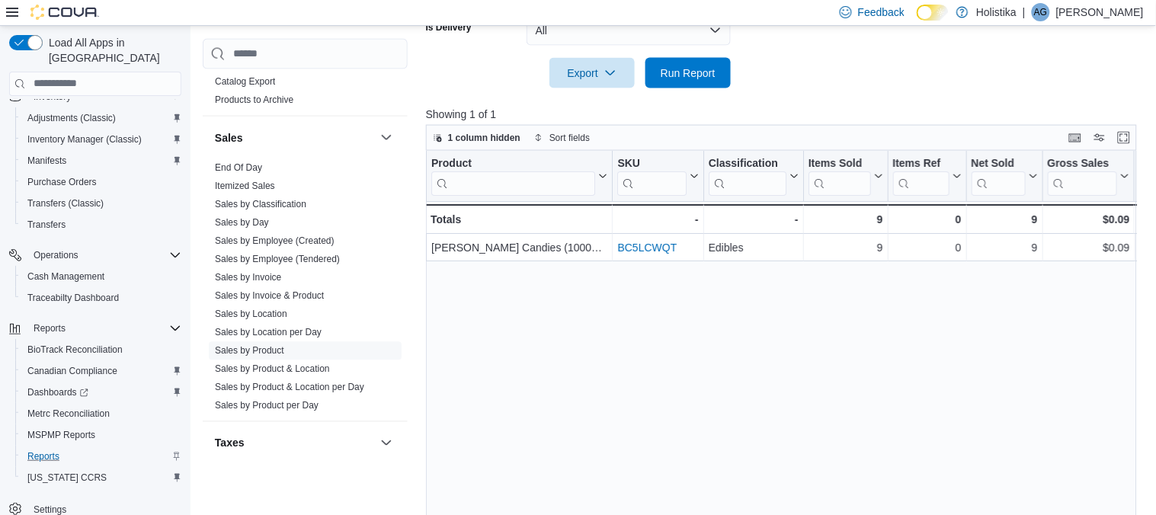
scroll to position [485, 0]
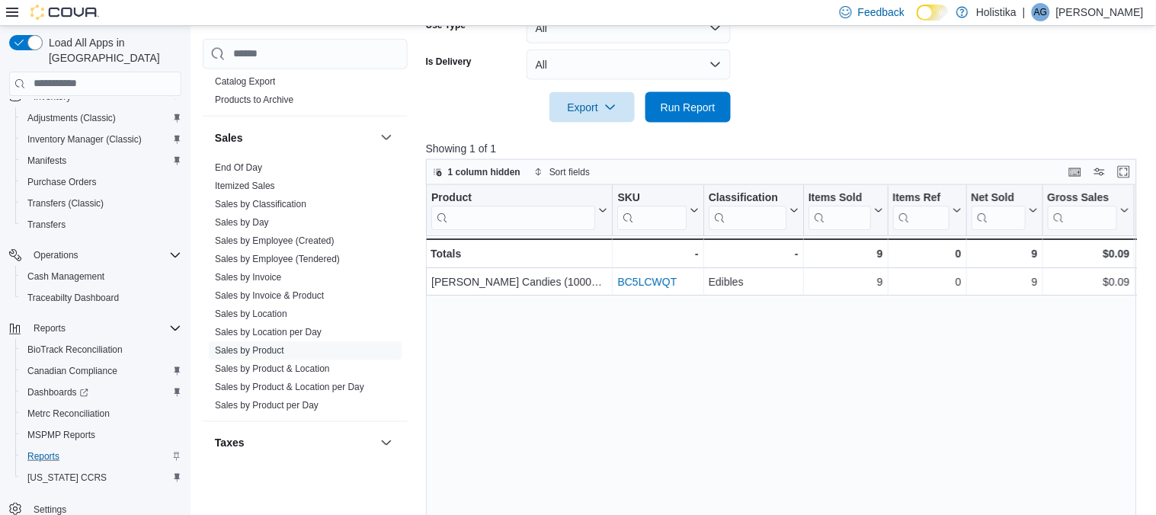
click at [892, 375] on div "Product Click to view column header actions SKU Click to view column header act…" at bounding box center [782, 378] width 712 height 386
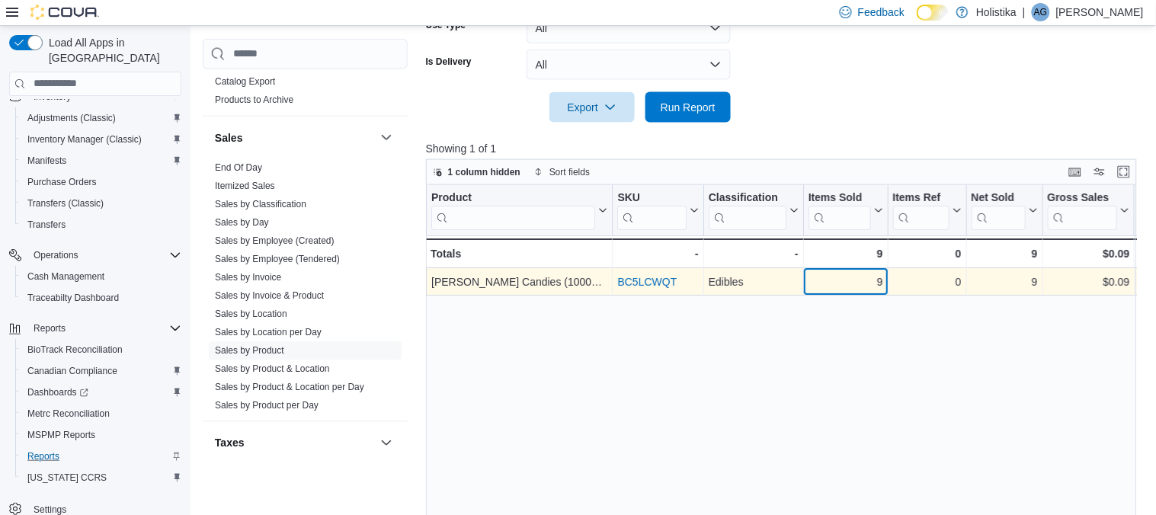
click at [807, 289] on div "9 - Items Sold, column 4, row 1" at bounding box center [846, 281] width 85 height 27
click at [764, 276] on div "Edibles" at bounding box center [753, 282] width 90 height 18
click at [789, 283] on div "Edibles" at bounding box center [753, 282] width 90 height 18
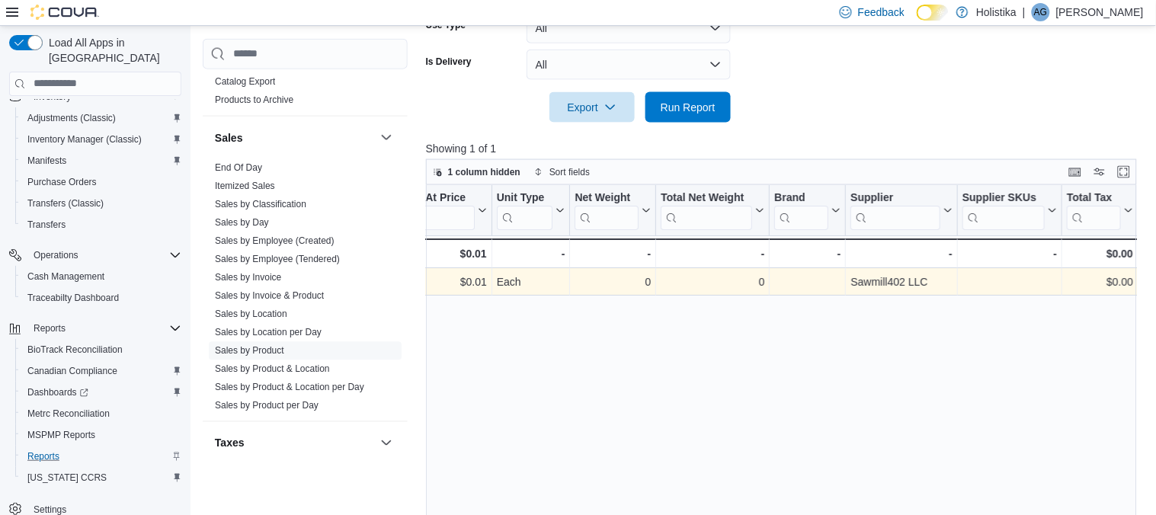
scroll to position [0, 1542]
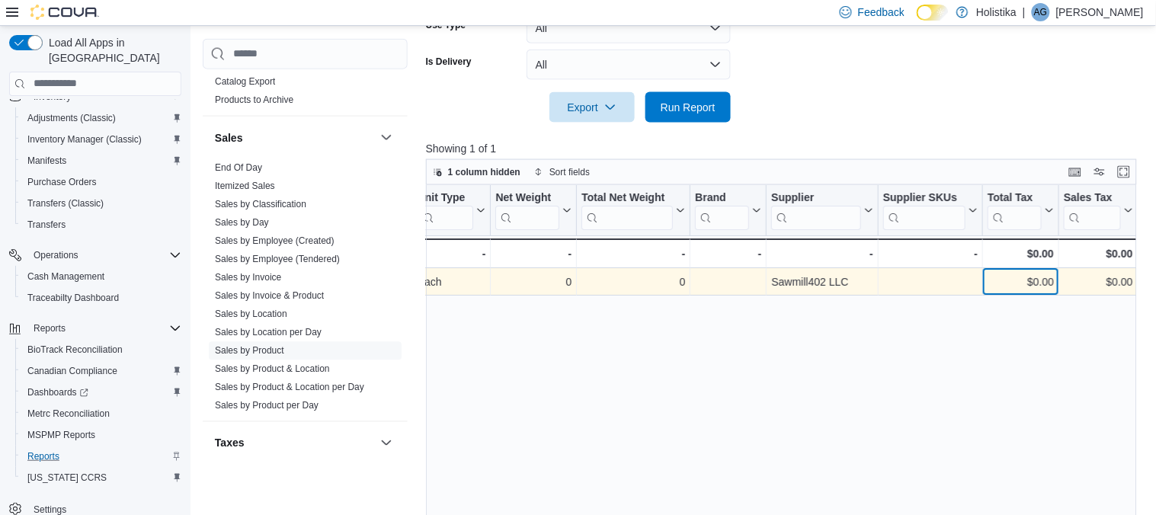
click at [1016, 284] on div "$0.00" at bounding box center [1020, 282] width 66 height 18
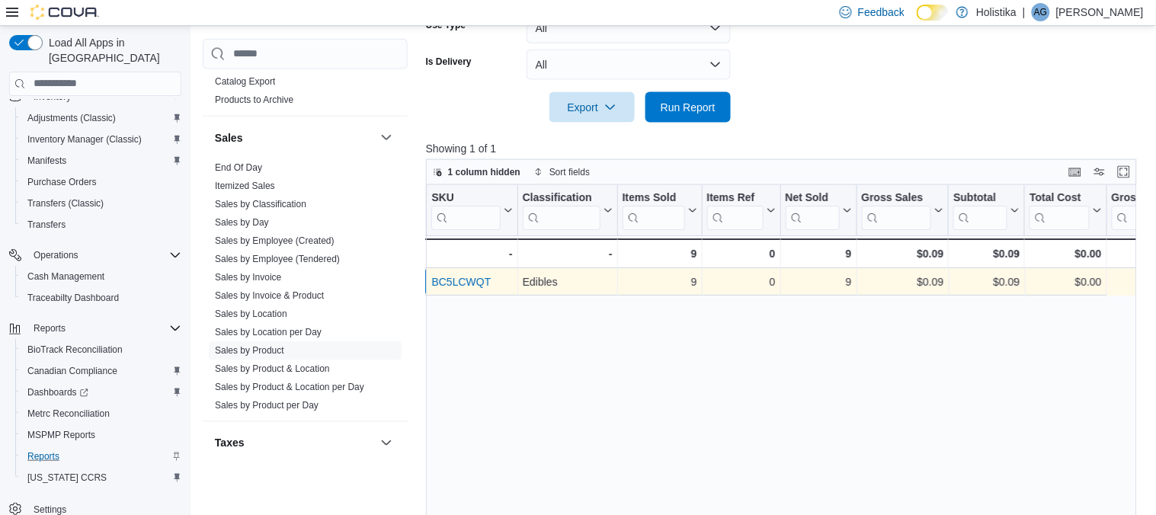
scroll to position [0, 0]
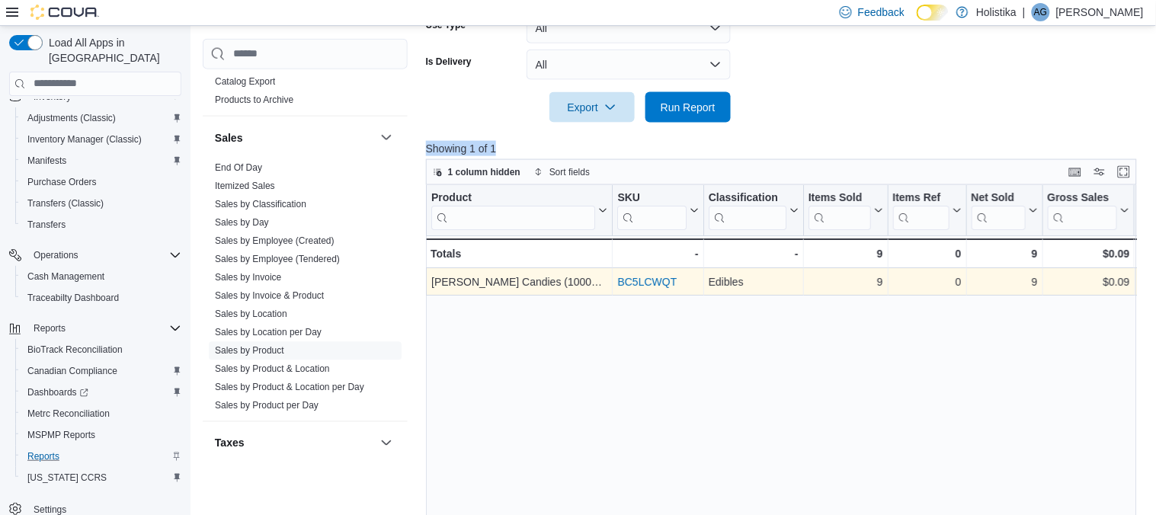
click at [882, 135] on div "Report Hide Parameters Date Range Quarter To Date Locations 2009 Military Road …" at bounding box center [785, 149] width 718 height 845
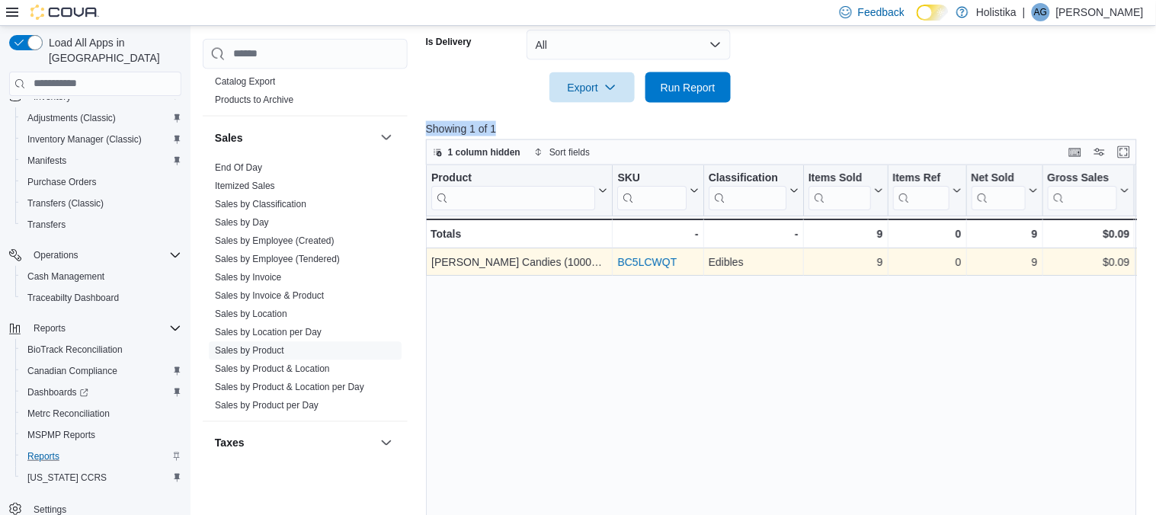
scroll to position [519, 0]
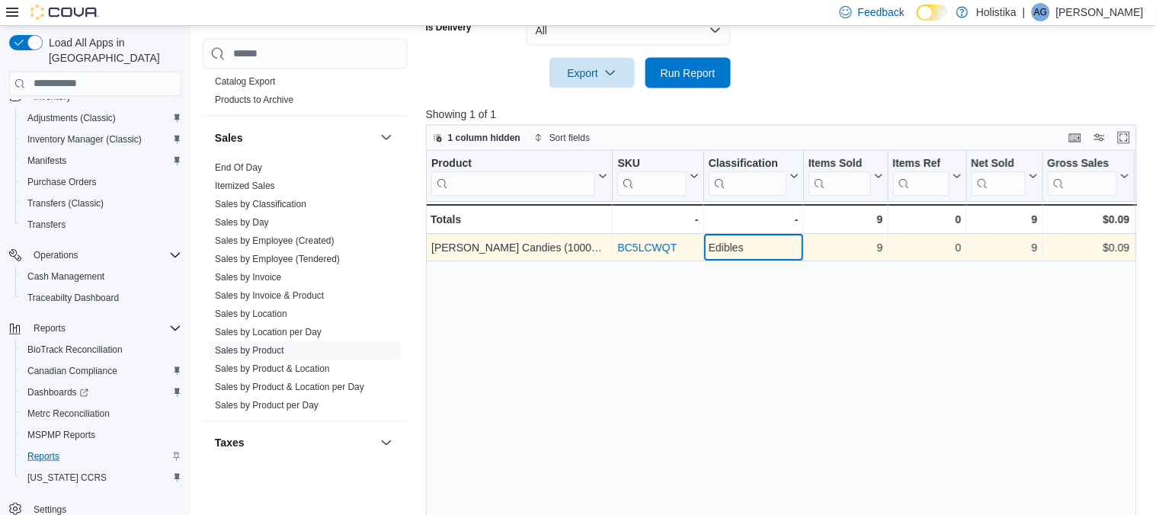
click at [762, 251] on div "Edibles" at bounding box center [753, 247] width 90 height 18
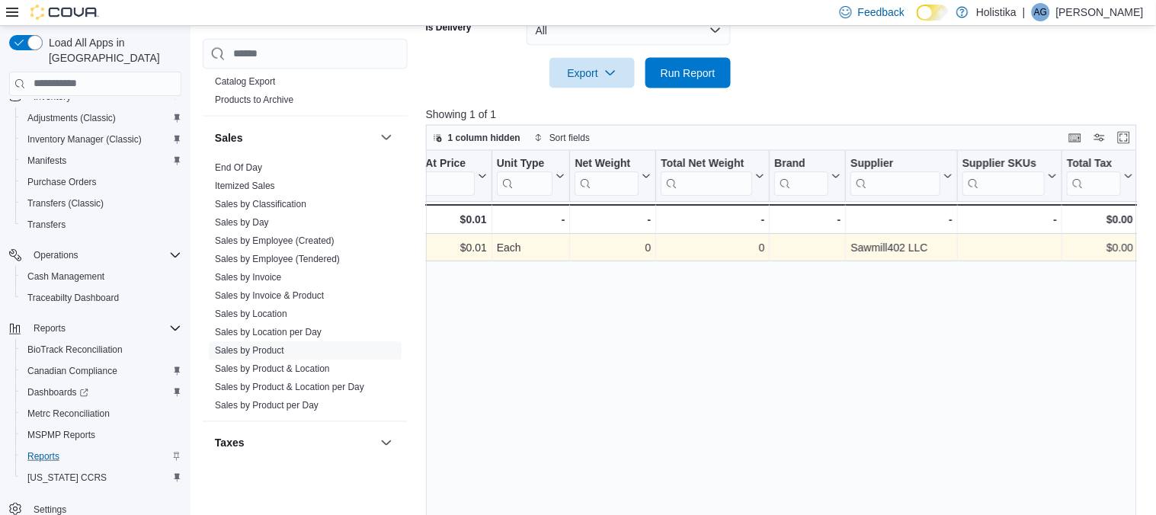
scroll to position [0, 1542]
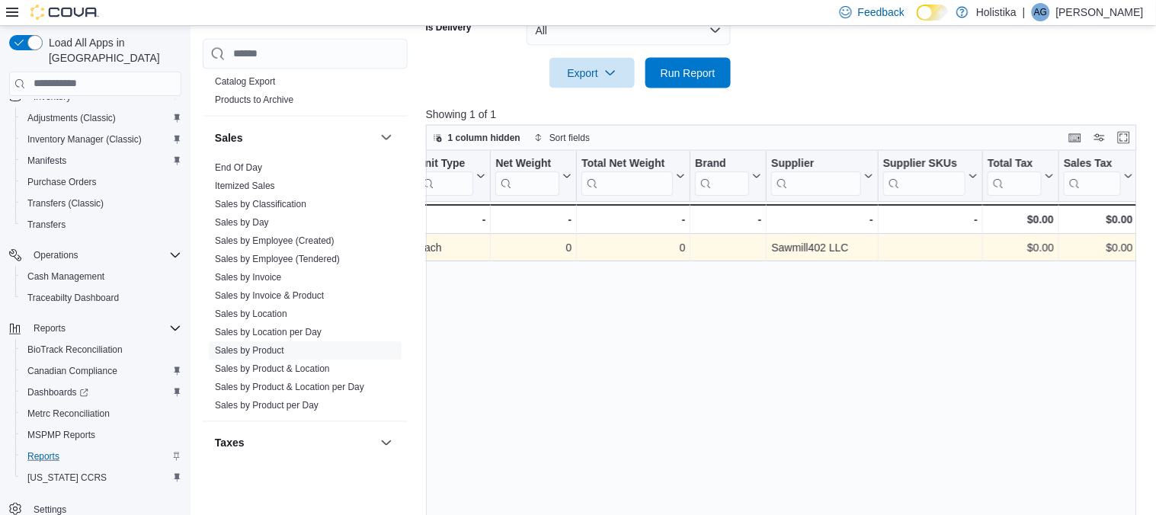
click at [1090, 263] on div "Product Click to view column header actions SKU Click to view column header act…" at bounding box center [782, 344] width 712 height 386
click at [1084, 252] on div "$0.00" at bounding box center [1097, 247] width 69 height 18
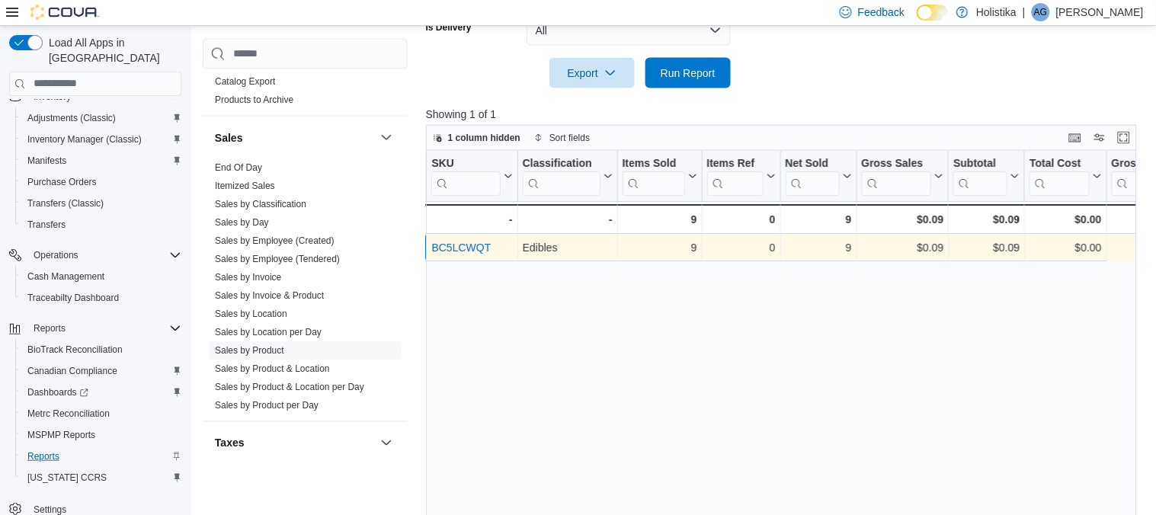
scroll to position [0, 0]
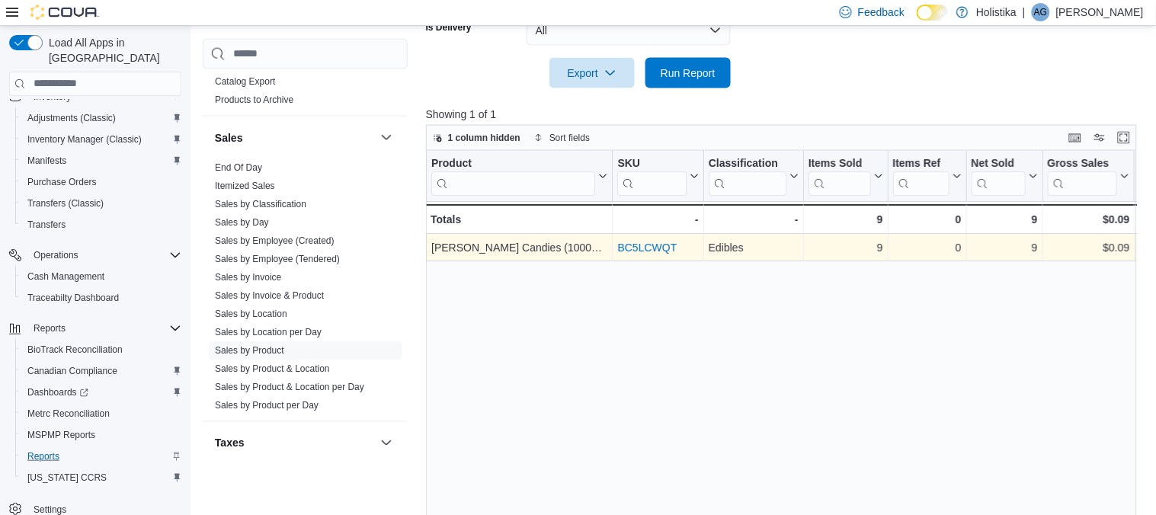
click at [646, 251] on link "BC5LCWQT" at bounding box center [646, 247] width 59 height 12
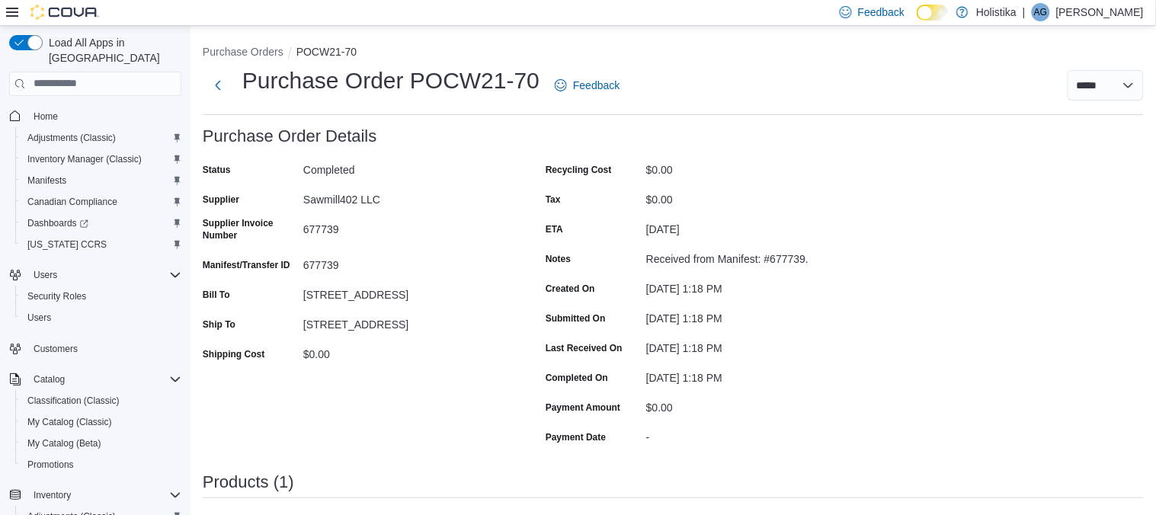
click at [881, 344] on div "Purchase Order: POCW21-70 Feedback Purchase Order Details Status Completed Supp…" at bounding box center [673, 479] width 941 height 705
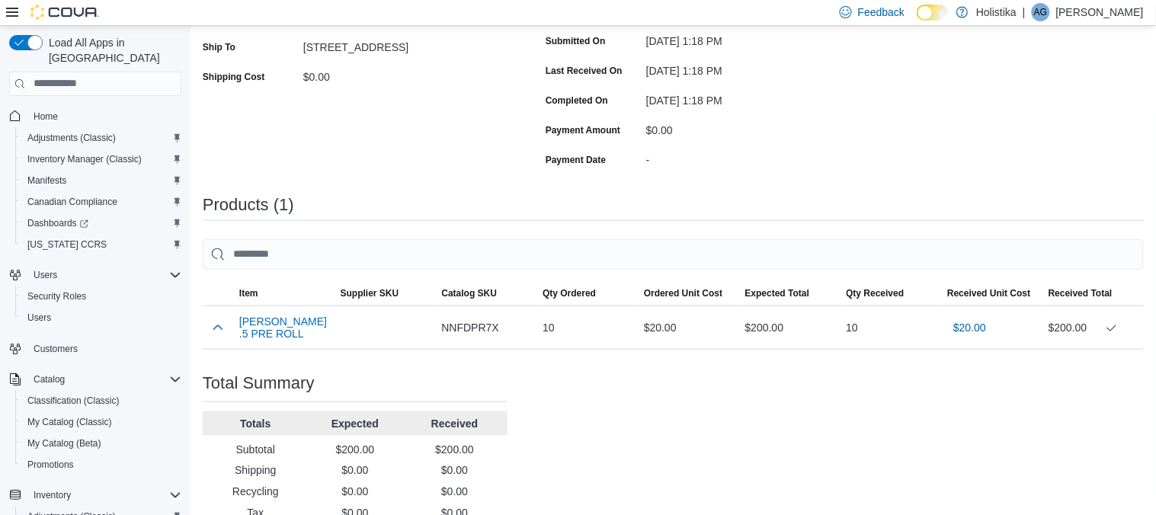
scroll to position [329, 0]
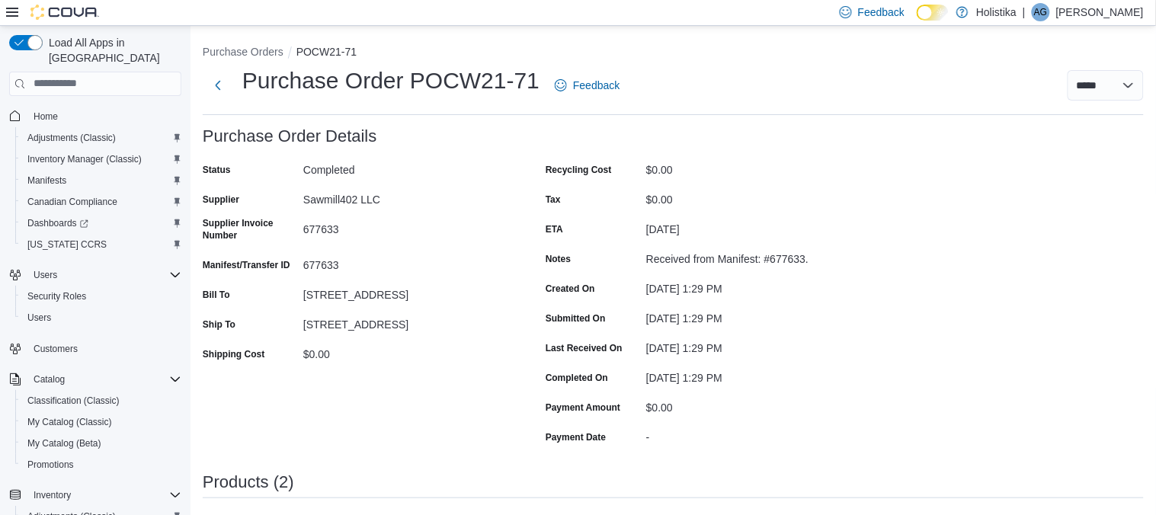
click at [657, 432] on div "-" at bounding box center [748, 434] width 204 height 18
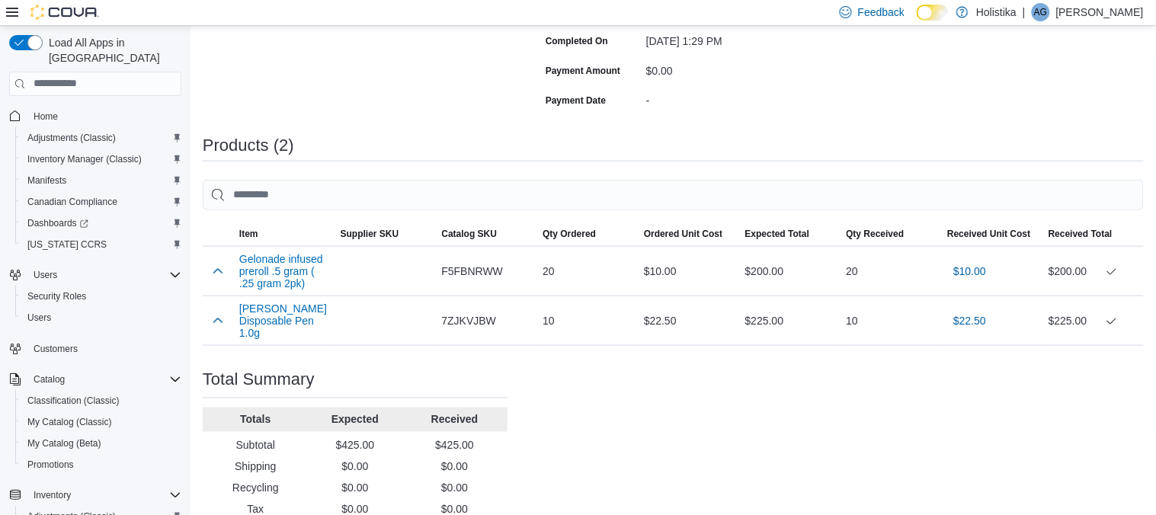
scroll to position [338, 0]
click at [657, 432] on div "Purchase Order: POCW21-71 Feedback Purchase Order Details Status Completed Supp…" at bounding box center [673, 169] width 941 height 761
click at [879, 322] on div "10" at bounding box center [890, 319] width 101 height 30
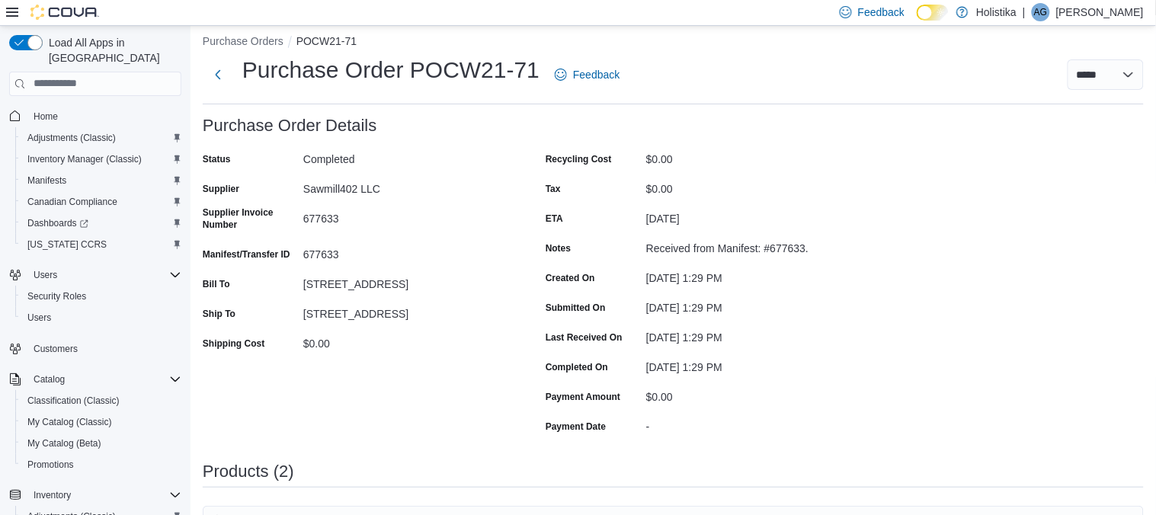
scroll to position [0, 0]
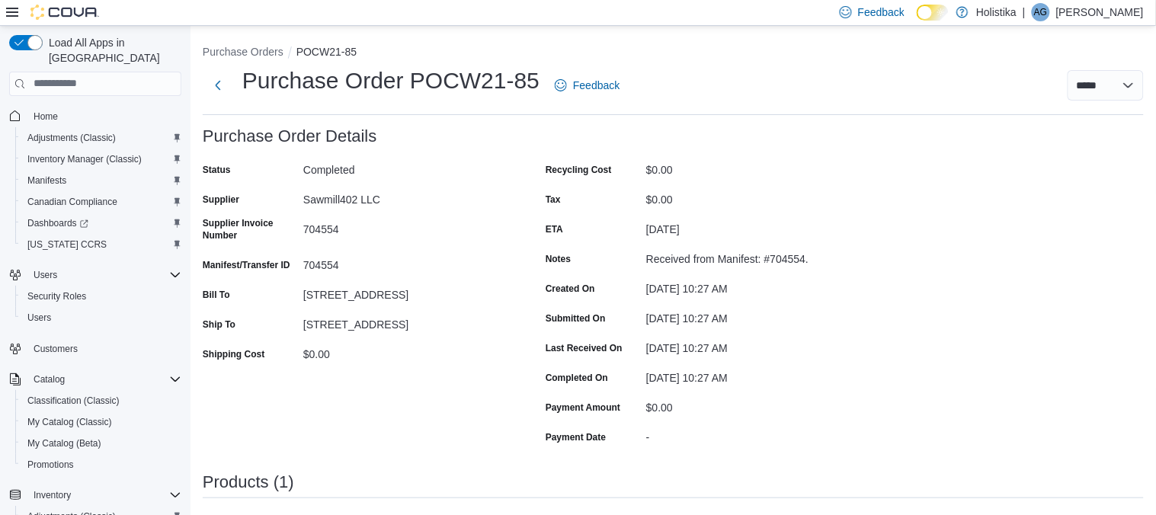
click at [909, 380] on div "Purchase Order: POCW21-85 Feedback Purchase Order Details Status Completed Supp…" at bounding box center [673, 479] width 941 height 705
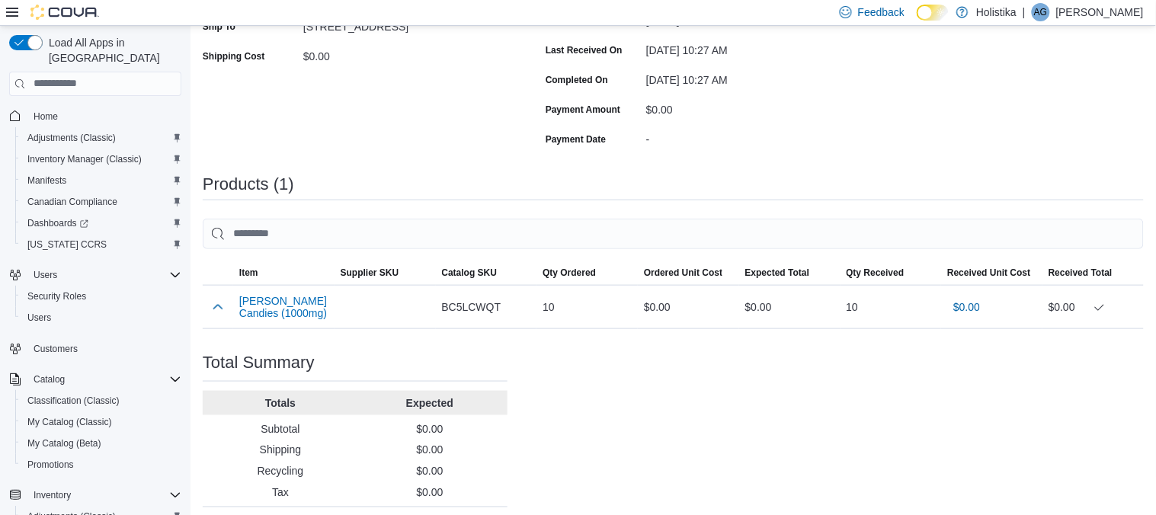
scroll to position [305, 0]
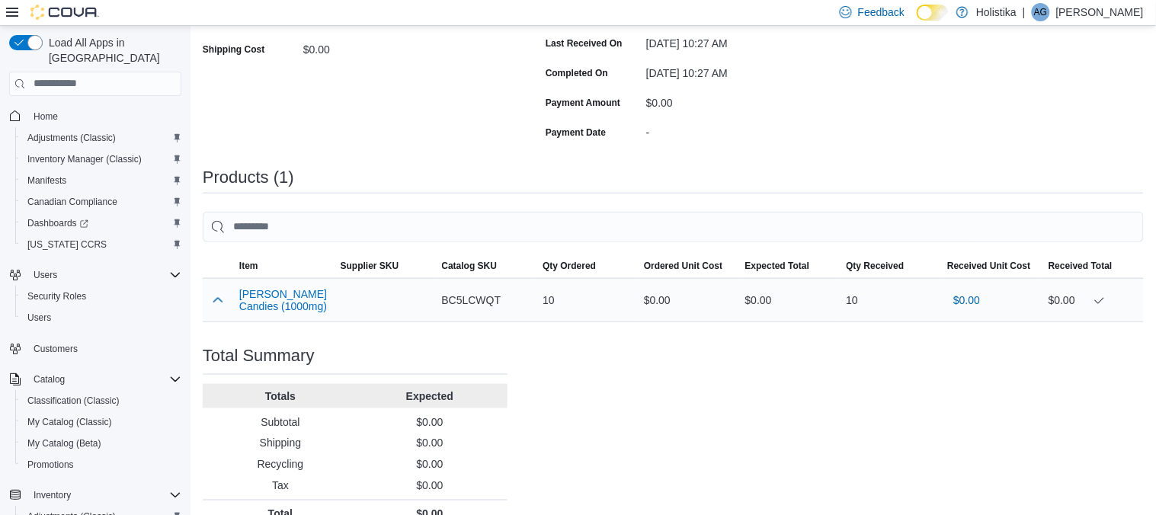
click at [898, 303] on div "10" at bounding box center [890, 300] width 101 height 30
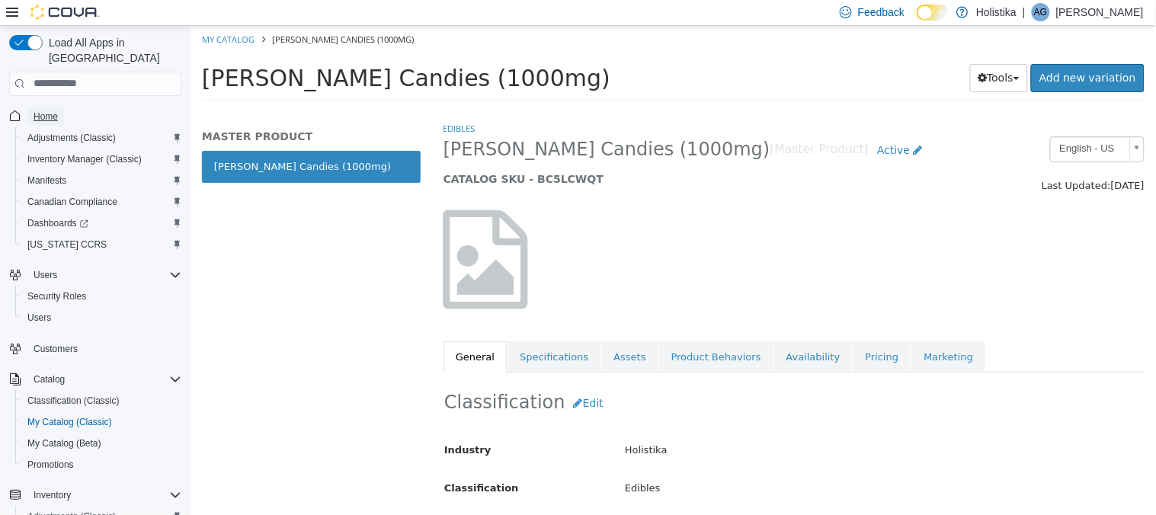
click at [52, 110] on span "Home" at bounding box center [46, 116] width 24 height 12
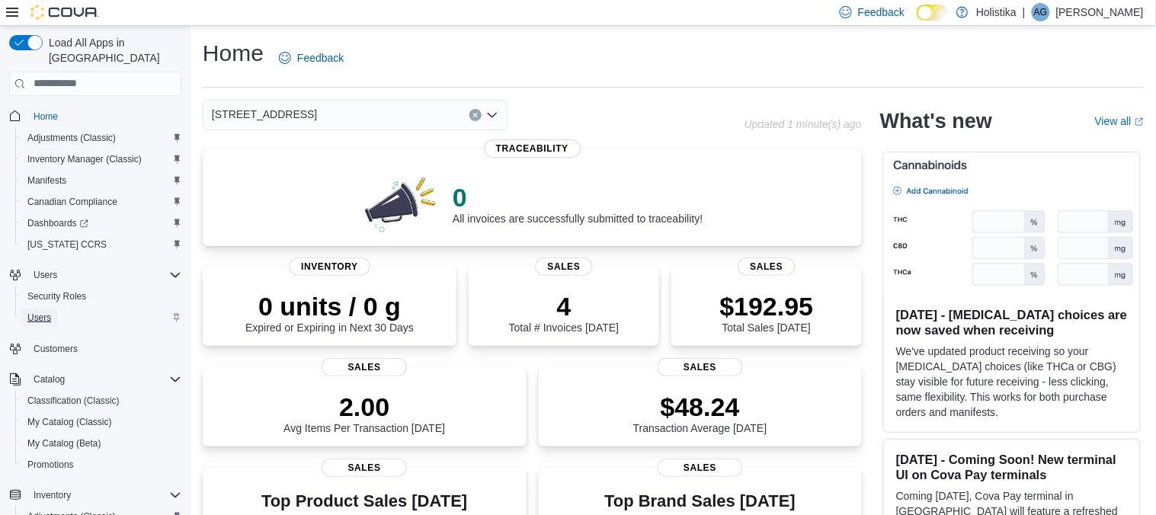
click at [46, 312] on span "Users" at bounding box center [39, 318] width 24 height 12
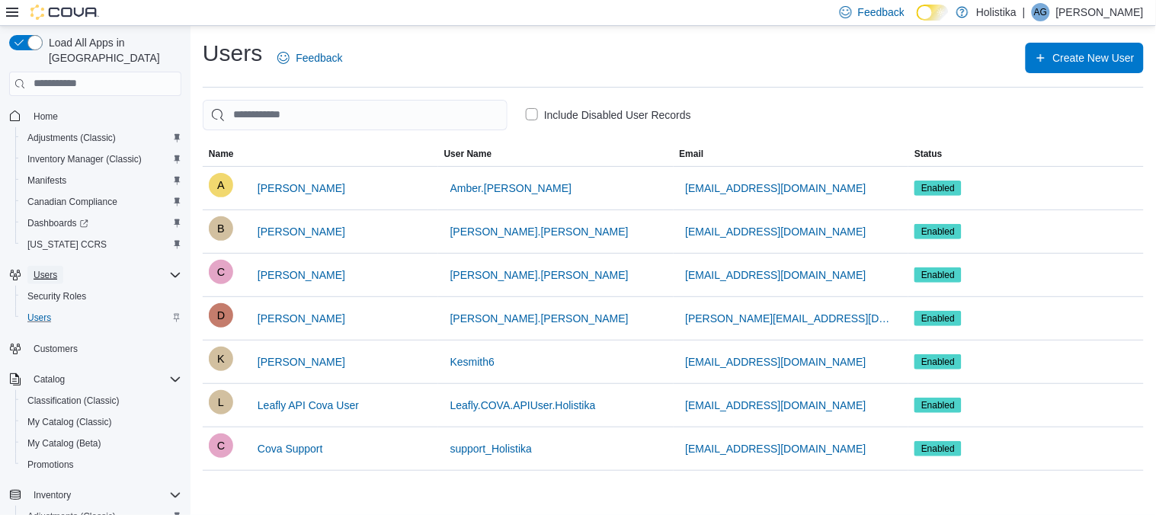
click at [42, 269] on span "Users" at bounding box center [46, 275] width 24 height 12
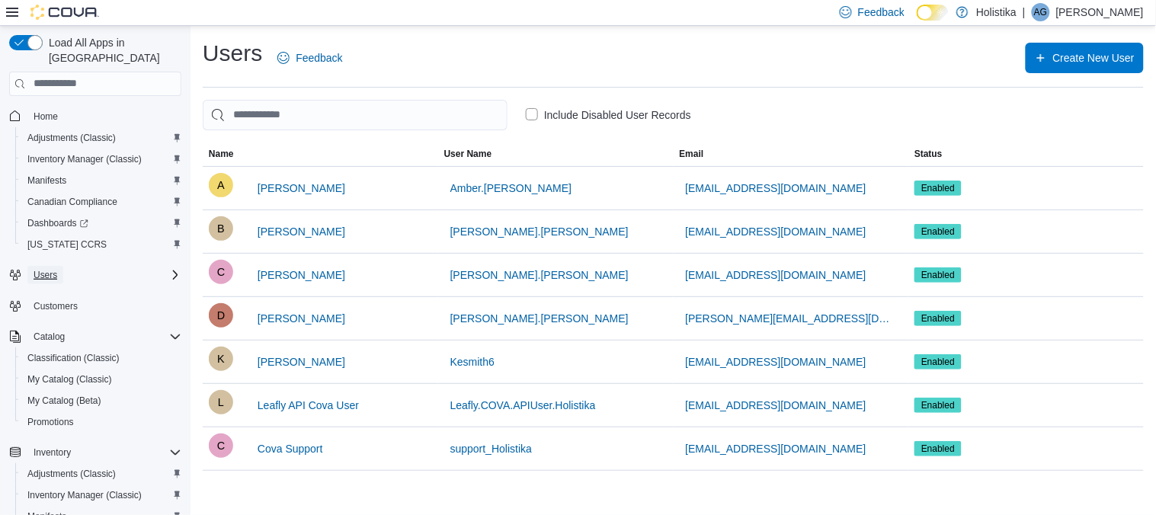
click at [63, 266] on button "Users" at bounding box center [45, 275] width 36 height 18
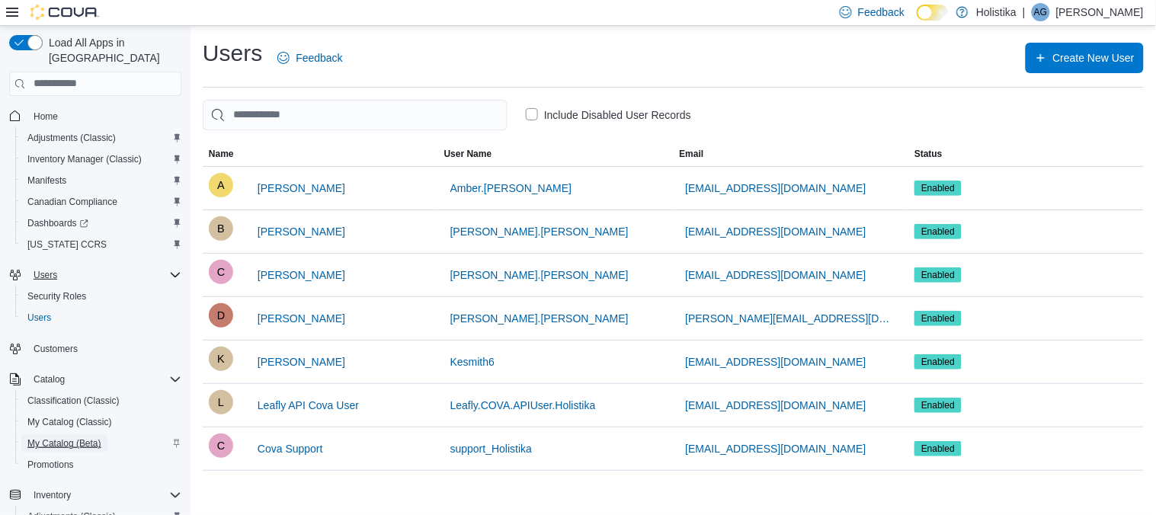
click at [46, 437] on span "My Catalog (Beta)" at bounding box center [64, 443] width 74 height 12
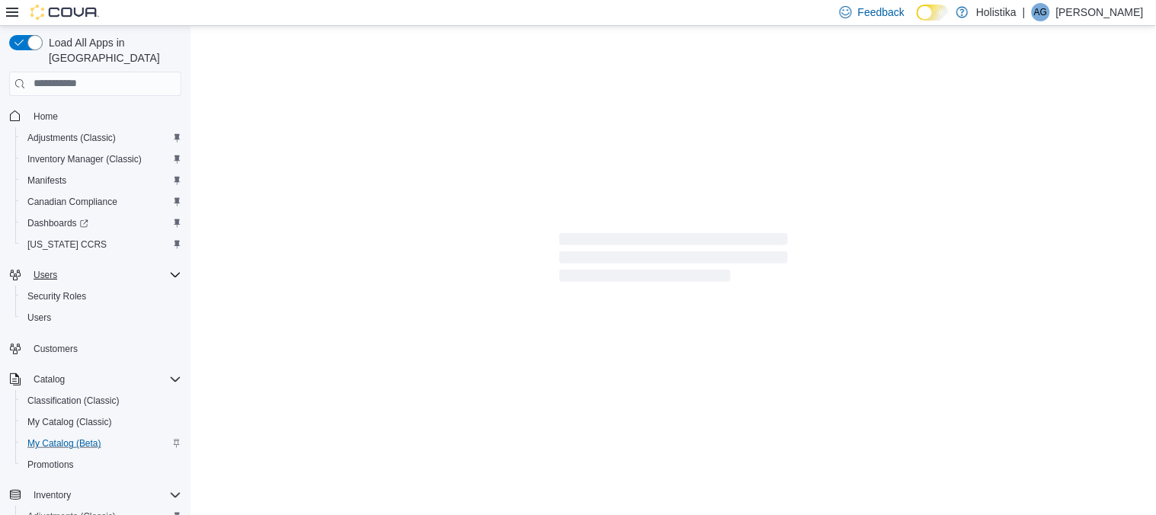
select select "**********"
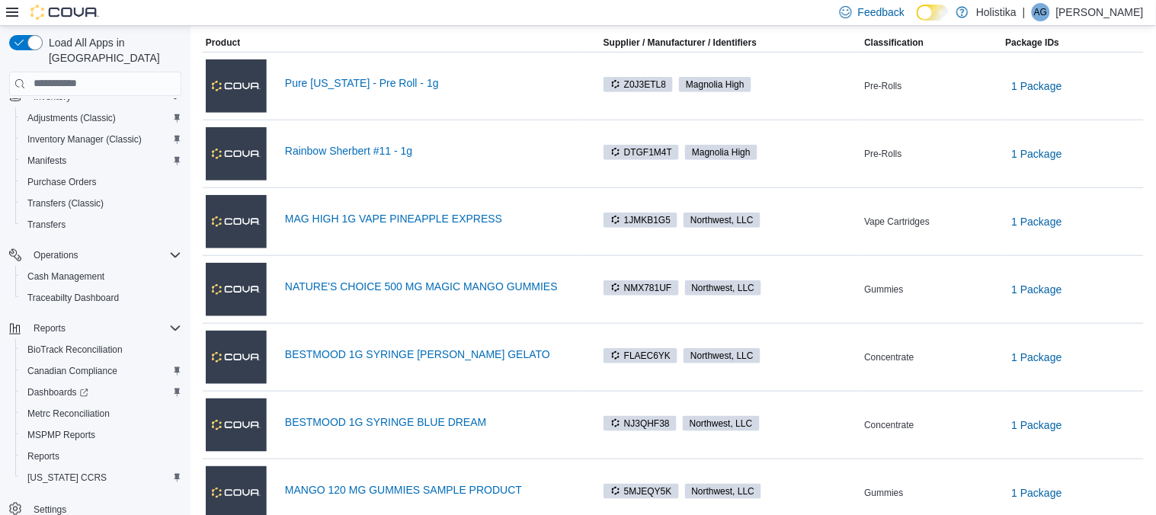
scroll to position [203, 0]
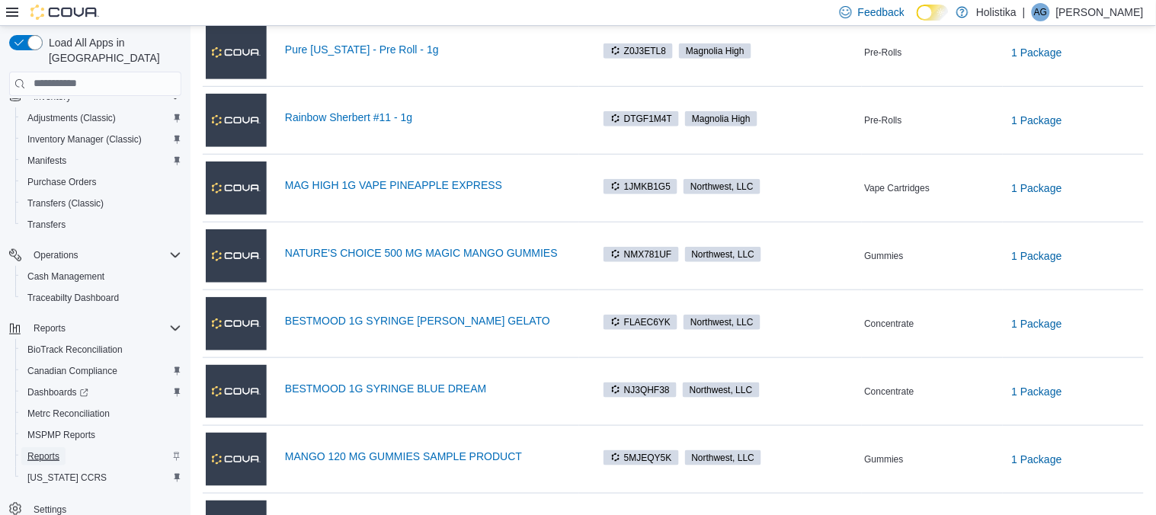
click at [36, 450] on span "Reports" at bounding box center [43, 456] width 32 height 12
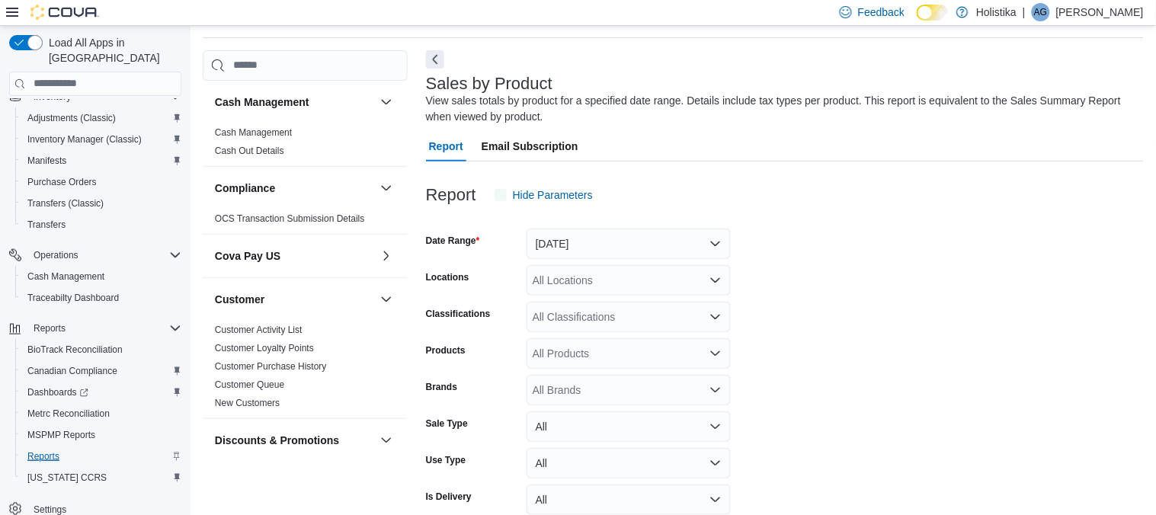
scroll to position [50, 0]
click at [934, 309] on form "Date Range Yesterday Locations All Locations Classifications All Classification…" at bounding box center [785, 382] width 718 height 347
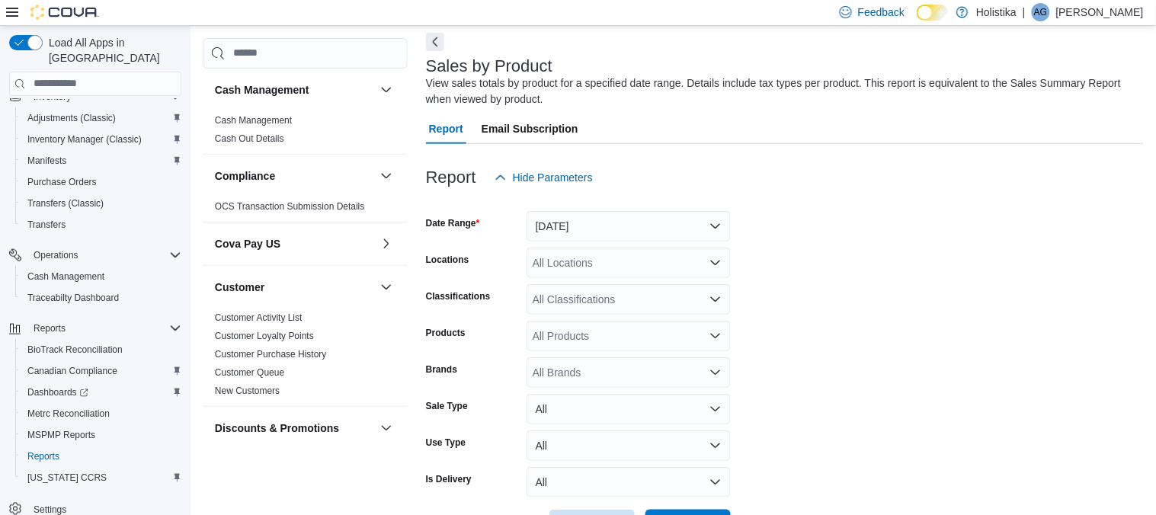
scroll to position [122, 0]
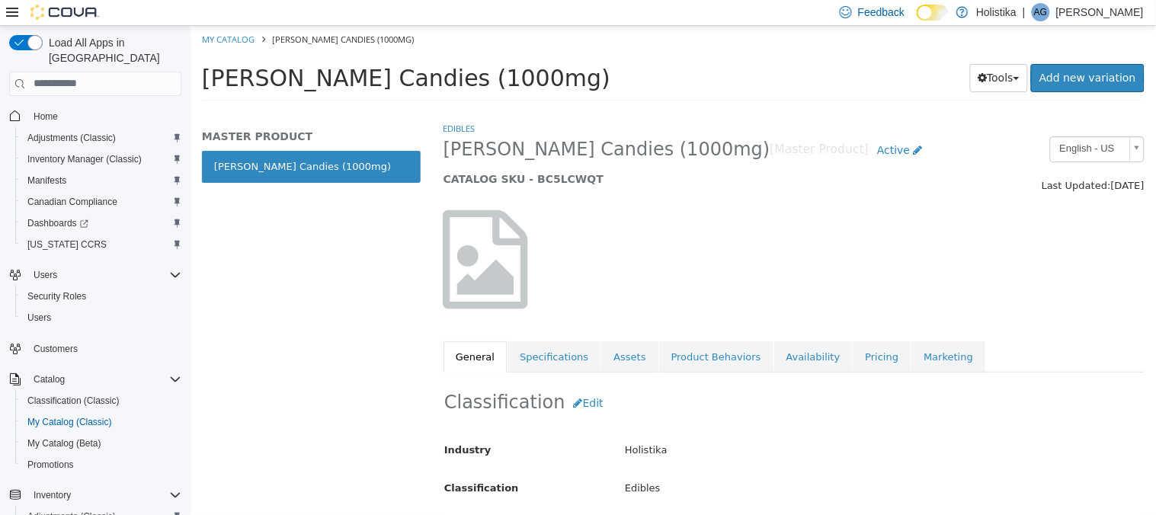
click at [998, 321] on div at bounding box center [793, 258] width 724 height 130
click at [92, 153] on span "Inventory Manager (Classic)" at bounding box center [84, 159] width 114 height 12
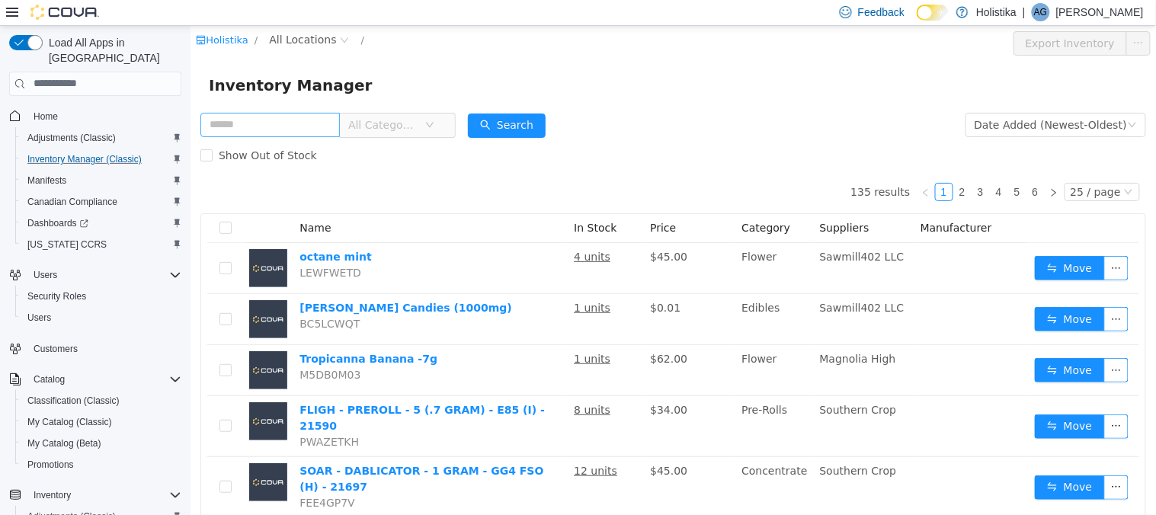
click at [257, 127] on input "text" at bounding box center [269, 124] width 139 height 24
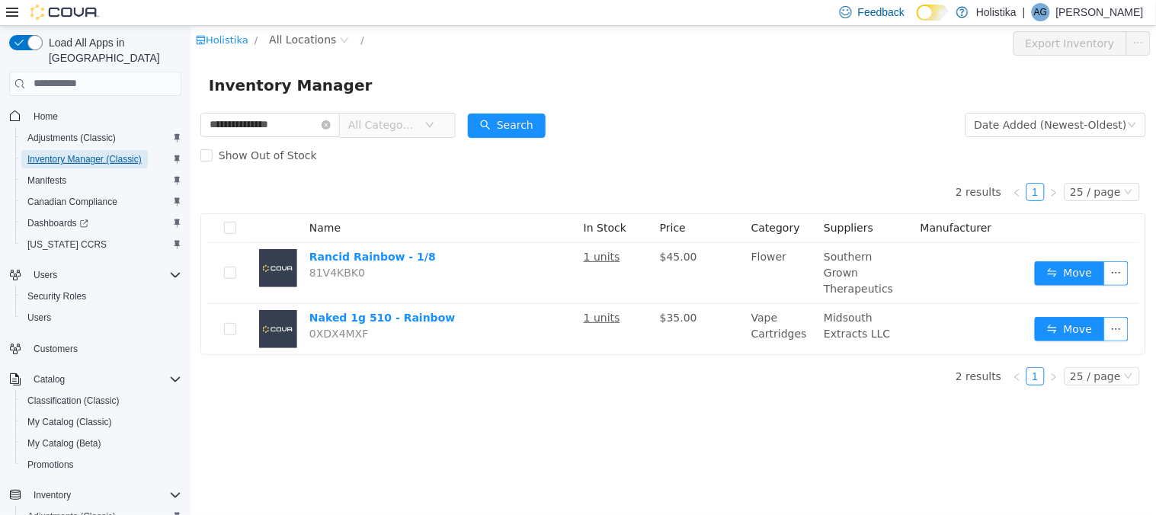
click at [62, 153] on span "Inventory Manager (Classic)" at bounding box center [84, 159] width 114 height 12
click at [56, 489] on span "Inventory" at bounding box center [52, 495] width 37 height 12
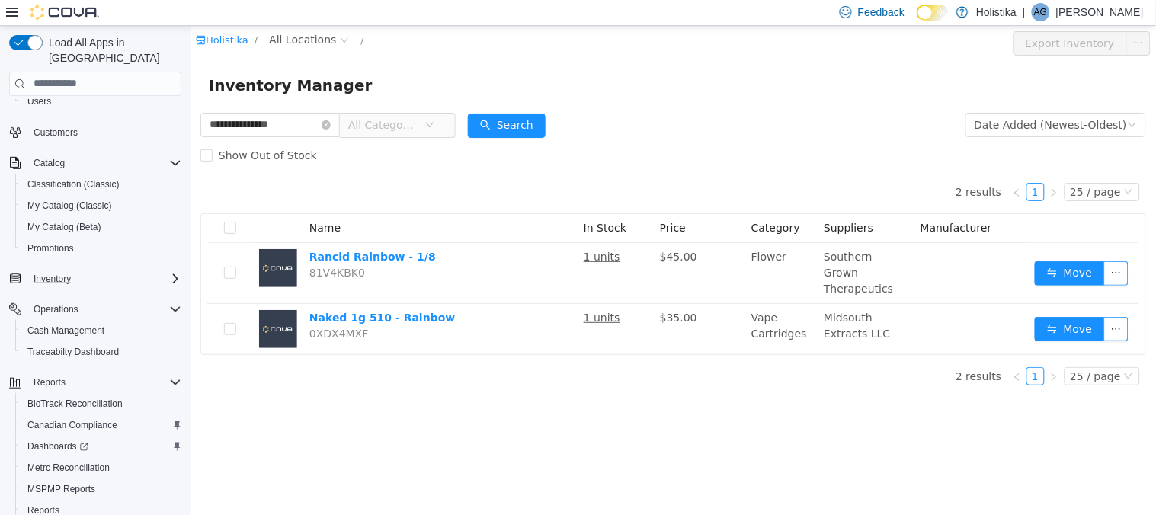
scroll to position [237, 0]
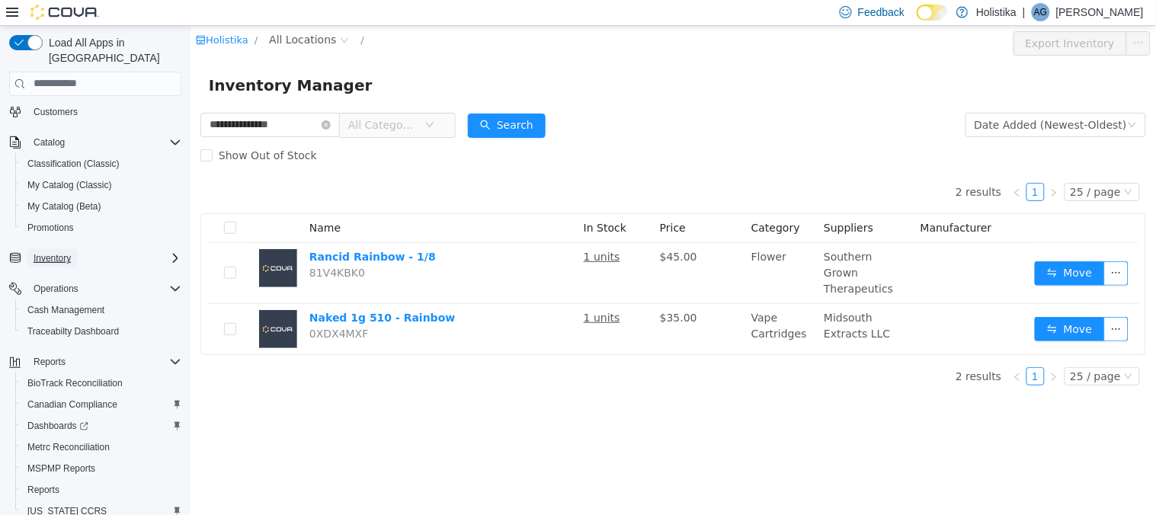
click at [47, 252] on span "Inventory" at bounding box center [52, 258] width 37 height 12
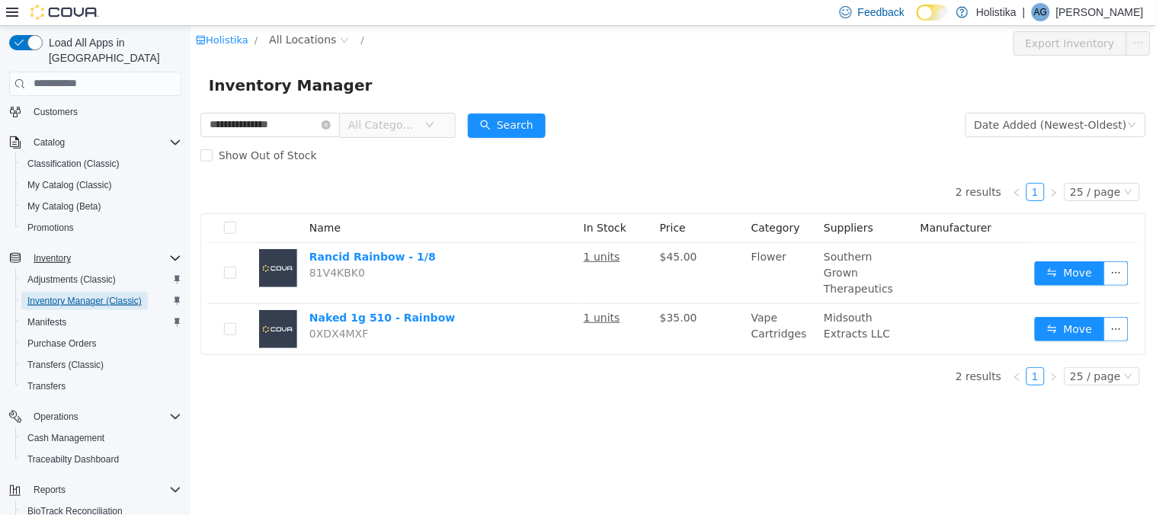
click at [59, 295] on span "Inventory Manager (Classic)" at bounding box center [84, 301] width 114 height 12
click at [299, 127] on input "**********" at bounding box center [269, 124] width 139 height 24
type input "*"
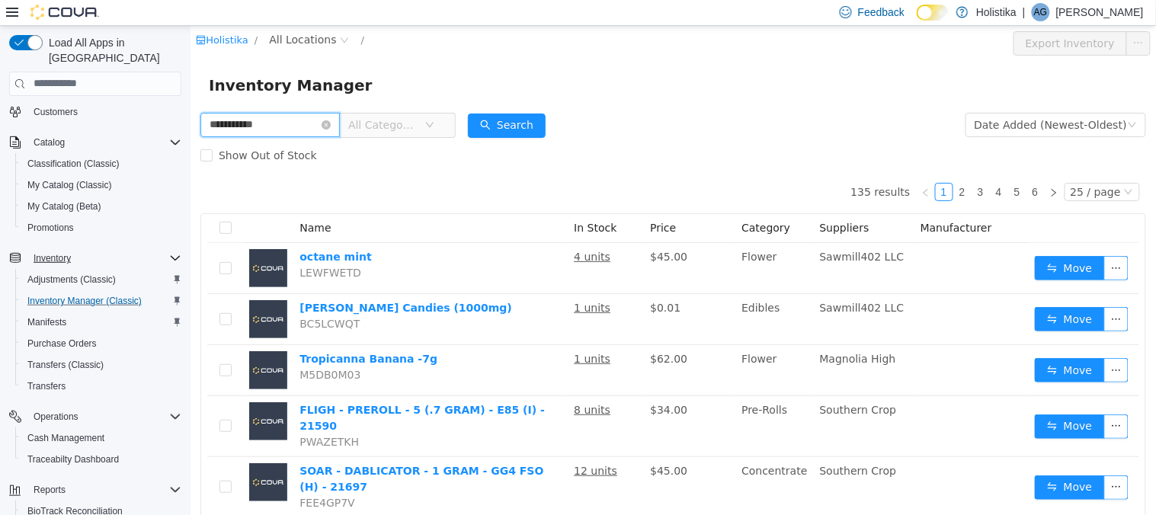
type input "**********"
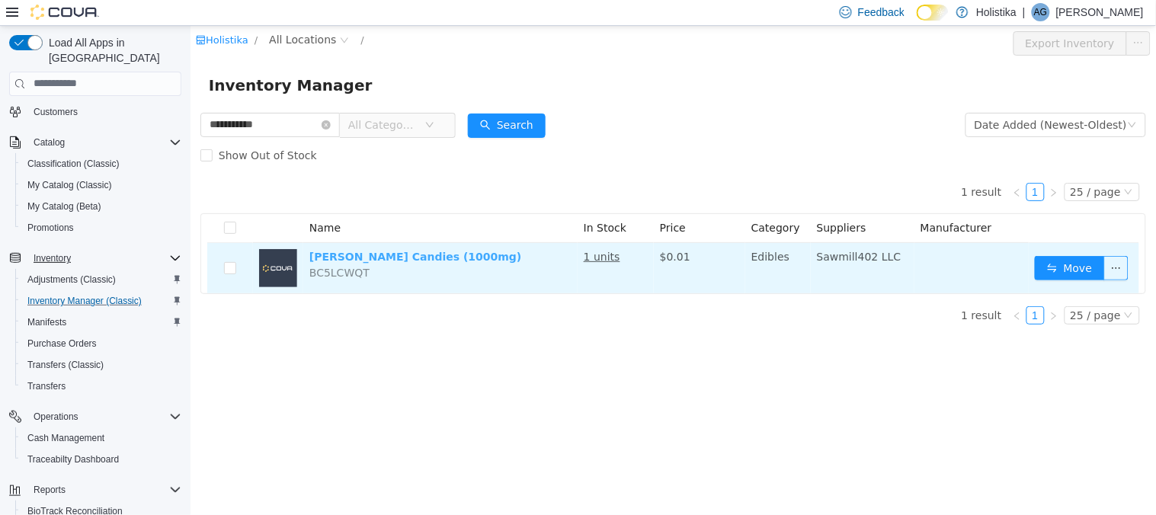
click at [369, 258] on link "[PERSON_NAME] Candies (1000mg)" at bounding box center [415, 256] width 213 height 12
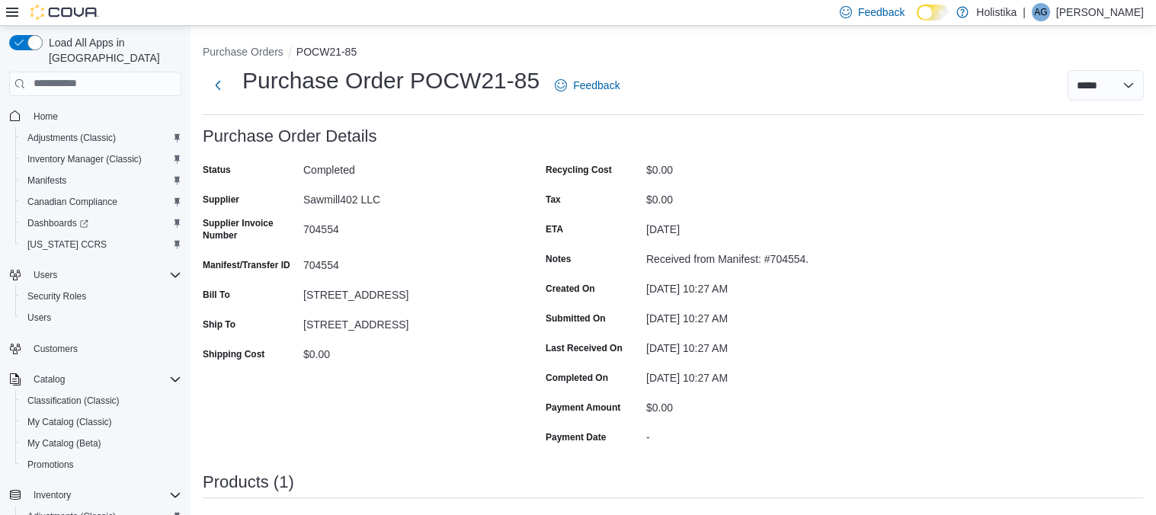
scroll to position [305, 0]
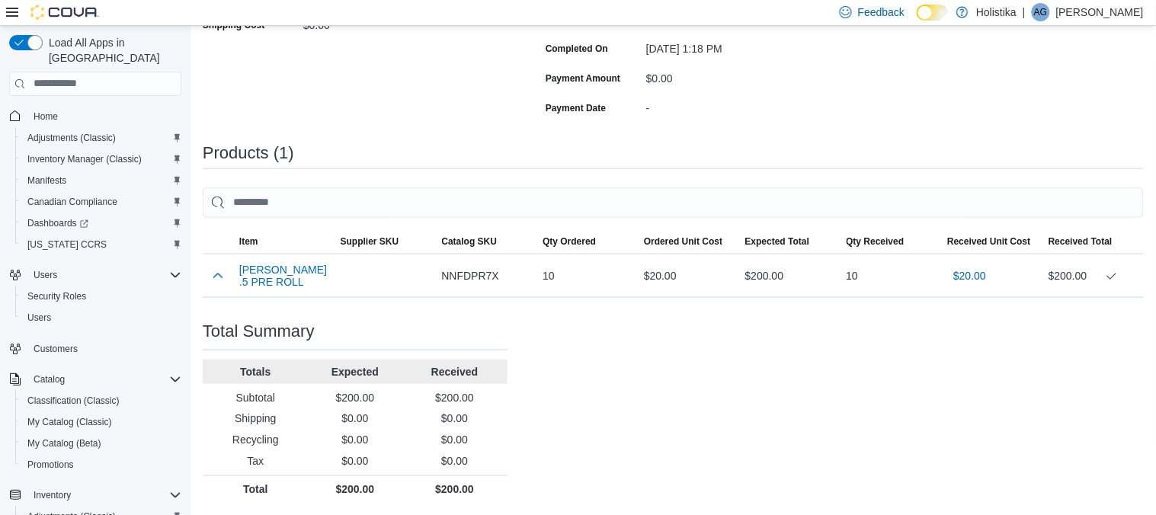
click at [760, 163] on div "Products (1)" at bounding box center [673, 159] width 941 height 31
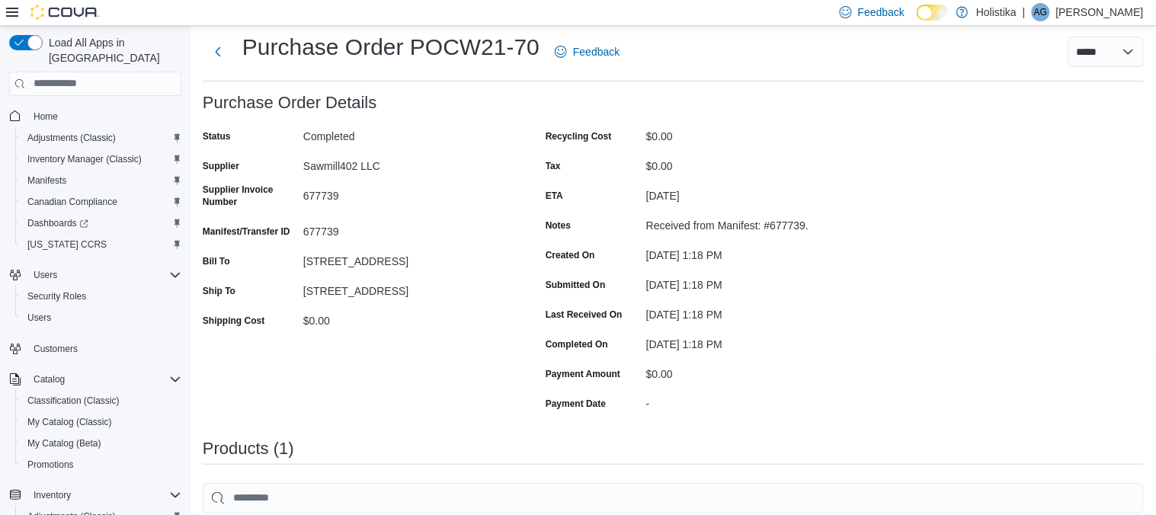
scroll to position [0, 0]
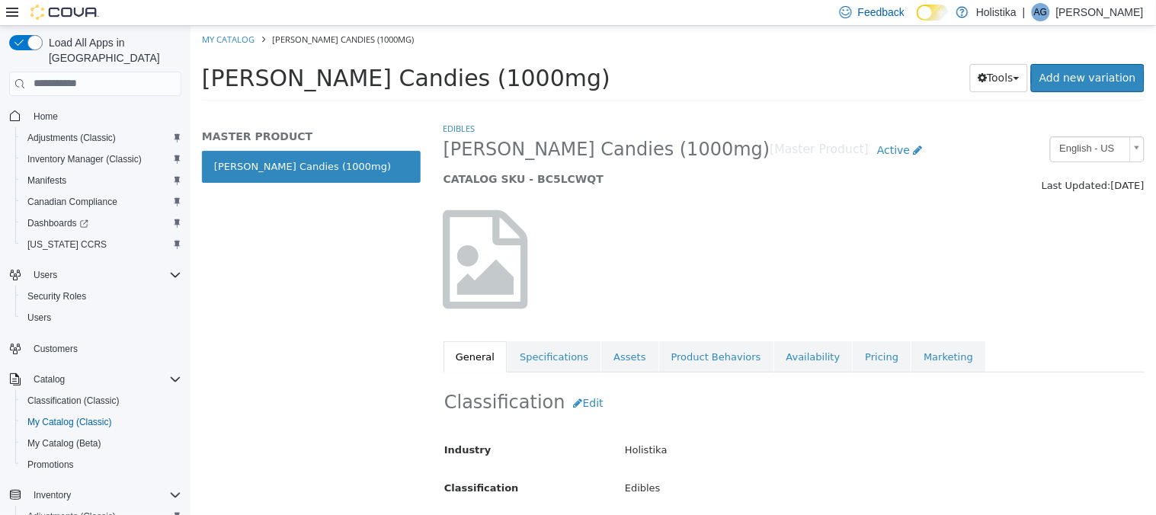
click at [737, 425] on div "Industry Holistika Classification Edibles Cancel Save Changes" at bounding box center [792, 463] width 699 height 76
click at [788, 362] on link "Availability" at bounding box center [812, 357] width 78 height 32
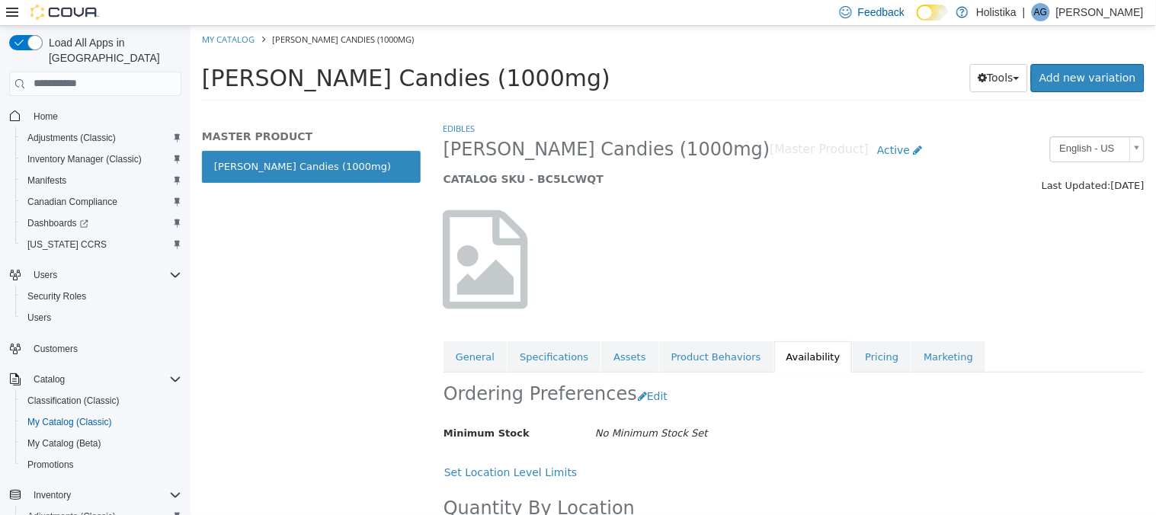
click at [788, 437] on div "Minimum Stock No Minimum Stock Set" at bounding box center [734, 433] width 607 height 27
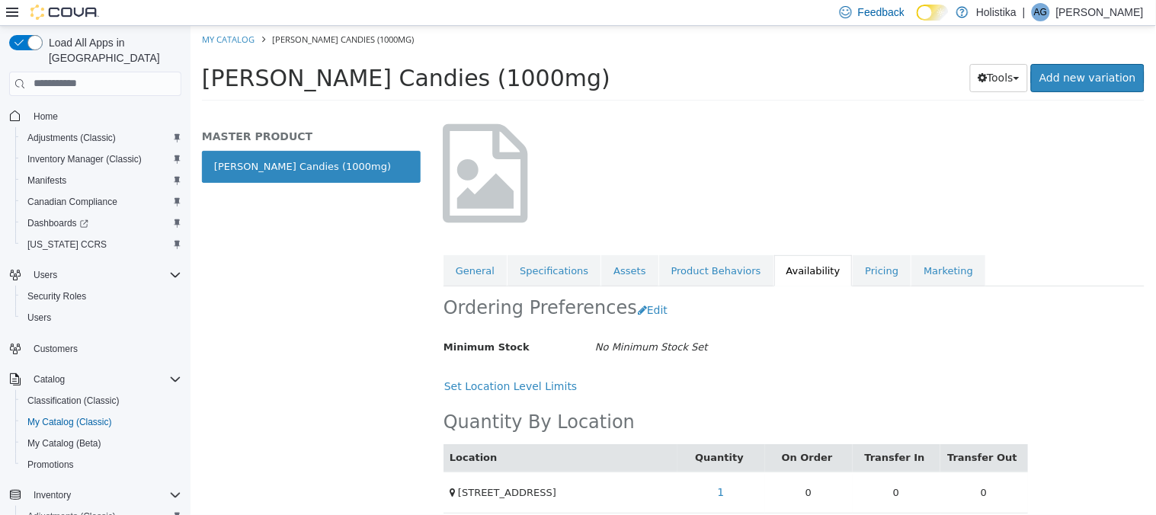
scroll to position [100, 0]
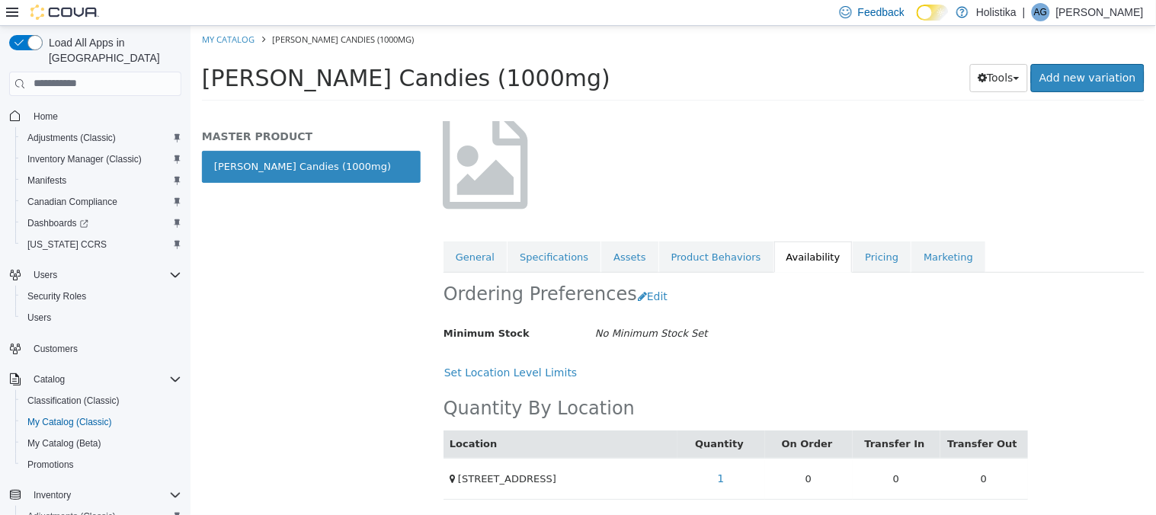
click at [689, 159] on div at bounding box center [793, 159] width 724 height 130
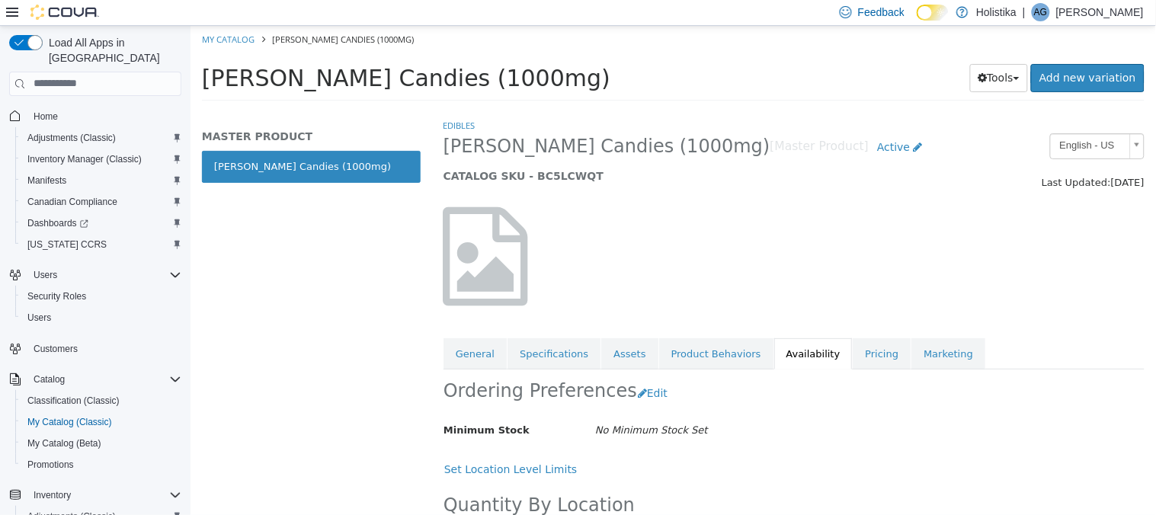
scroll to position [0, 0]
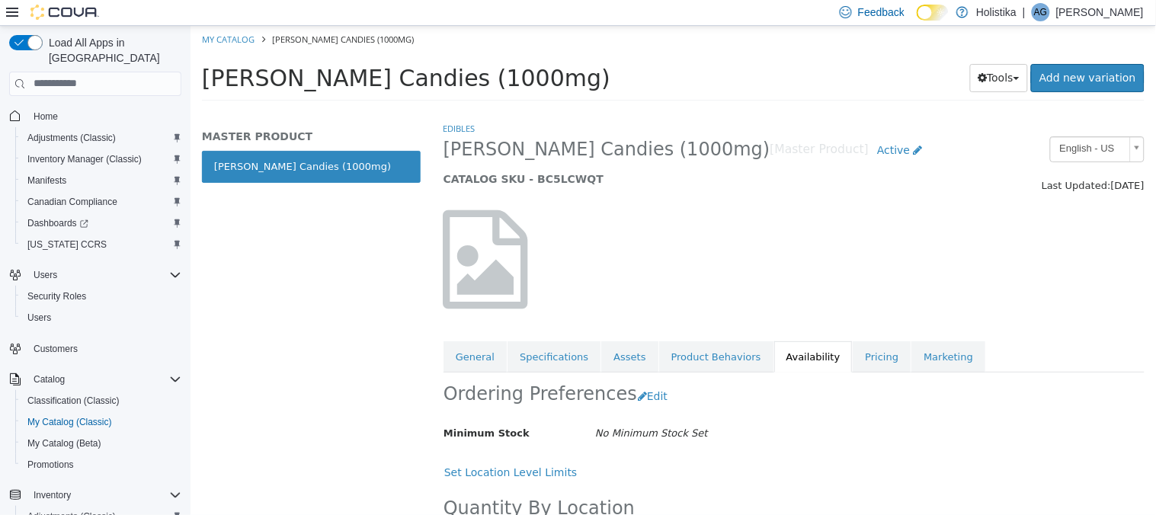
click at [218, 45] on ol "My Catalog [PERSON_NAME] Candies (1000mg)" at bounding box center [672, 38] width 965 height 27
click at [213, 33] on link "My Catalog" at bounding box center [227, 38] width 53 height 11
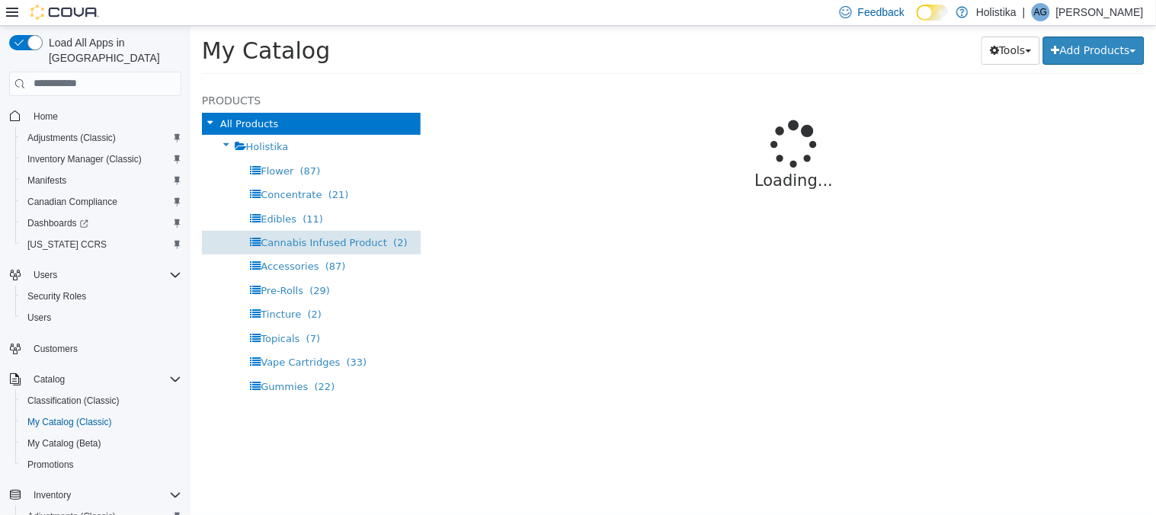
select select "**********"
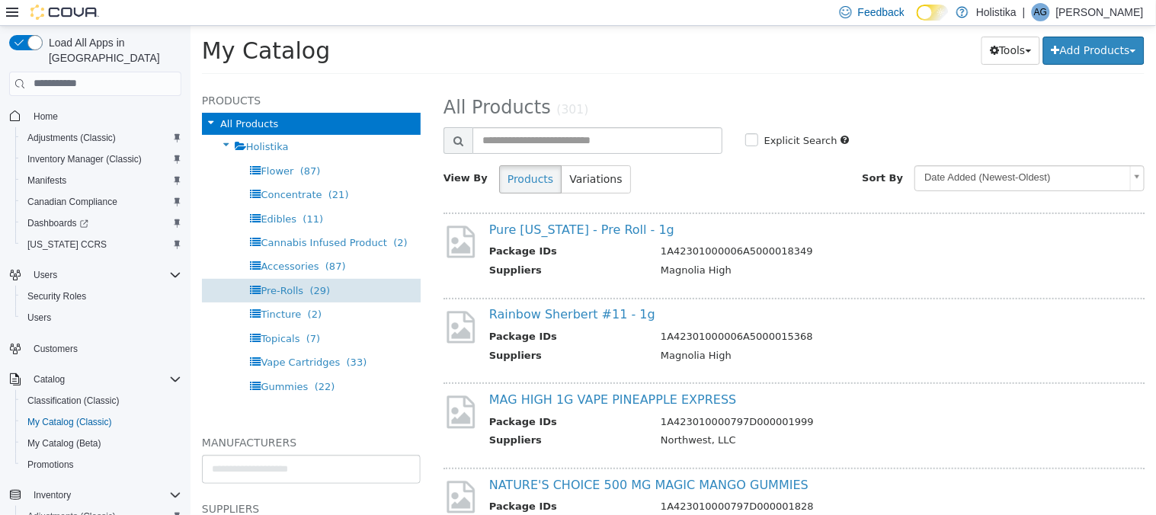
click at [270, 292] on span "Pre-Rolls" at bounding box center [281, 289] width 43 height 11
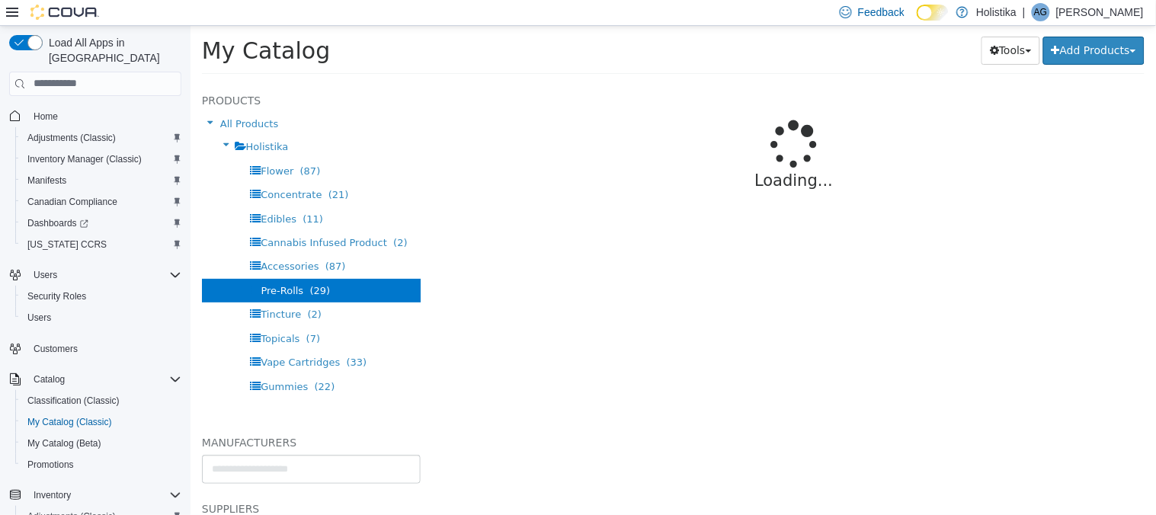
select select "**********"
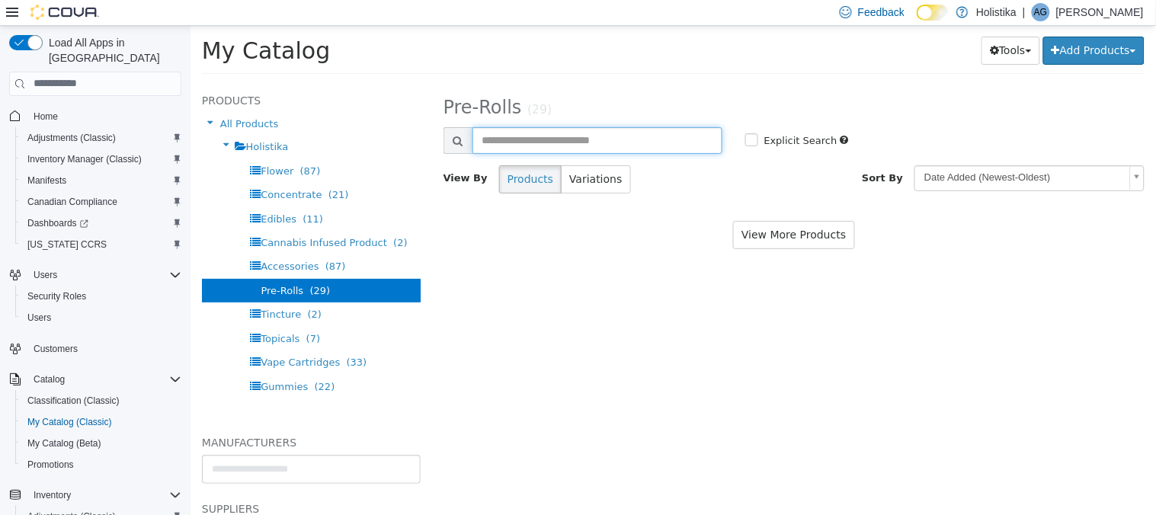
click at [529, 140] on input "text" at bounding box center [597, 139] width 250 height 27
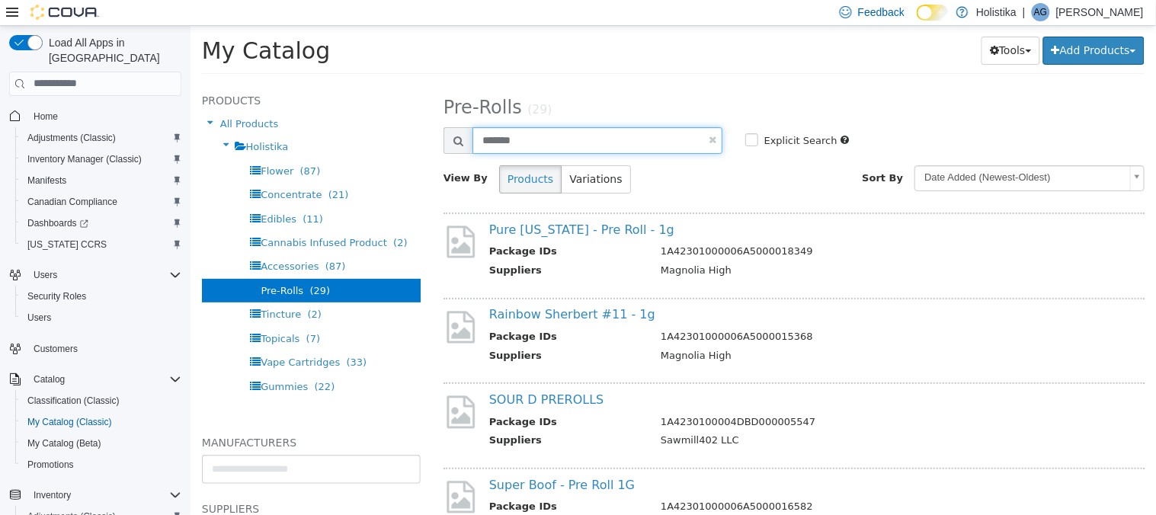
type input "*******"
select select "**********"
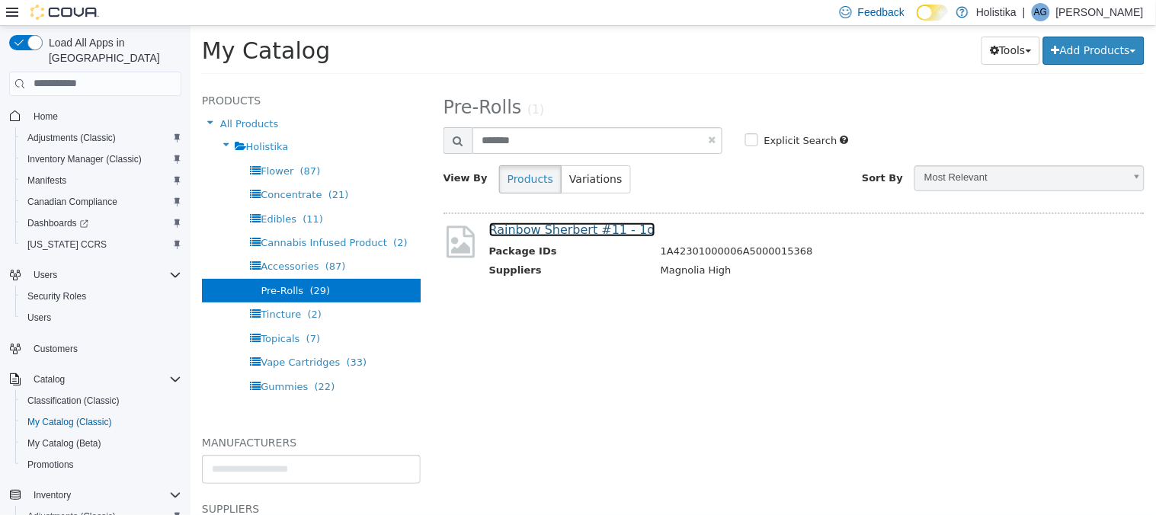
click at [574, 225] on link "Rainbow Sherbert #11 - 1g" at bounding box center [571, 229] width 166 height 14
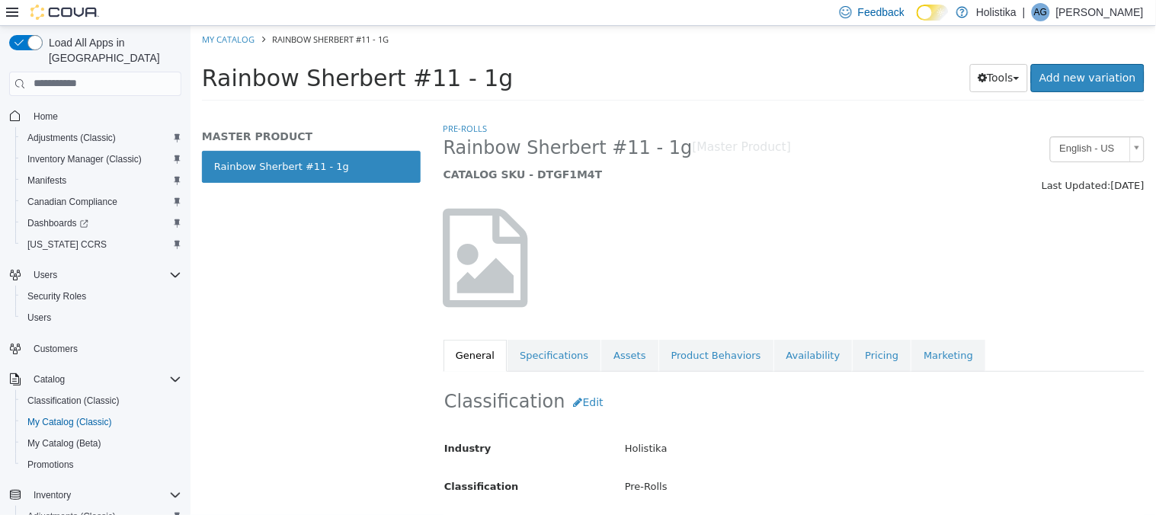
click at [803, 283] on div at bounding box center [793, 257] width 724 height 130
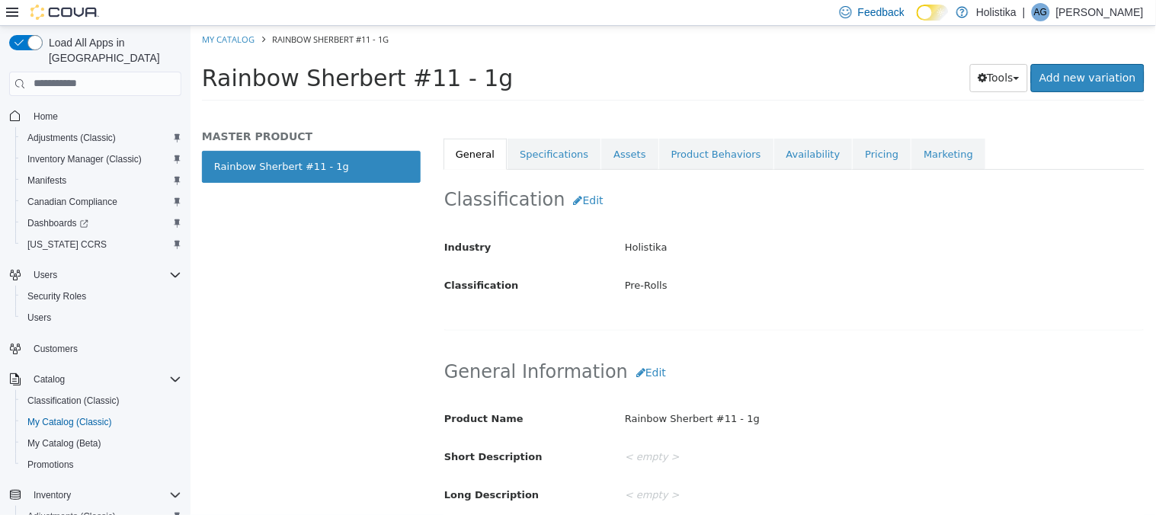
scroll to position [169, 0]
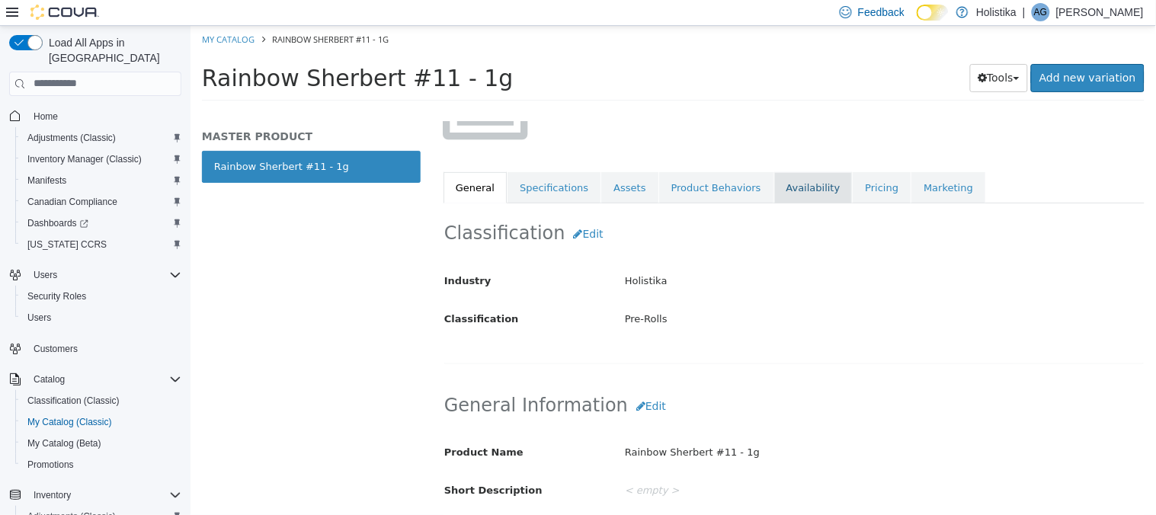
click at [788, 180] on link "Availability" at bounding box center [812, 187] width 78 height 32
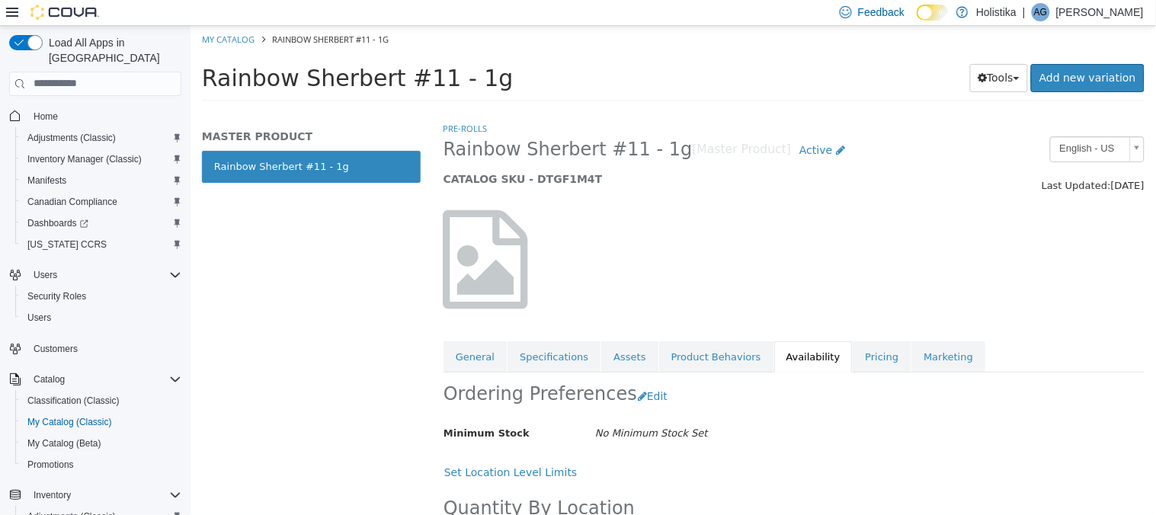
click at [1041, 368] on ul "General Specifications Assets Product Behaviors Availability Pricing Marketing" at bounding box center [793, 357] width 701 height 32
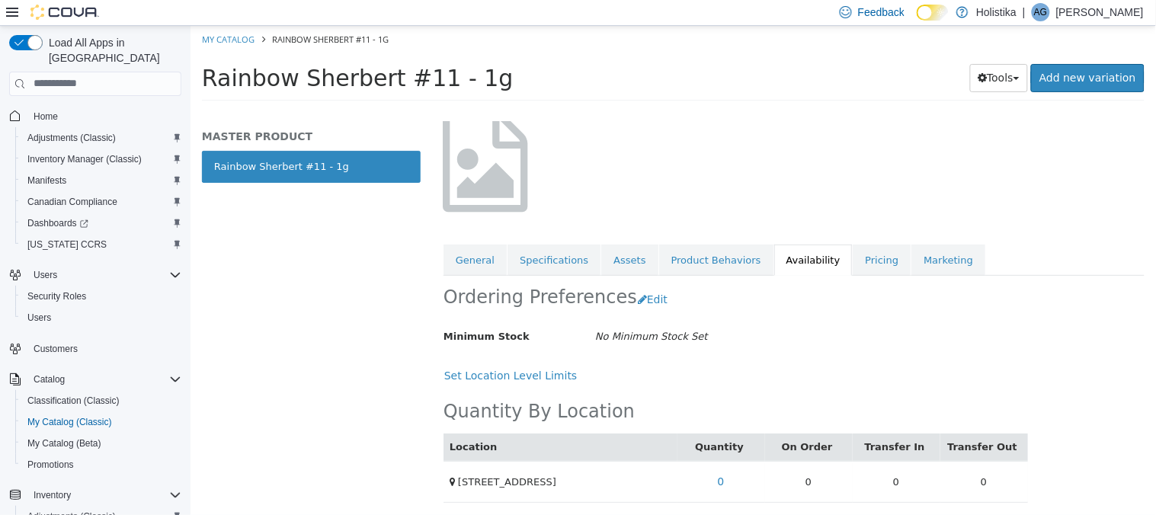
scroll to position [100, 0]
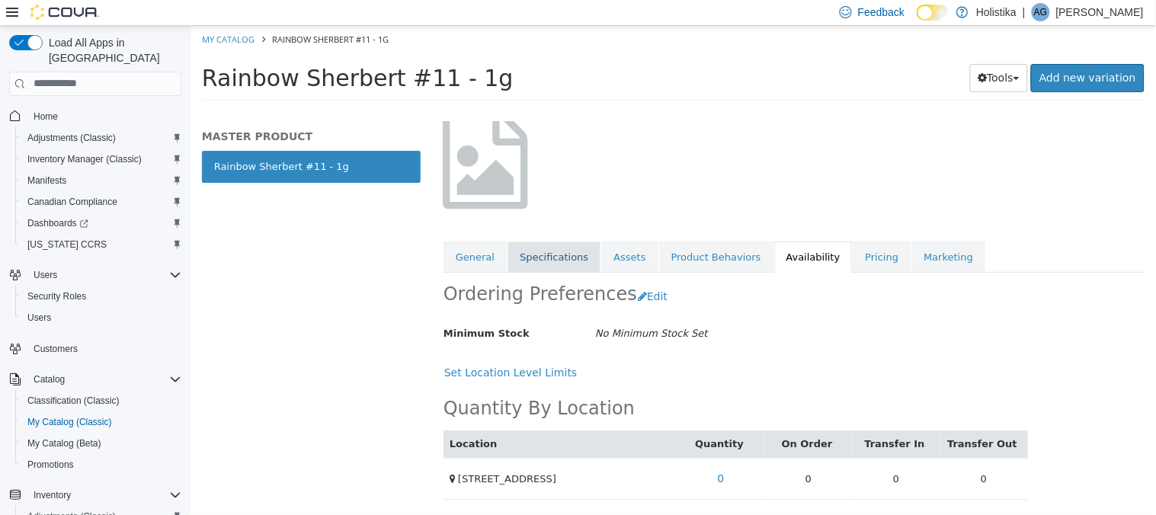
click at [544, 257] on link "Specifications" at bounding box center [553, 257] width 93 height 32
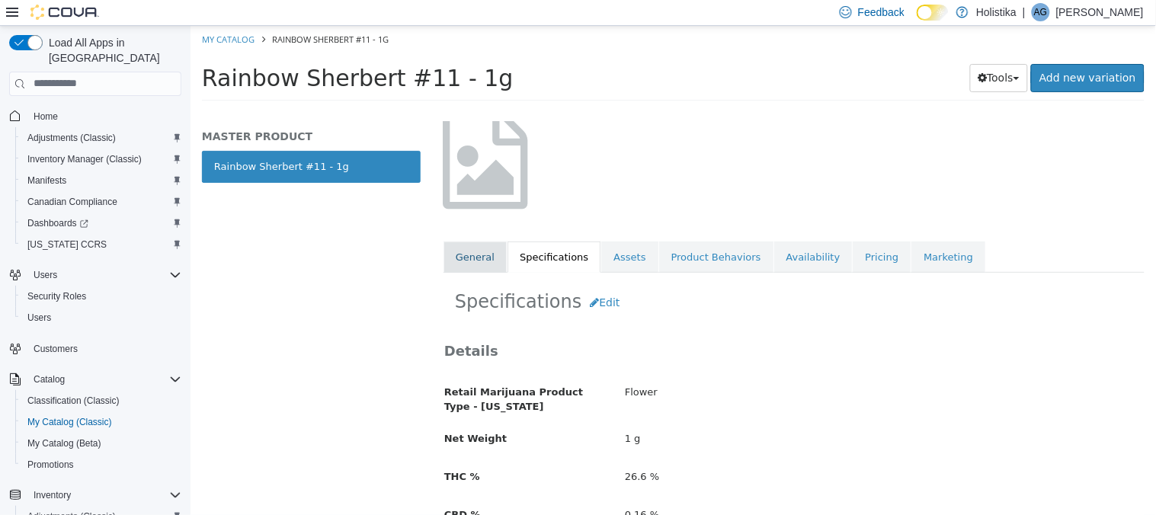
click at [454, 251] on link "General" at bounding box center [474, 257] width 63 height 32
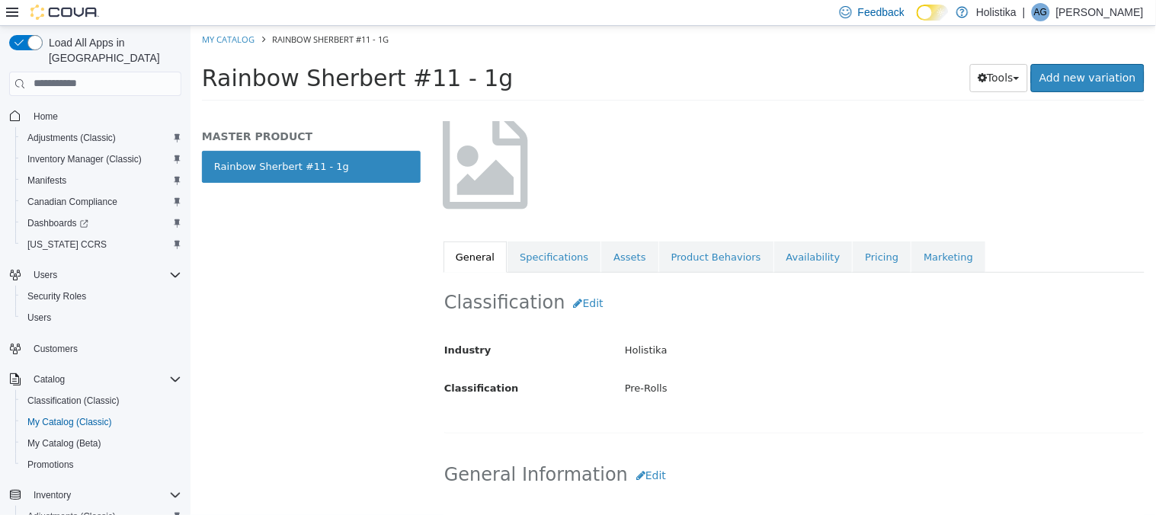
click at [814, 347] on div "Holistika" at bounding box center [883, 350] width 542 height 27
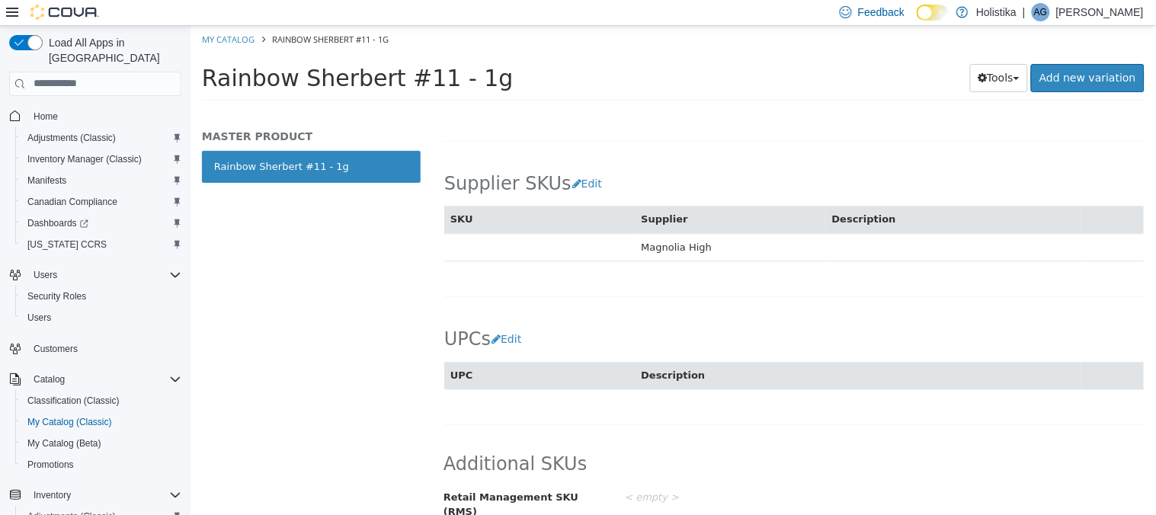
scroll to position [935, 0]
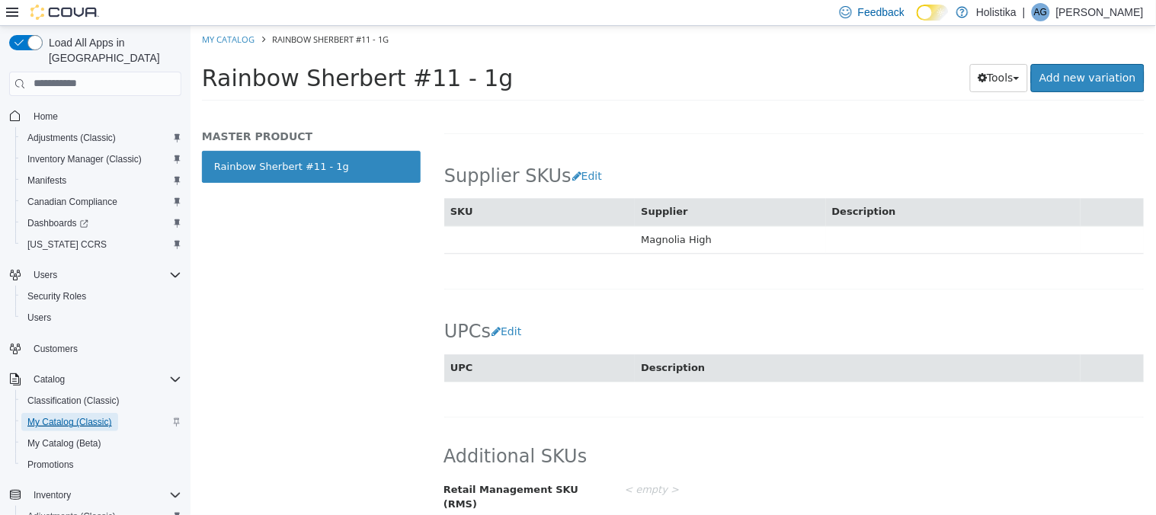
click at [69, 416] on span "My Catalog (Classic)" at bounding box center [69, 422] width 85 height 12
click at [54, 153] on span "Inventory Manager (Classic)" at bounding box center [84, 159] width 114 height 12
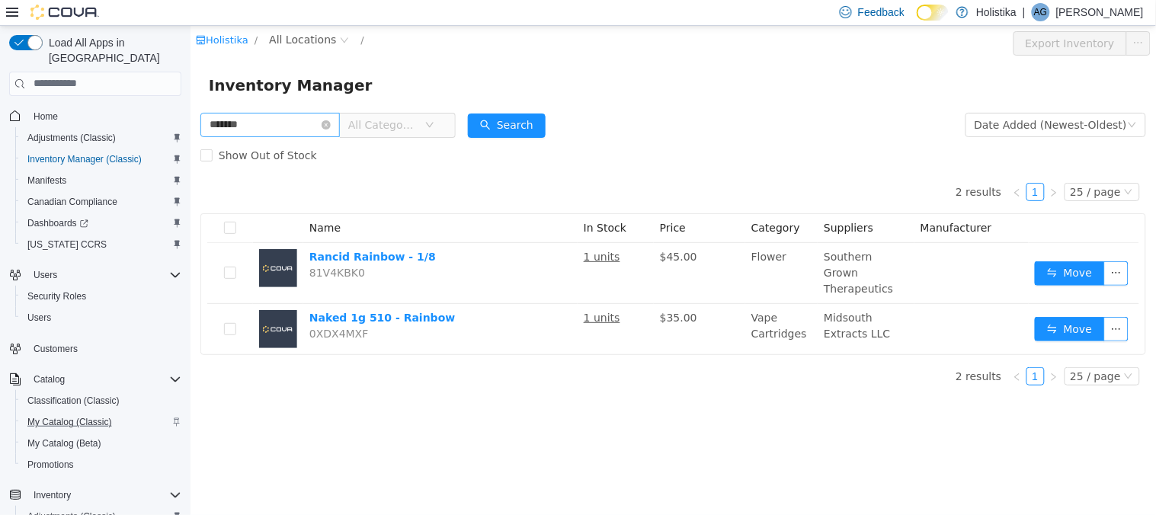
click at [271, 126] on input "*******" at bounding box center [269, 124] width 139 height 24
click at [510, 135] on button "Search" at bounding box center [506, 125] width 78 height 24
click at [439, 185] on div "2 results 1 25 / page Name In Stock Price Category Suppliers Manufacturer Ranci…" at bounding box center [672, 262] width 945 height 184
click at [433, 126] on icon "icon: down" at bounding box center [428, 124] width 9 height 9
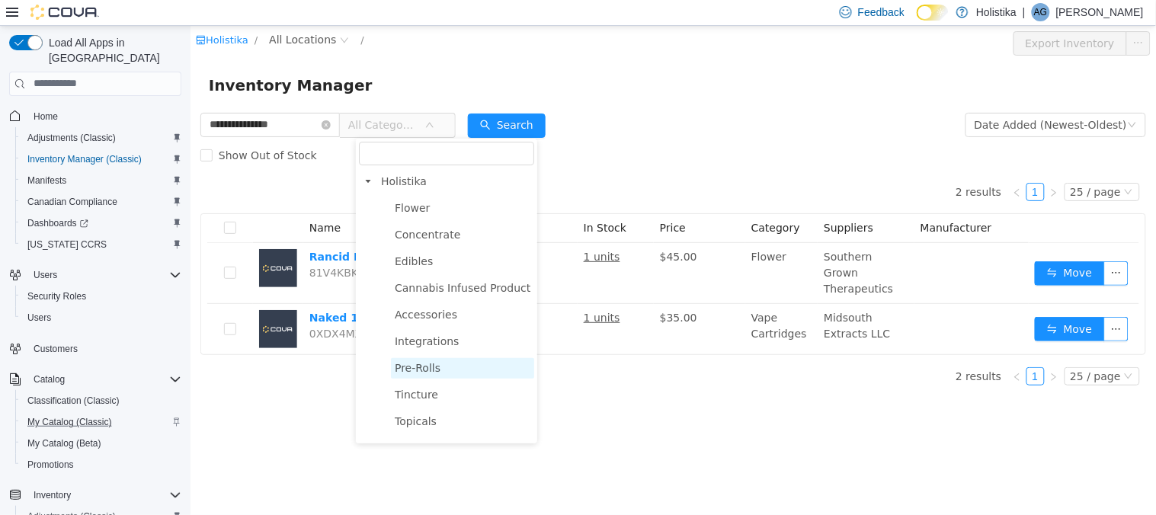
click at [416, 364] on span "Pre-Rolls" at bounding box center [417, 367] width 46 height 12
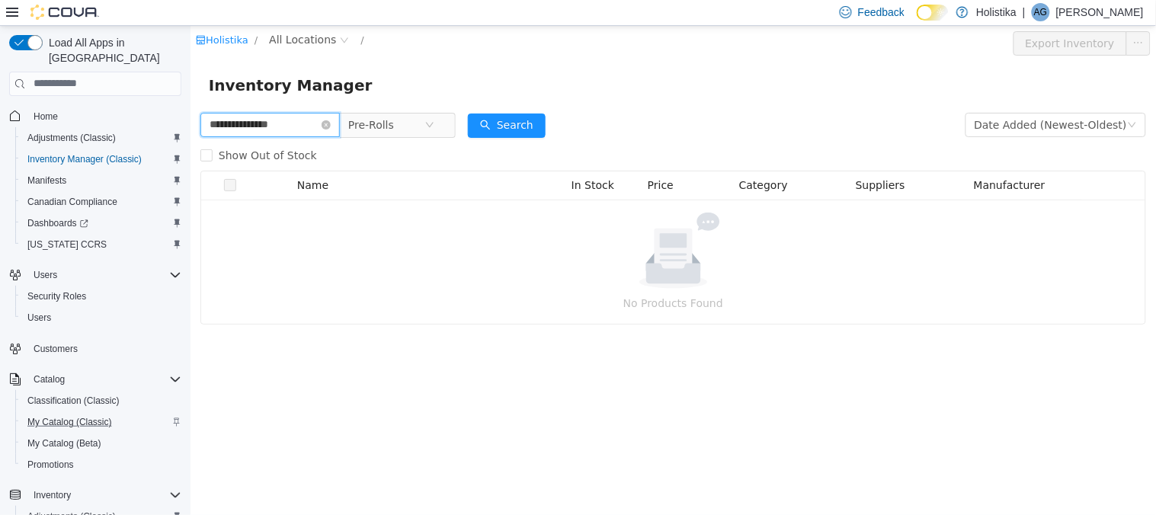
click at [305, 129] on input "**********" at bounding box center [269, 124] width 139 height 24
type input "*******"
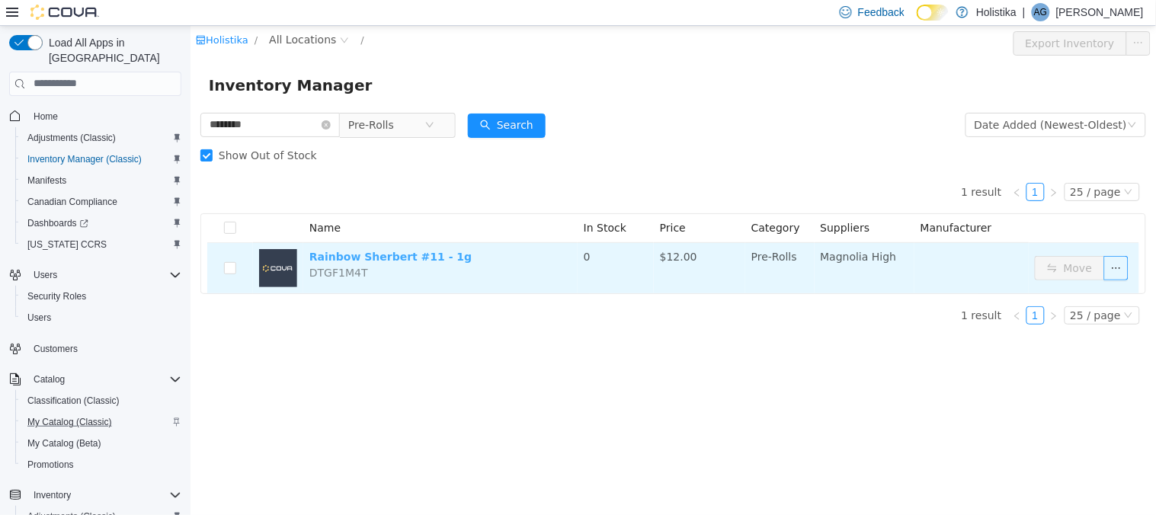
click at [432, 256] on link "Rainbow Sherbert #11 - 1g" at bounding box center [390, 256] width 162 height 12
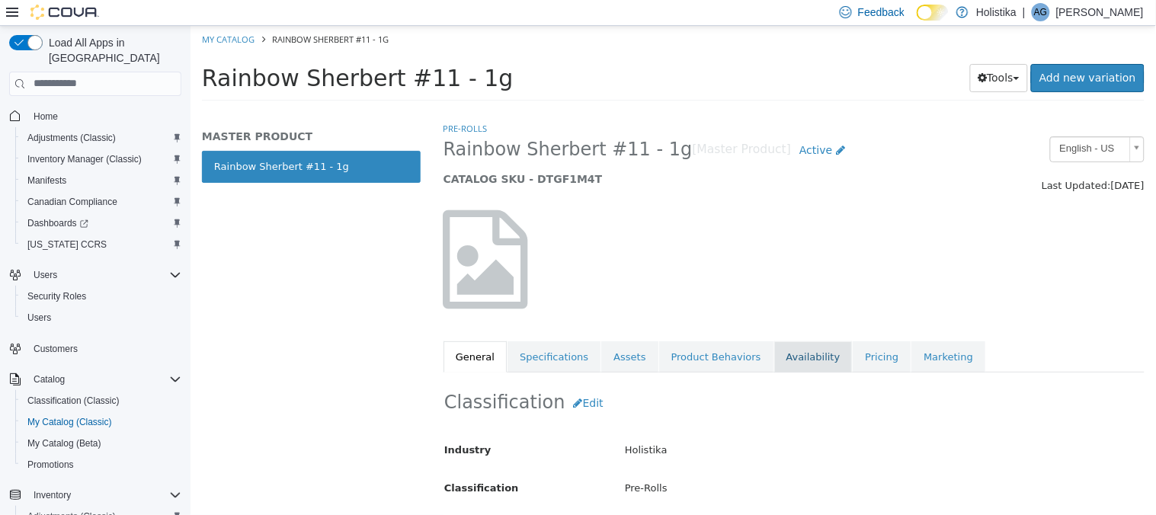
click at [811, 355] on link "Availability" at bounding box center [812, 357] width 78 height 32
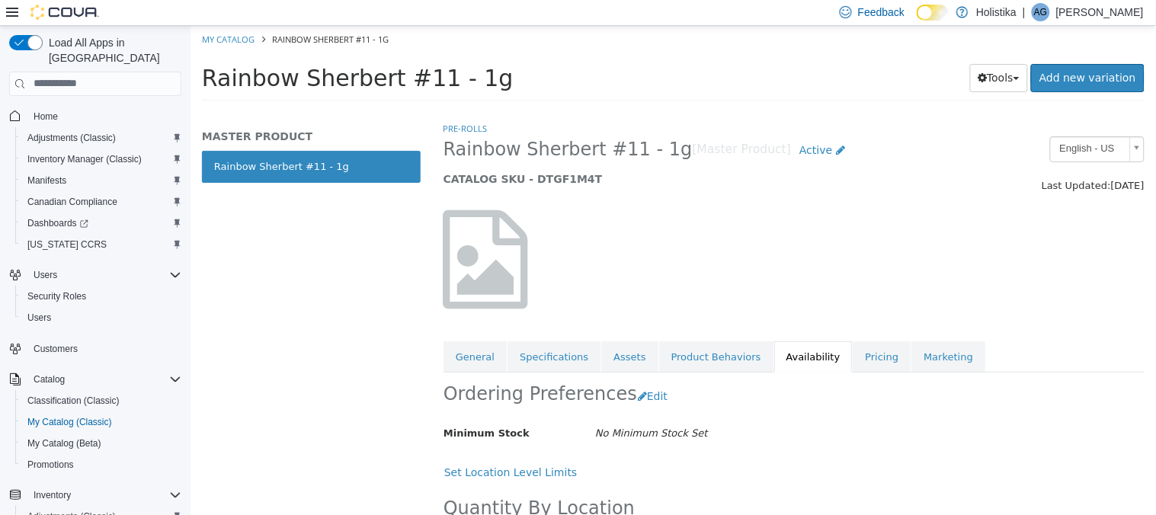
click at [894, 424] on div "Minimum Stock No Minimum Stock Set" at bounding box center [734, 433] width 607 height 27
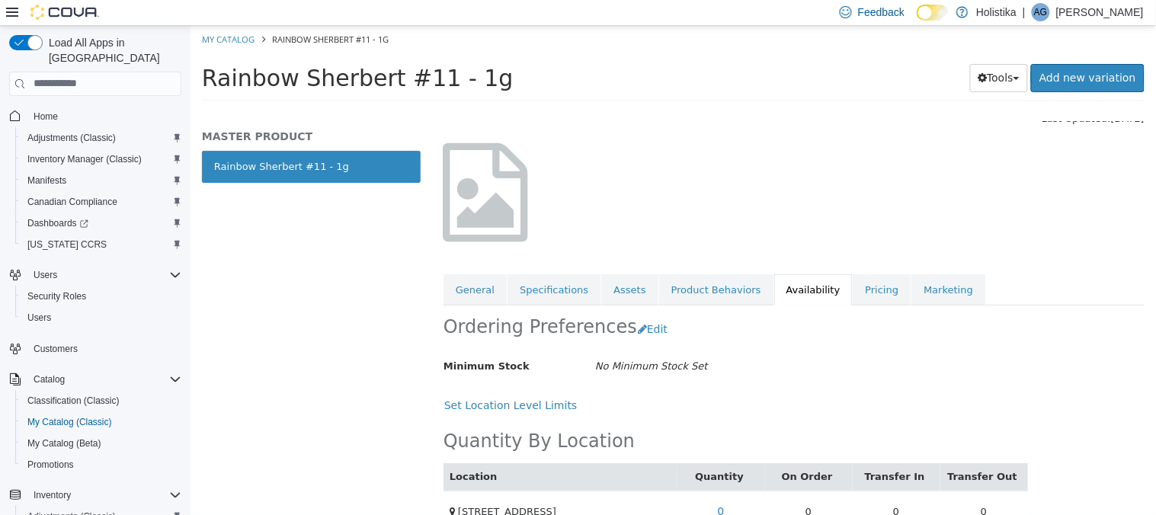
scroll to position [100, 0]
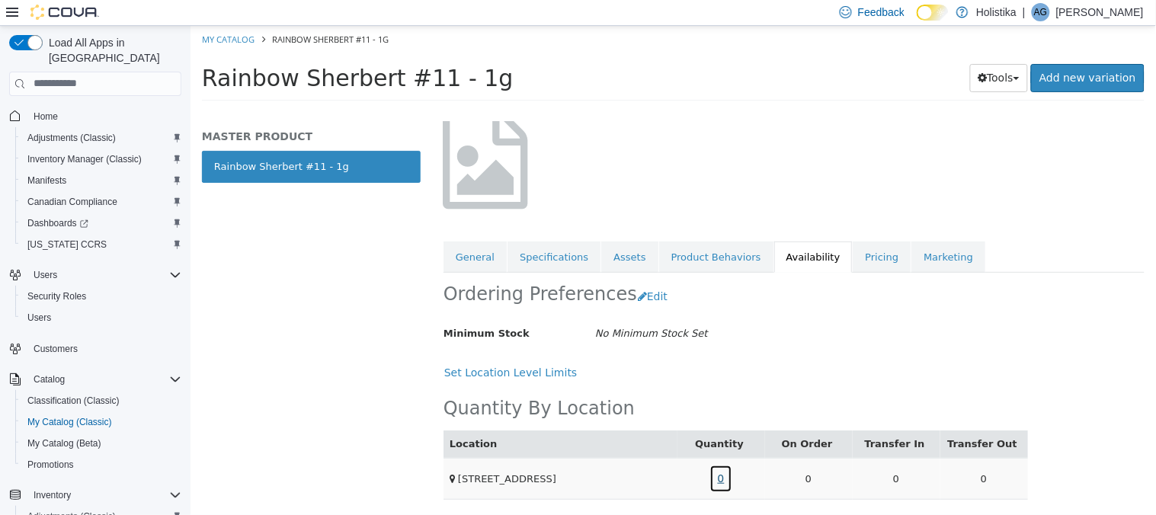
click at [717, 474] on link "0" at bounding box center [720, 478] width 24 height 28
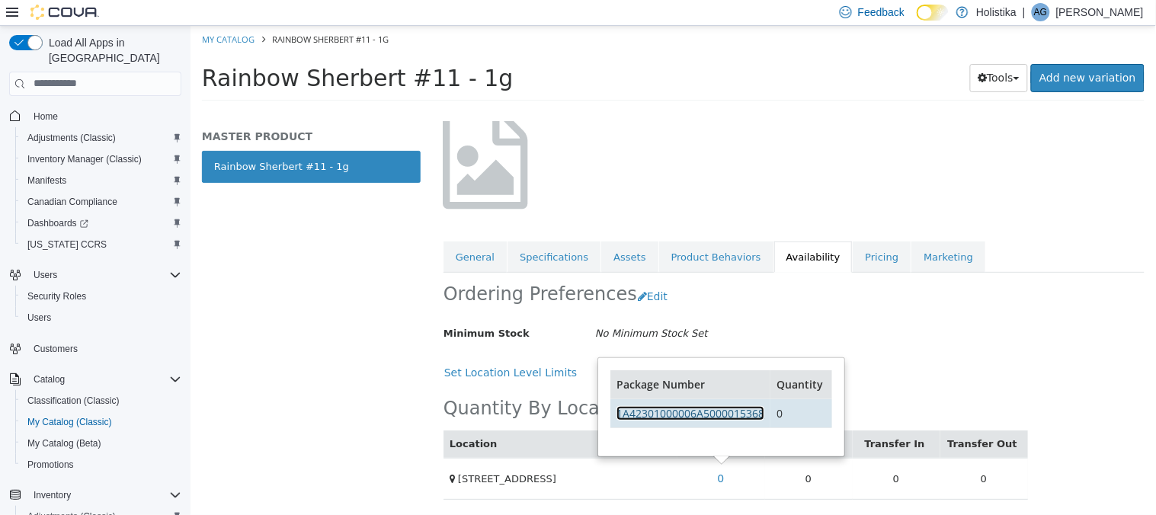
click at [711, 415] on link "1A42301000006A5000015368" at bounding box center [690, 412] width 148 height 14
click at [776, 314] on div "Ordering Preferences Edit" at bounding box center [735, 296] width 584 height 48
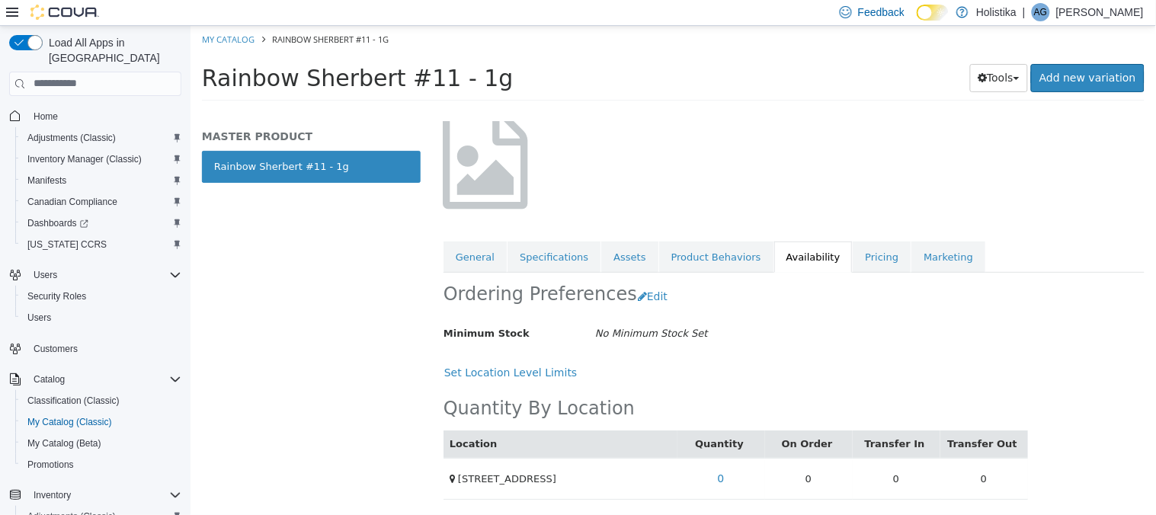
click at [607, 217] on div at bounding box center [551, 167] width 241 height 114
click at [473, 261] on link "General" at bounding box center [474, 257] width 63 height 32
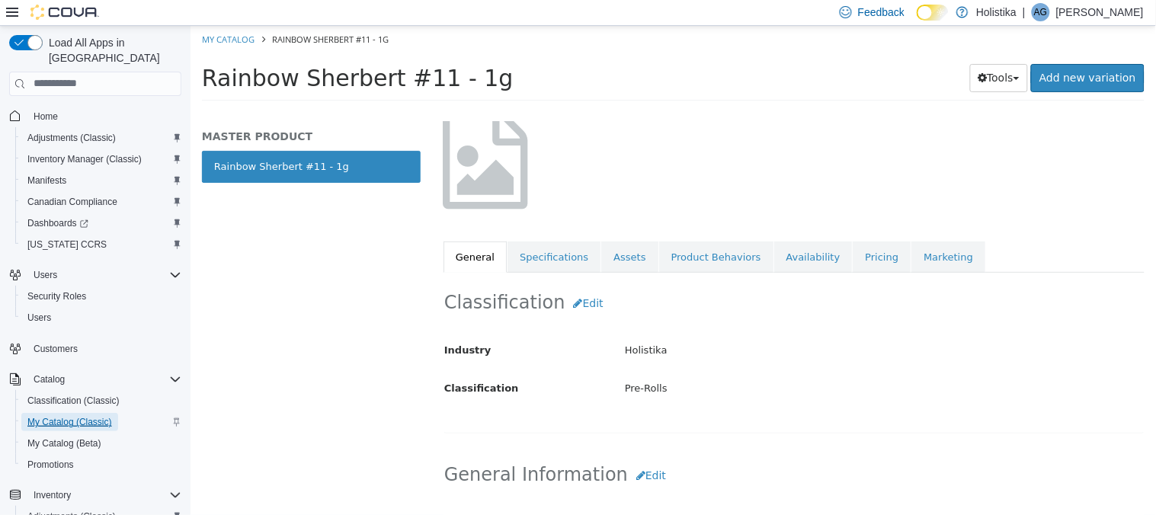
click at [69, 416] on span "My Catalog (Classic)" at bounding box center [69, 422] width 85 height 12
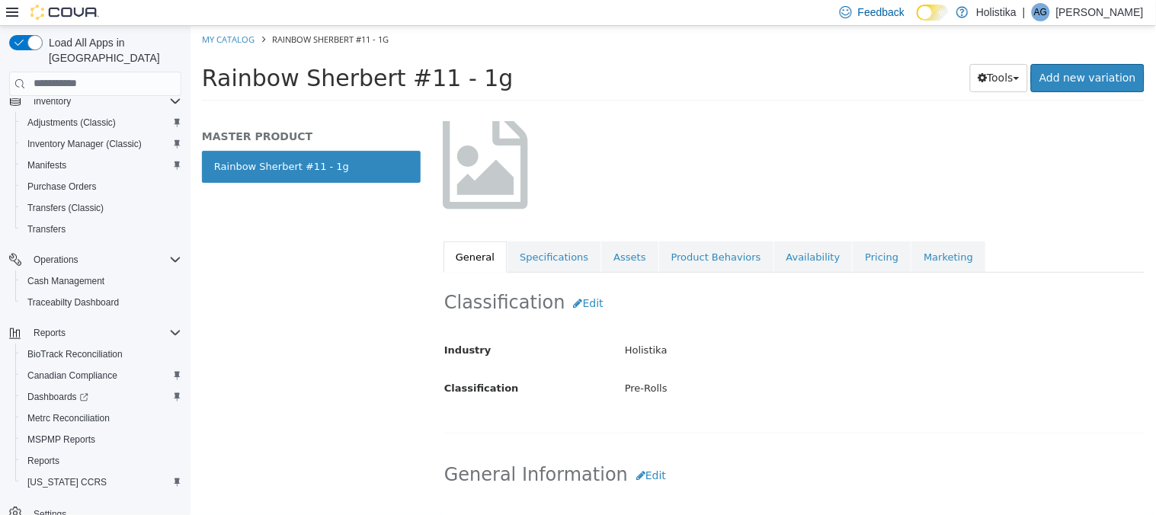
scroll to position [398, 0]
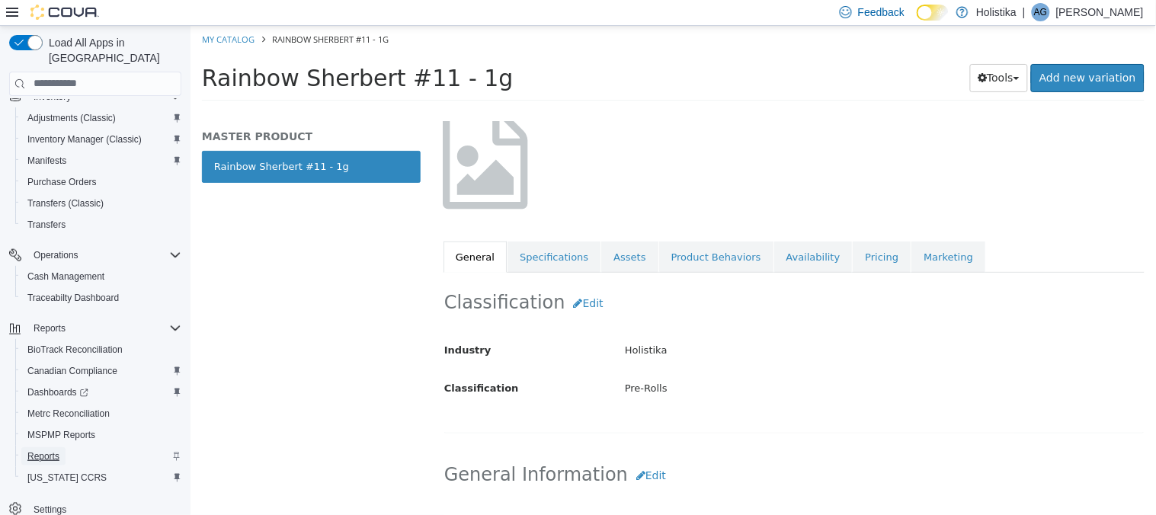
click at [42, 450] on span "Reports" at bounding box center [43, 456] width 32 height 12
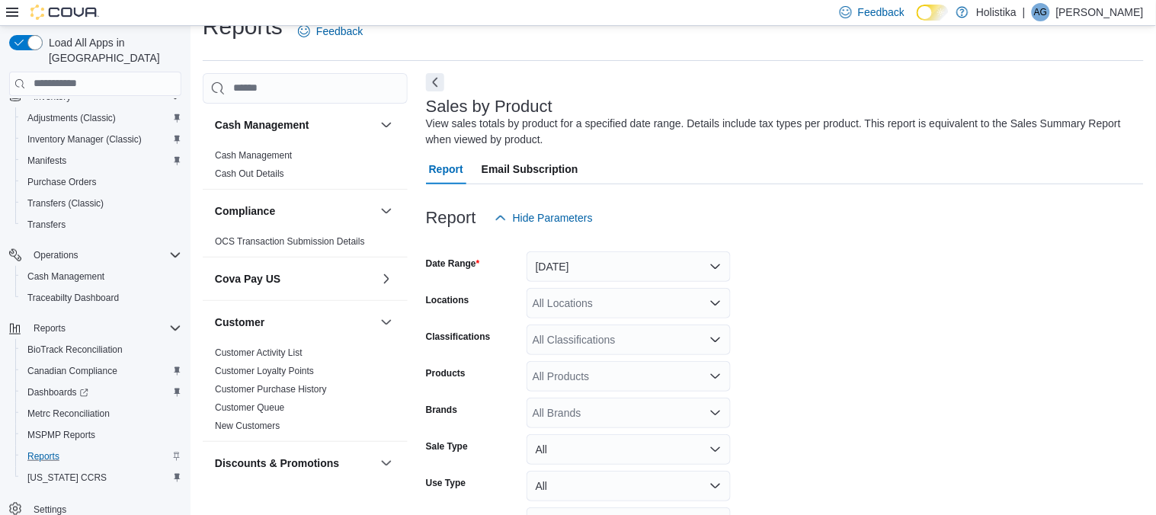
scroll to position [50, 0]
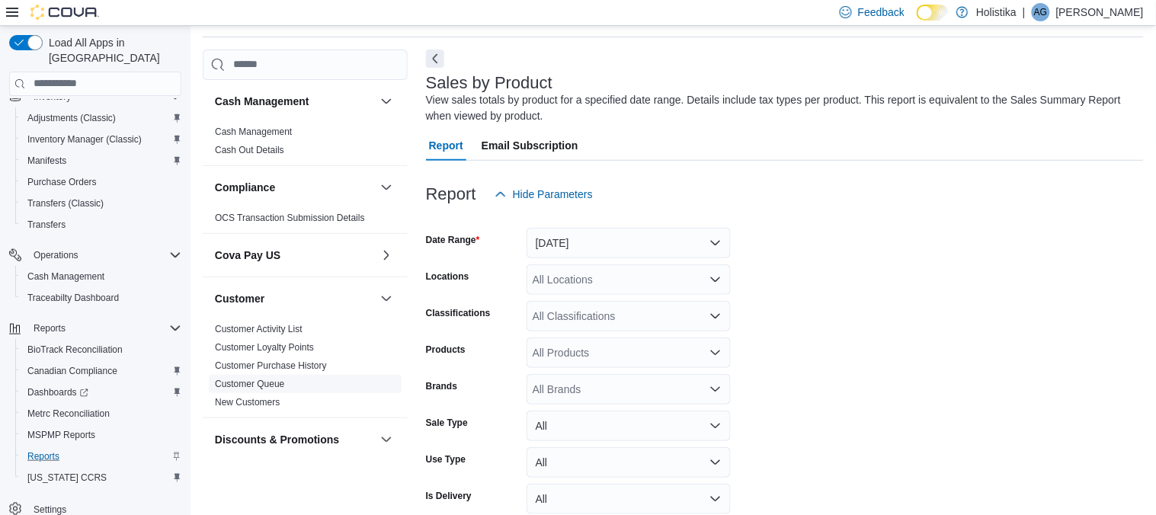
click at [264, 384] on link "Customer Queue" at bounding box center [249, 384] width 69 height 11
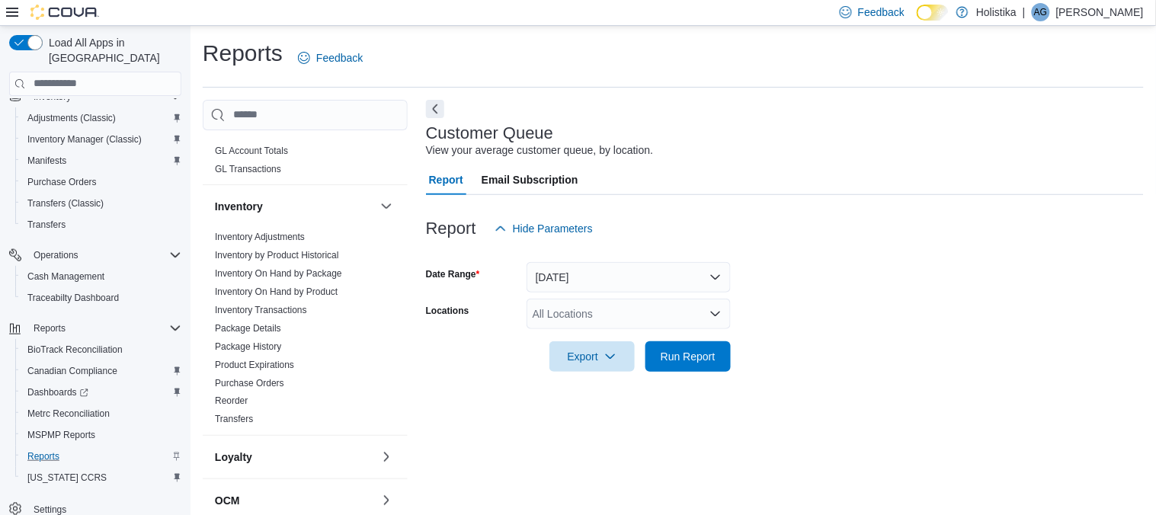
scroll to position [507, 0]
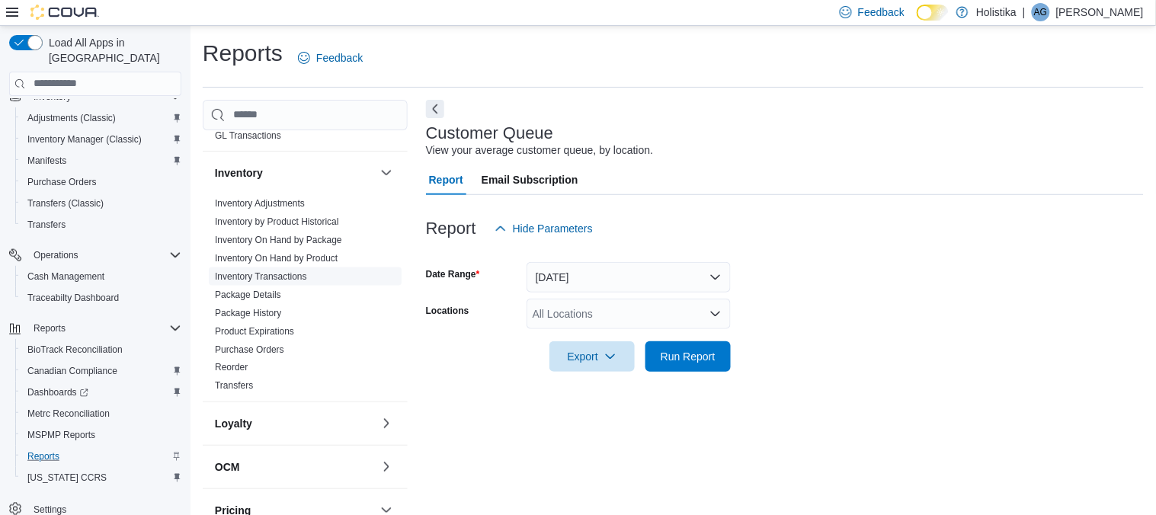
click at [233, 280] on link "Inventory Transactions" at bounding box center [261, 276] width 92 height 11
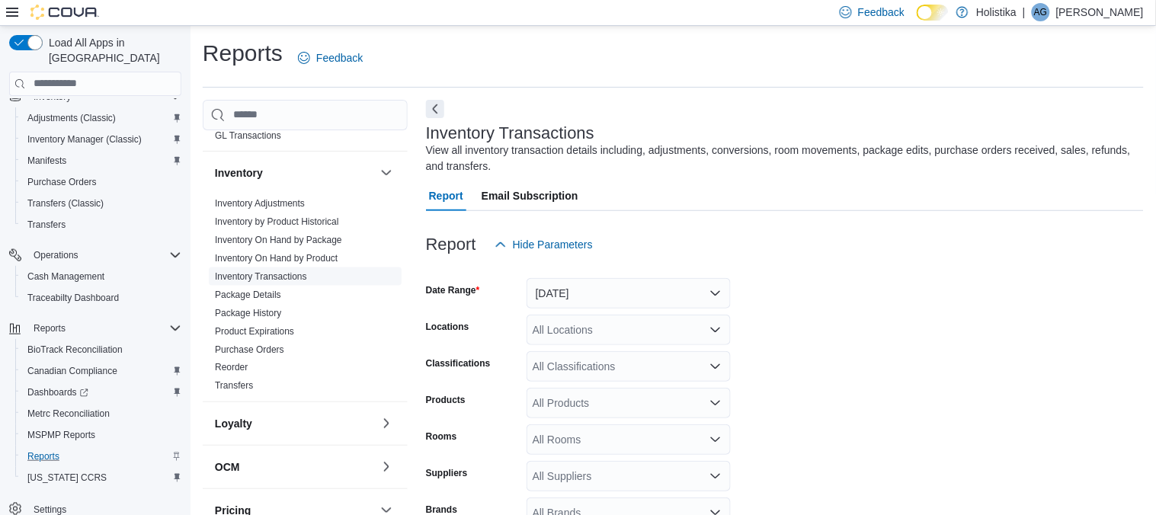
scroll to position [50, 0]
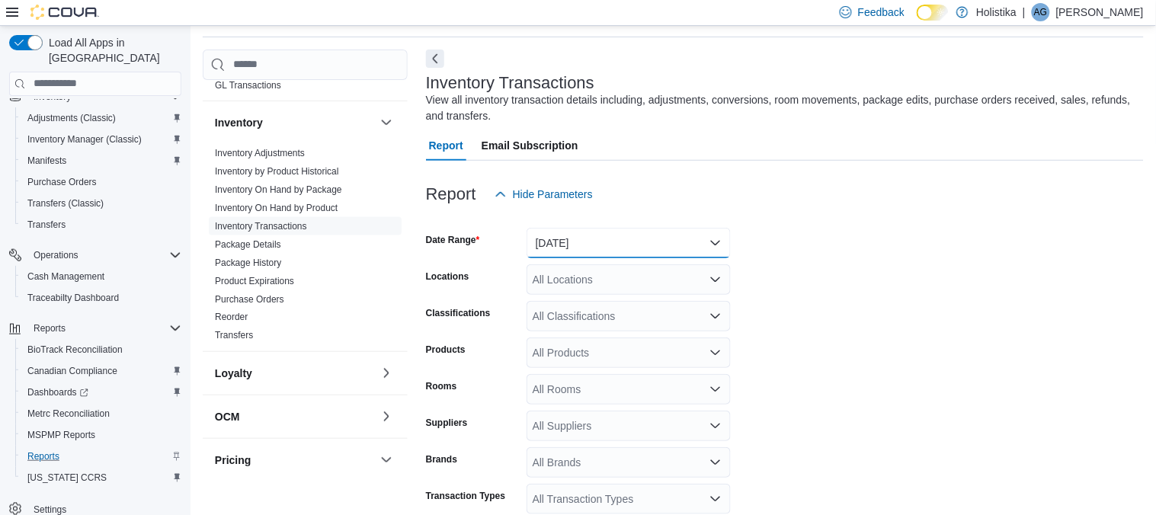
click at [638, 241] on button "Yesterday" at bounding box center [628, 243] width 204 height 30
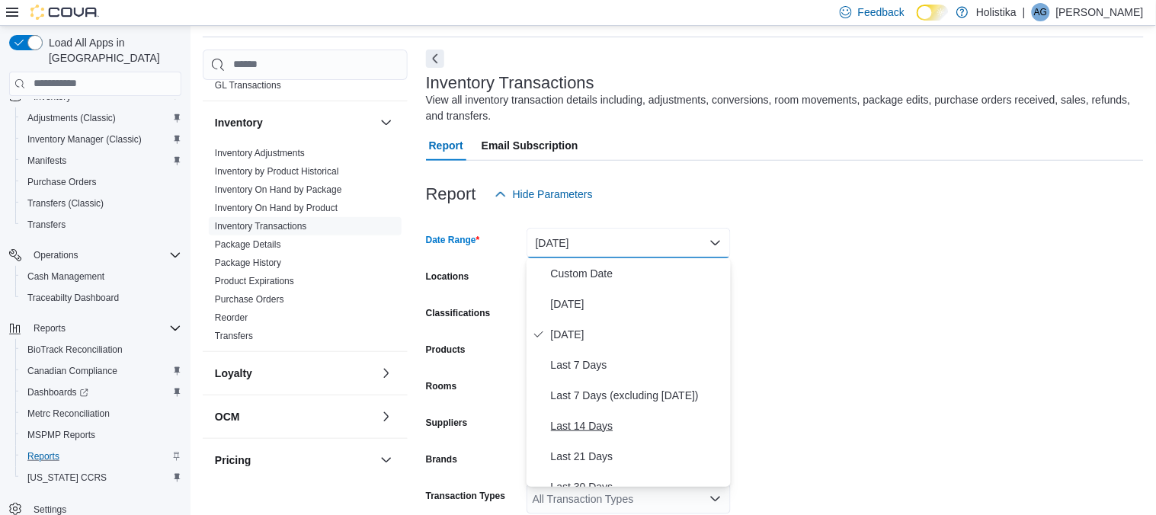
scroll to position [229, 0]
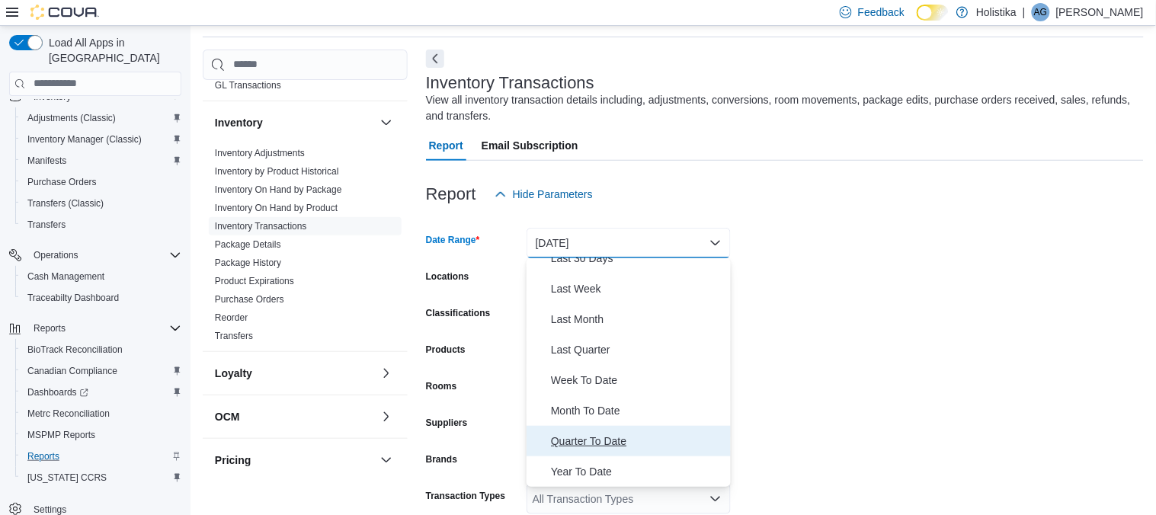
click at [570, 438] on span "Quarter To Date" at bounding box center [638, 441] width 174 height 18
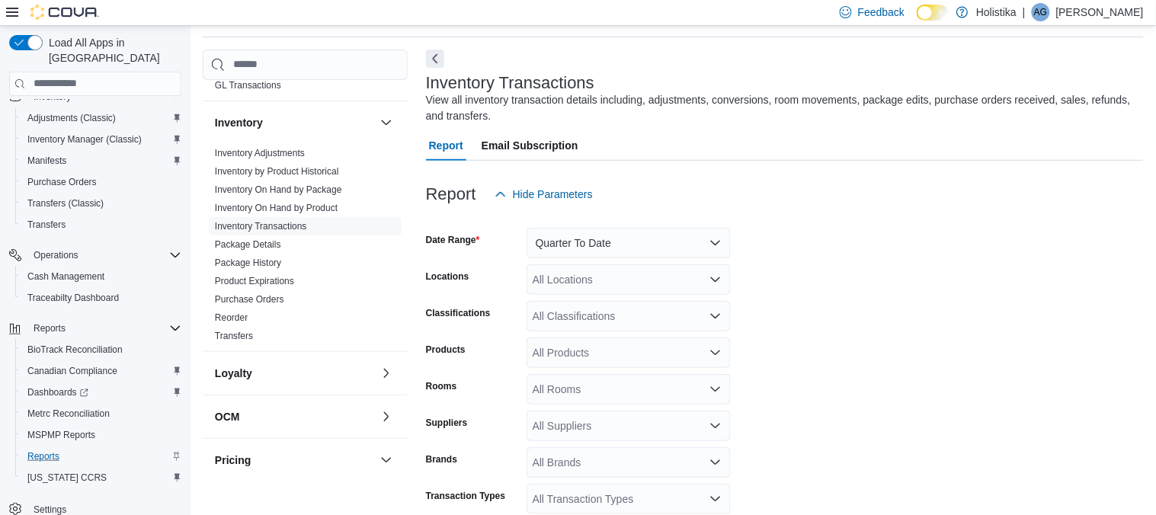
click at [801, 365] on form "Date Range Quarter To Date Locations All Locations Classifications All Classifi…" at bounding box center [785, 382] width 718 height 347
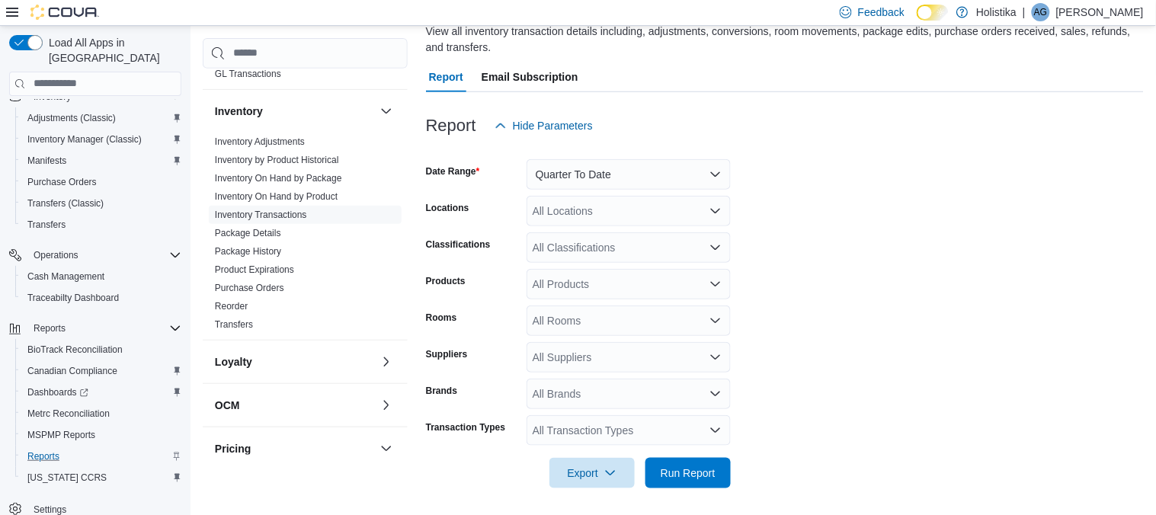
scroll to position [122, 0]
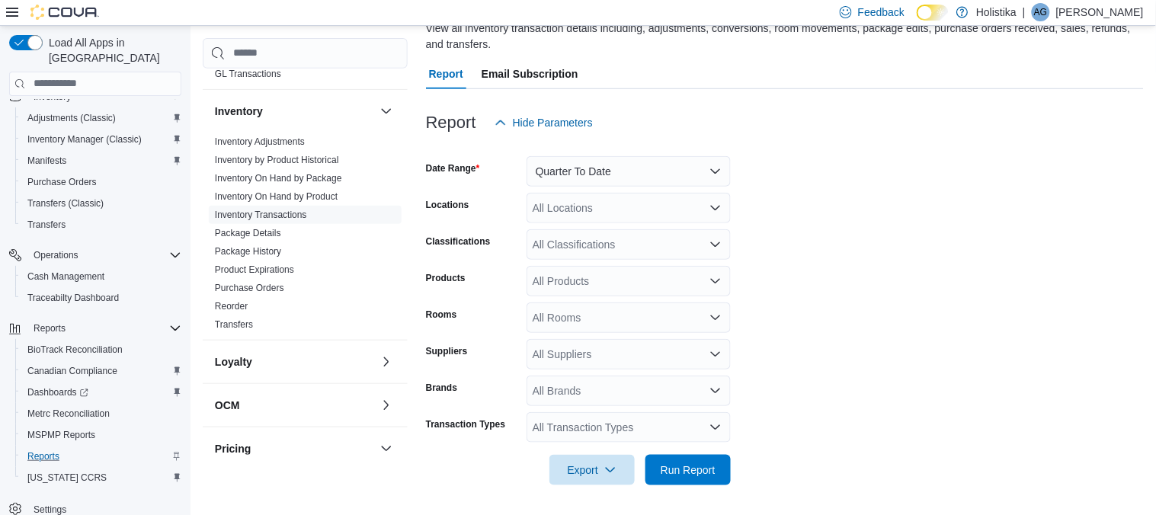
click at [622, 283] on div "All Products" at bounding box center [628, 281] width 204 height 30
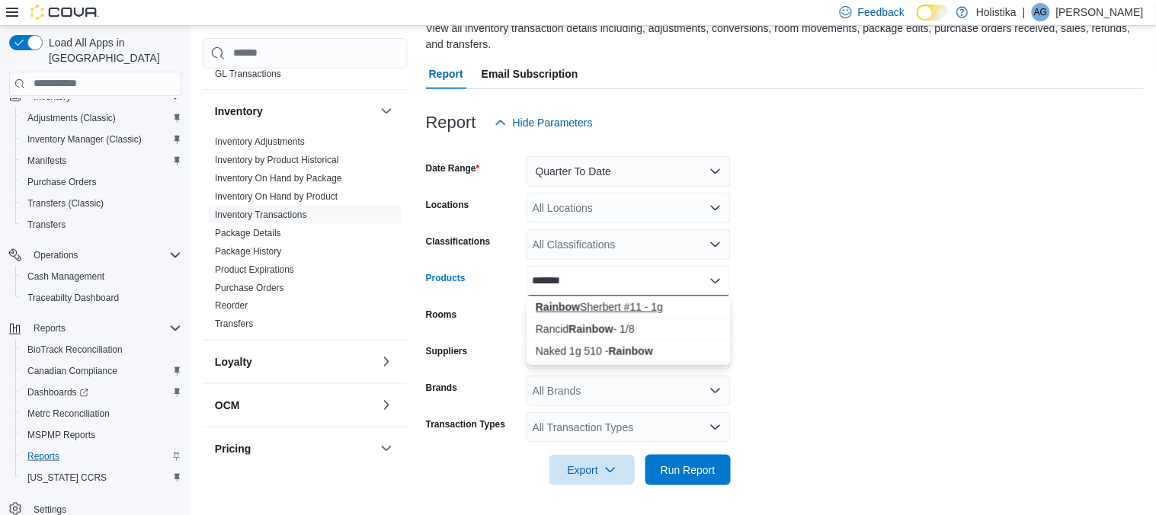
type input "*******"
click at [603, 309] on div "Rainbow Sherbert #11 - 1g" at bounding box center [629, 306] width 186 height 15
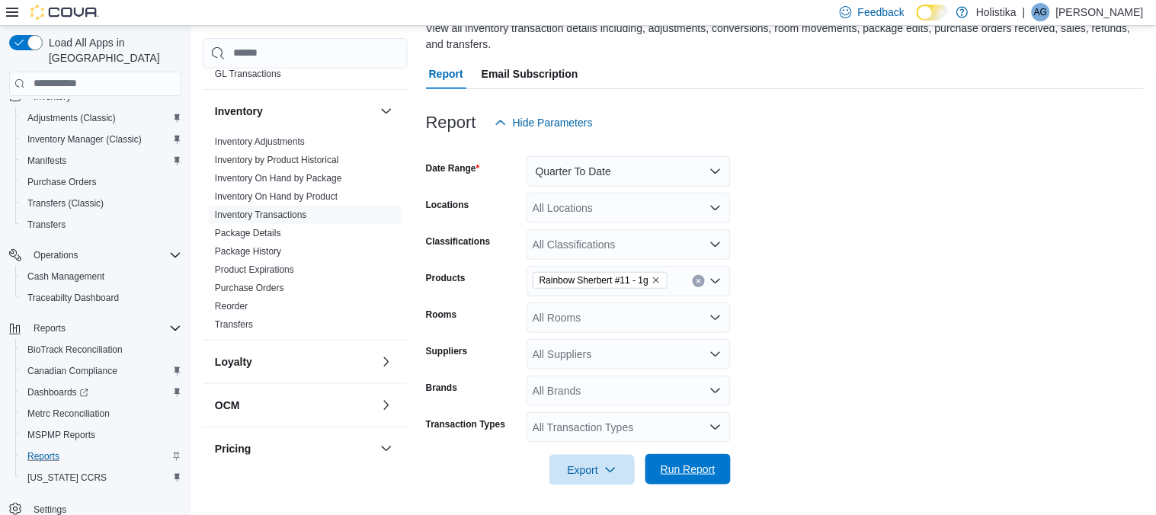
click at [673, 472] on span "Run Report" at bounding box center [687, 469] width 55 height 15
click at [854, 394] on form "Date Range Quarter To Date Locations All Locations Classifications All Classifi…" at bounding box center [785, 311] width 718 height 347
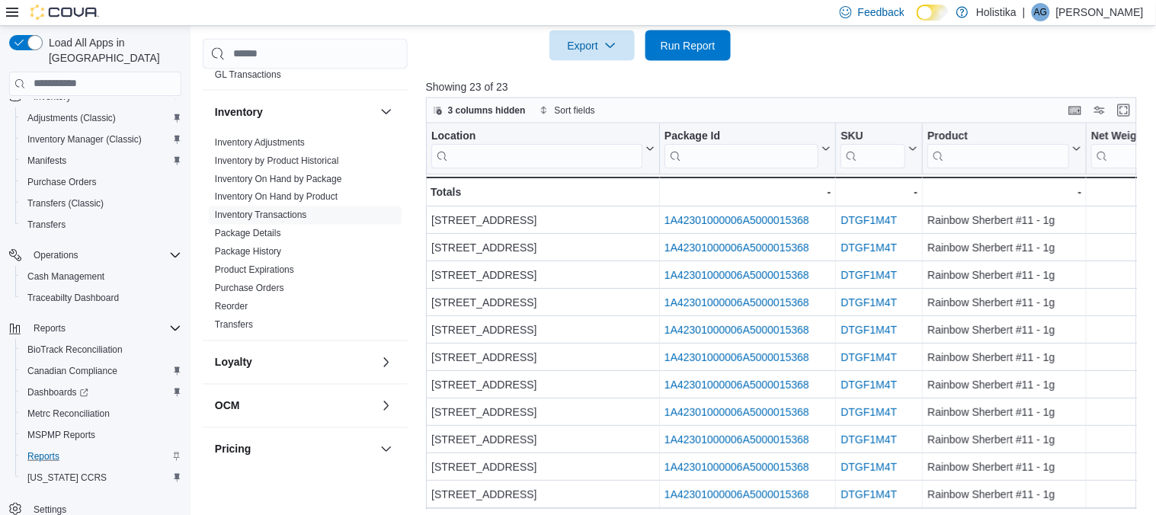
scroll to position [552, 0]
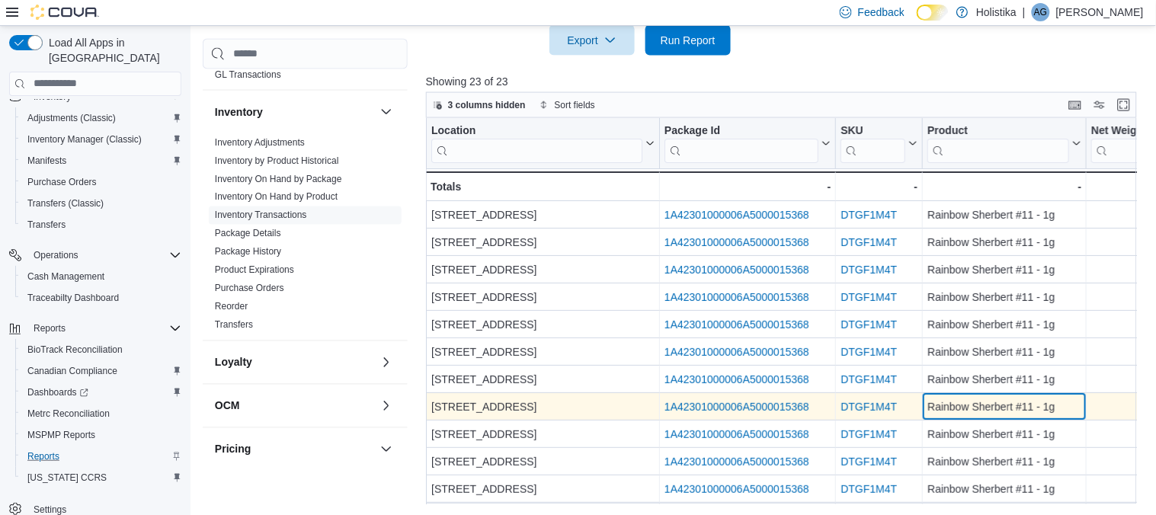
click at [975, 406] on div "Rainbow Sherbert #11 - 1g" at bounding box center [1004, 407] width 154 height 18
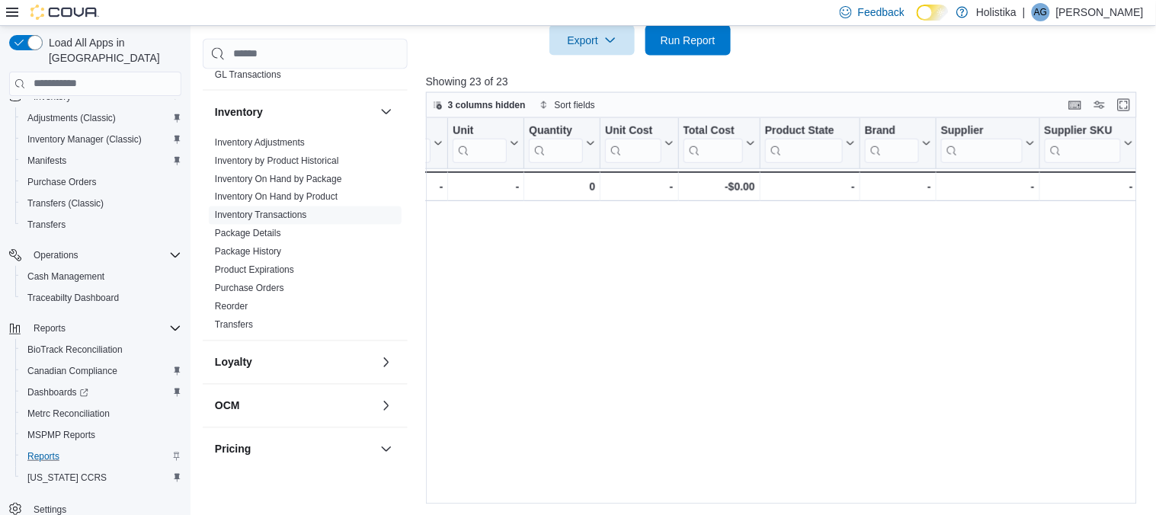
scroll to position [328, 0]
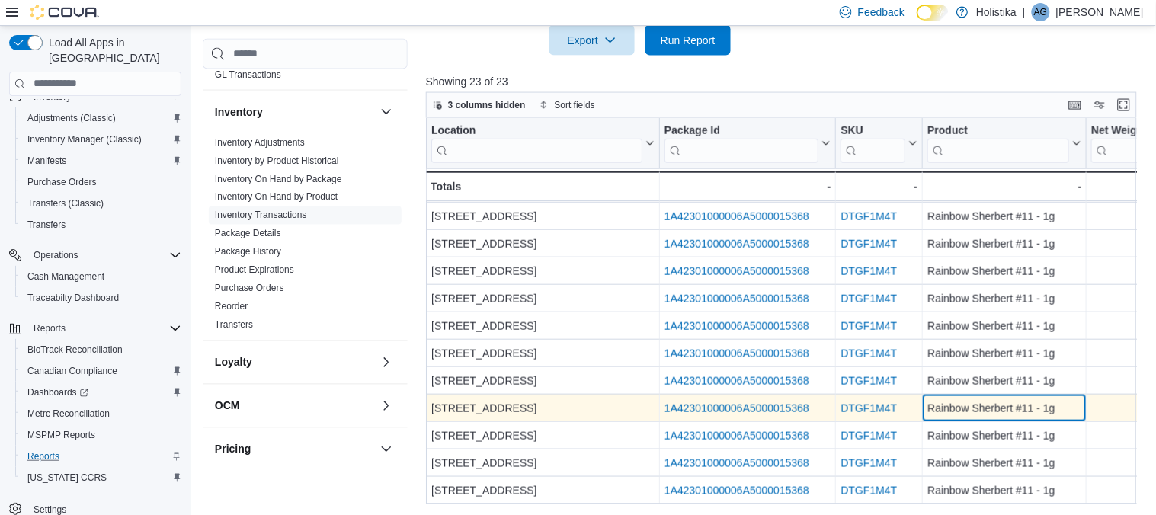
click at [943, 415] on div "Rainbow Sherbert #11 - 1g" at bounding box center [1004, 408] width 154 height 18
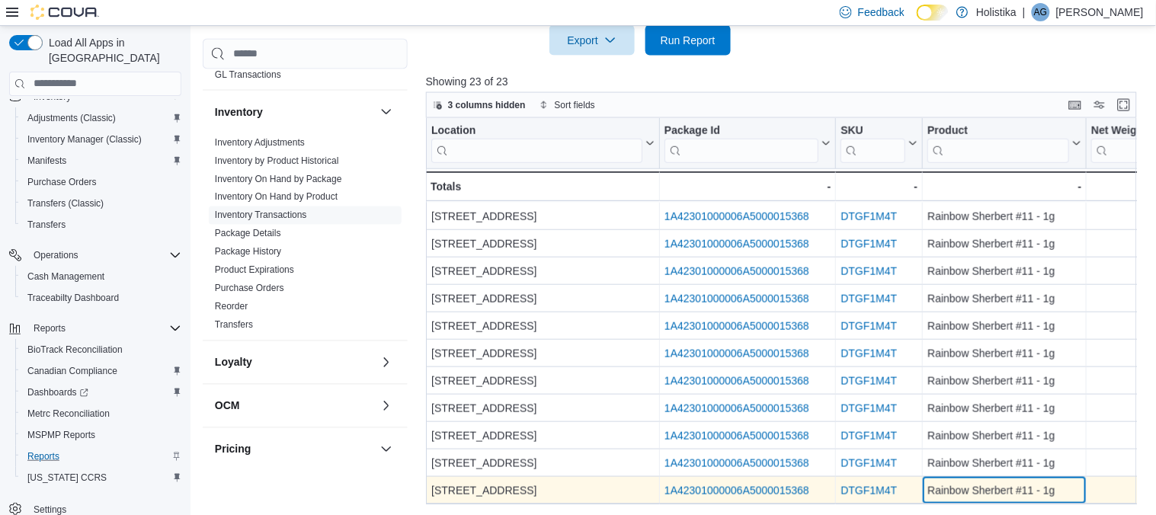
click at [955, 494] on div "Rainbow Sherbert #11 - 1g" at bounding box center [1004, 490] width 154 height 18
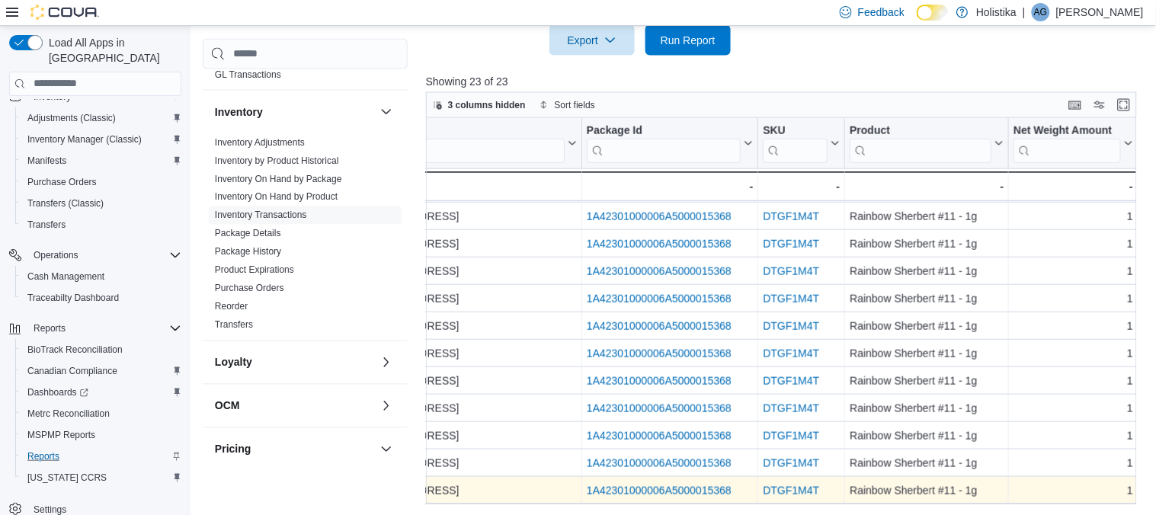
scroll to position [328, 232]
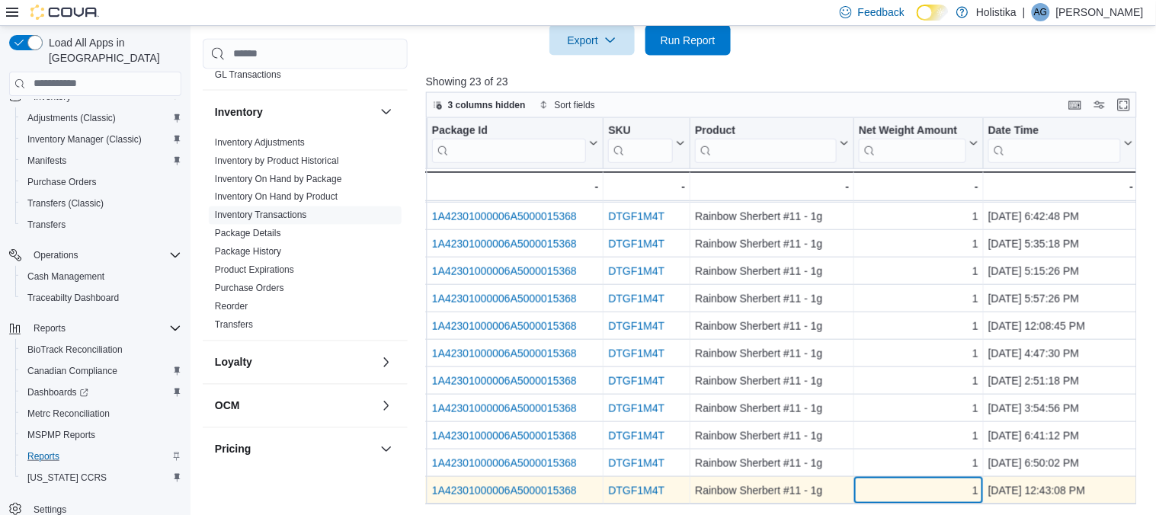
click at [948, 478] on div "1 - Net Weight Amount, column 5, row 23" at bounding box center [919, 490] width 130 height 27
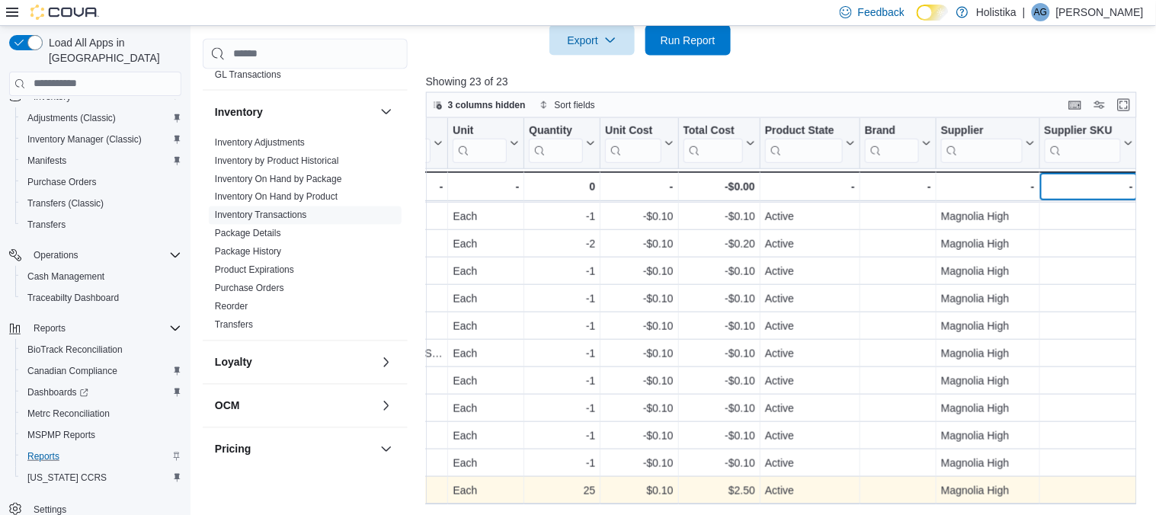
scroll to position [328, 1664]
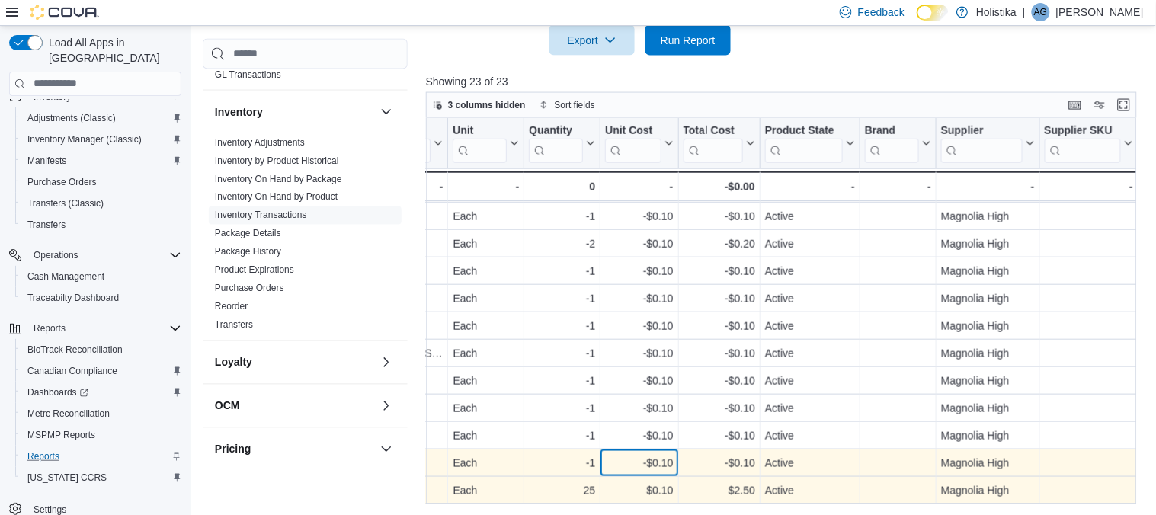
click at [626, 464] on div "-$0.10" at bounding box center [639, 463] width 68 height 18
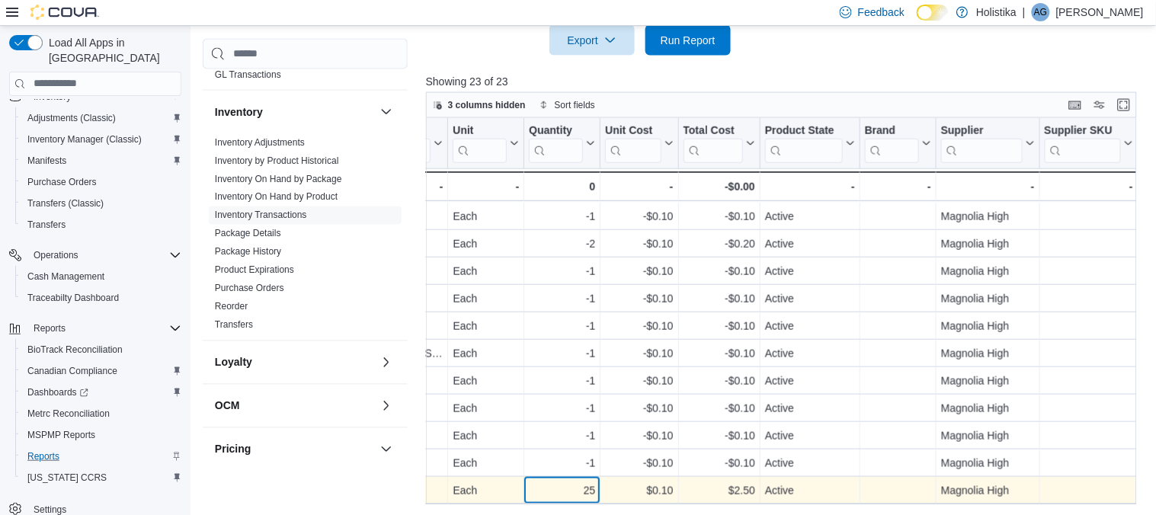
click at [566, 491] on div "25" at bounding box center [562, 490] width 66 height 18
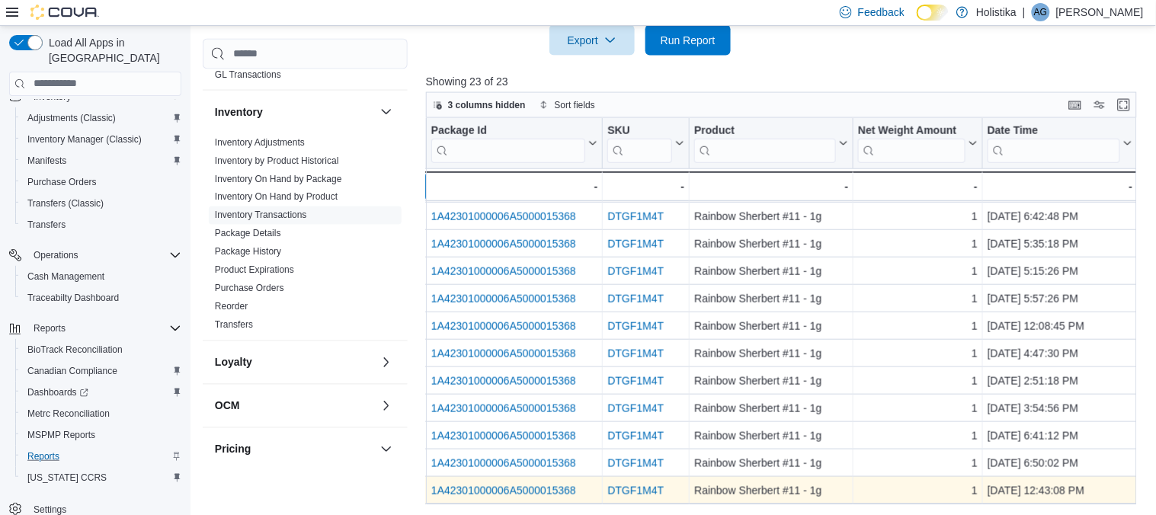
scroll to position [328, 0]
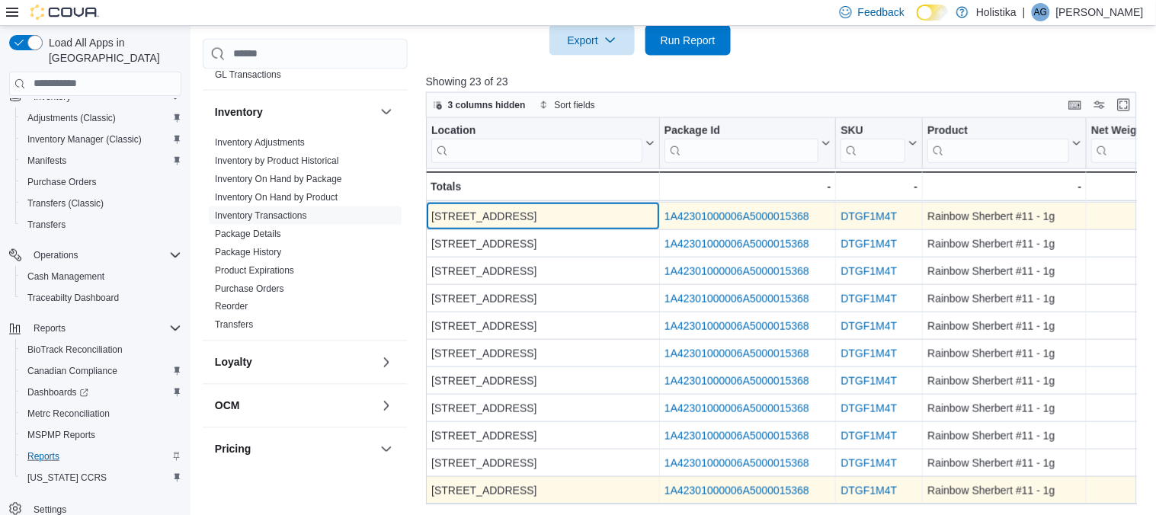
click at [539, 219] on div "2009 Military Road Columbus, MS 39701" at bounding box center [542, 216] width 223 height 18
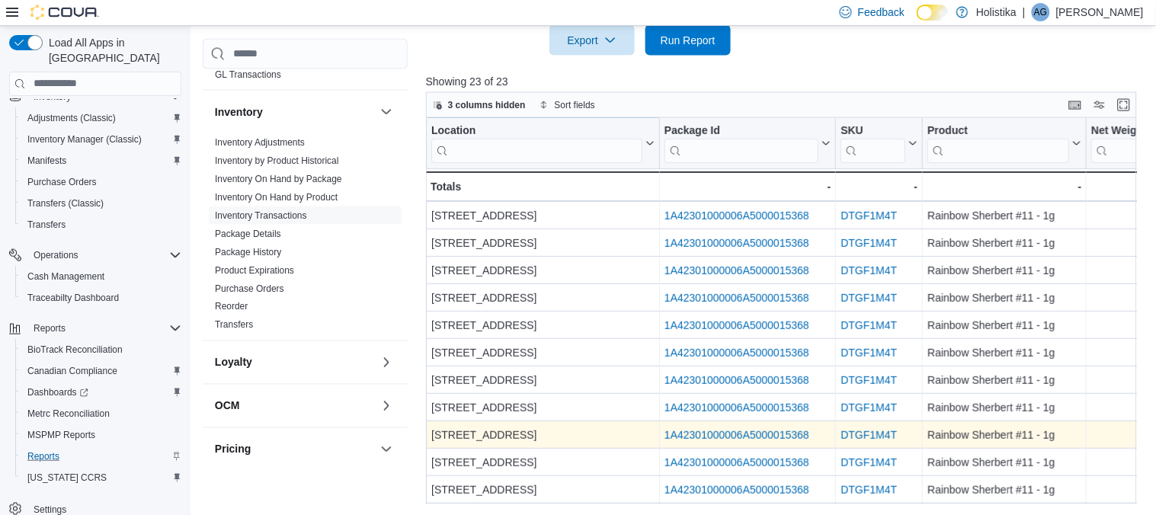
scroll to position [0, 0]
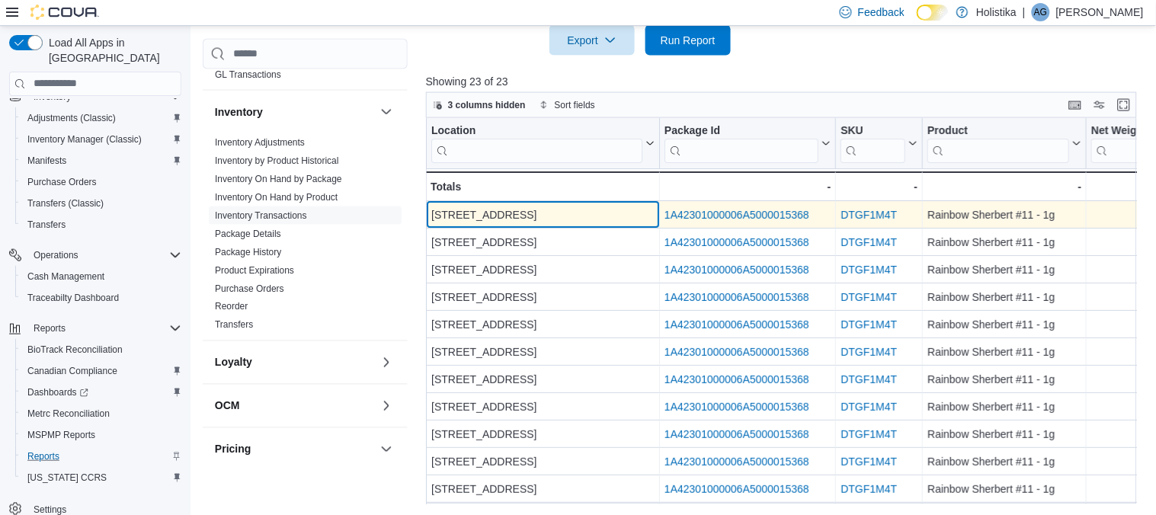
click at [522, 218] on div "2009 Military Road Columbus, MS 39701" at bounding box center [542, 215] width 223 height 18
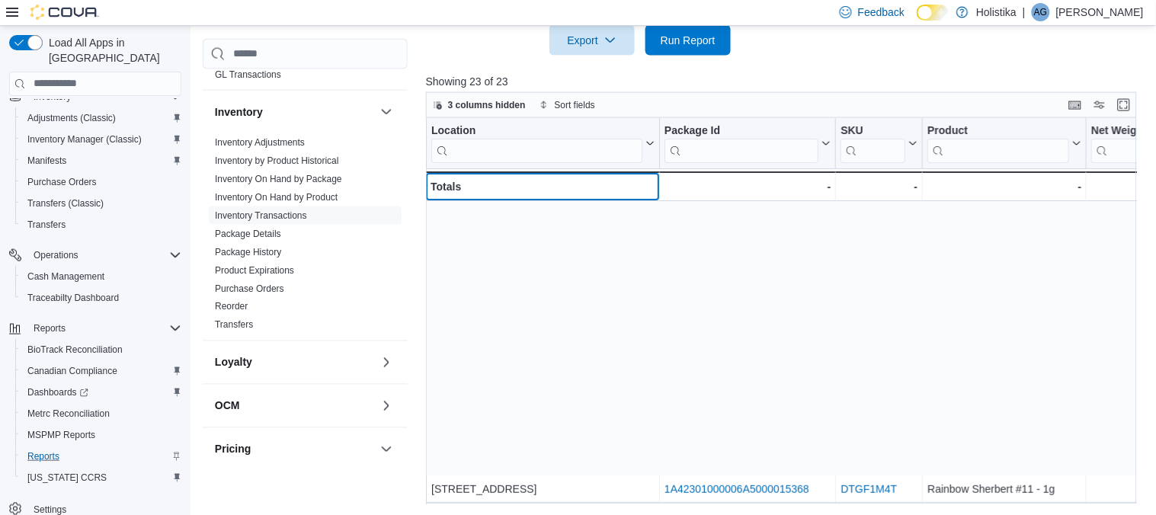
scroll to position [328, 0]
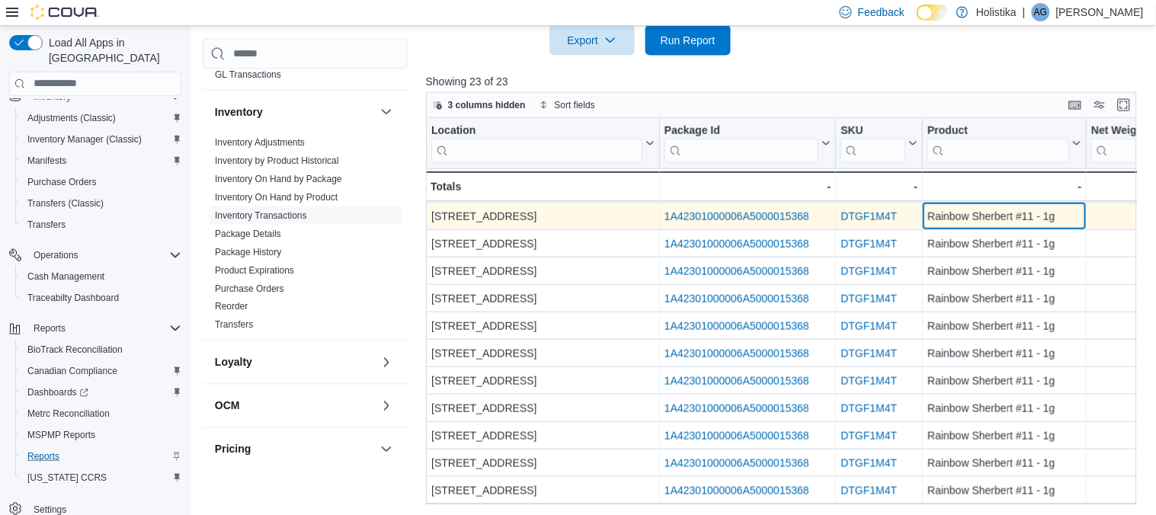
click at [980, 217] on div "Rainbow Sherbert #11 - 1g" at bounding box center [1004, 216] width 154 height 18
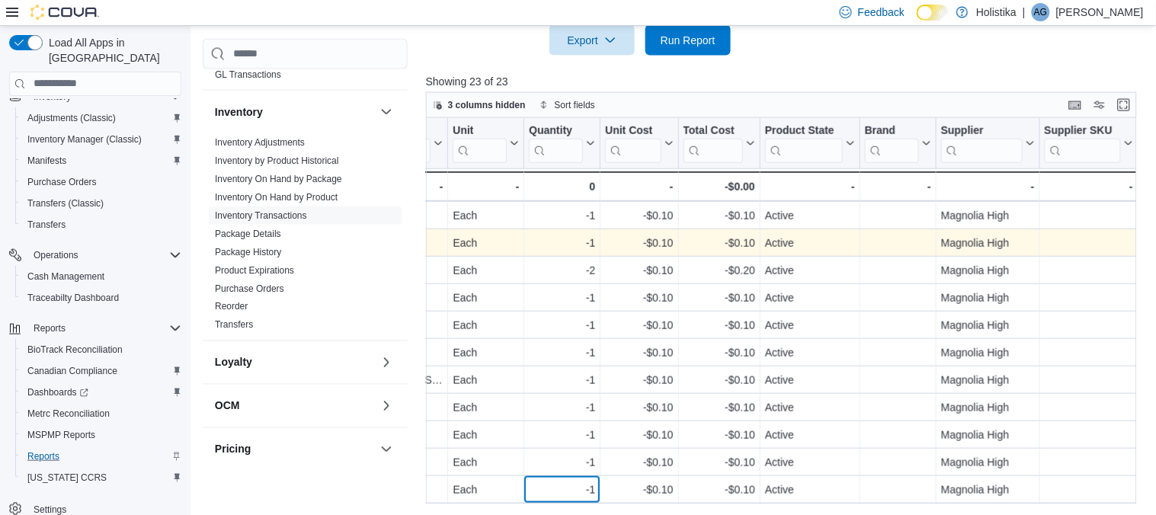
scroll to position [328, 1664]
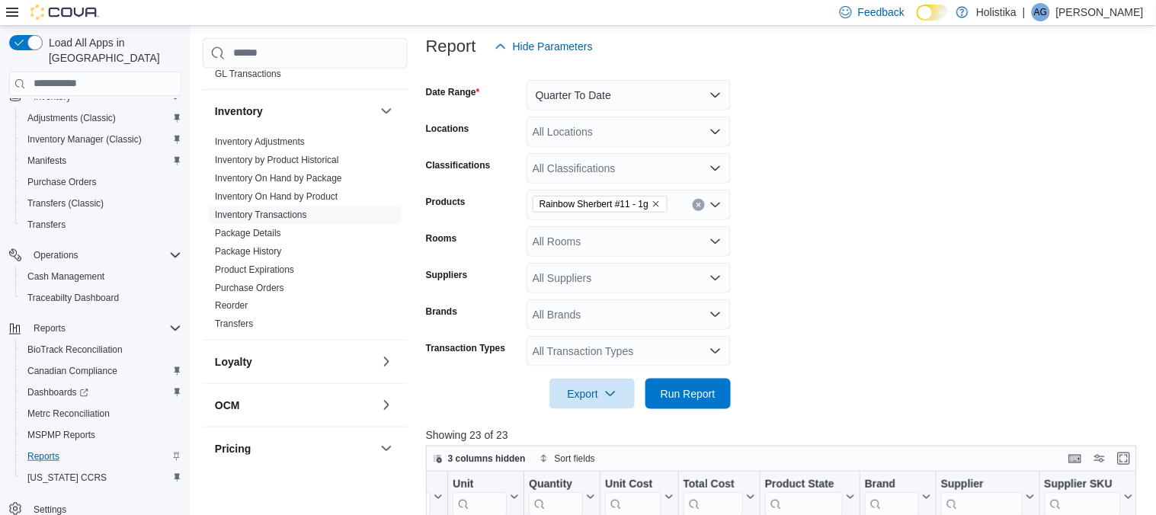
scroll to position [146, 0]
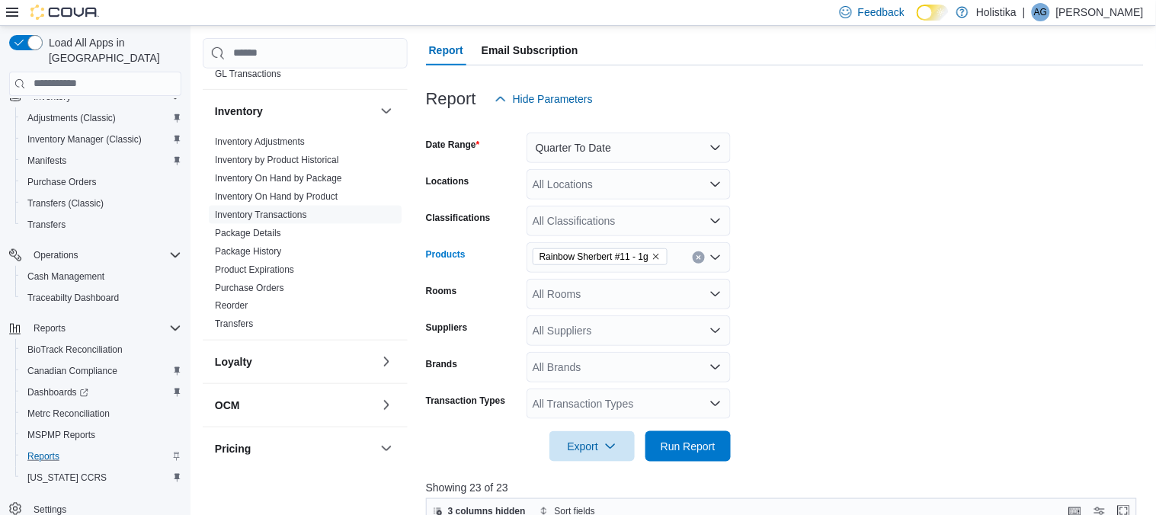
click at [660, 258] on icon "Remove Rainbow Sherbert #11 - 1g from selection in this group" at bounding box center [655, 256] width 9 height 9
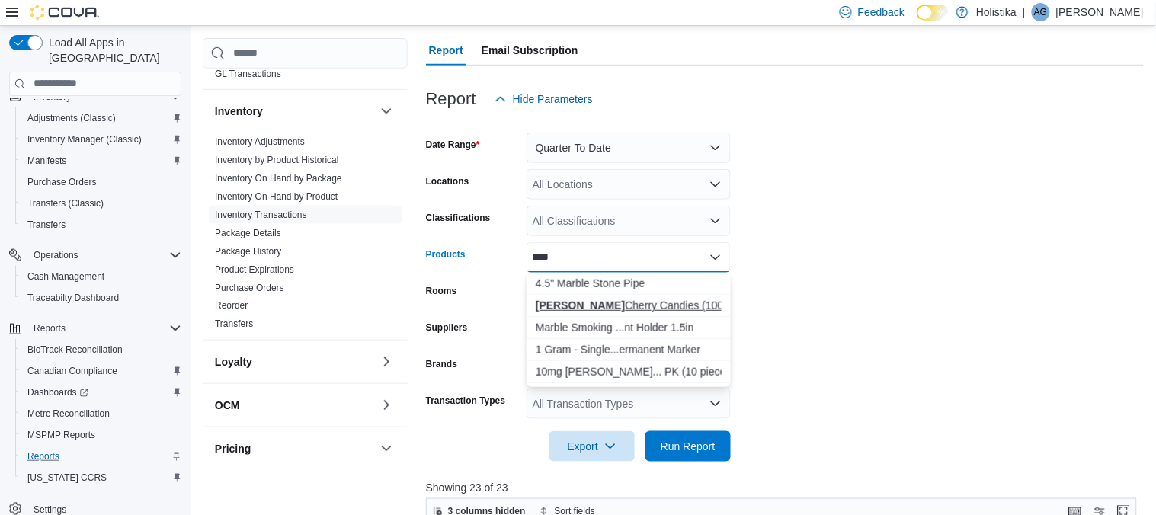
type input "****"
click at [641, 306] on div "Mary Cherry Candies (1000mg)" at bounding box center [629, 305] width 186 height 15
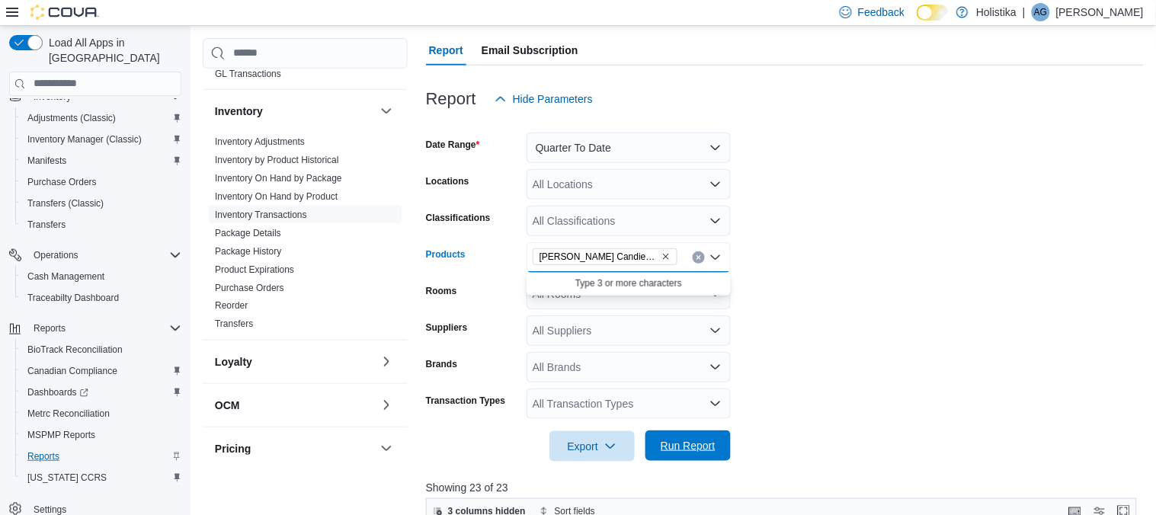
click at [693, 444] on span "Run Report" at bounding box center [687, 445] width 55 height 15
click at [868, 412] on form "Date Range Quarter To Date Locations All Locations Classifications All Classifi…" at bounding box center [785, 287] width 718 height 347
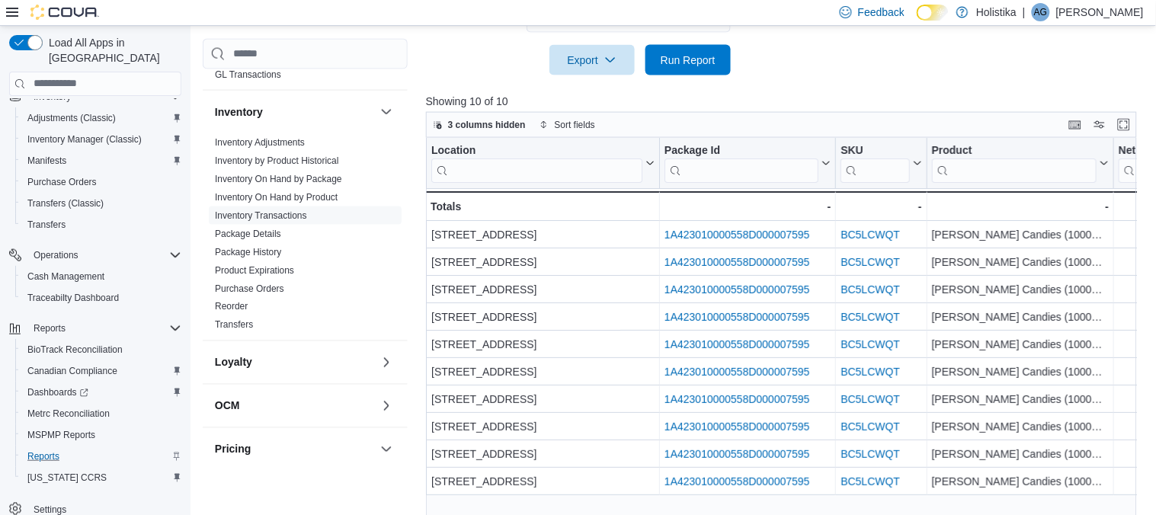
scroll to position [552, 0]
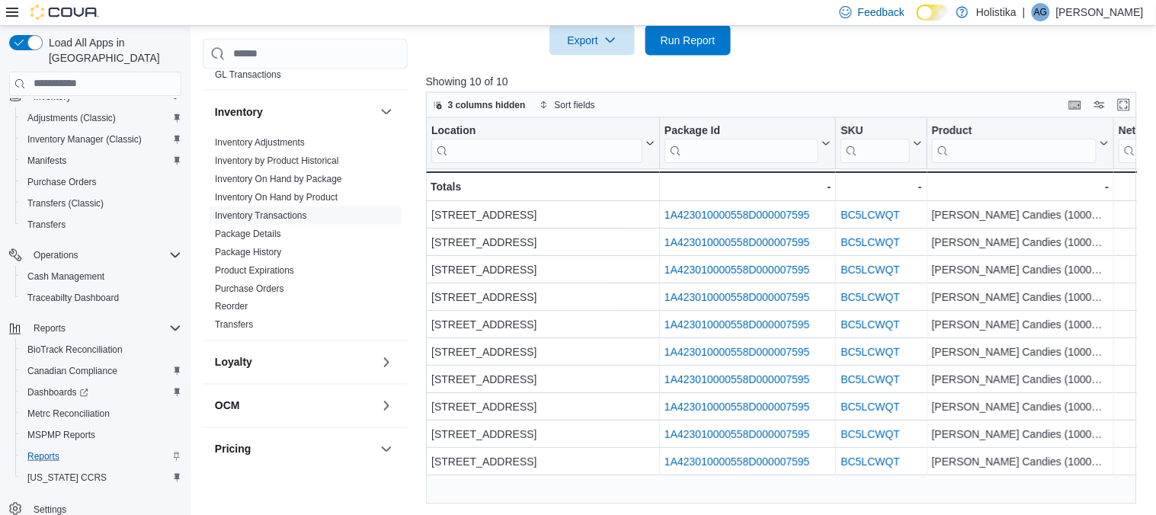
click at [810, 480] on div "Location Click to view column header actions Package Id Click to view column he…" at bounding box center [782, 311] width 712 height 386
click at [992, 492] on div "Location Click to view column header actions Package Id Click to view column he…" at bounding box center [782, 311] width 712 height 386
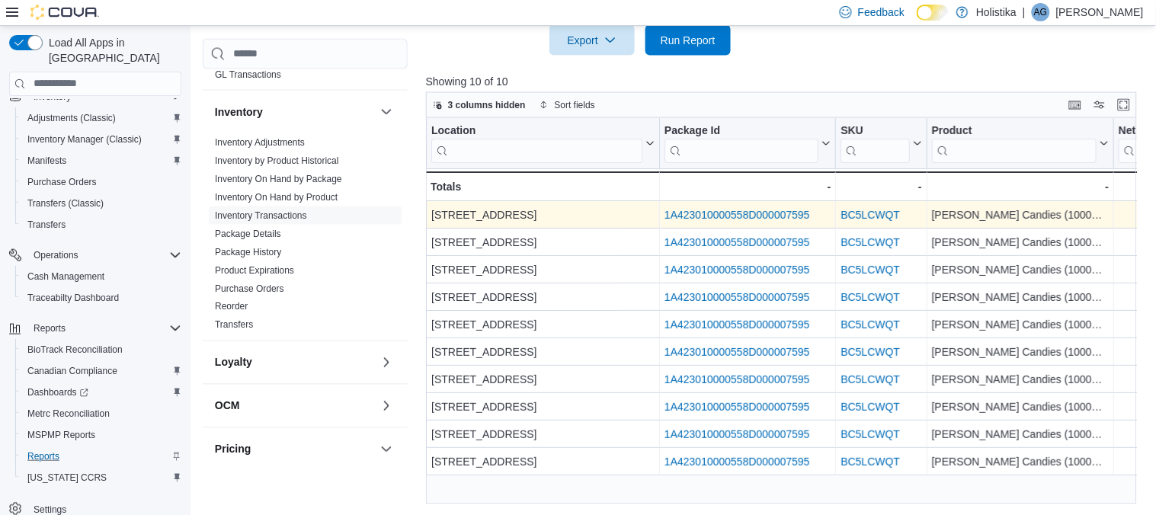
click at [804, 212] on link "1A423010000558D000007595" at bounding box center [737, 215] width 146 height 12
click at [1010, 216] on div "Mary Cherry Candies (1000mg)" at bounding box center [1019, 215] width 177 height 18
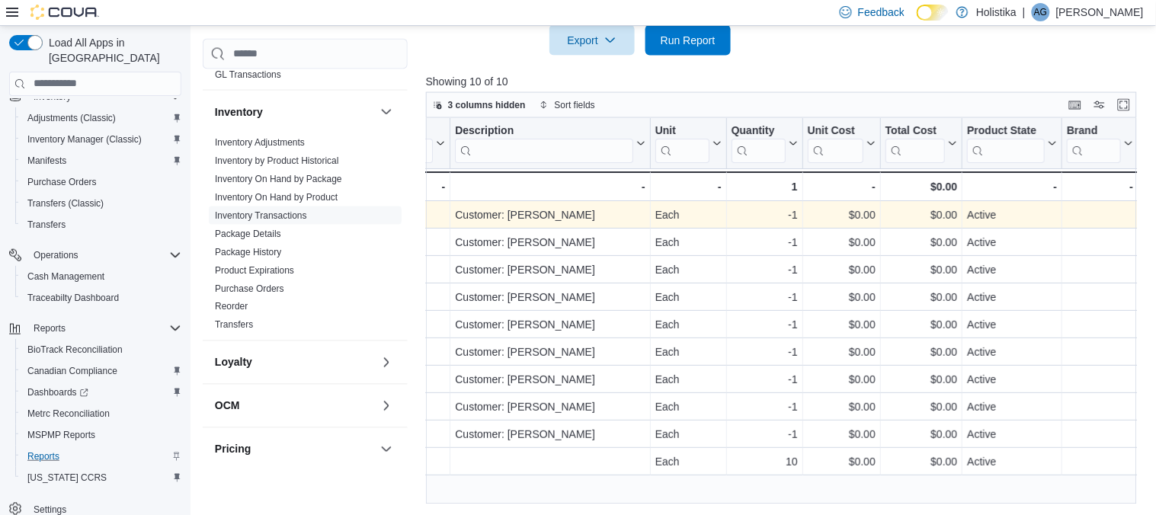
scroll to position [0, 1592]
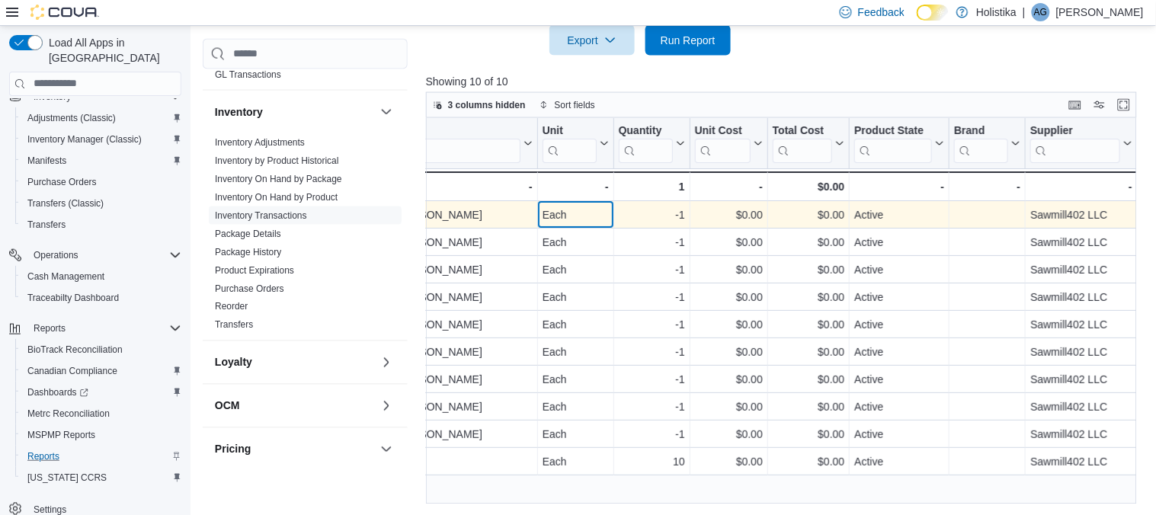
click at [576, 221] on div "Each" at bounding box center [575, 215] width 66 height 18
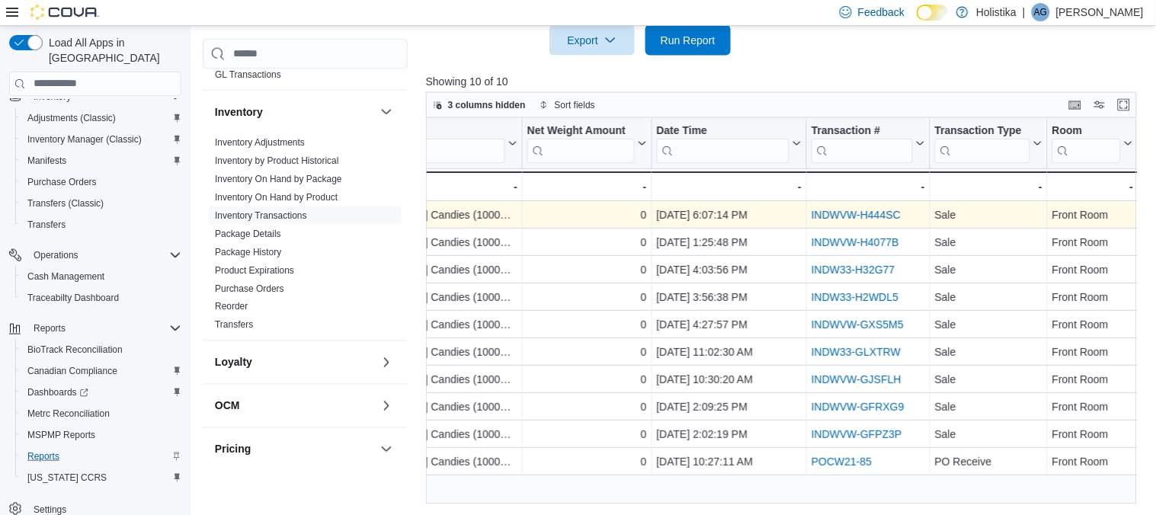
scroll to position [0, 692]
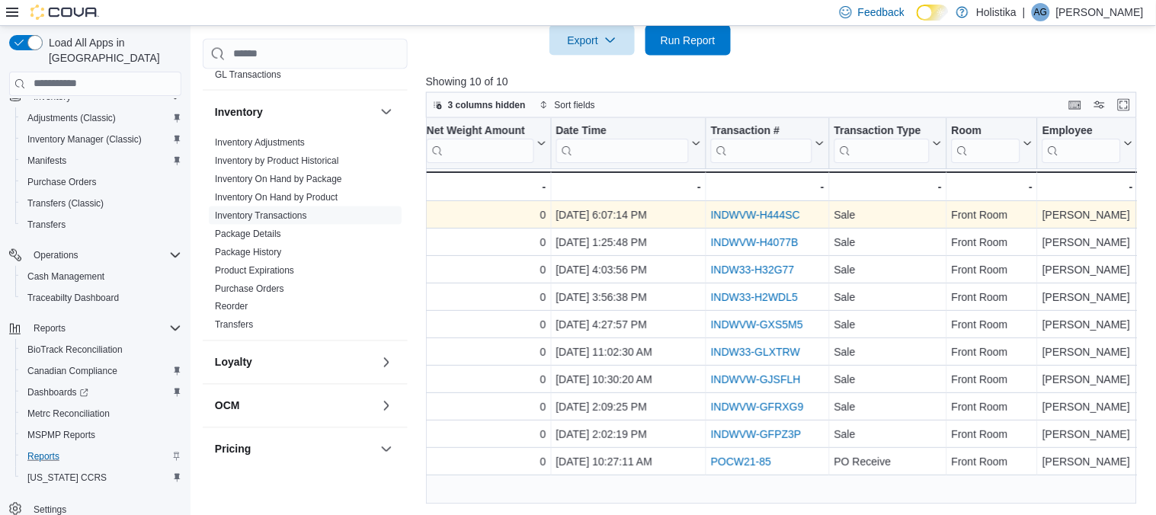
click at [721, 214] on link "INDWVW-H444SC" at bounding box center [755, 215] width 89 height 12
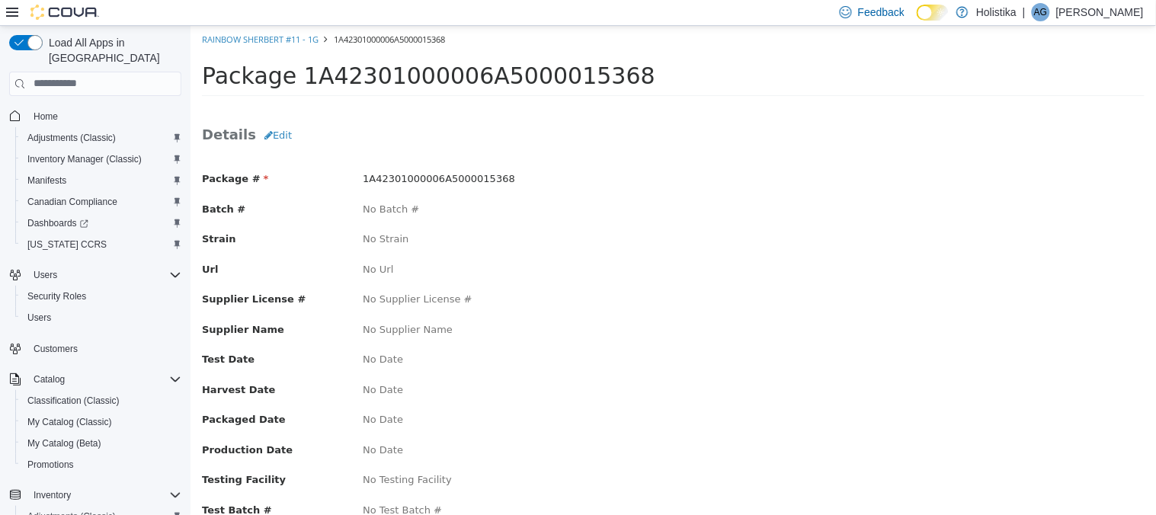
click at [711, 415] on div "Packaged Date No Date" at bounding box center [672, 420] width 965 height 19
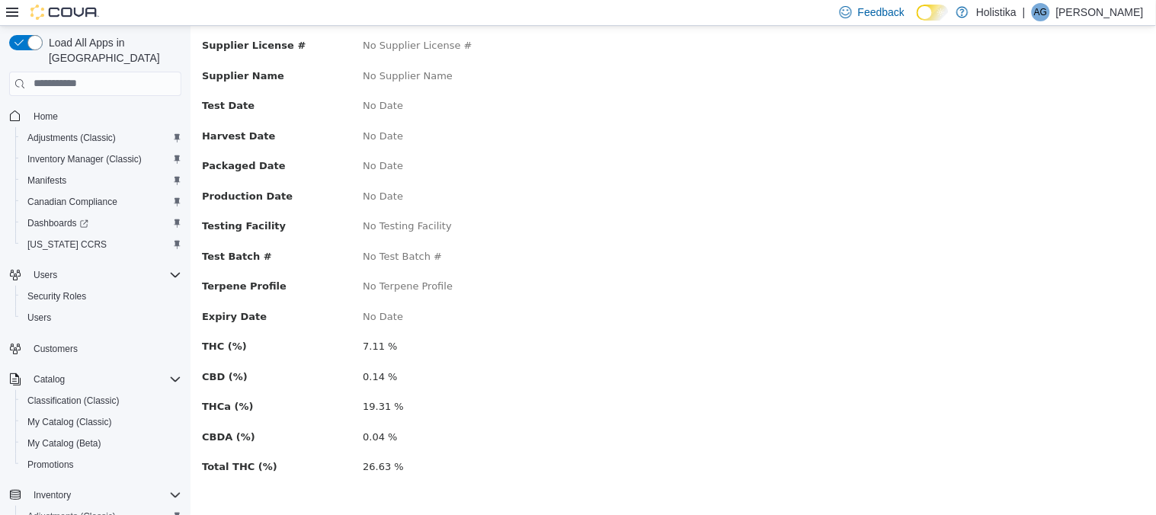
scroll to position [257, 0]
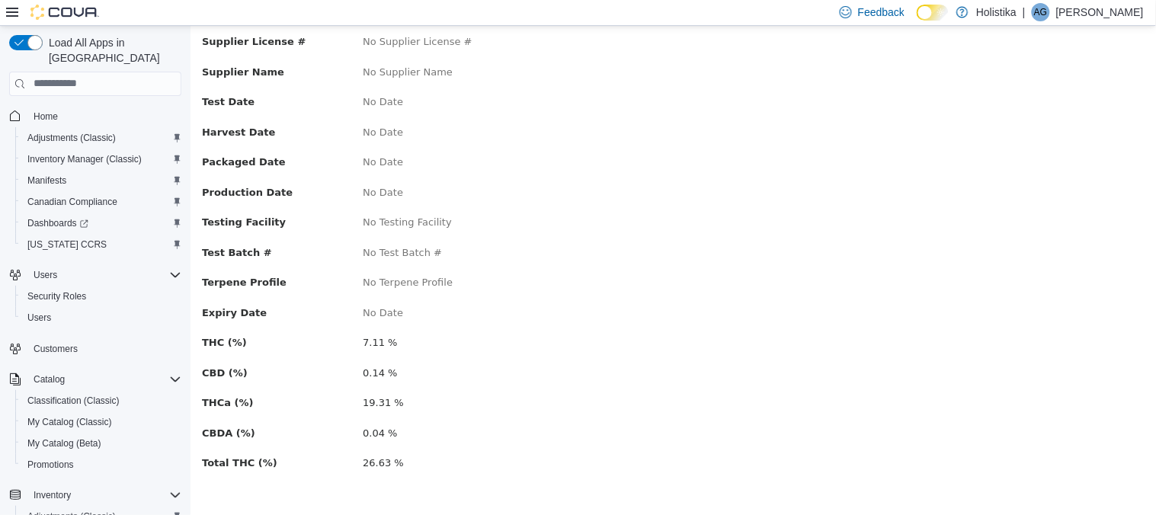
click at [635, 271] on div "Package # 1A42301000006A5000015368 Batch # No Batch # Strain No Strain Url No U…" at bounding box center [672, 199] width 942 height 601
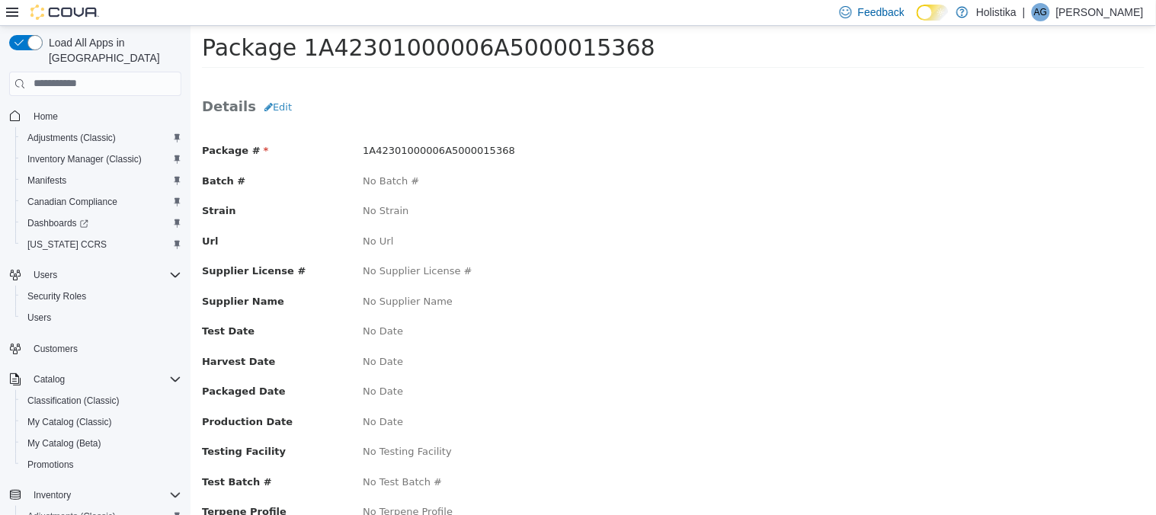
scroll to position [0, 0]
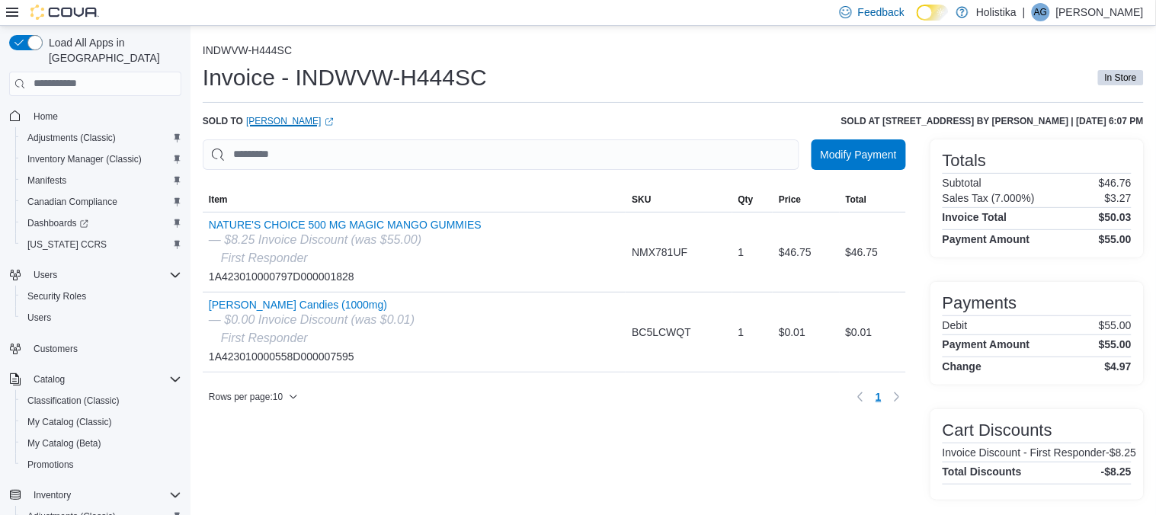
click at [286, 120] on link "Jaylin Neal (opens in a new tab or window)" at bounding box center [290, 121] width 88 height 12
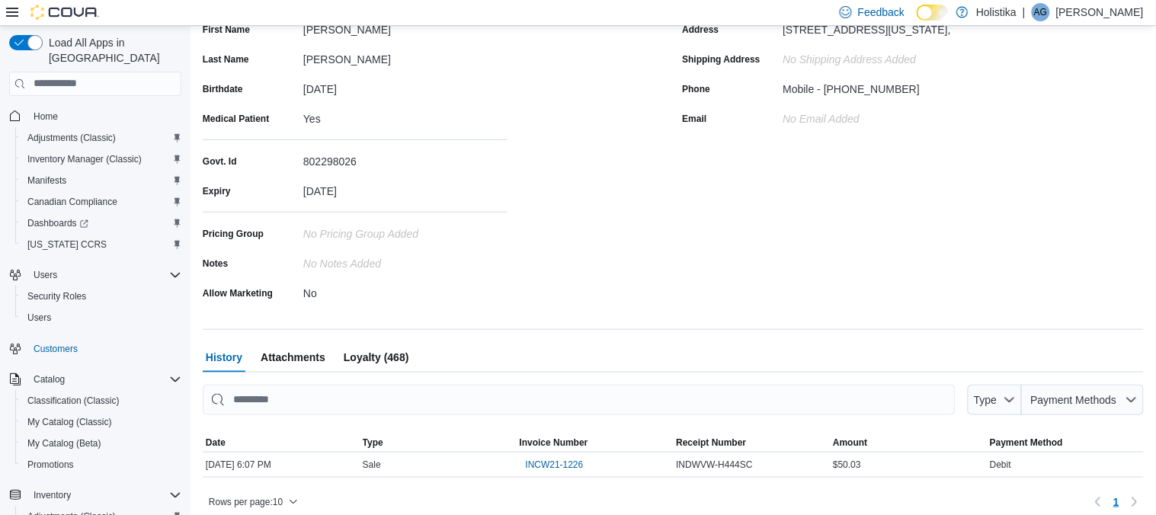
scroll to position [204, 0]
